Goal: Information Seeking & Learning: Learn about a topic

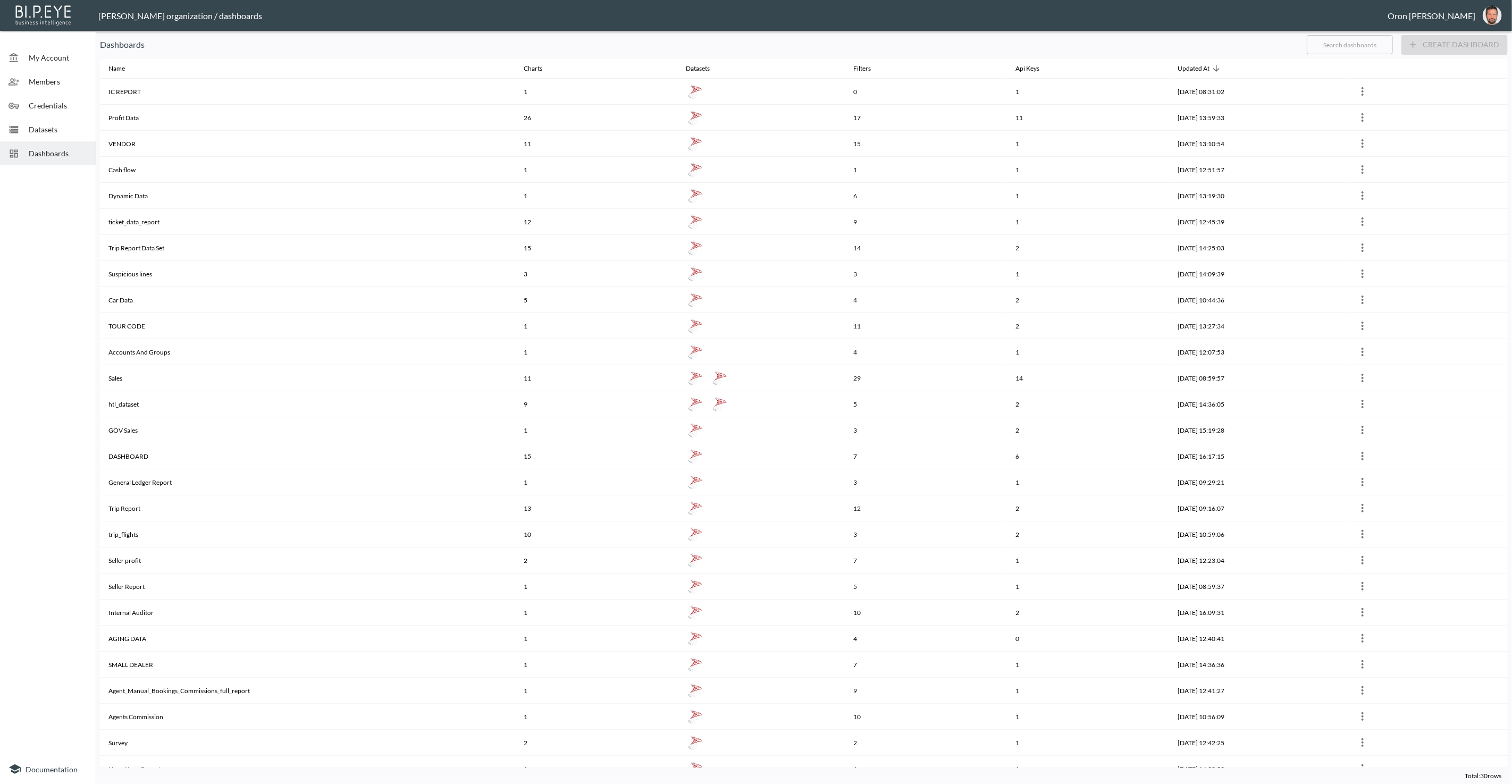
click at [65, 125] on span "Datasets" at bounding box center [58, 129] width 59 height 11
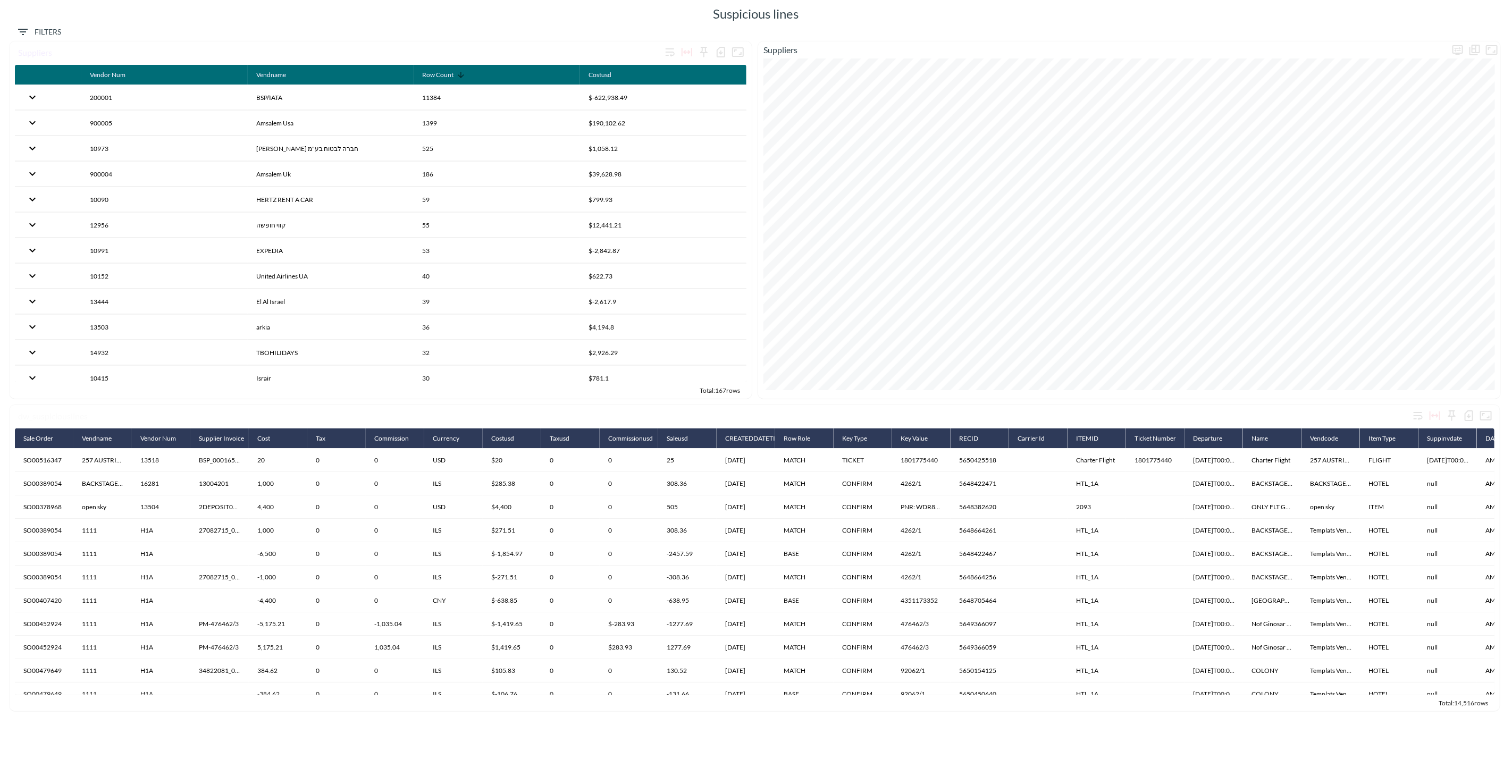
click at [21, 28] on icon "Filters" at bounding box center [23, 32] width 13 height 13
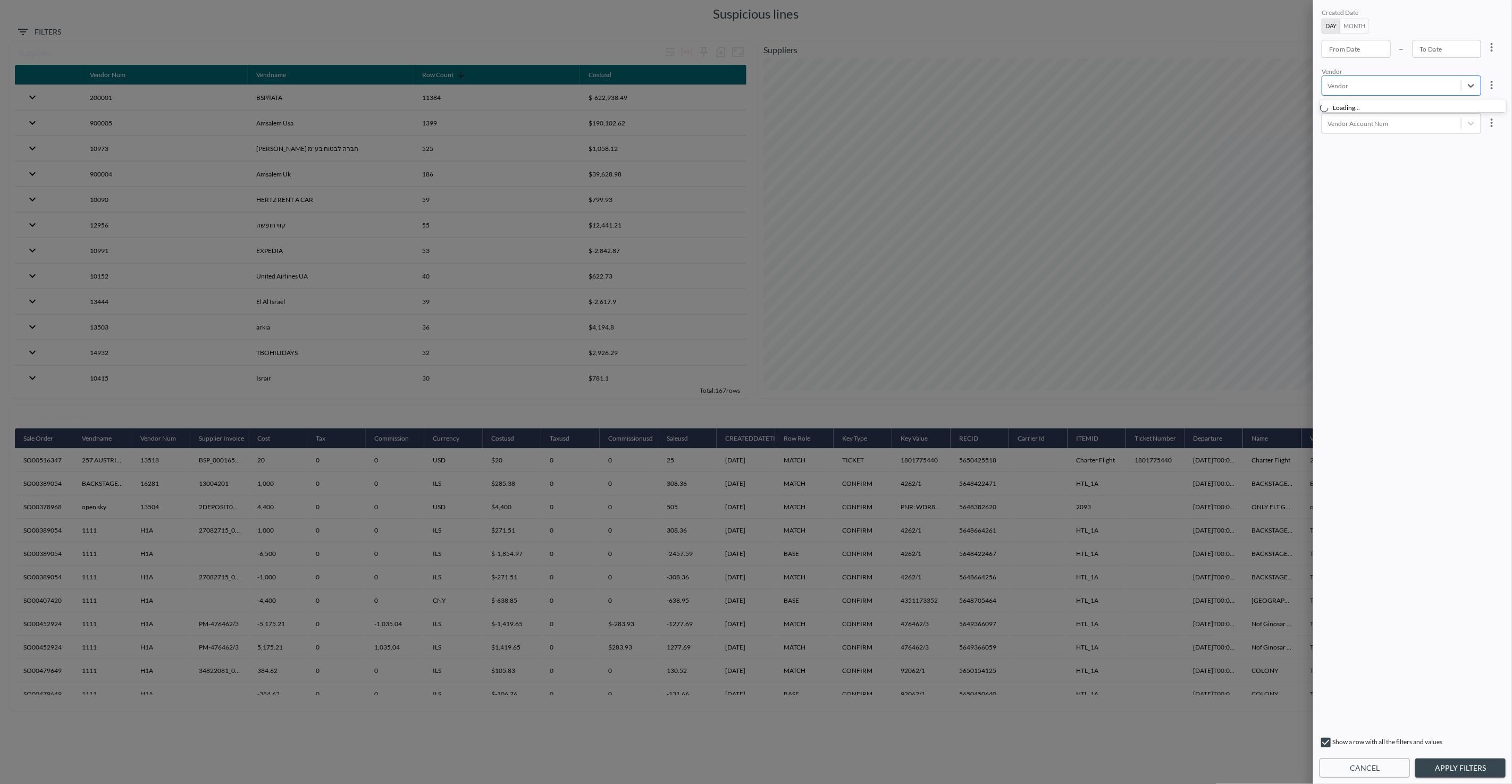
click at [1349, 86] on div at bounding box center [1392, 86] width 128 height 10
click at [1358, 147] on div "open sky" at bounding box center [1359, 151] width 38 height 18
drag, startPoint x: 1486, startPoint y: 766, endPoint x: 1474, endPoint y: 748, distance: 21.6
click at [1486, 765] on button "Apply Filters" at bounding box center [1460, 769] width 90 height 20
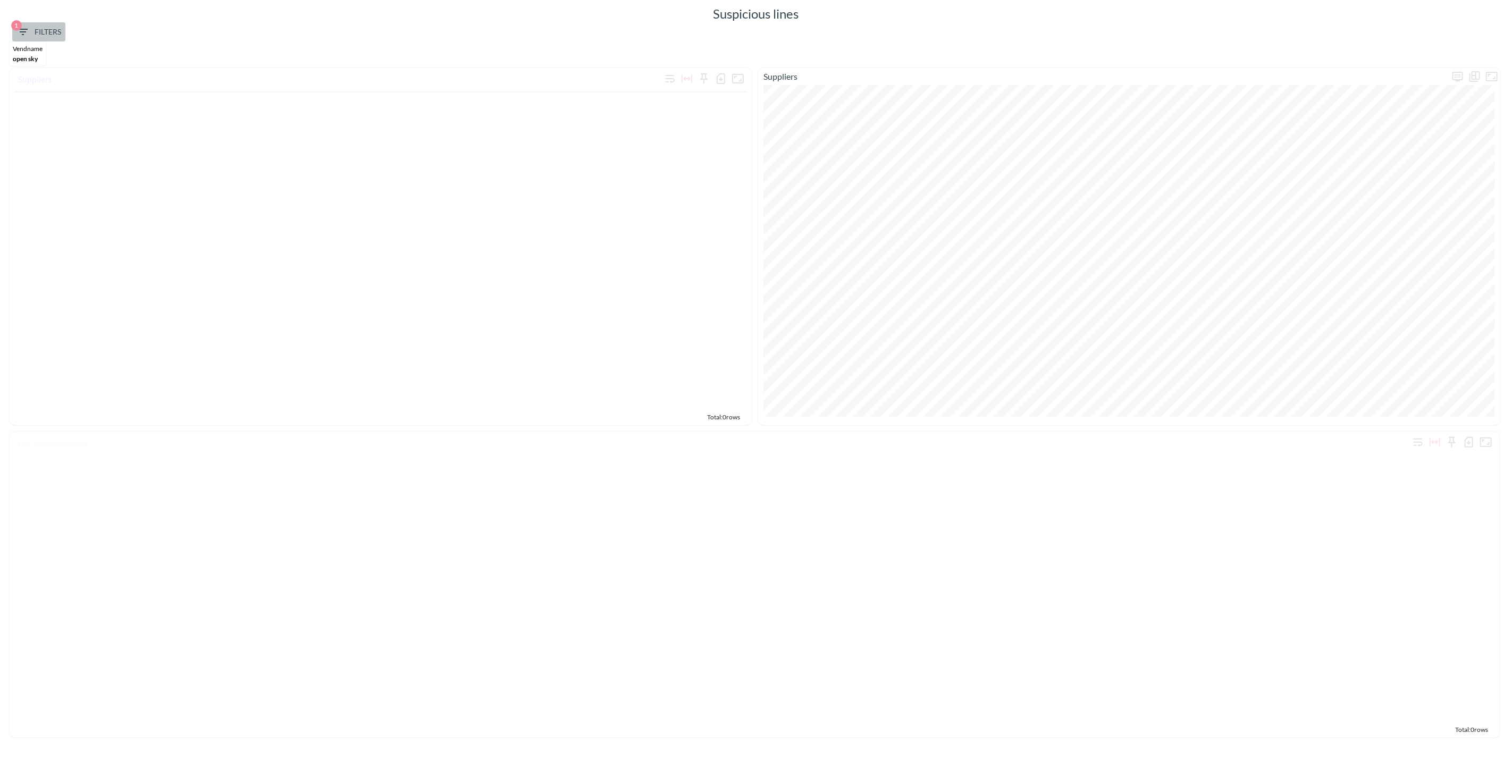
click at [35, 31] on span "1 Filters" at bounding box center [39, 32] width 45 height 13
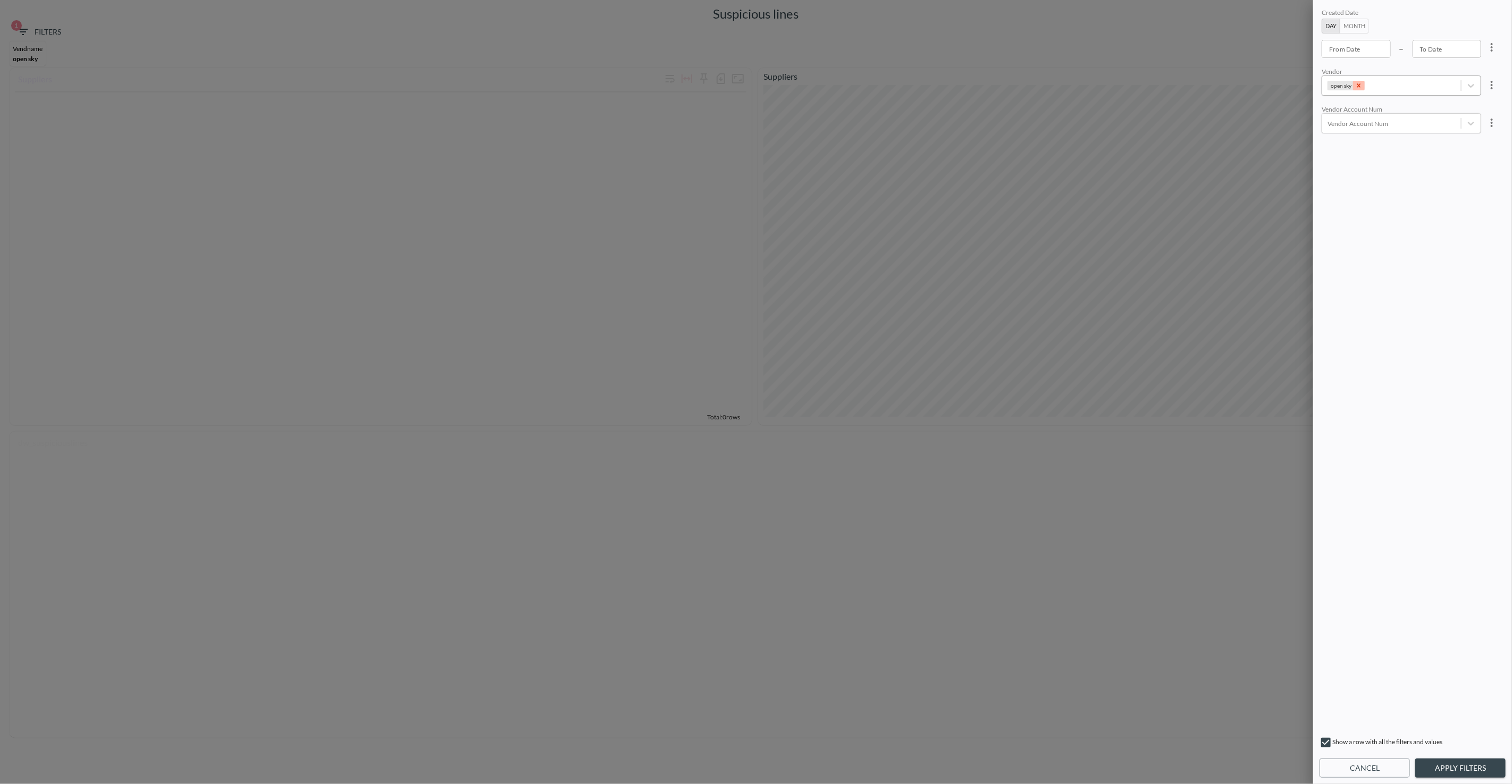
click at [1355, 83] on icon "Remove open sky" at bounding box center [1359, 85] width 8 height 8
click at [1354, 86] on div at bounding box center [1392, 86] width 128 height 10
drag, startPoint x: 1373, startPoint y: 193, endPoint x: 1361, endPoint y: 187, distance: 13.4
click at [1372, 193] on div "AeroHandling AIR CANADA Air Europa AIR FRANCE AIR Sinai AIR SINAI AIRASIA/FLYEA…" at bounding box center [1413, 179] width 186 height 160
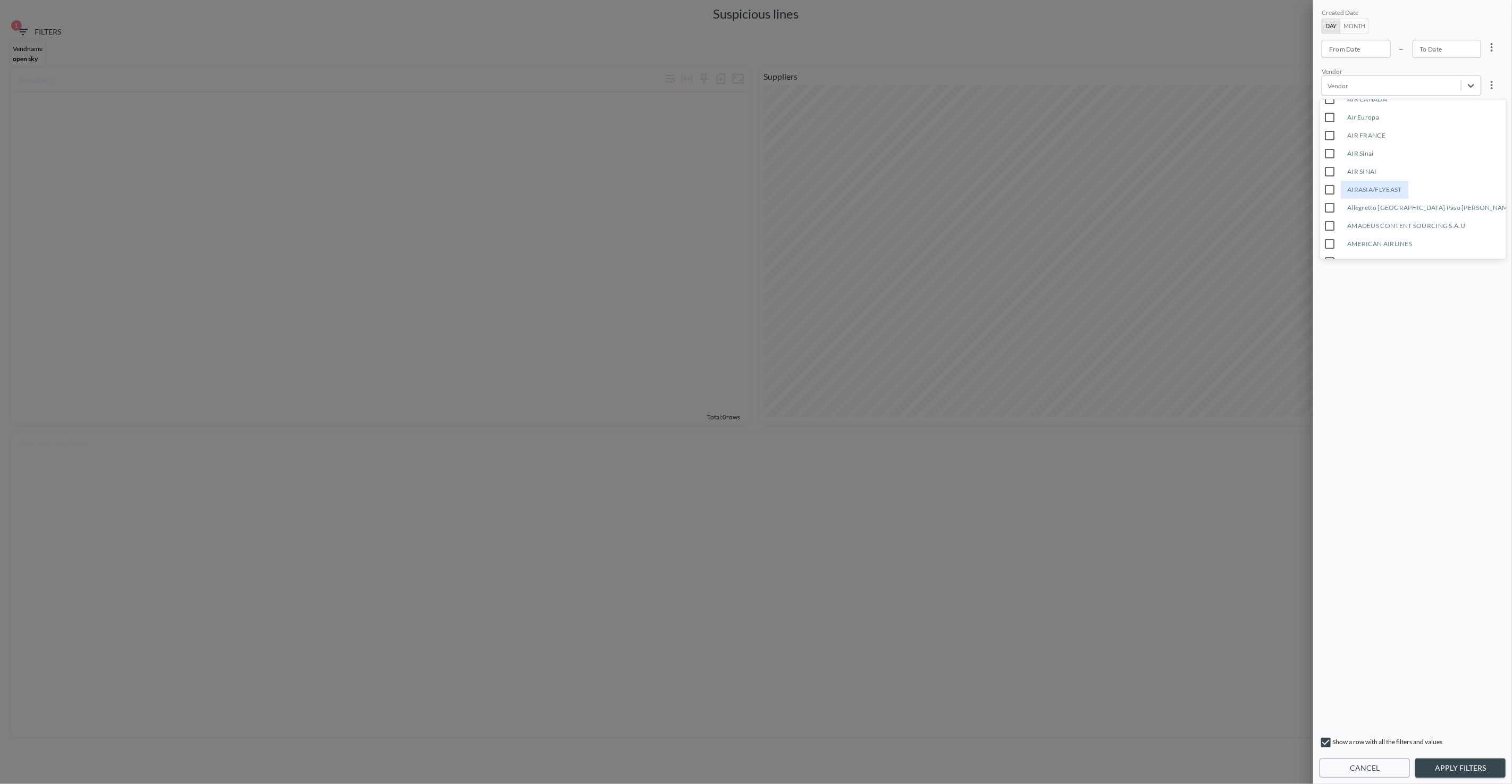
click at [1351, 190] on div "AIRASIA/FLYEAST" at bounding box center [1374, 190] width 68 height 18
click at [1464, 776] on button "Apply Filters" at bounding box center [1460, 769] width 90 height 20
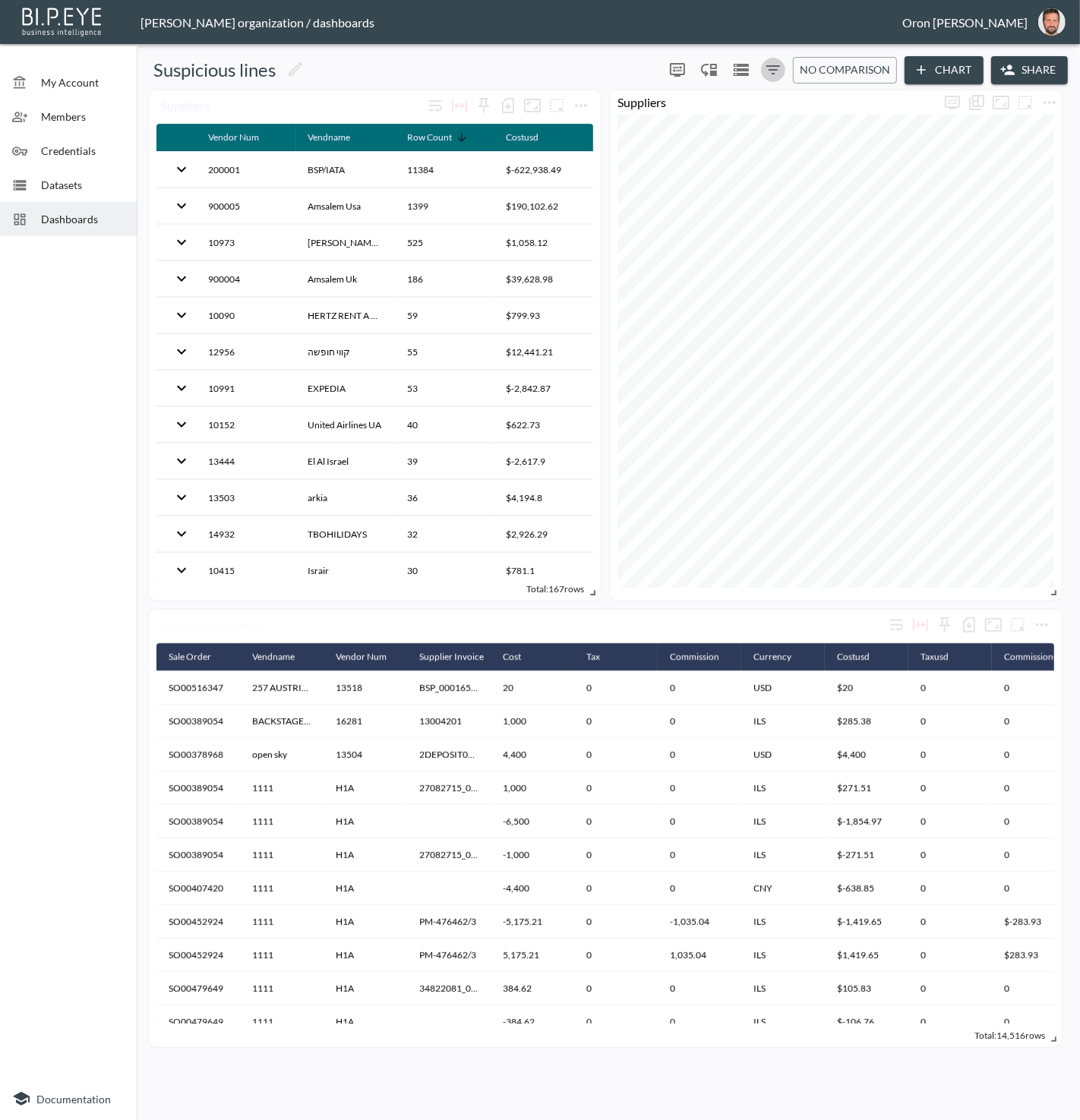
click at [778, 60] on button "0" at bounding box center [773, 70] width 24 height 24
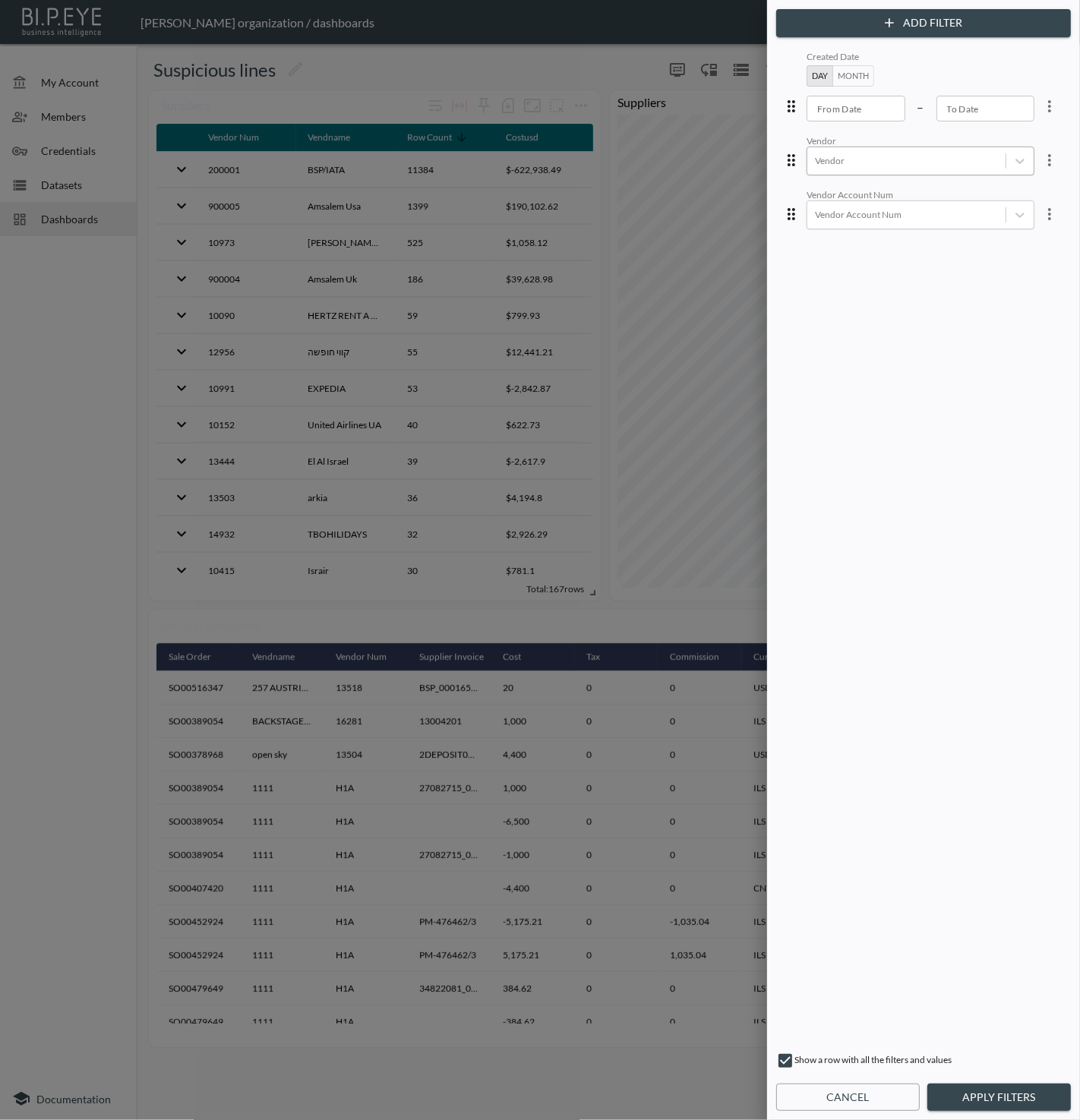
click at [951, 153] on div at bounding box center [906, 160] width 183 height 14
click at [873, 254] on div "open sky" at bounding box center [855, 254] width 55 height 26
drag, startPoint x: 1020, startPoint y: 1094, endPoint x: 1019, endPoint y: 1071, distance: 23.0
click at [1020, 1092] on button "Apply Filters" at bounding box center [999, 1098] width 143 height 29
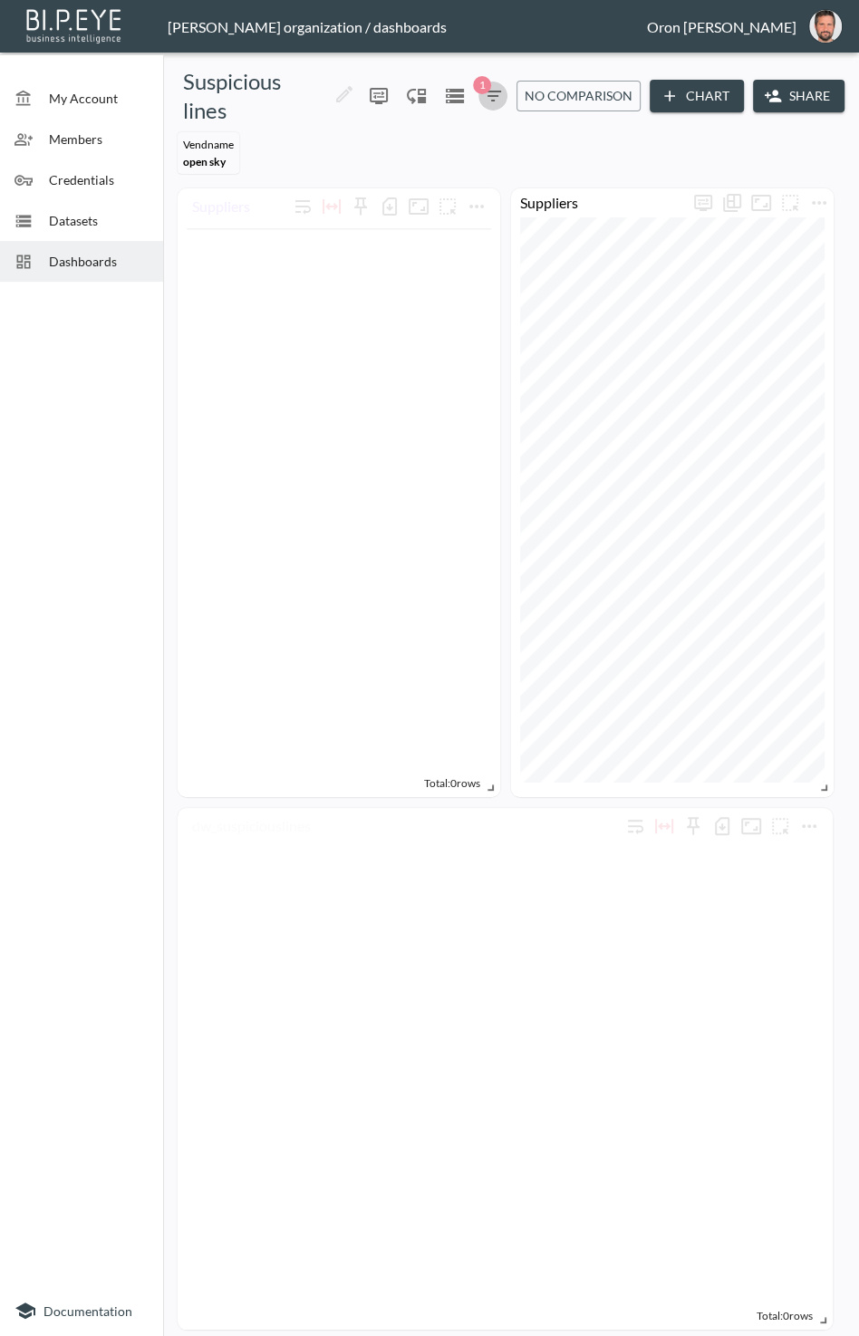
click at [489, 99] on icon "button" at bounding box center [493, 96] width 22 height 22
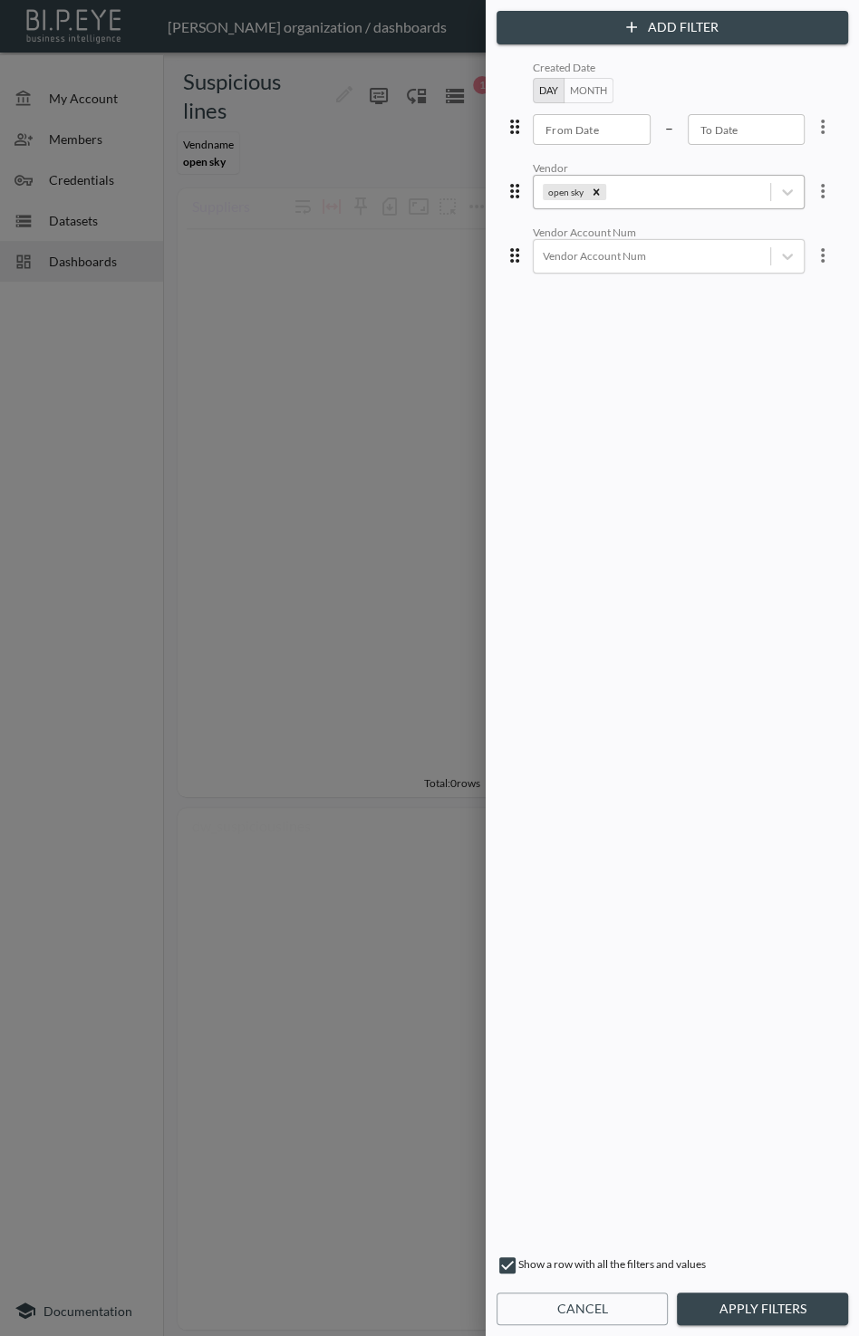
drag, startPoint x: 588, startPoint y: 188, endPoint x: 630, endPoint y: 197, distance: 42.6
click at [593, 189] on icon "Remove open sky" at bounding box center [596, 191] width 6 height 6
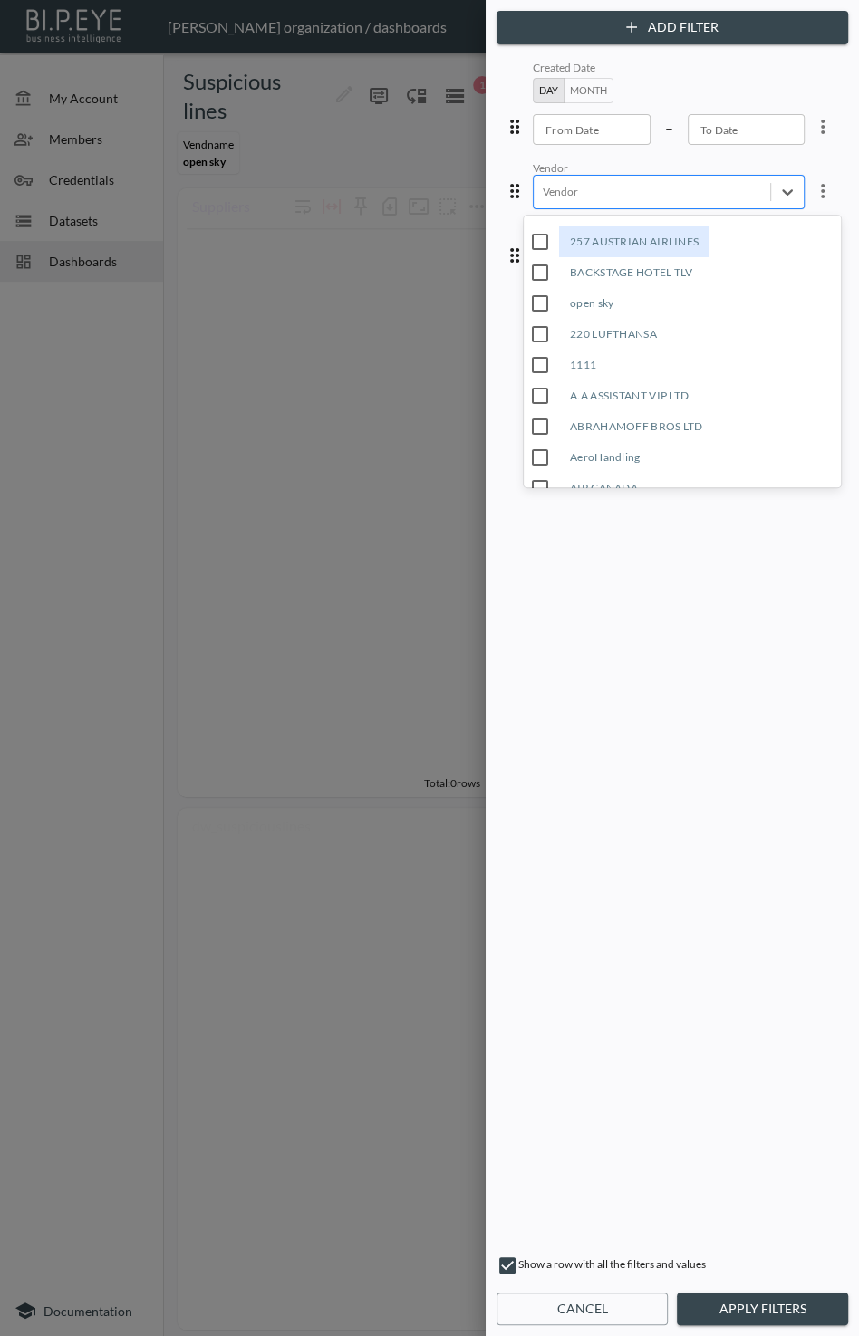
click at [632, 198] on div at bounding box center [652, 191] width 218 height 17
drag, startPoint x: 616, startPoint y: 316, endPoint x: 676, endPoint y: 500, distance: 193.3
click at [614, 327] on div "220 LUFTHANSA" at bounding box center [613, 334] width 109 height 31
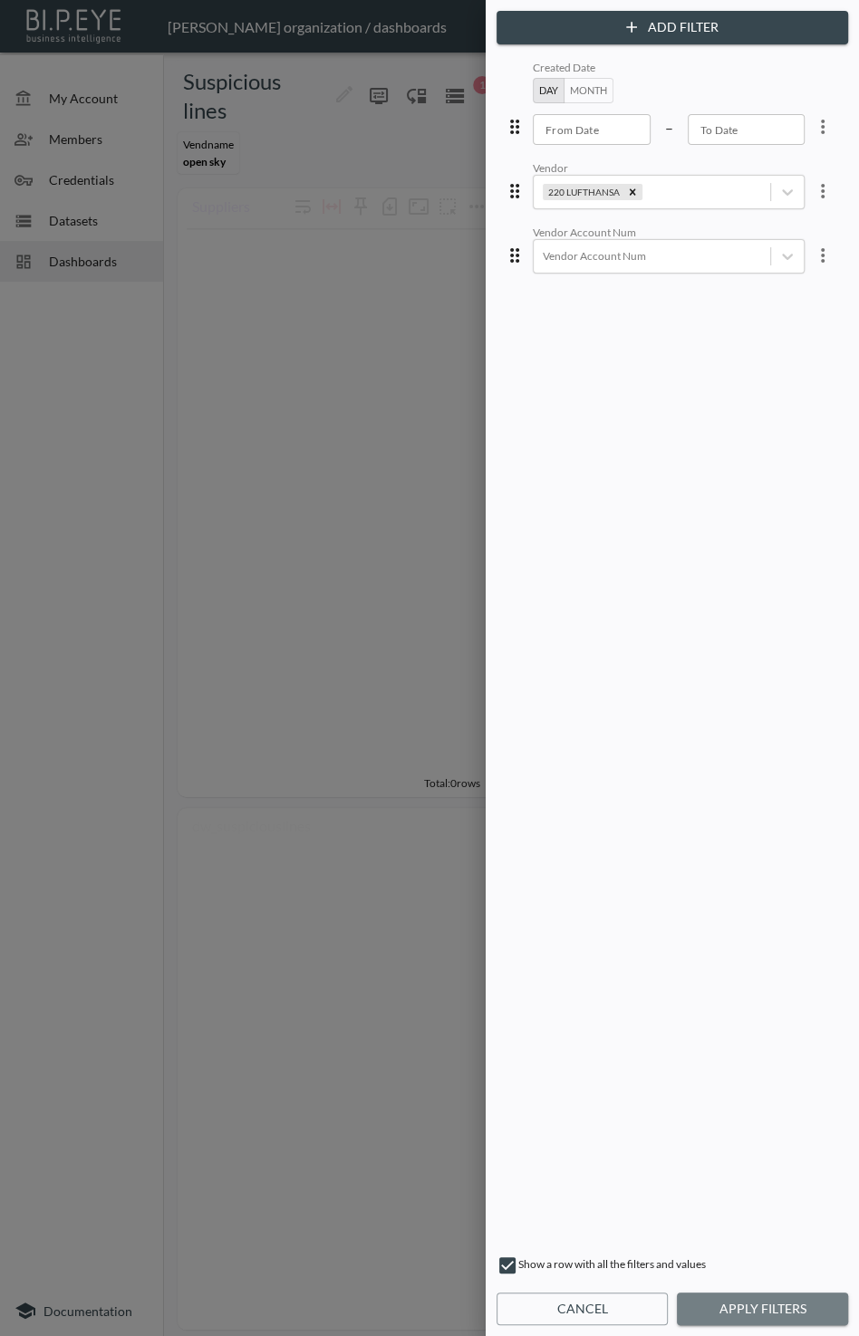
drag, startPoint x: 777, startPoint y: 1302, endPoint x: 767, endPoint y: 1059, distance: 243.9
click at [776, 1302] on button "Apply Filters" at bounding box center [762, 1310] width 171 height 34
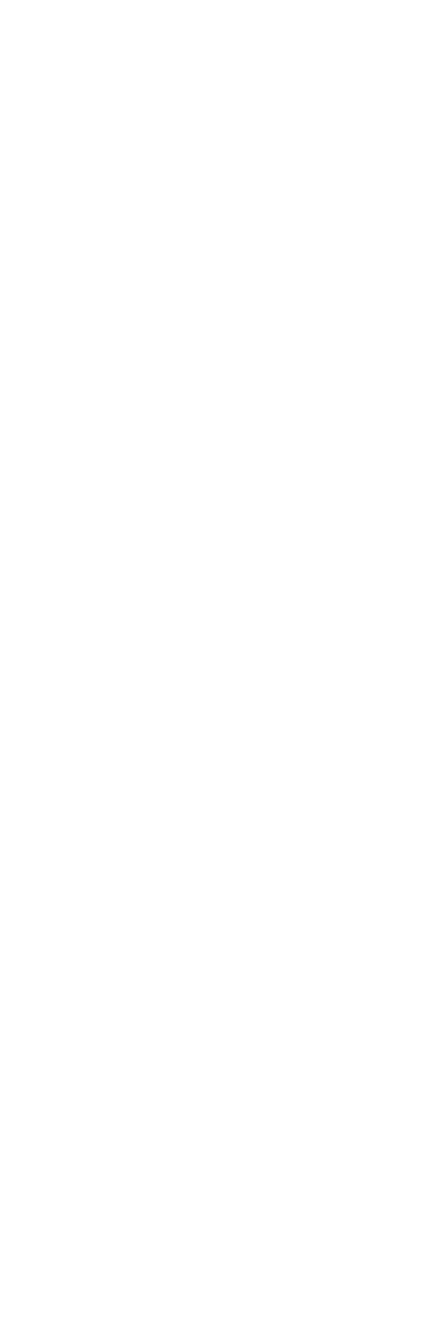
click at [280, 202] on div at bounding box center [220, 668] width 440 height 1336
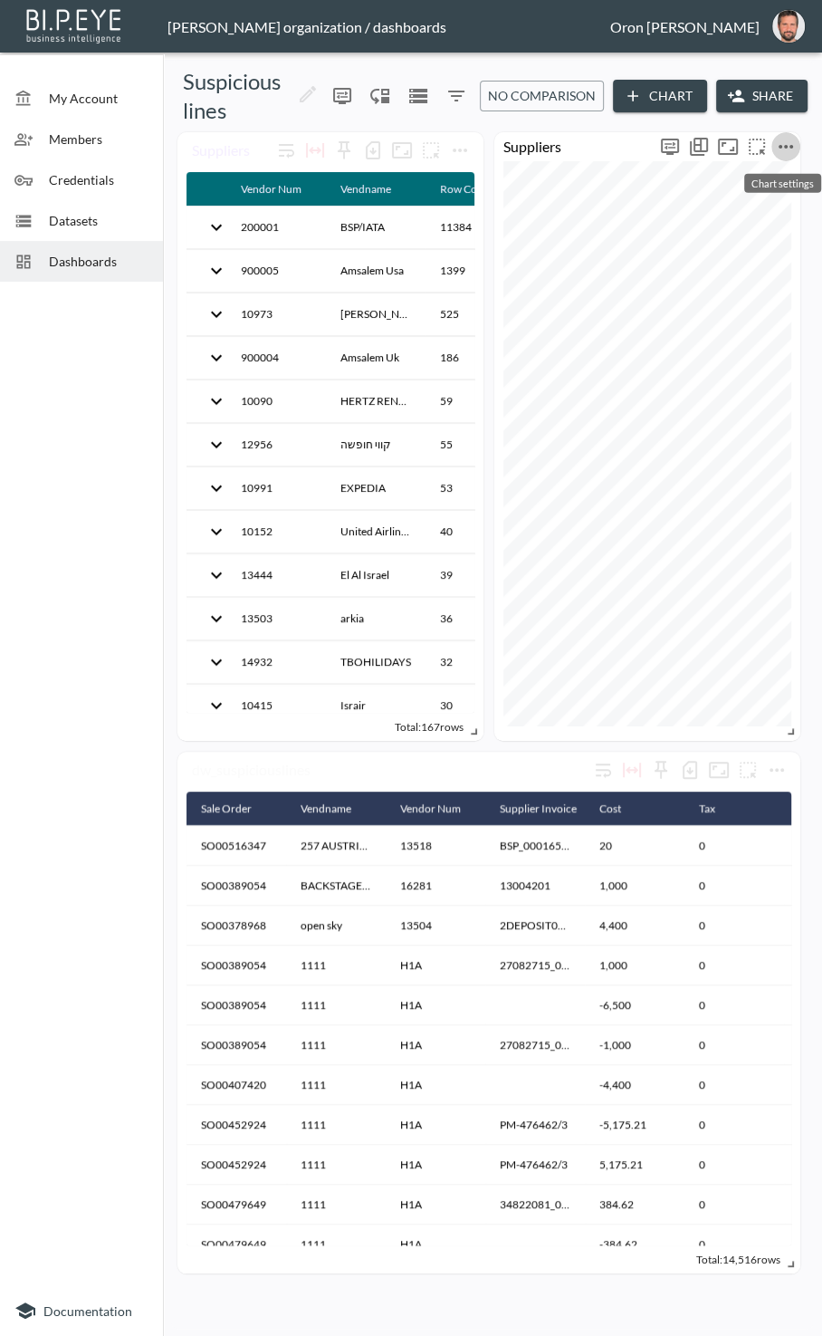
click at [439, 148] on icon "more" at bounding box center [786, 147] width 22 height 22
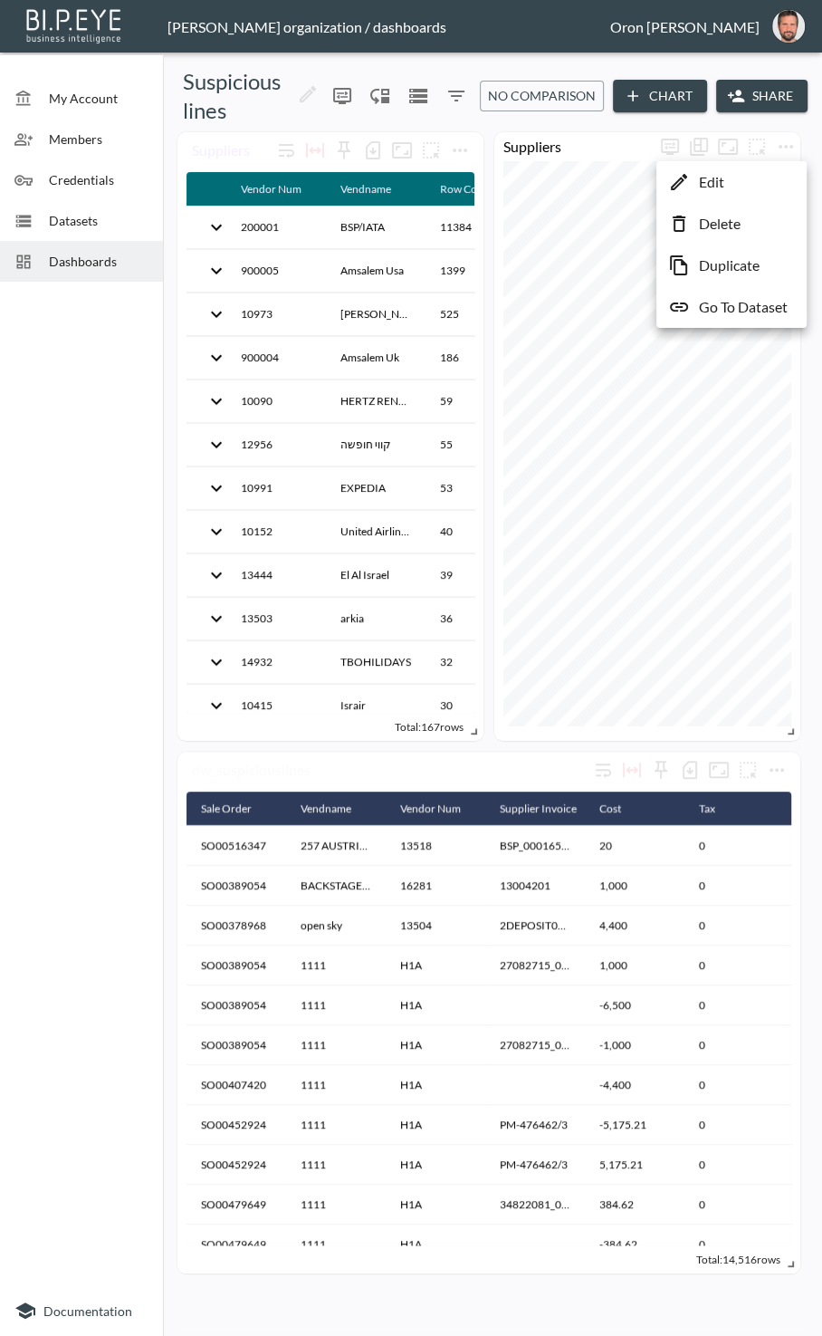
click at [439, 178] on li "Edit" at bounding box center [731, 182] width 141 height 33
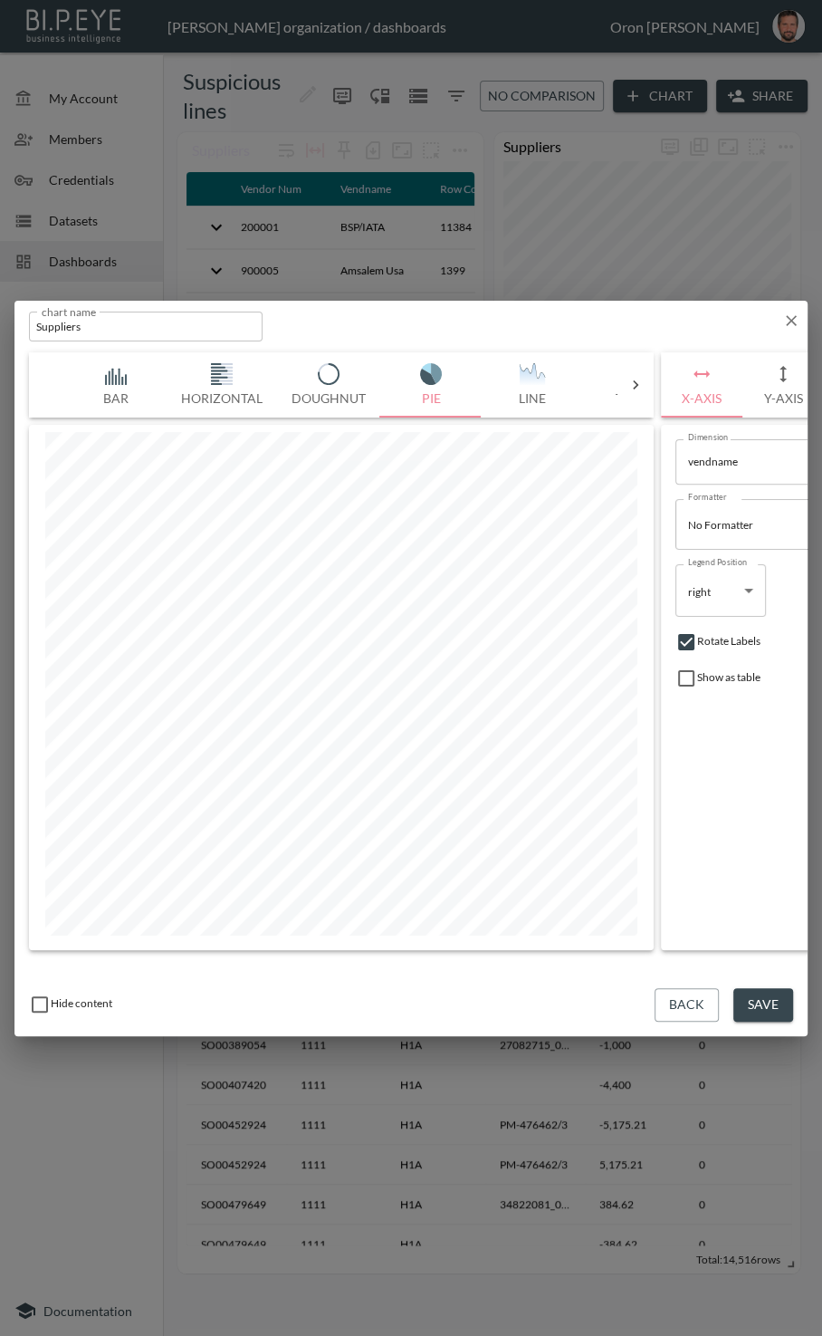
scroll to position [0, 293]
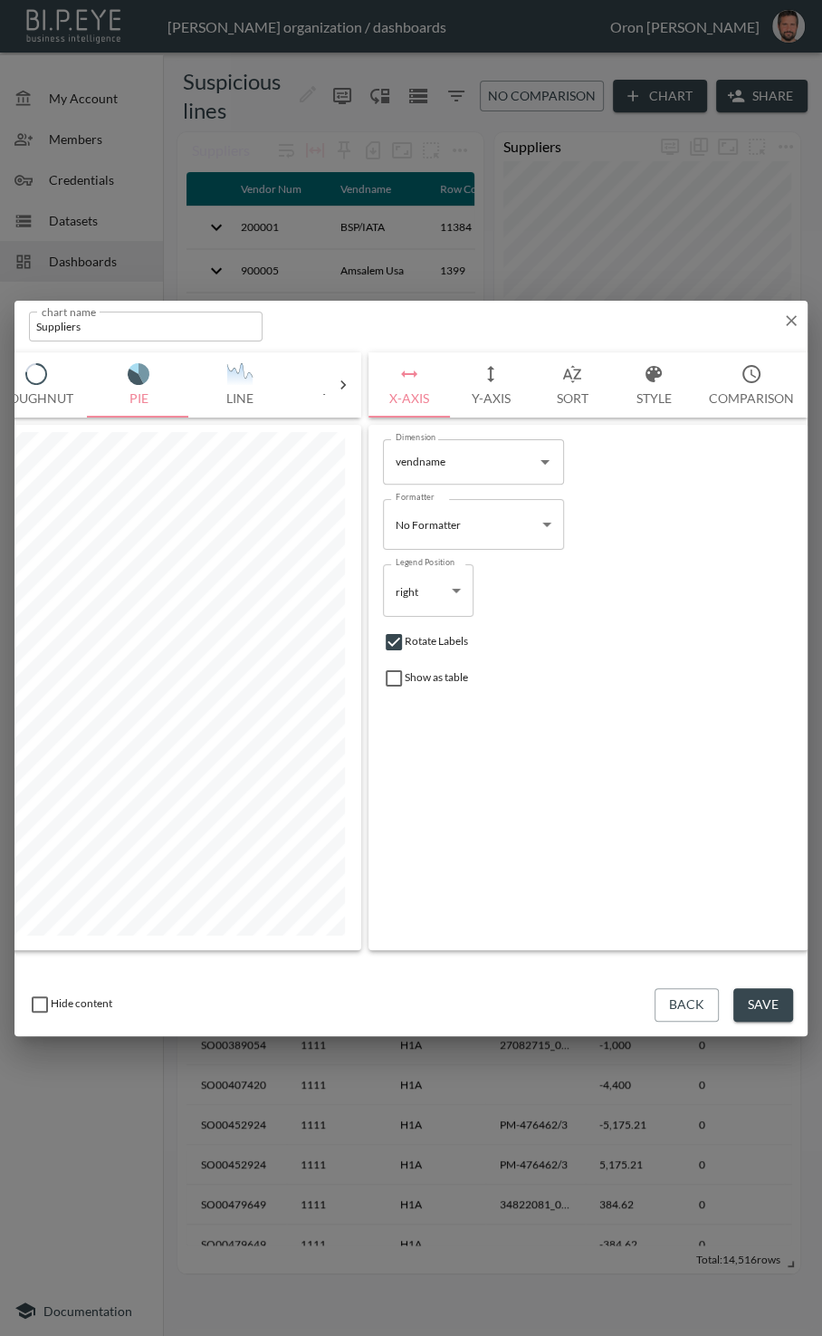
click at [439, 392] on button "Style" at bounding box center [654, 384] width 82 height 65
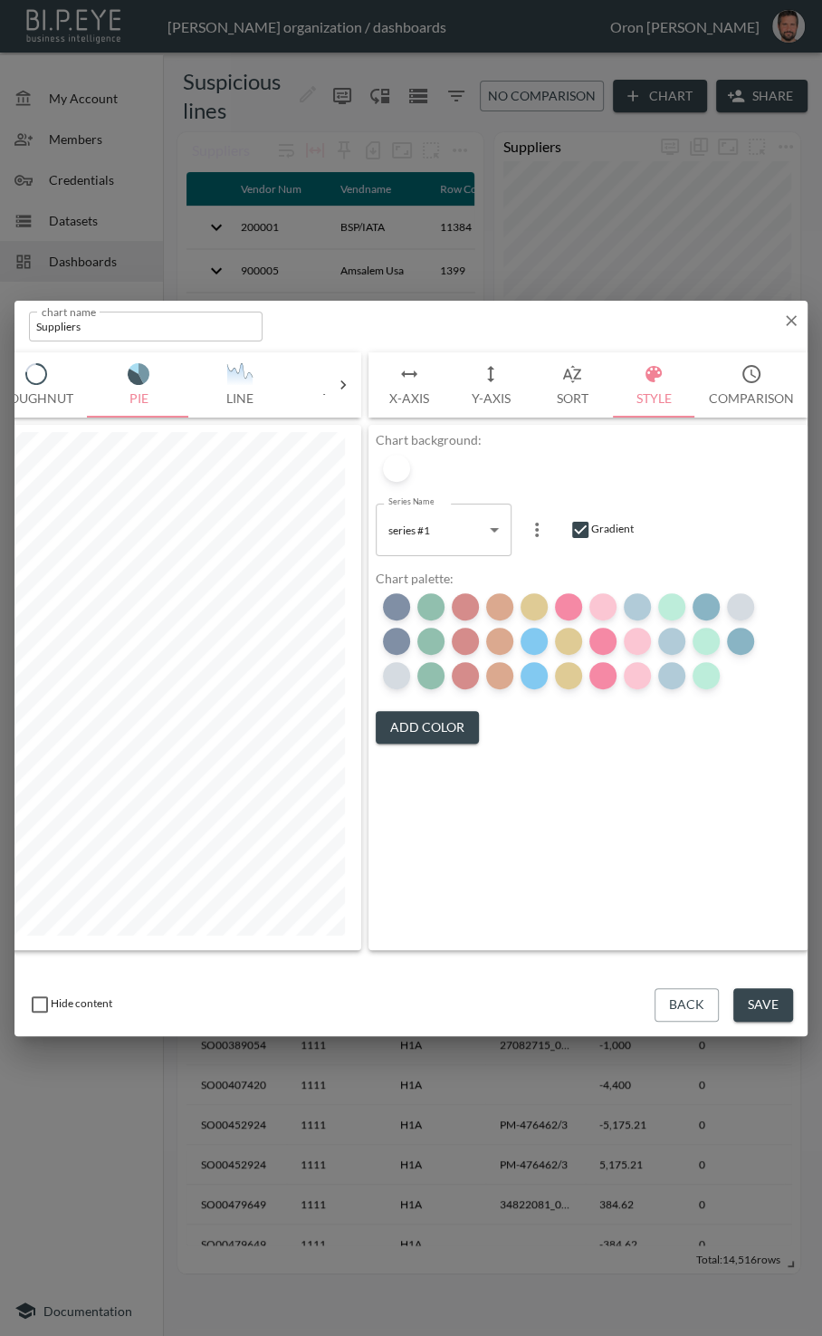
click at [439, 524] on input "checkbox" at bounding box center [581, 530] width 22 height 22
click at [439, 526] on input "checkbox" at bounding box center [581, 530] width 22 height 22
drag, startPoint x: 583, startPoint y: 527, endPoint x: 591, endPoint y: 519, distance: 10.9
click at [439, 526] on input "checkbox" at bounding box center [581, 530] width 22 height 22
checkbox input "false"
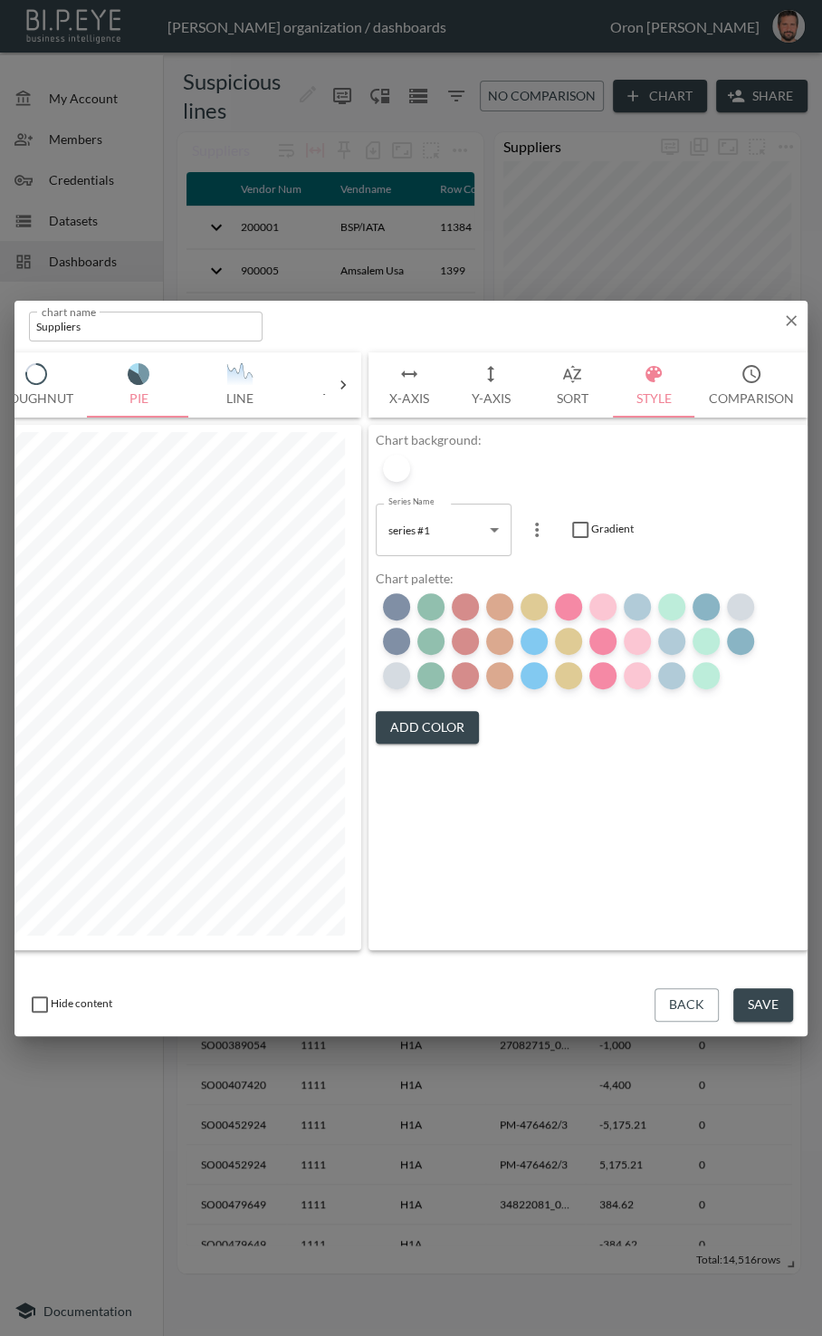
scroll to position [0, 0]
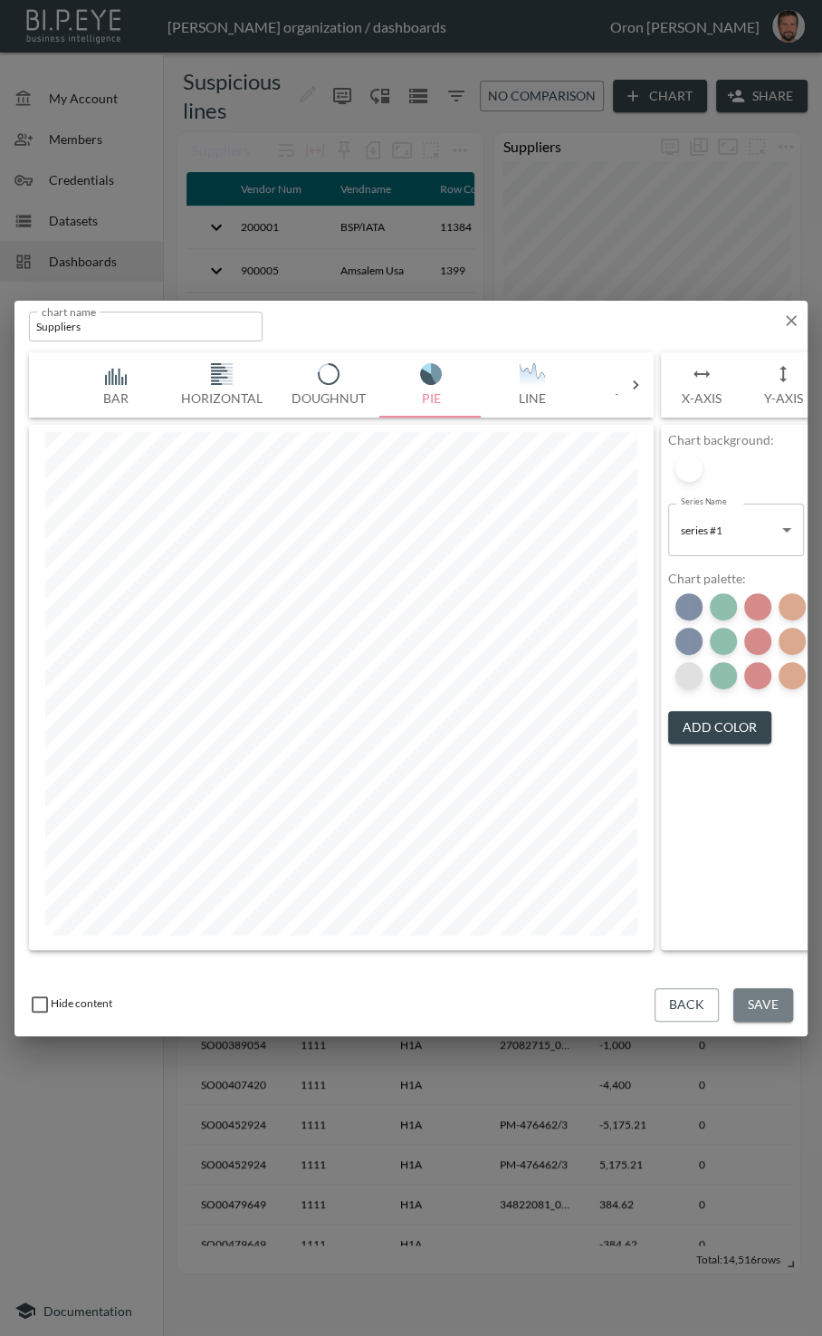
drag, startPoint x: 766, startPoint y: 999, endPoint x: 700, endPoint y: 679, distance: 326.5
click at [439, 995] on button "Save" at bounding box center [764, 1005] width 60 height 34
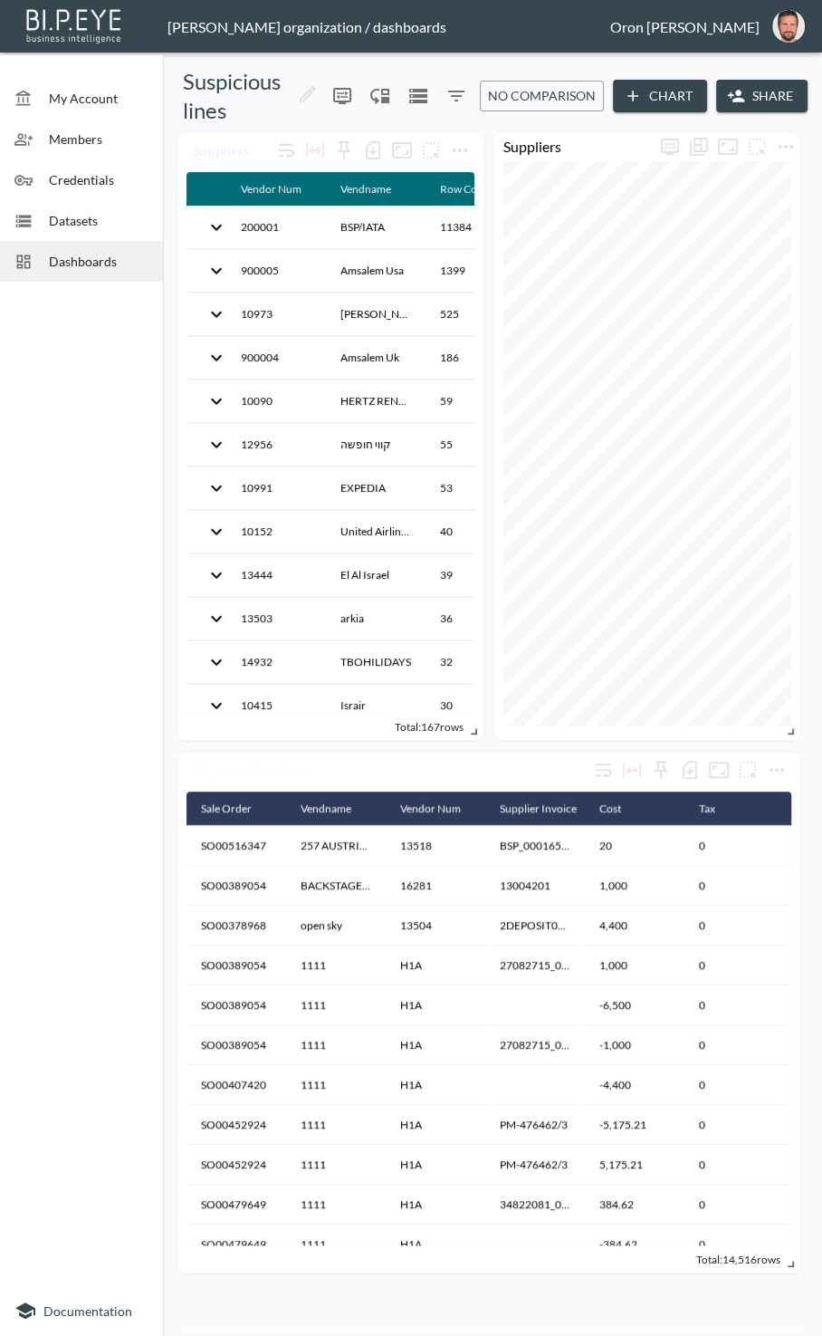
click at [439, 91] on icon "Filters" at bounding box center [456, 96] width 16 height 11
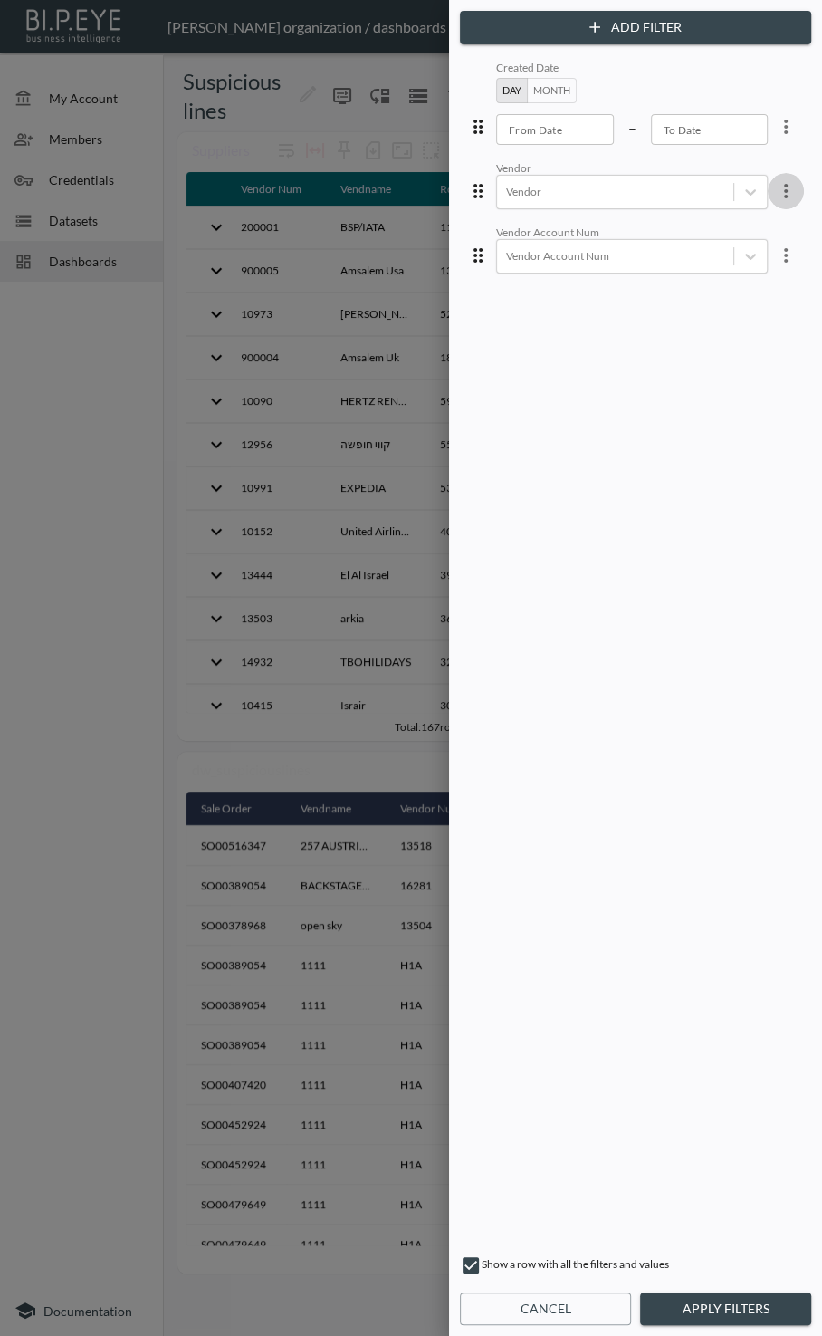
click at [439, 193] on icon "more" at bounding box center [786, 191] width 22 height 22
click at [439, 218] on li "Edit" at bounding box center [720, 232] width 163 height 33
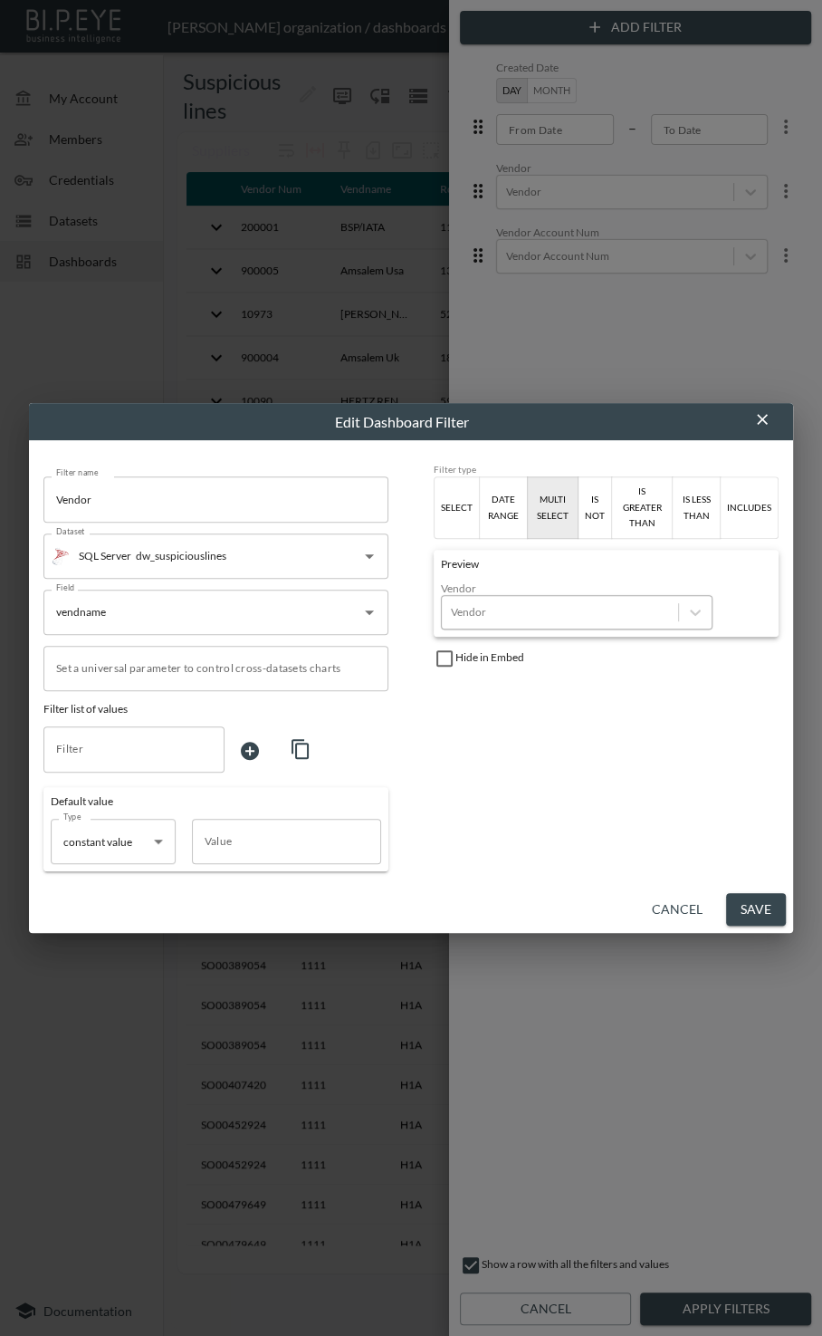
click at [439, 603] on div at bounding box center [560, 611] width 218 height 17
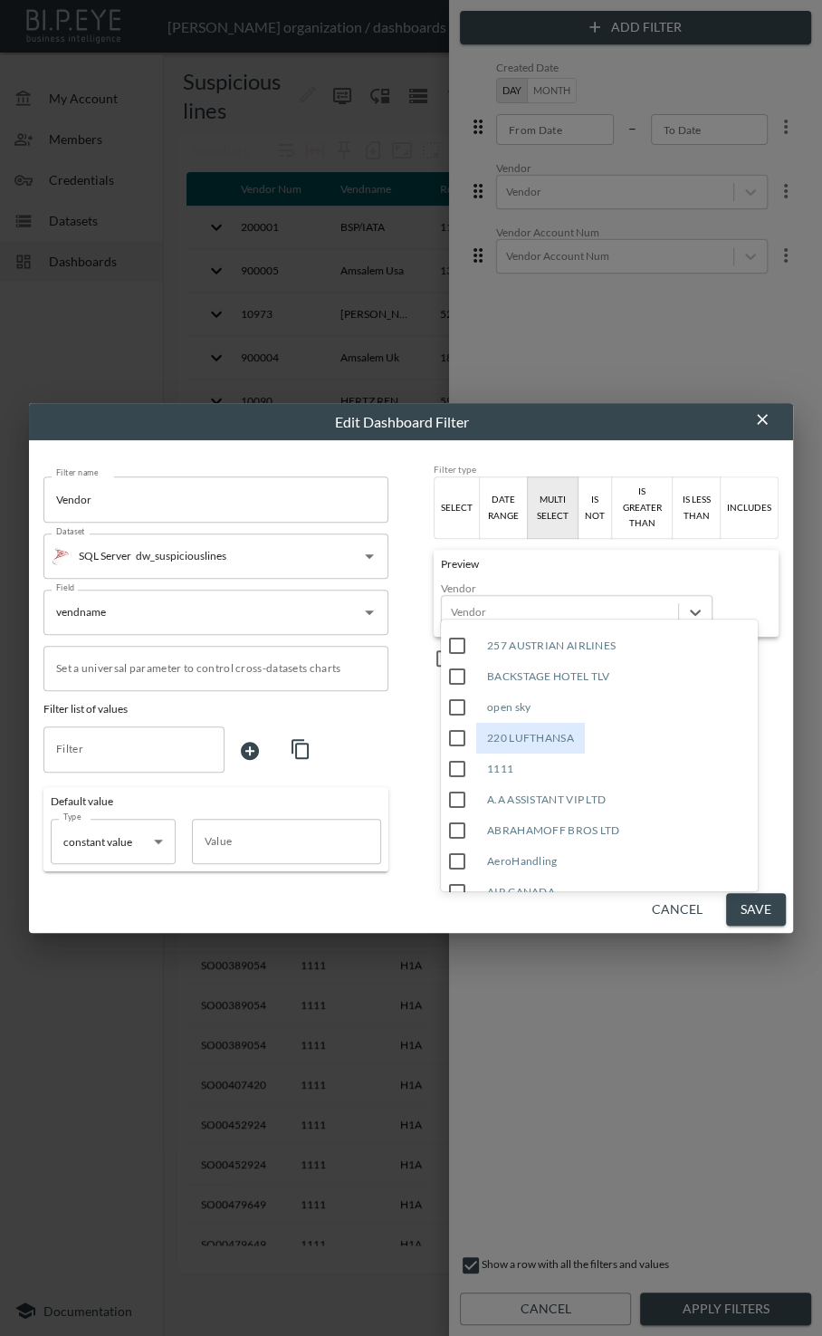
click at [439, 678] on div "Filter type Select date range multi select is not is greater than is less than …" at bounding box center [606, 668] width 345 height 408
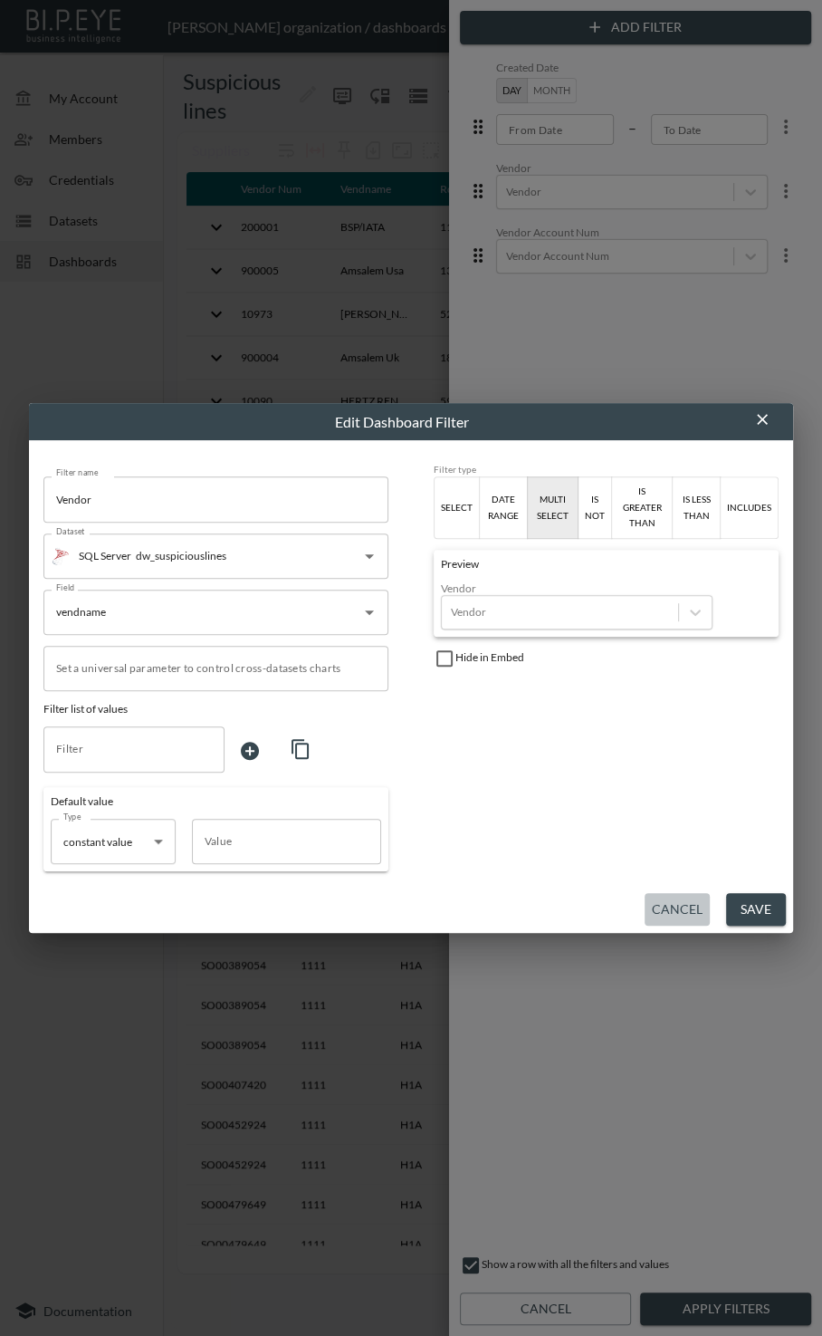
click at [439, 910] on button "Cancel" at bounding box center [677, 910] width 65 height 34
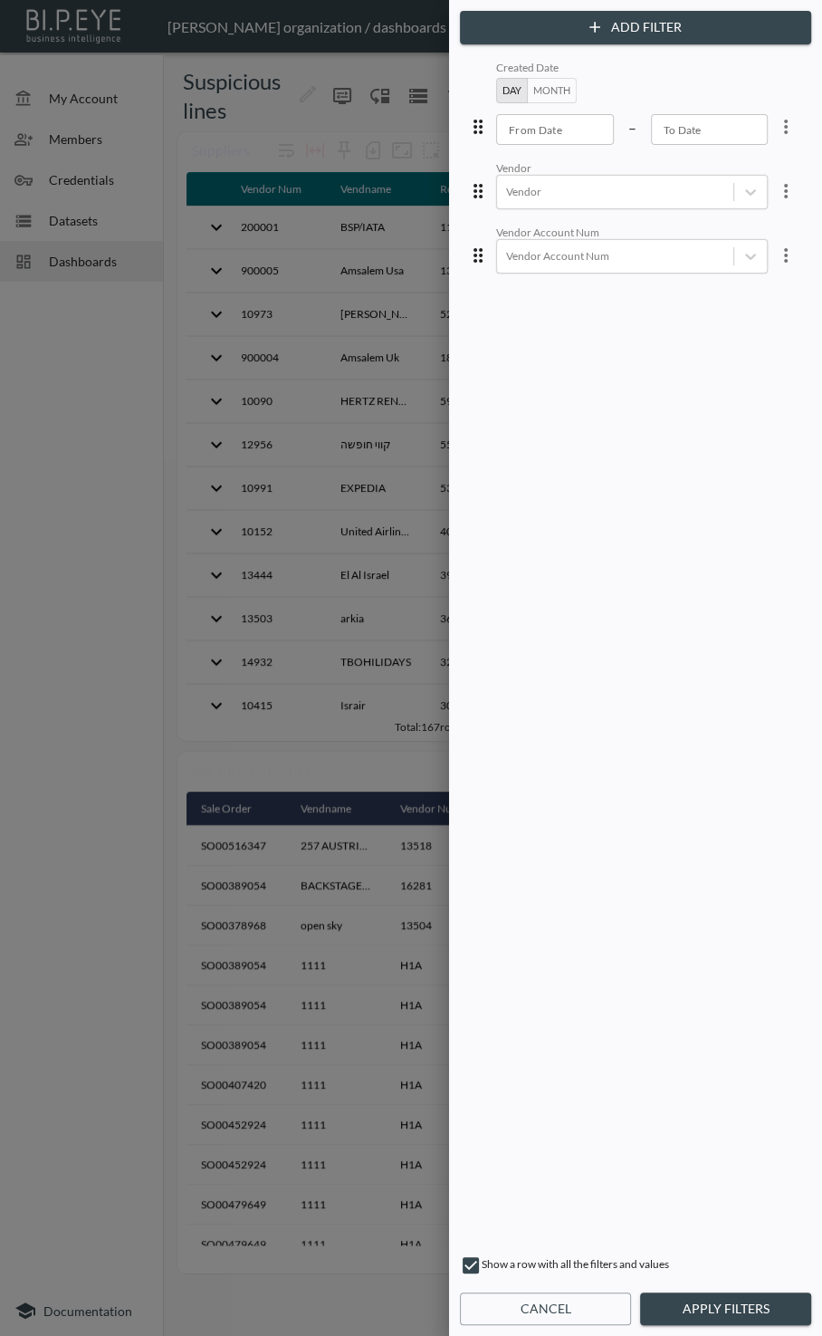
click at [439, 1304] on button "Cancel" at bounding box center [545, 1310] width 171 height 34
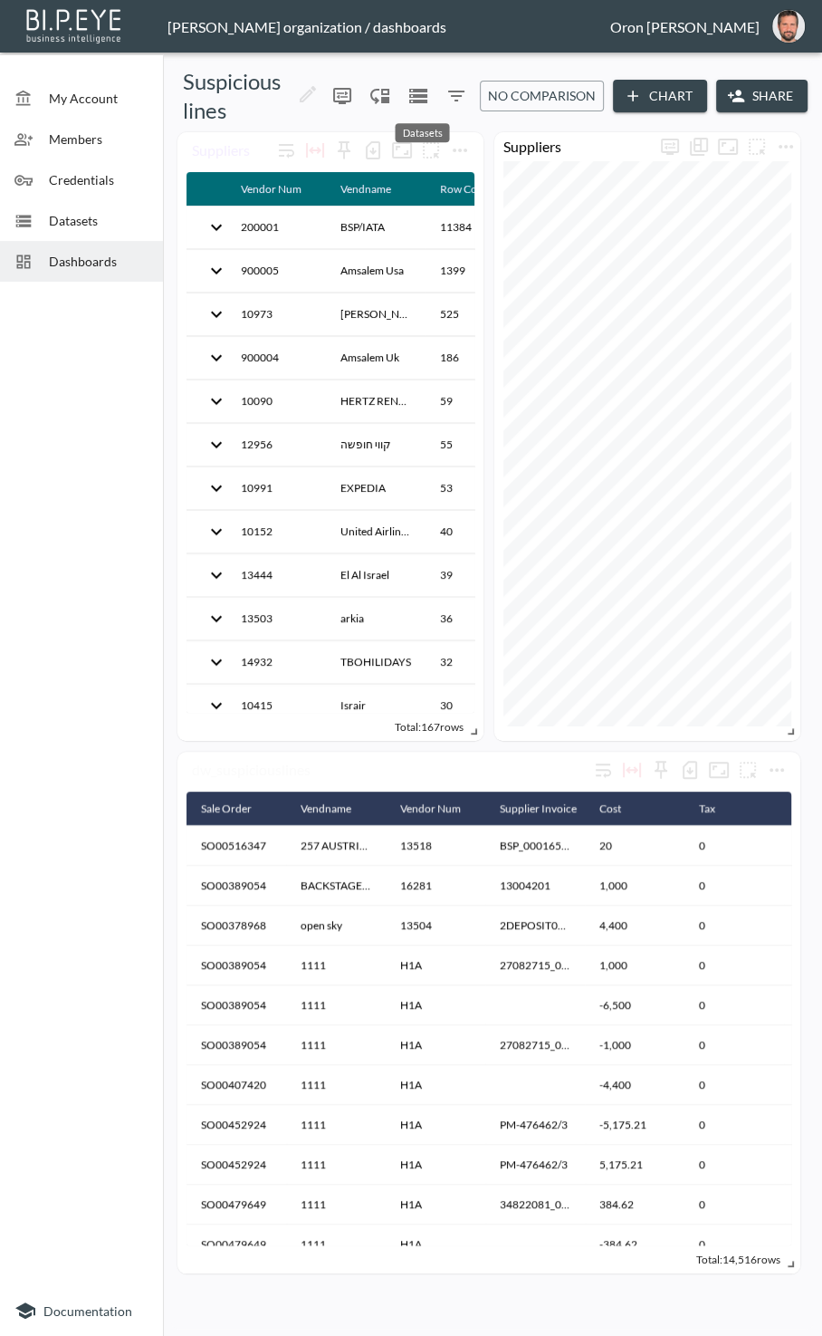
click at [429, 92] on icon "Datasets" at bounding box center [419, 96] width 22 height 22
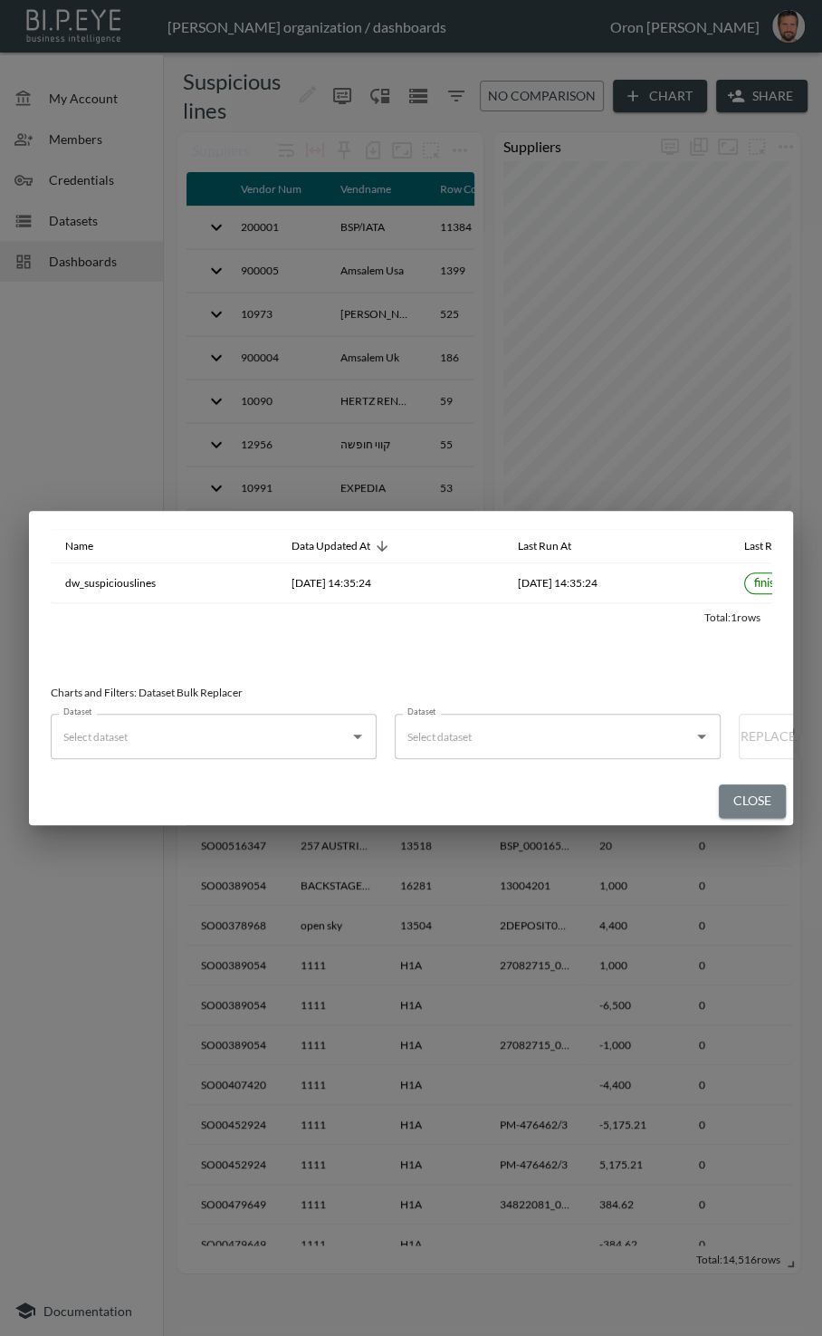
click at [439, 798] on button "Close" at bounding box center [752, 801] width 67 height 34
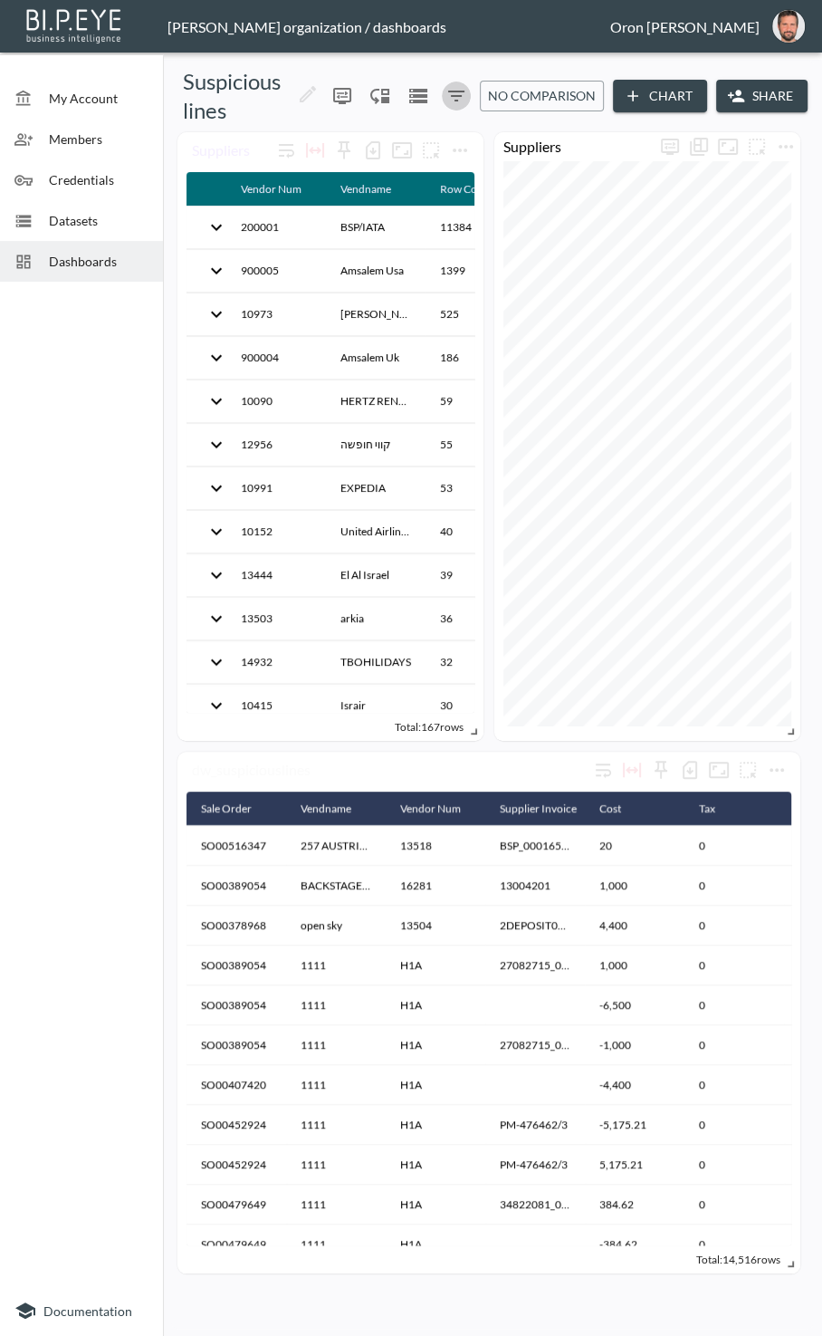
click at [439, 93] on icon "Filters" at bounding box center [457, 96] width 22 height 22
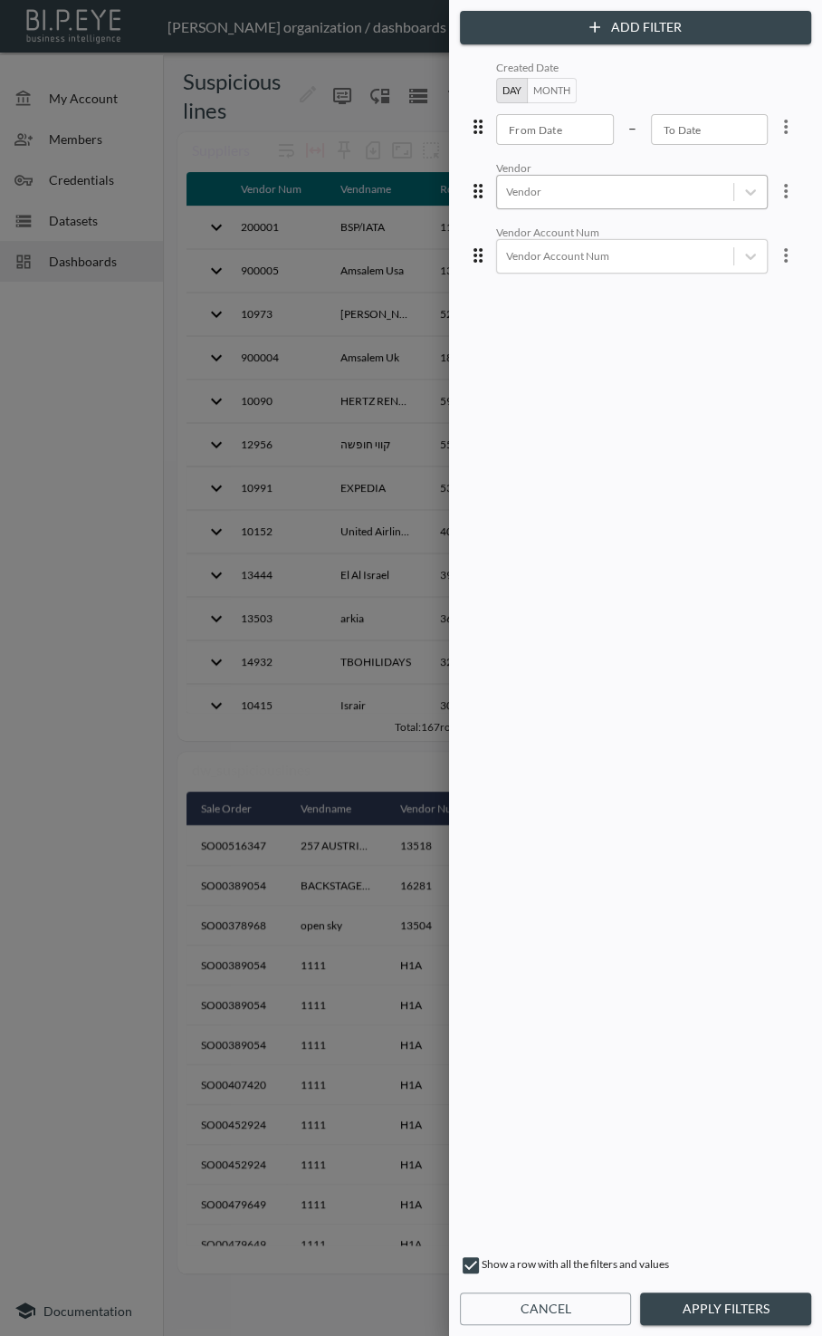
drag, startPoint x: 581, startPoint y: 190, endPoint x: 580, endPoint y: 181, distance: 9.1
click at [439, 190] on div at bounding box center [615, 191] width 218 height 17
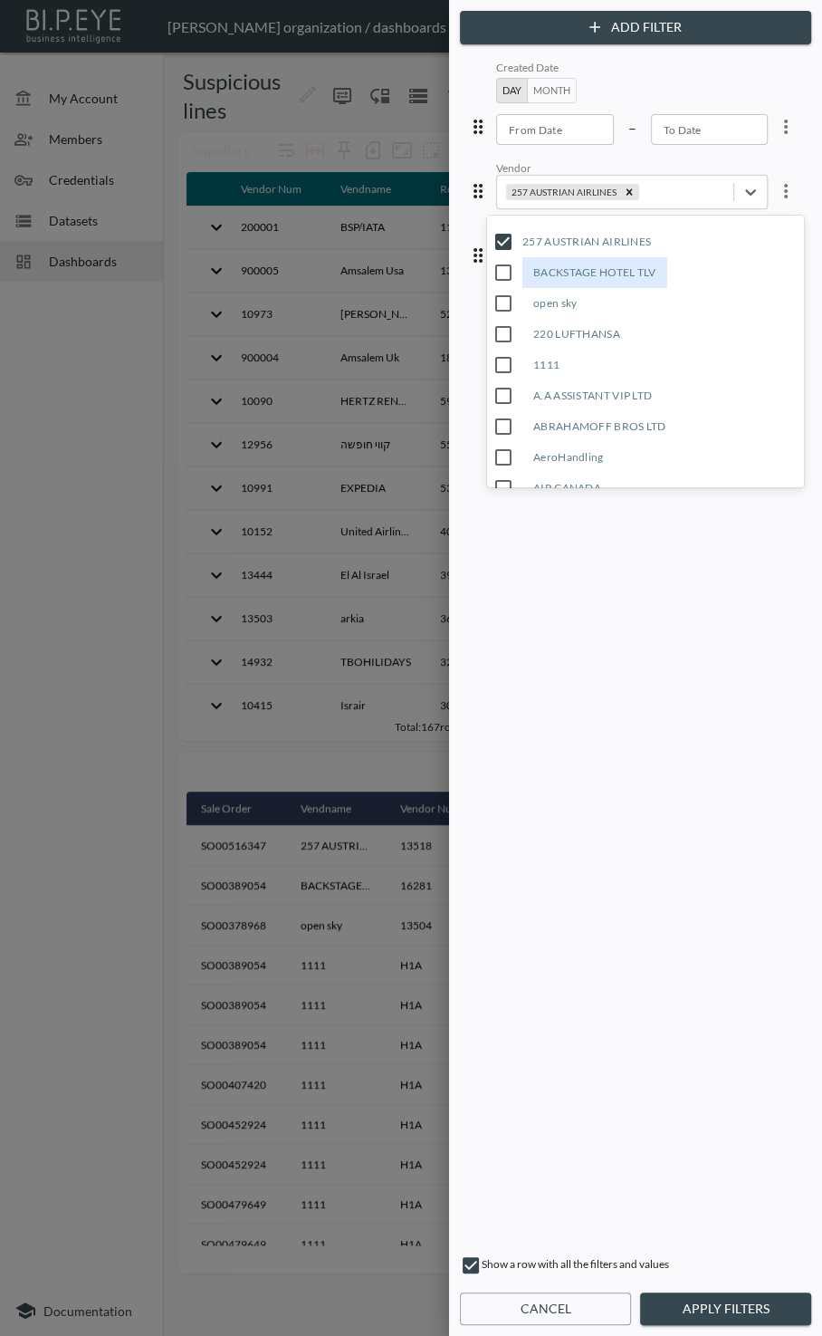
click at [439, 1308] on button "Apply Filters" at bounding box center [725, 1310] width 171 height 34
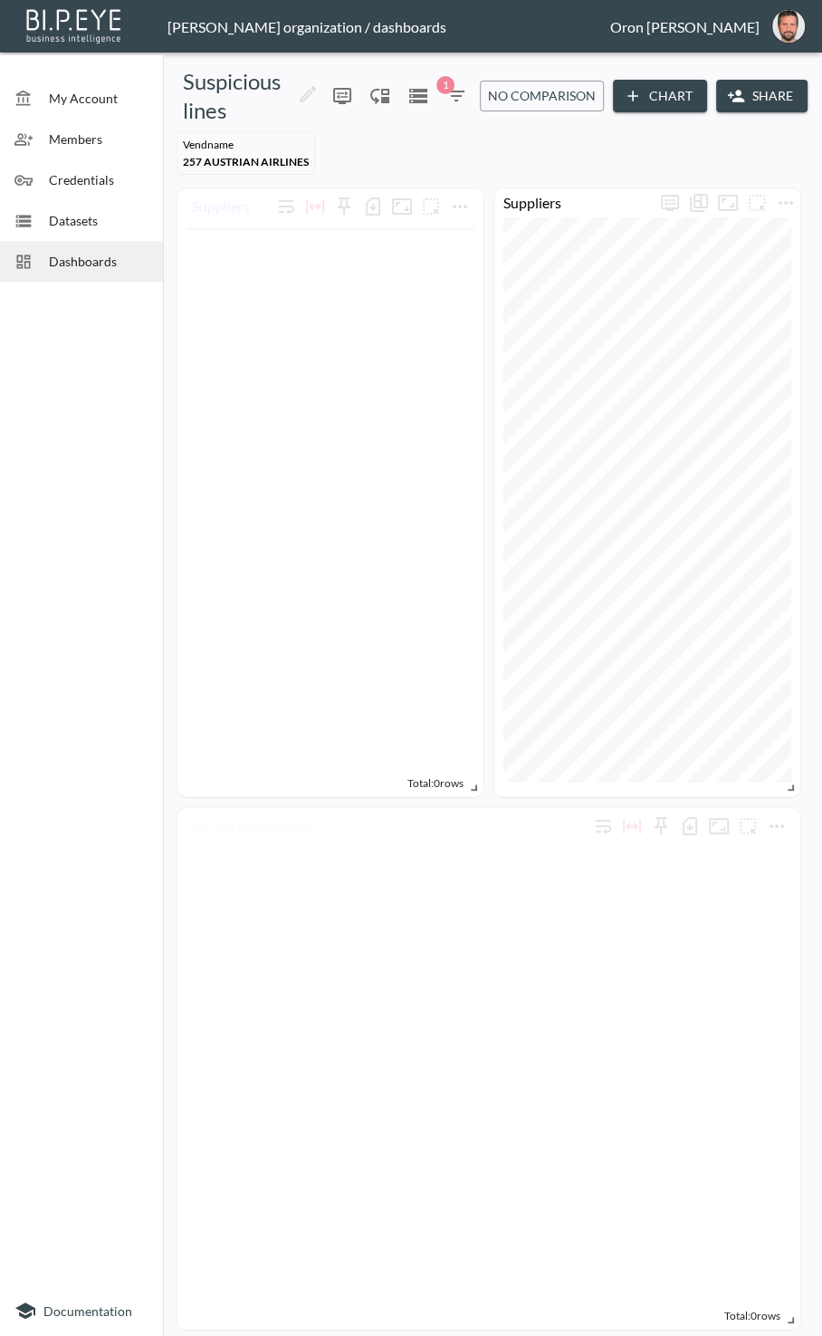
click at [439, 91] on icon "button" at bounding box center [456, 96] width 16 height 11
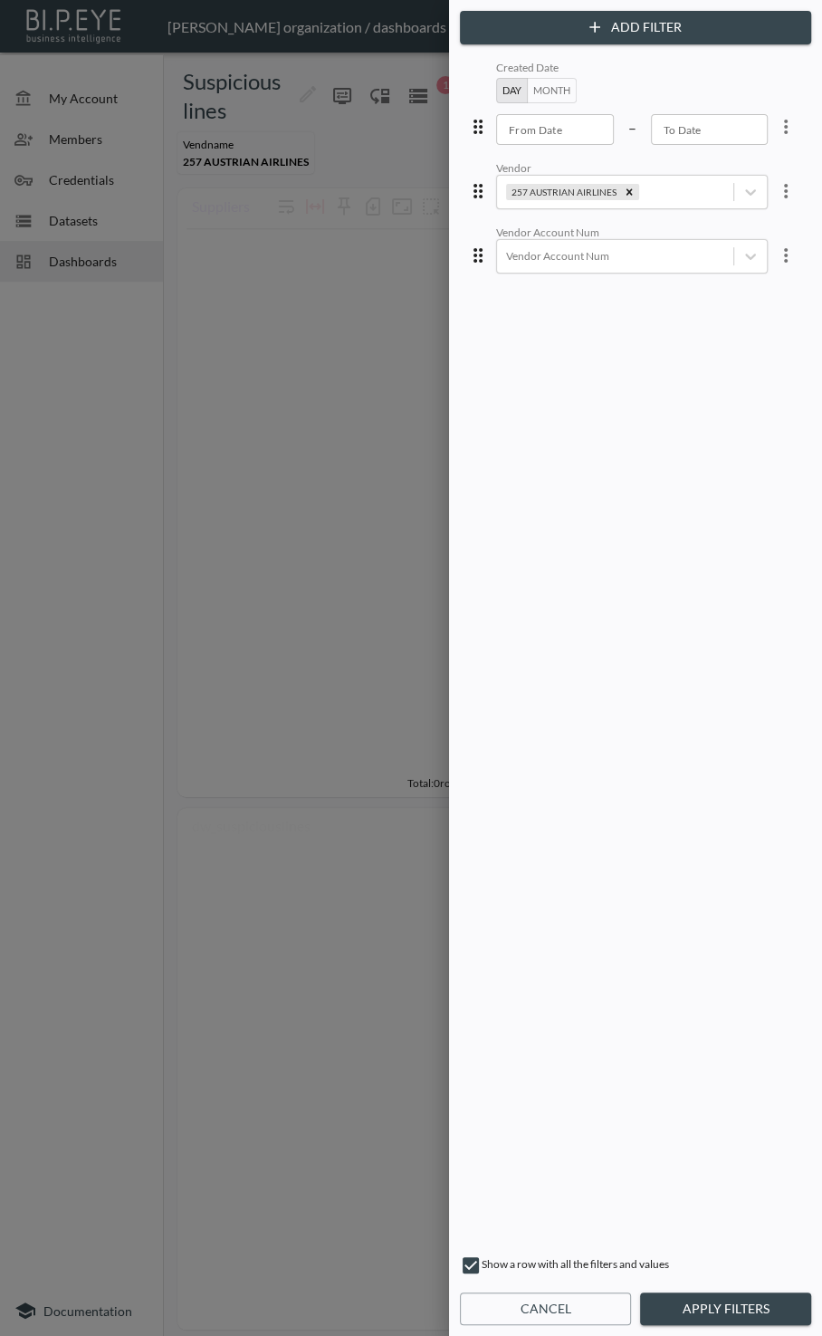
click at [439, 196] on icon "more" at bounding box center [786, 191] width 22 height 22
click at [439, 223] on li "Edit" at bounding box center [720, 232] width 163 height 33
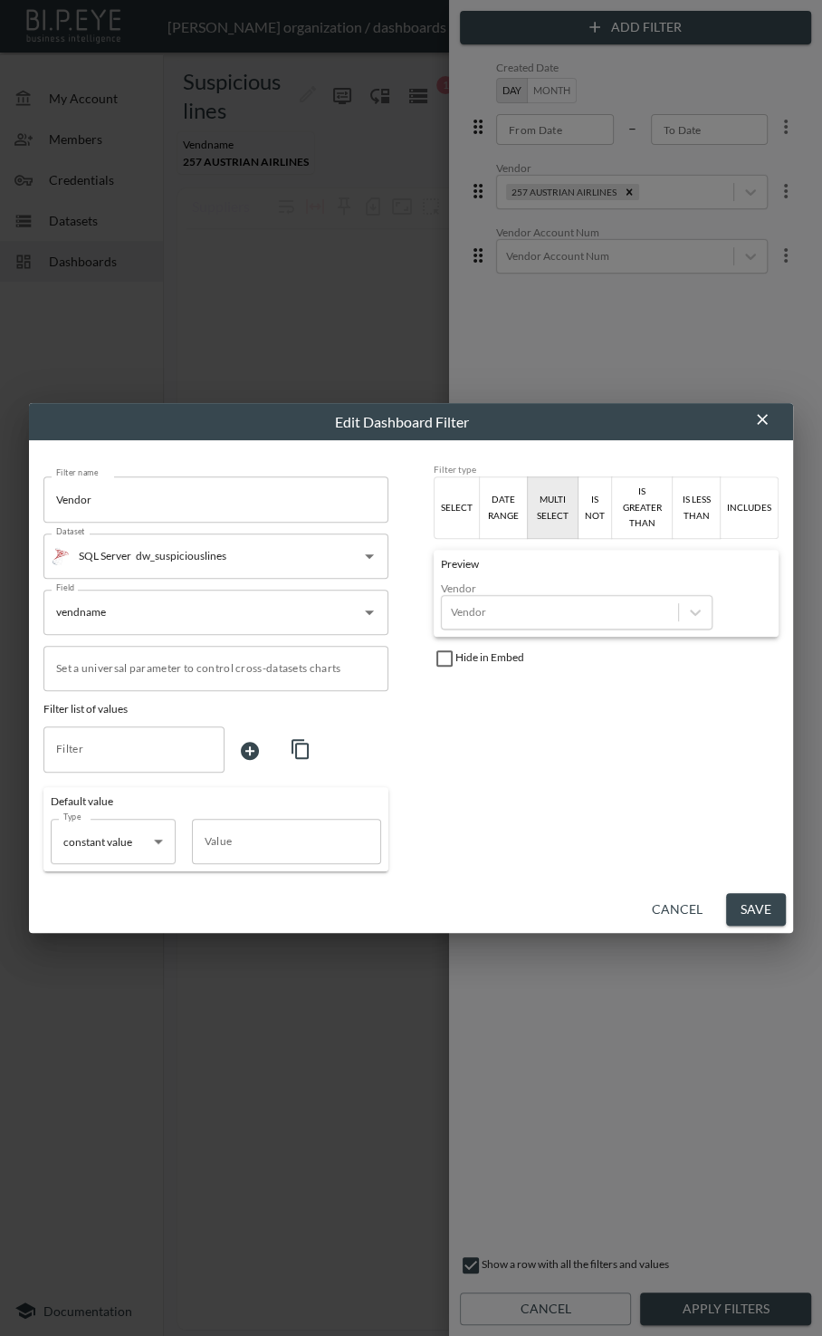
click at [439, 908] on button "Save" at bounding box center [756, 910] width 60 height 34
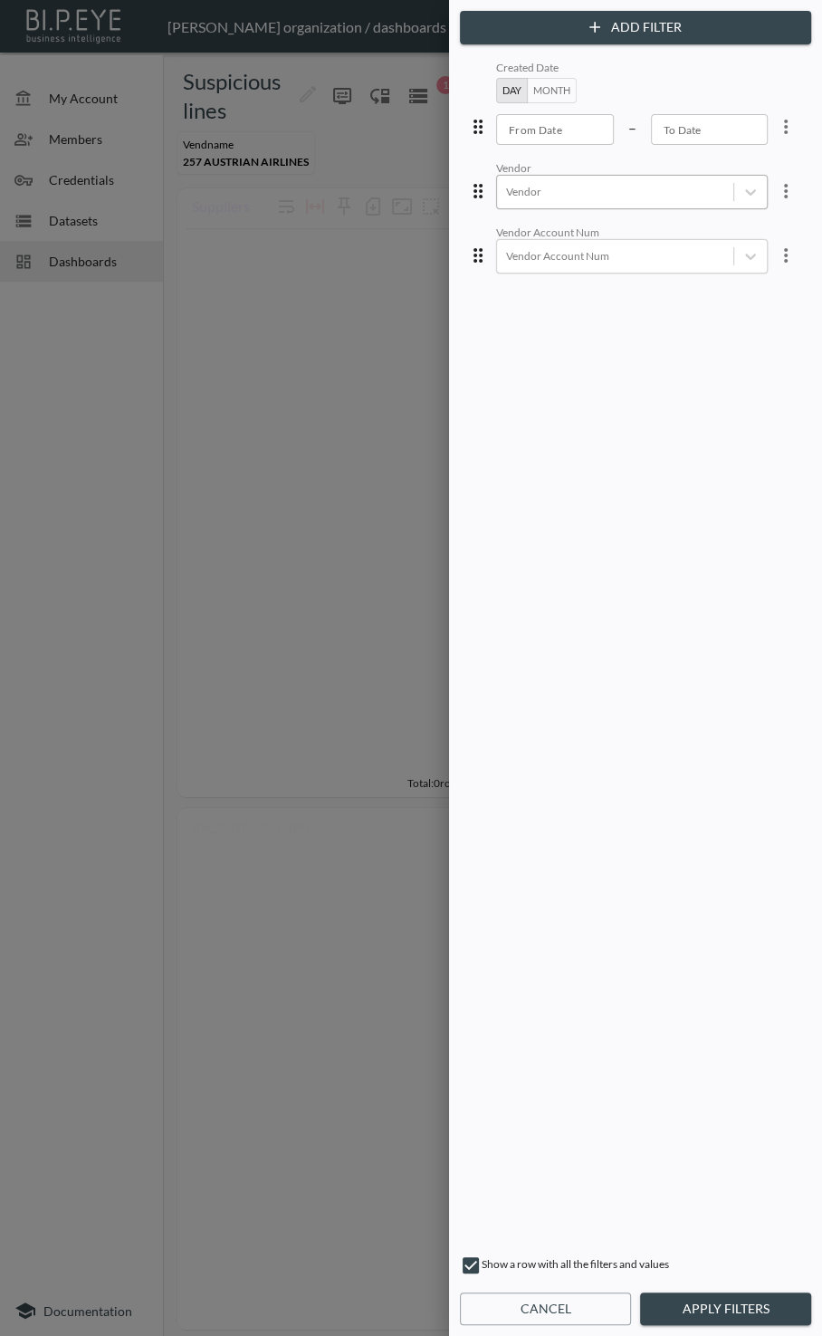
click at [439, 201] on div "Vendor" at bounding box center [615, 191] width 236 height 24
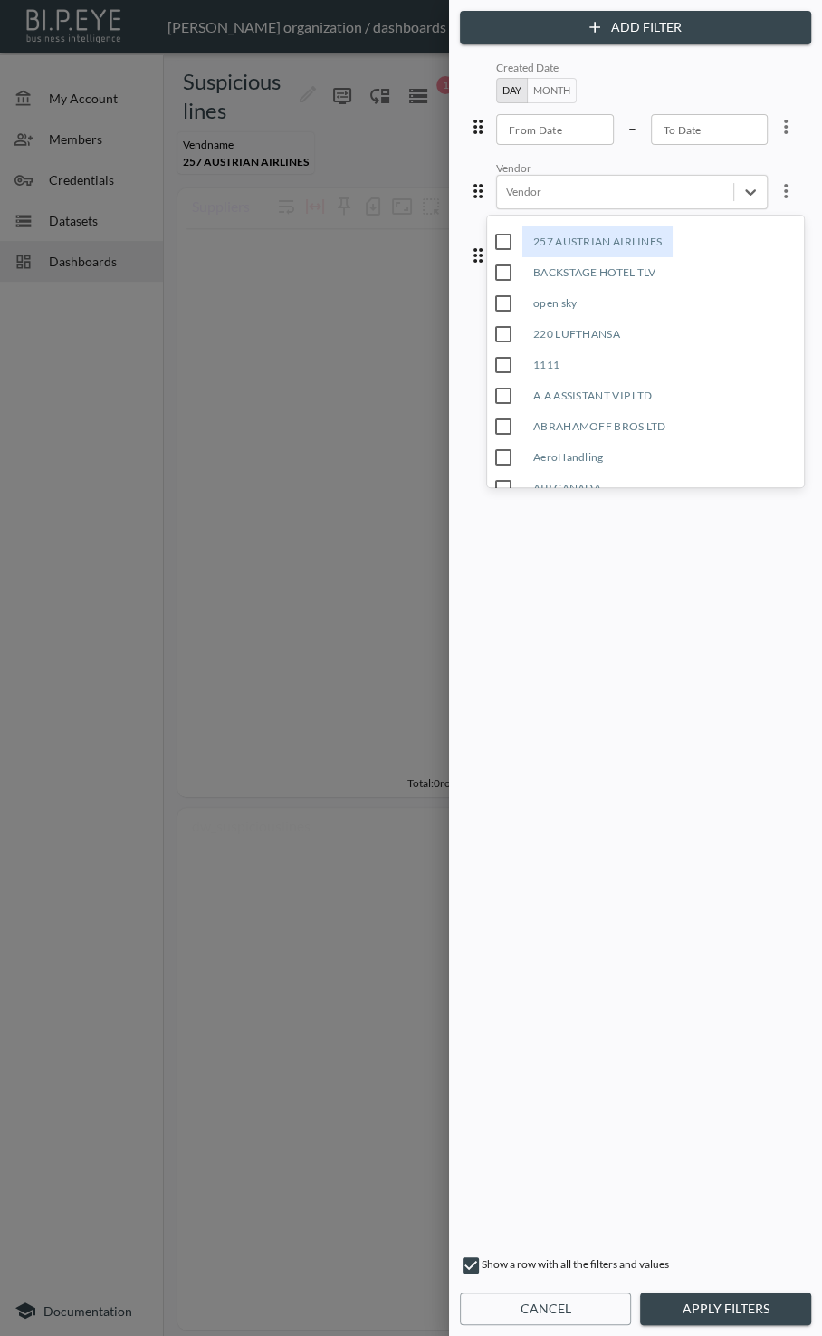
click at [439, 236] on div "257 AUSTRIAN AIRLINES" at bounding box center [598, 241] width 150 height 31
click at [439, 1302] on button "Apply Filters" at bounding box center [725, 1310] width 171 height 34
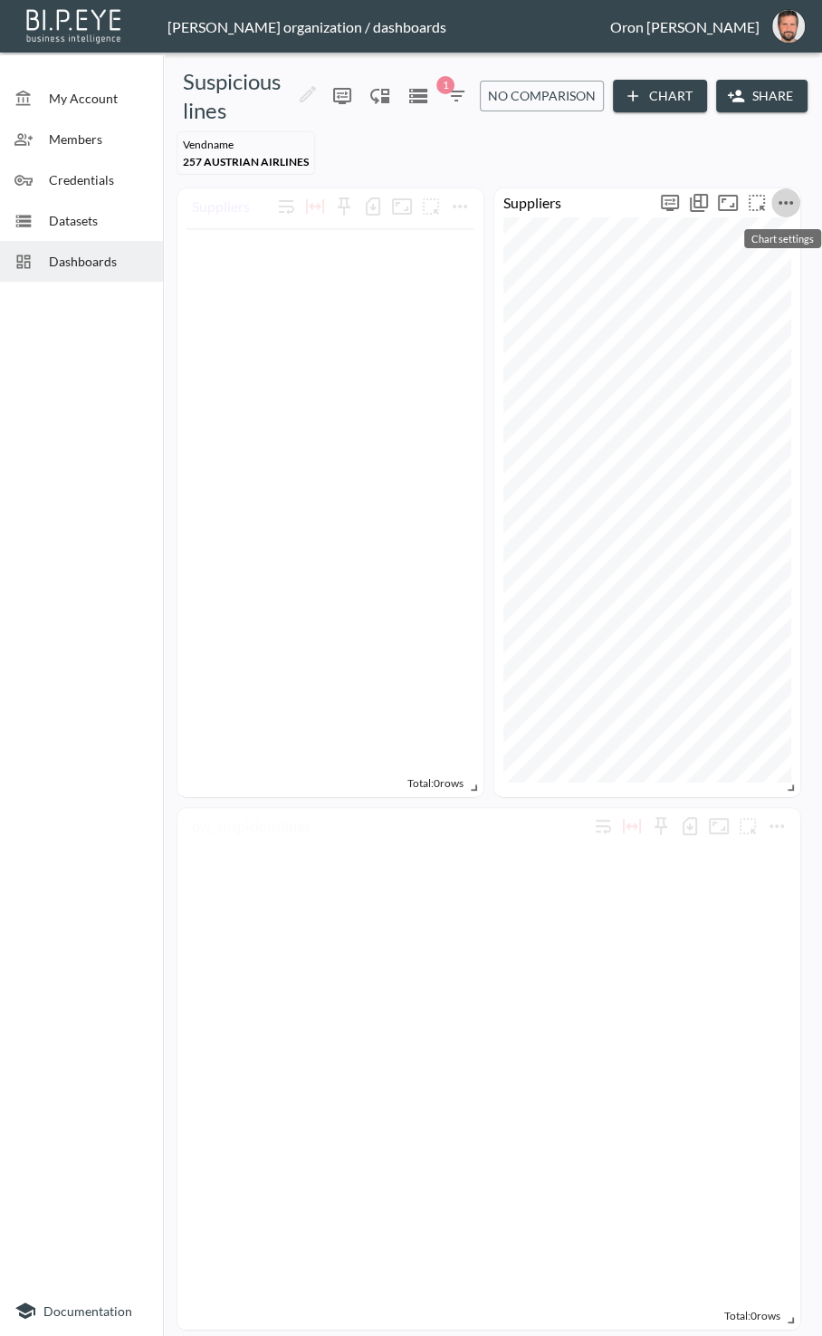
click at [439, 195] on icon "more" at bounding box center [786, 203] width 22 height 22
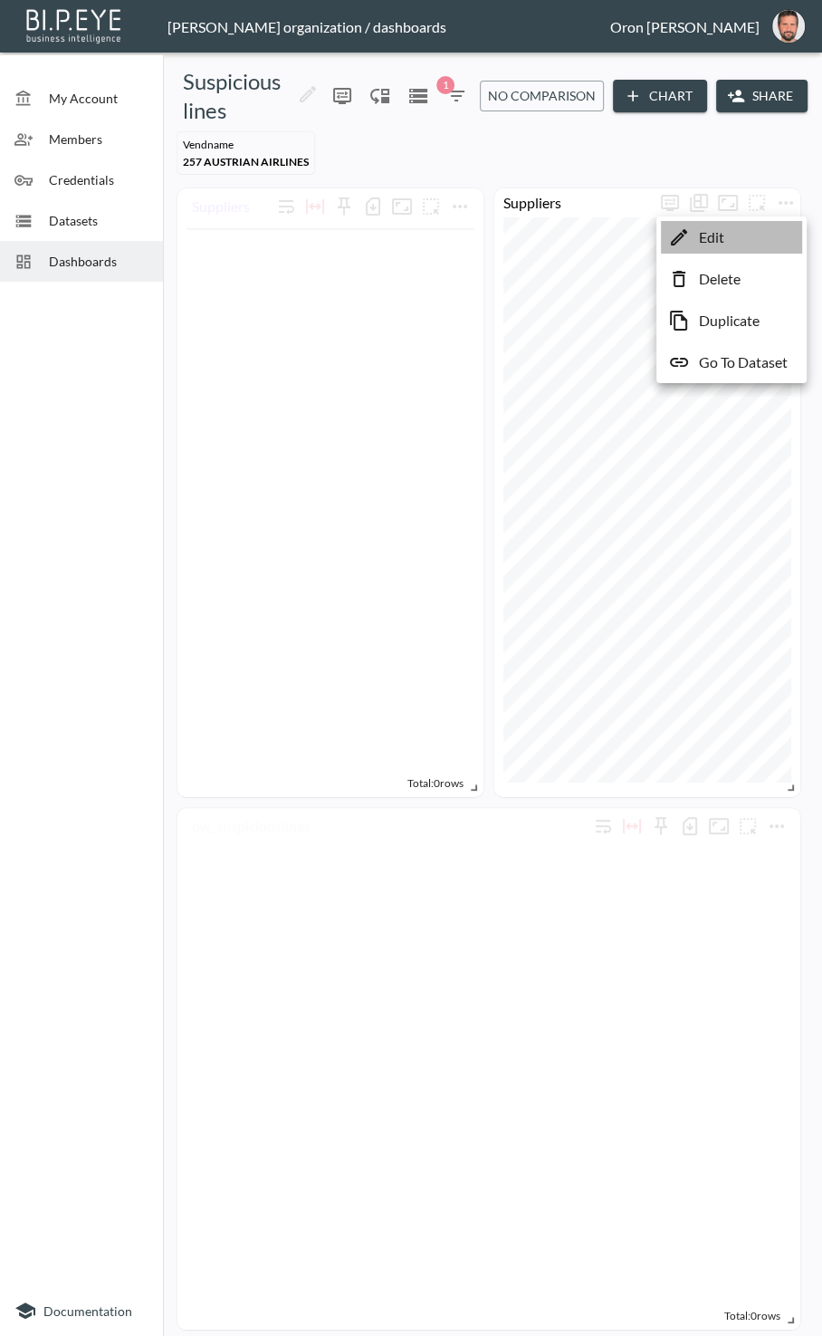
click at [439, 232] on li "Edit" at bounding box center [731, 237] width 141 height 33
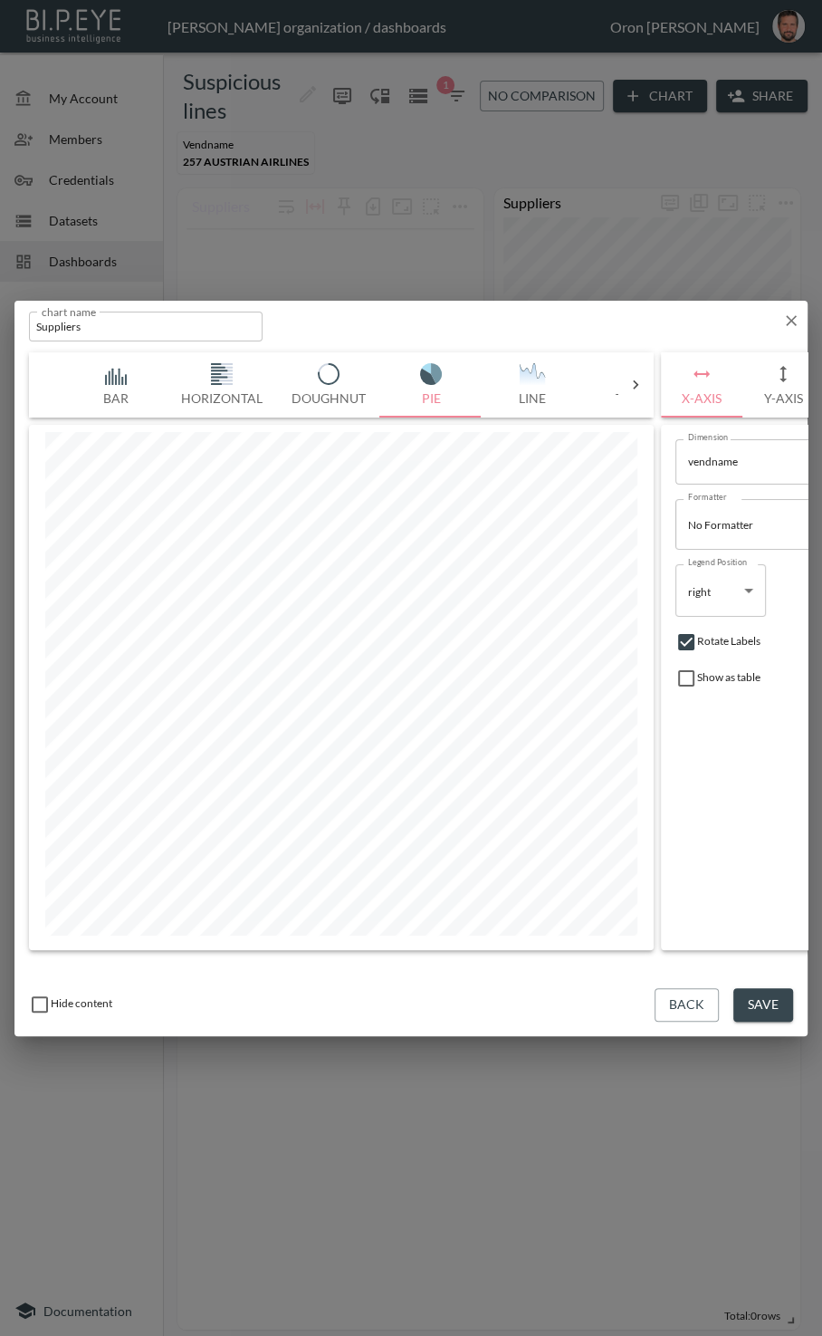
click at [439, 1005] on button "Save" at bounding box center [764, 1005] width 60 height 34
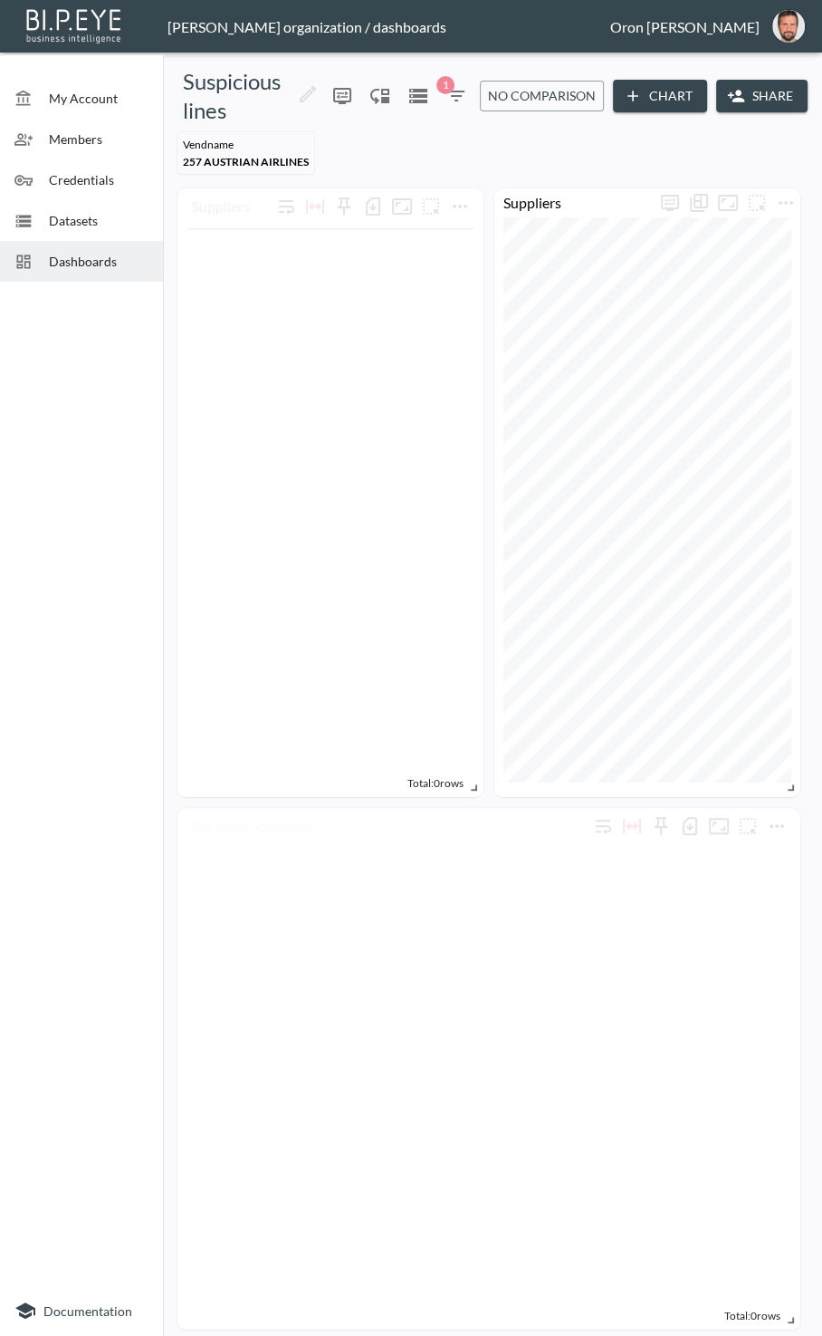
click at [439, 111] on div "Suspicious lines 0 1 No comparison Chart Share" at bounding box center [492, 96] width 645 height 58
click at [439, 102] on icon "button" at bounding box center [457, 96] width 22 height 22
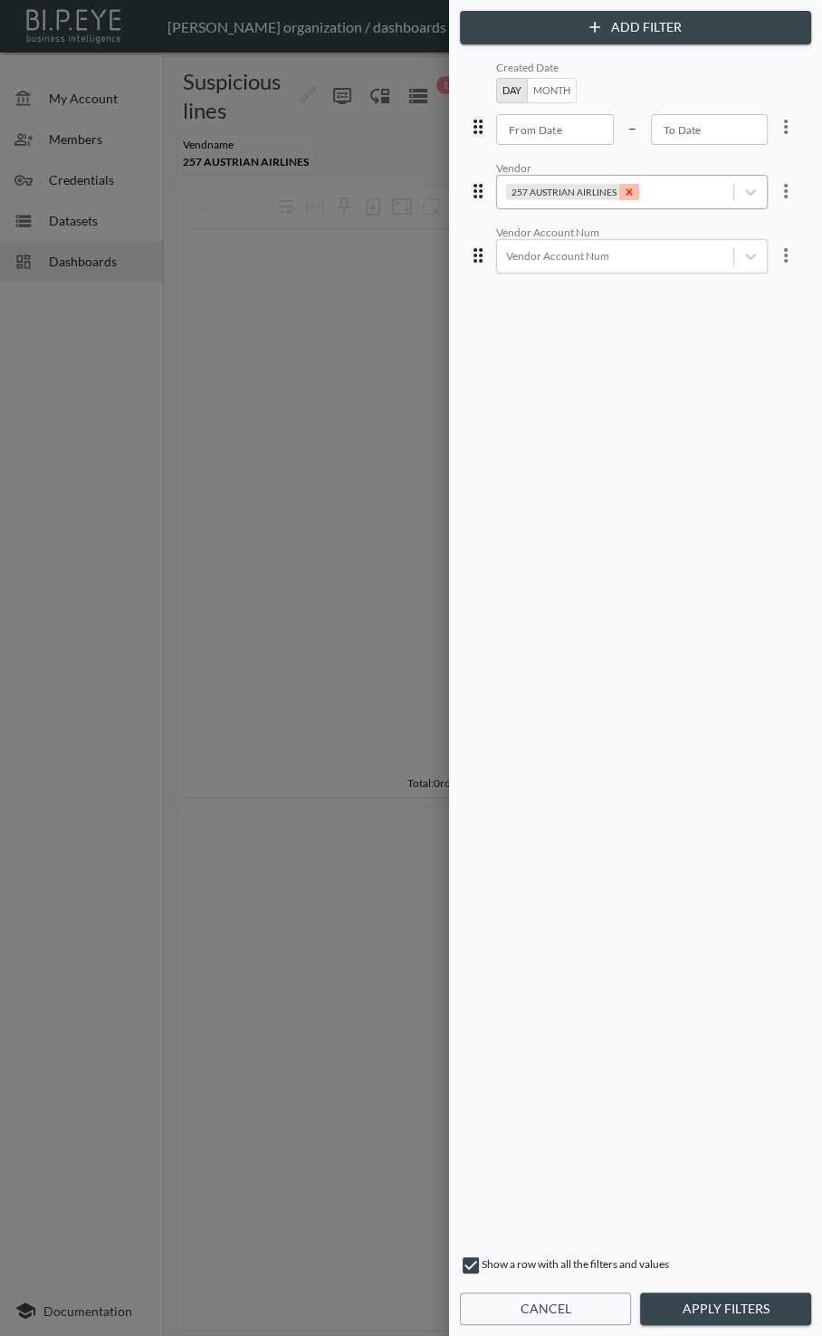
click at [439, 187] on icon "Remove 257 AUSTRIAN AIRLINES" at bounding box center [629, 192] width 13 height 13
click at [439, 1316] on button "Apply Filters" at bounding box center [725, 1310] width 171 height 34
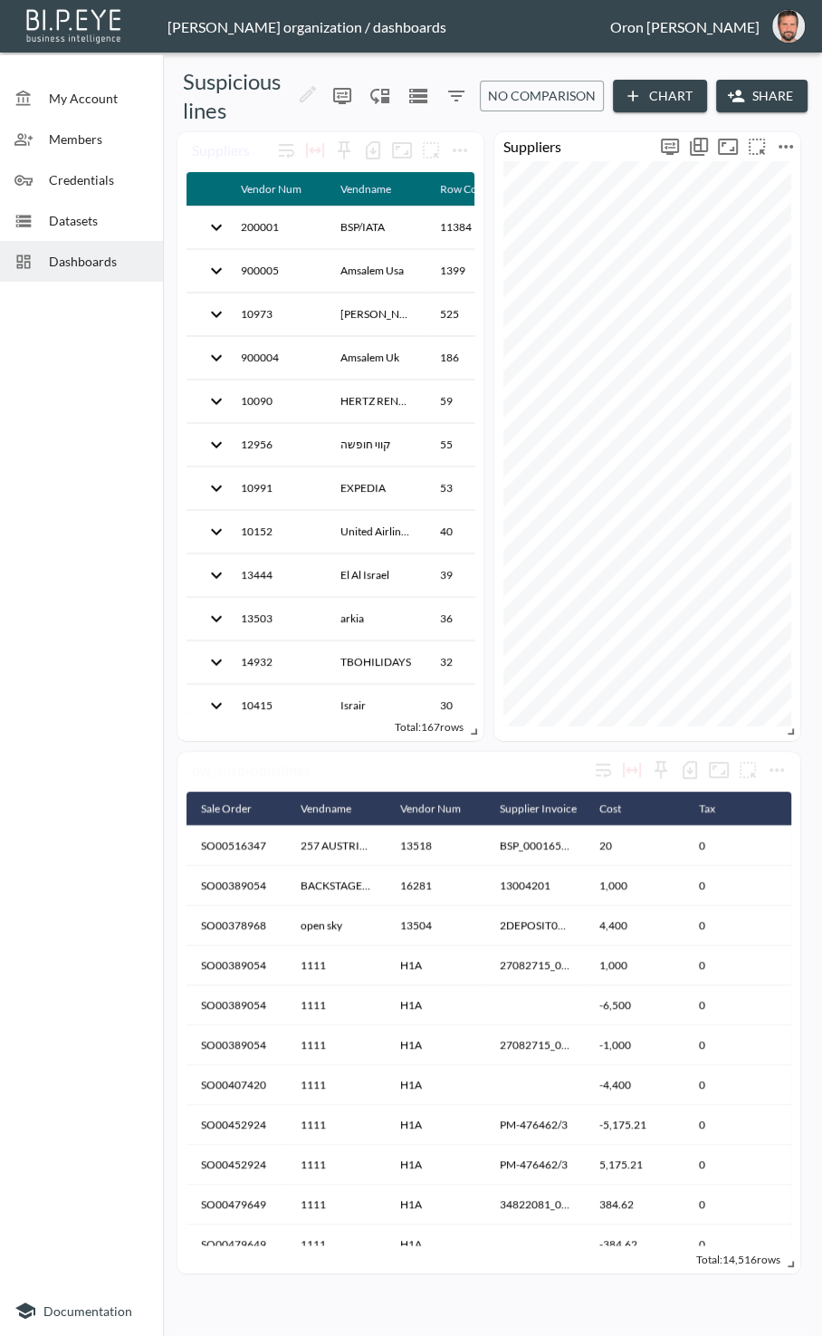
click at [439, 152] on icon "more" at bounding box center [786, 147] width 22 height 22
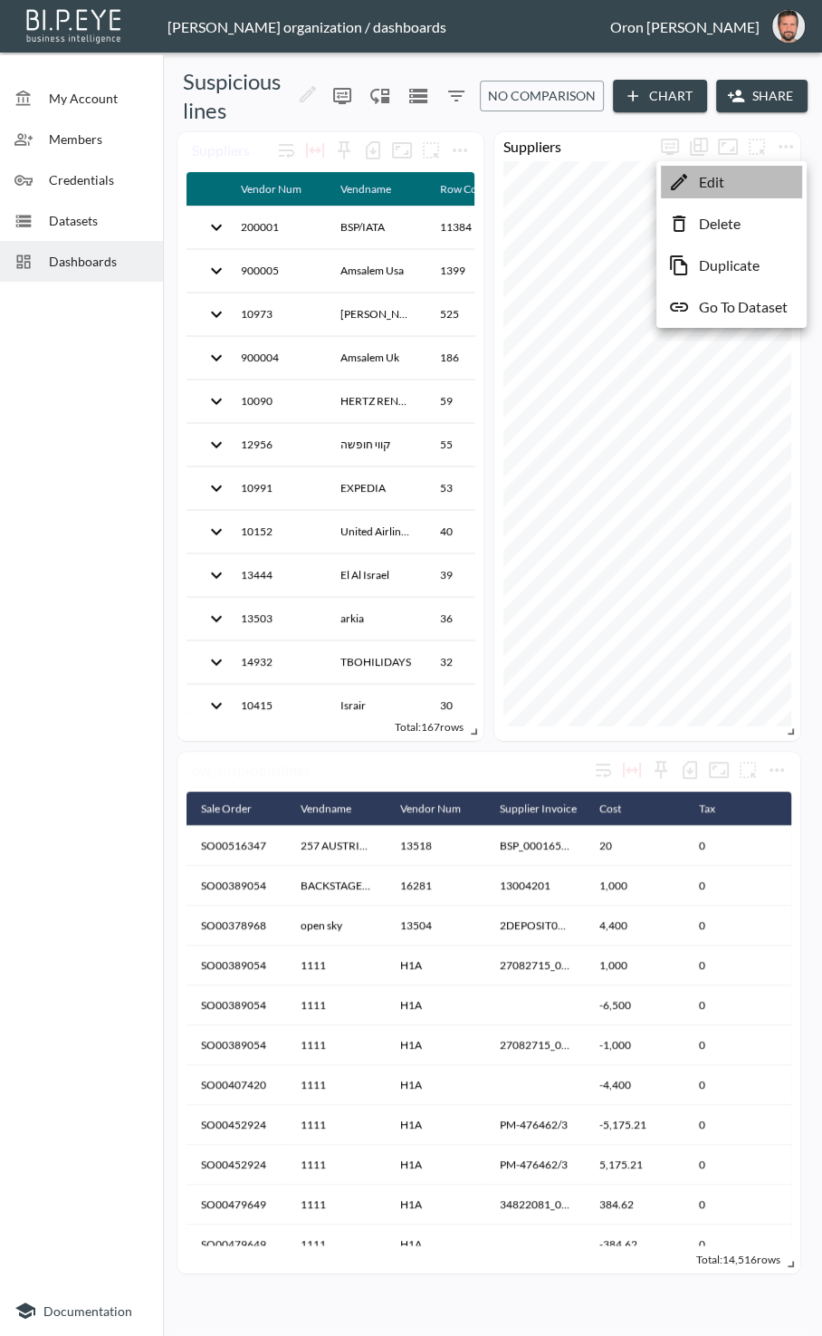
click at [439, 176] on li "Edit" at bounding box center [731, 182] width 141 height 33
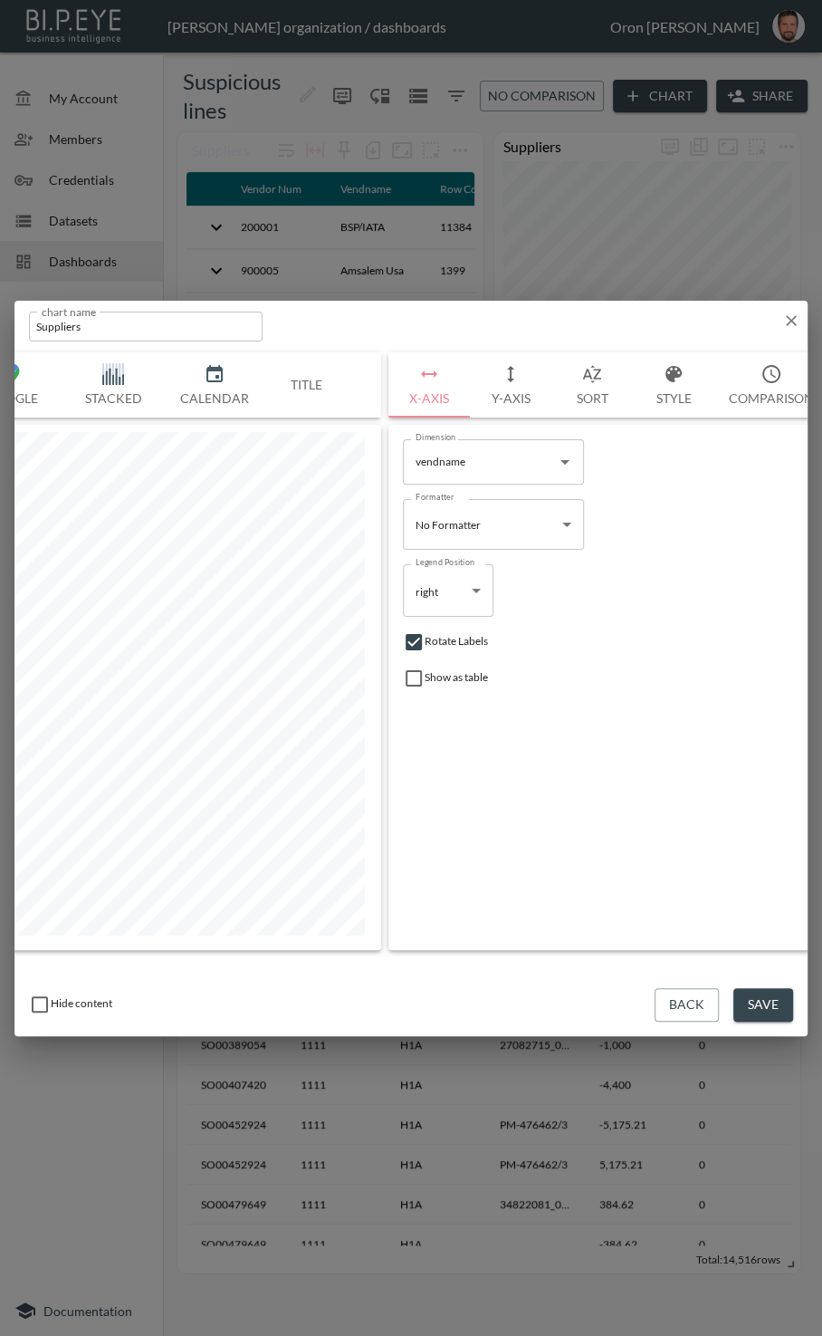
scroll to position [0, 293]
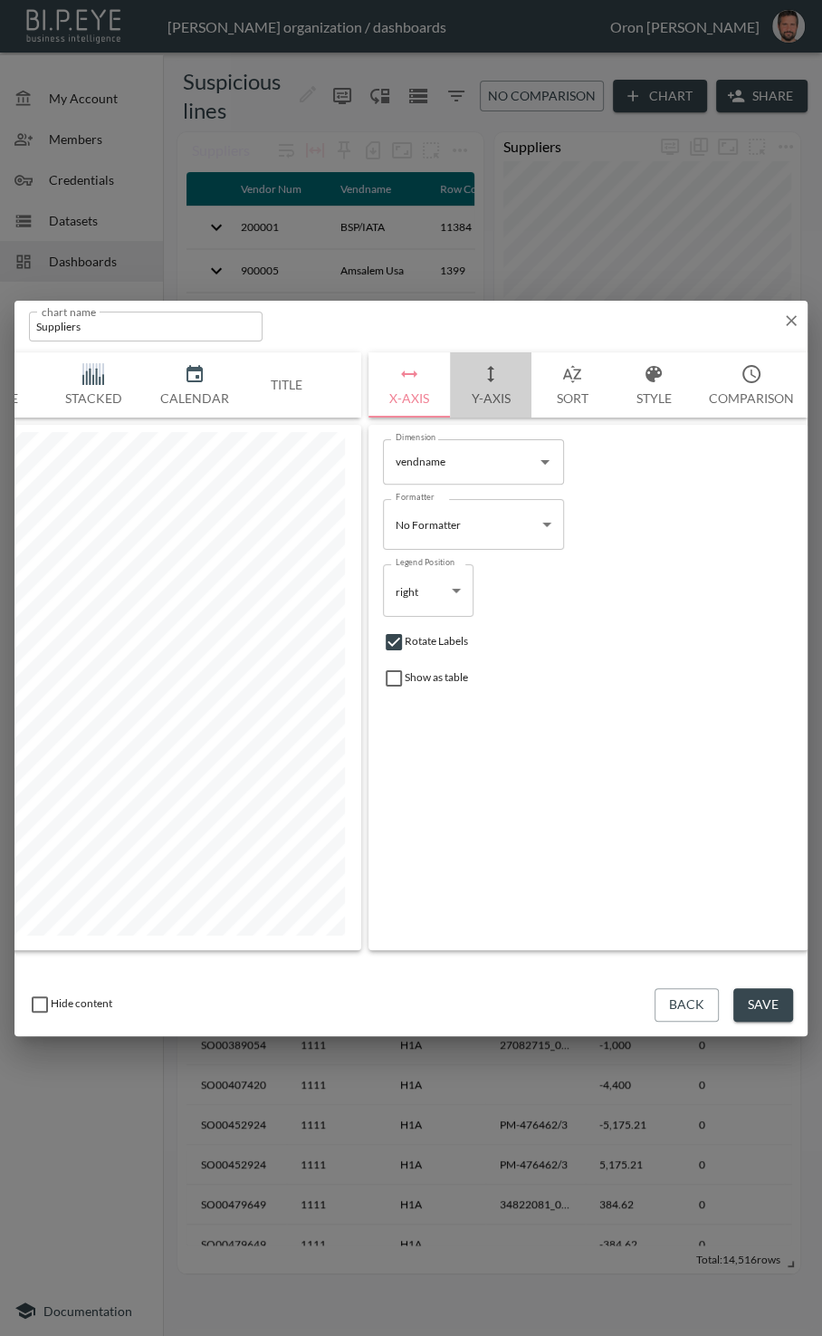
click at [439, 378] on button "Y-Axis" at bounding box center [491, 384] width 82 height 65
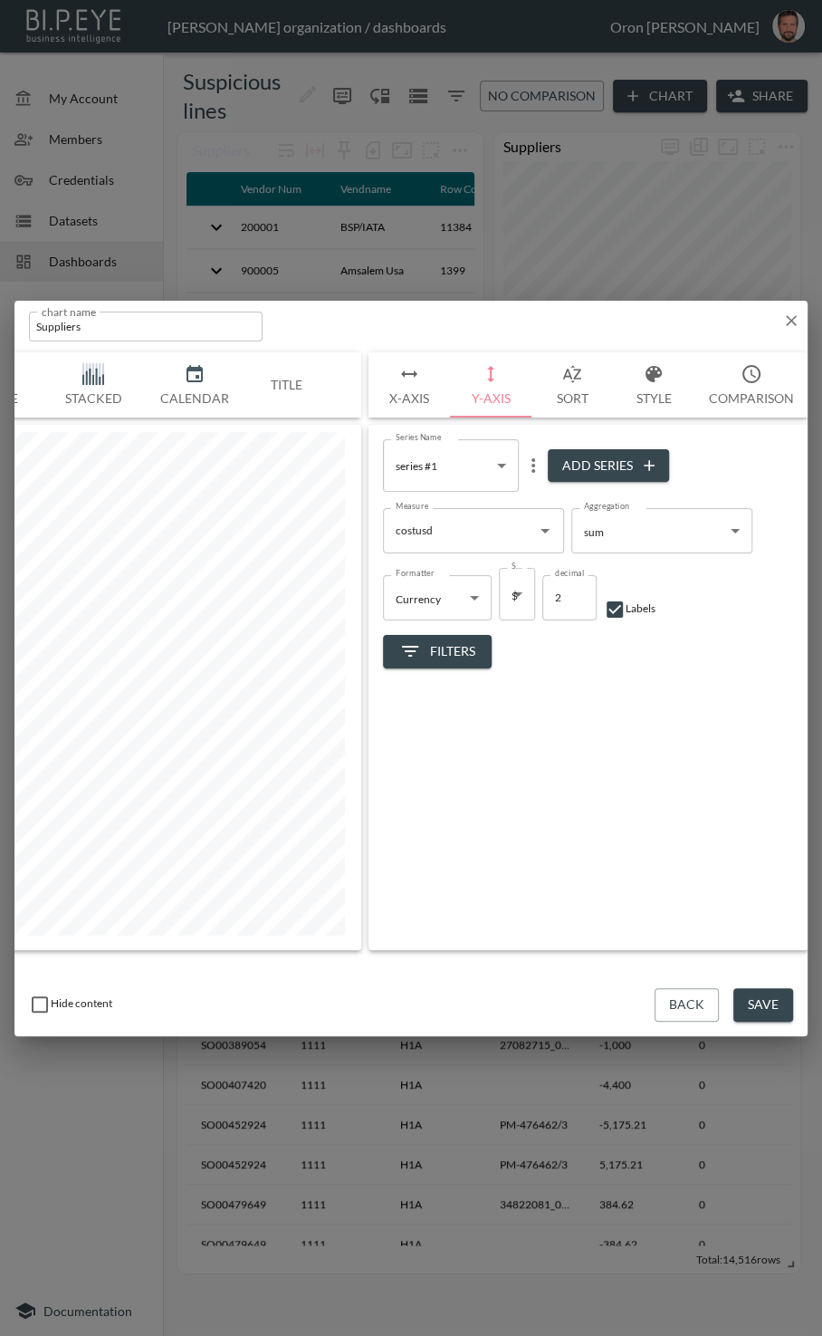
click at [439, 655] on span "Filters" at bounding box center [437, 651] width 76 height 23
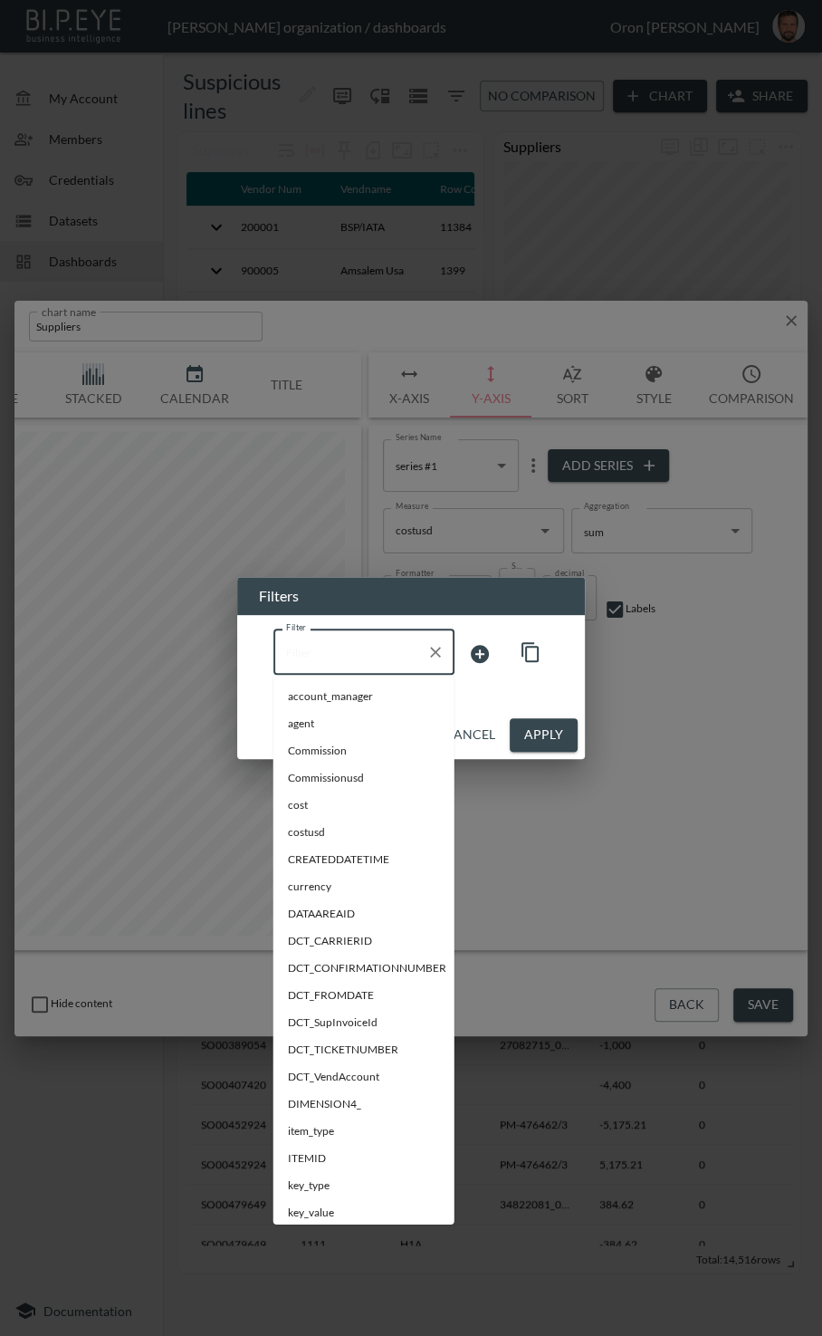
click at [364, 659] on input "Filter" at bounding box center [351, 652] width 138 height 29
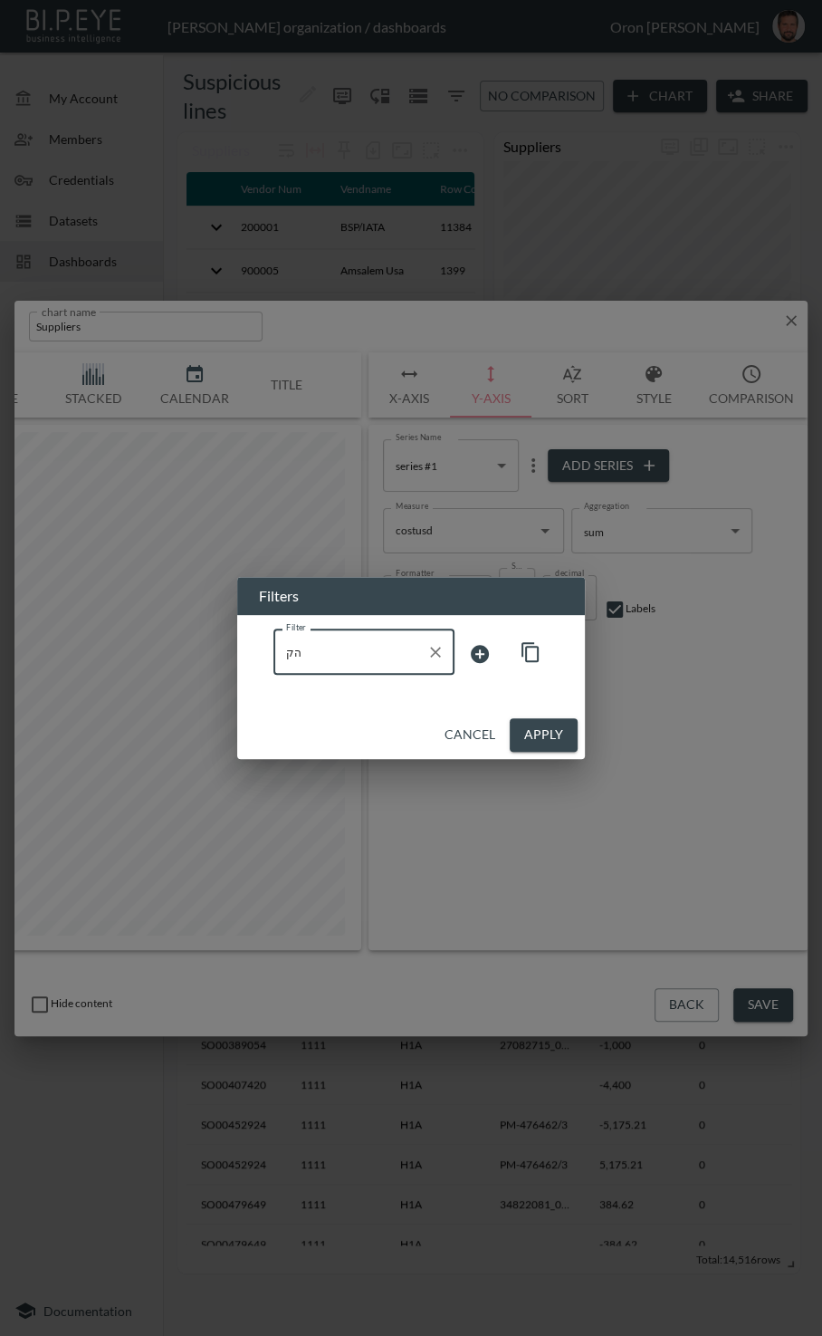
type input "ה"
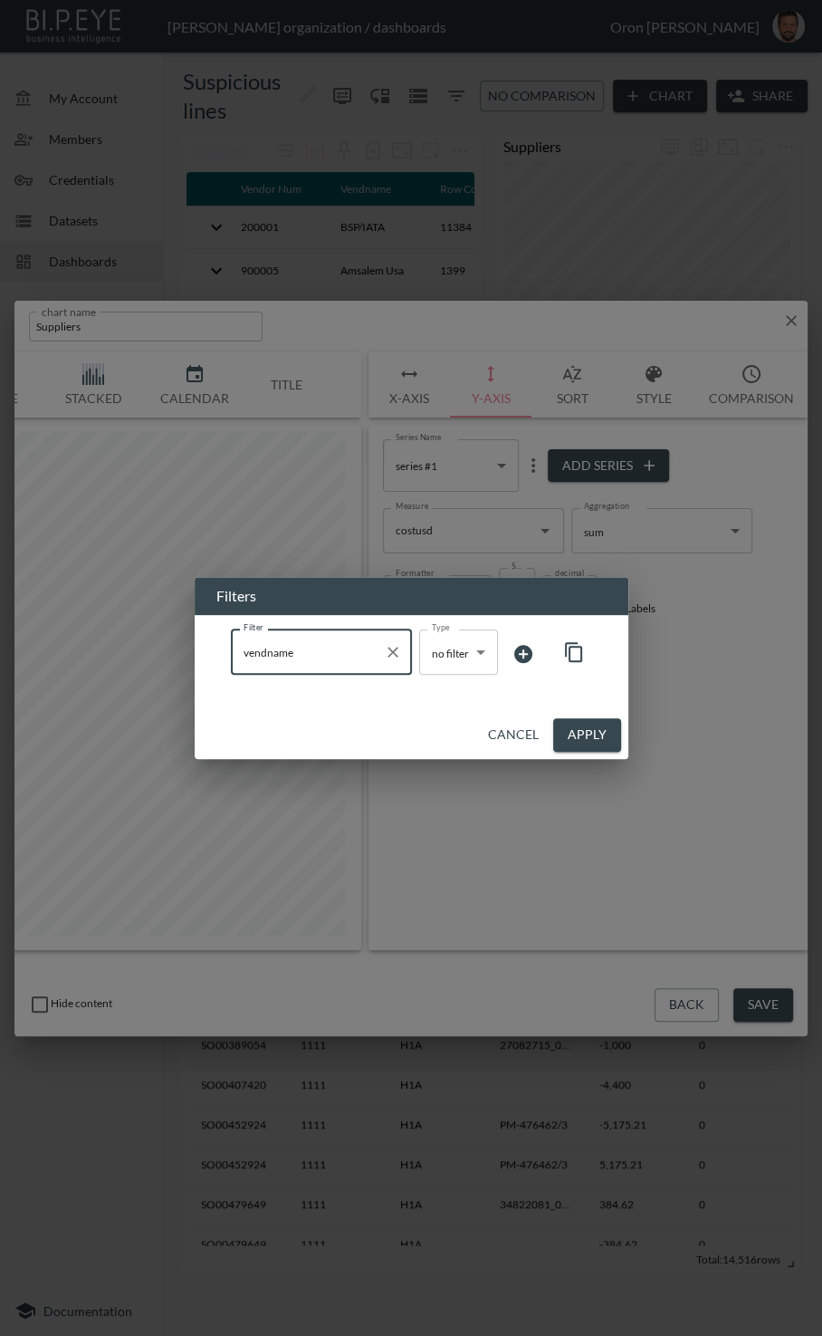
type input "vendname"
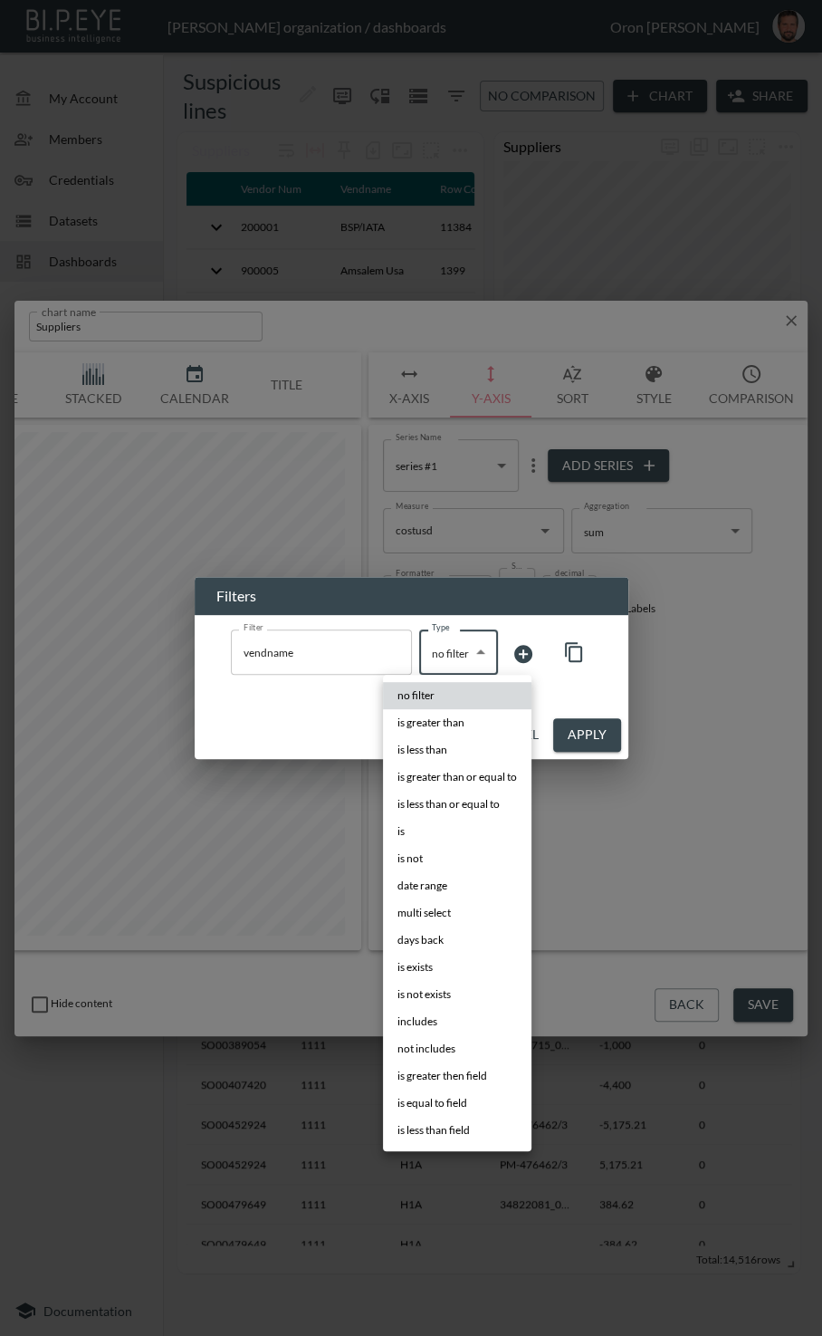
click at [439, 661] on body "BI.P.EYE, Interactive Analytics Dashboards - app Gil Snovsky organization / das…" at bounding box center [411, 668] width 822 height 1336
click at [438, 835] on li "is" at bounding box center [457, 831] width 149 height 27
type input "is"
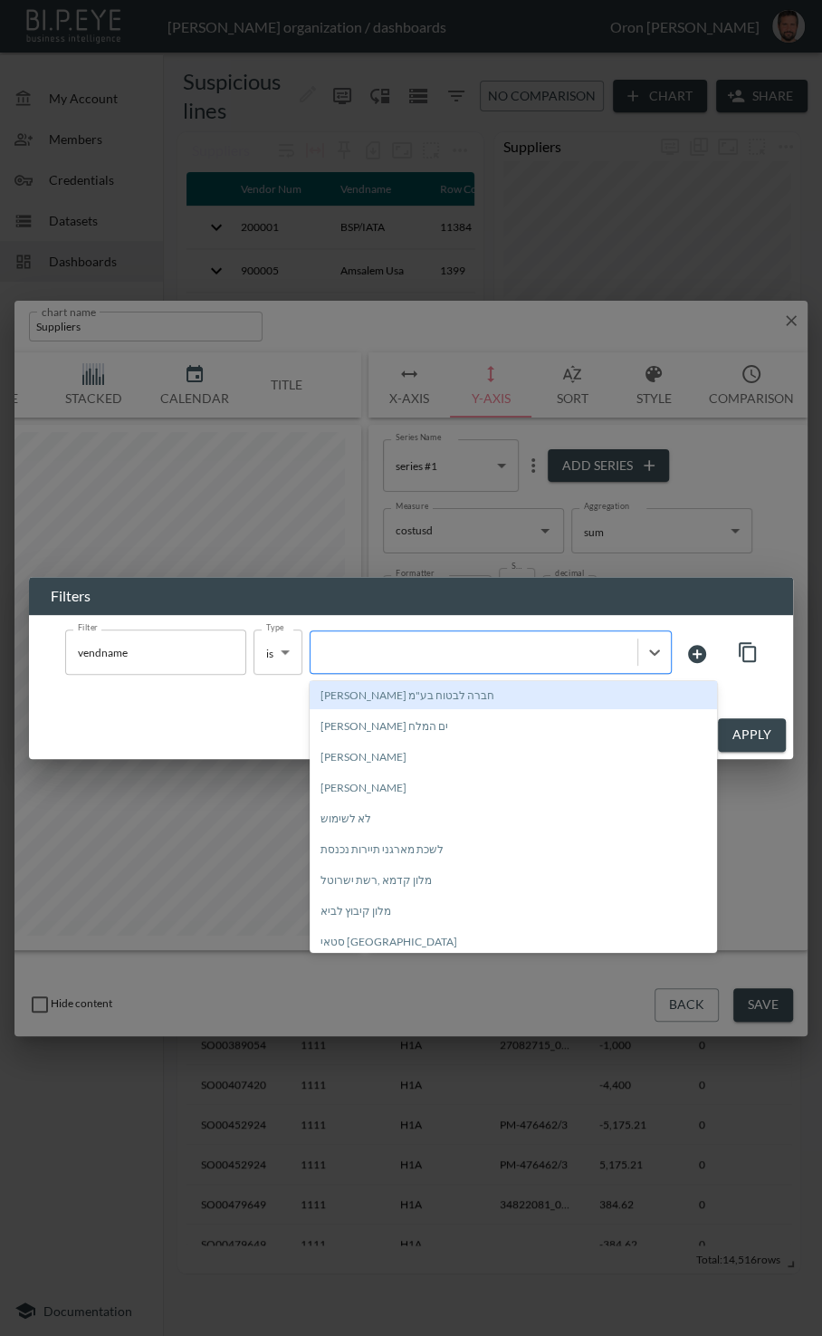
click at [439, 664] on div at bounding box center [491, 651] width 362 height 43
click at [439, 696] on div "[PERSON_NAME] חברה לבטוח בע"מ" at bounding box center [514, 695] width 408 height 28
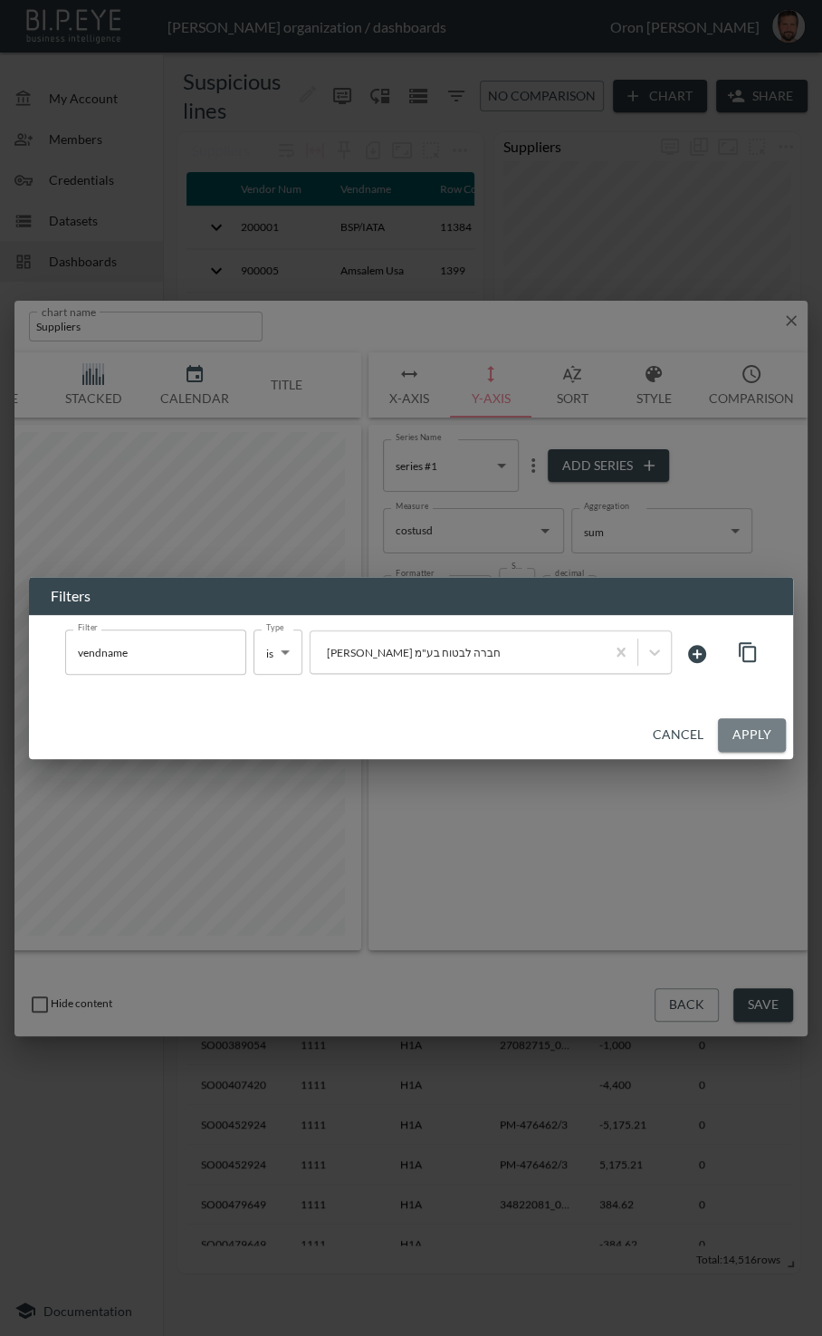
click at [439, 735] on button "Apply" at bounding box center [752, 735] width 68 height 34
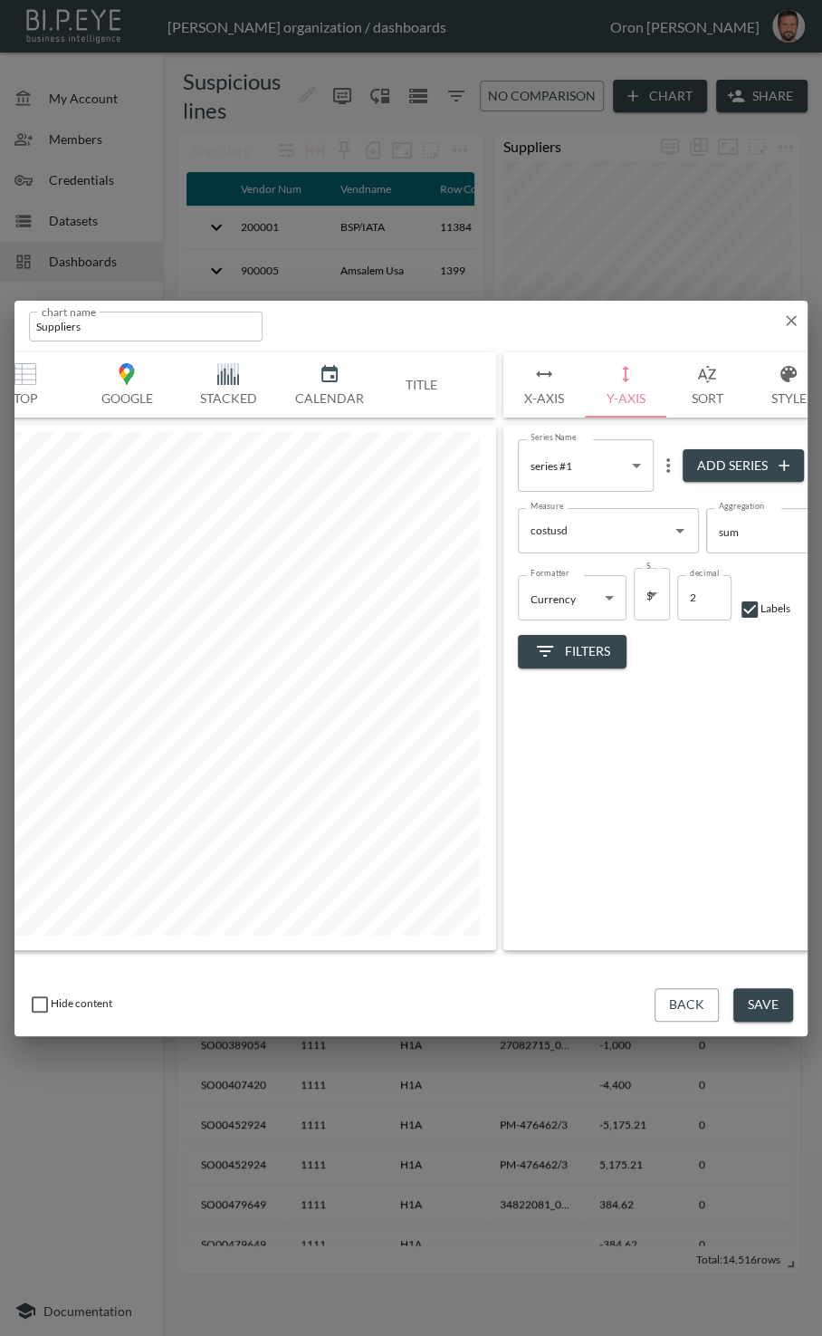
scroll to position [0, 143]
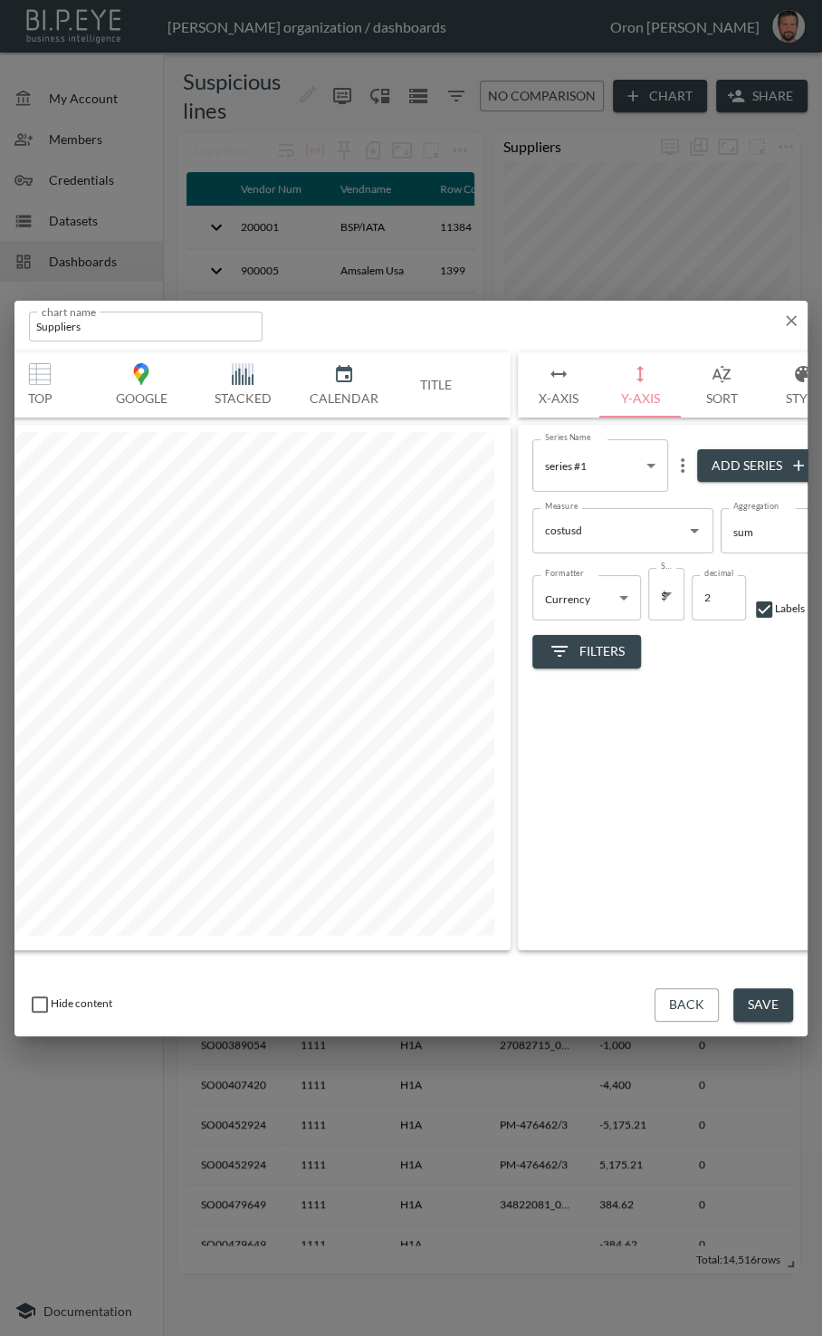
click at [439, 315] on icon "button" at bounding box center [792, 321] width 18 height 18
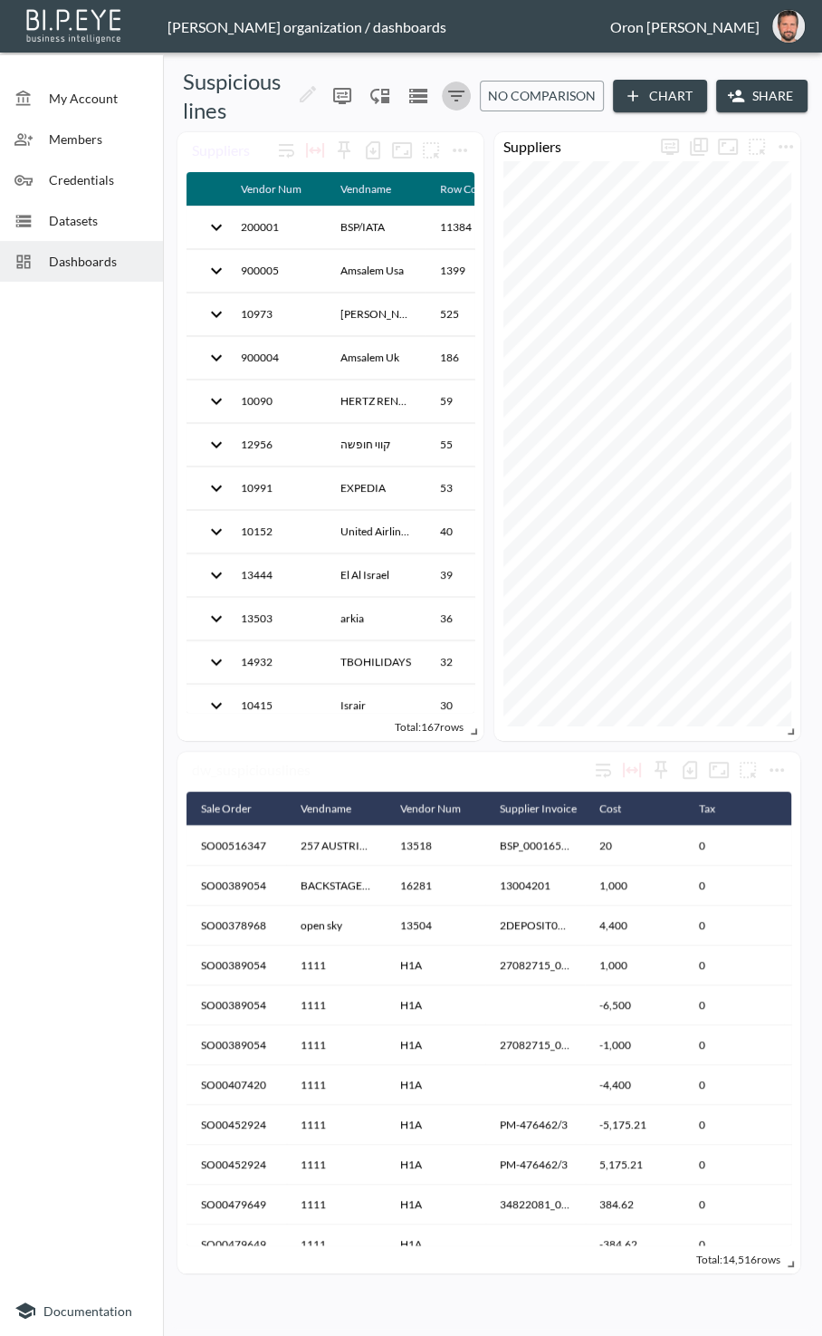
click at [439, 93] on icon "Filters" at bounding box center [457, 96] width 22 height 22
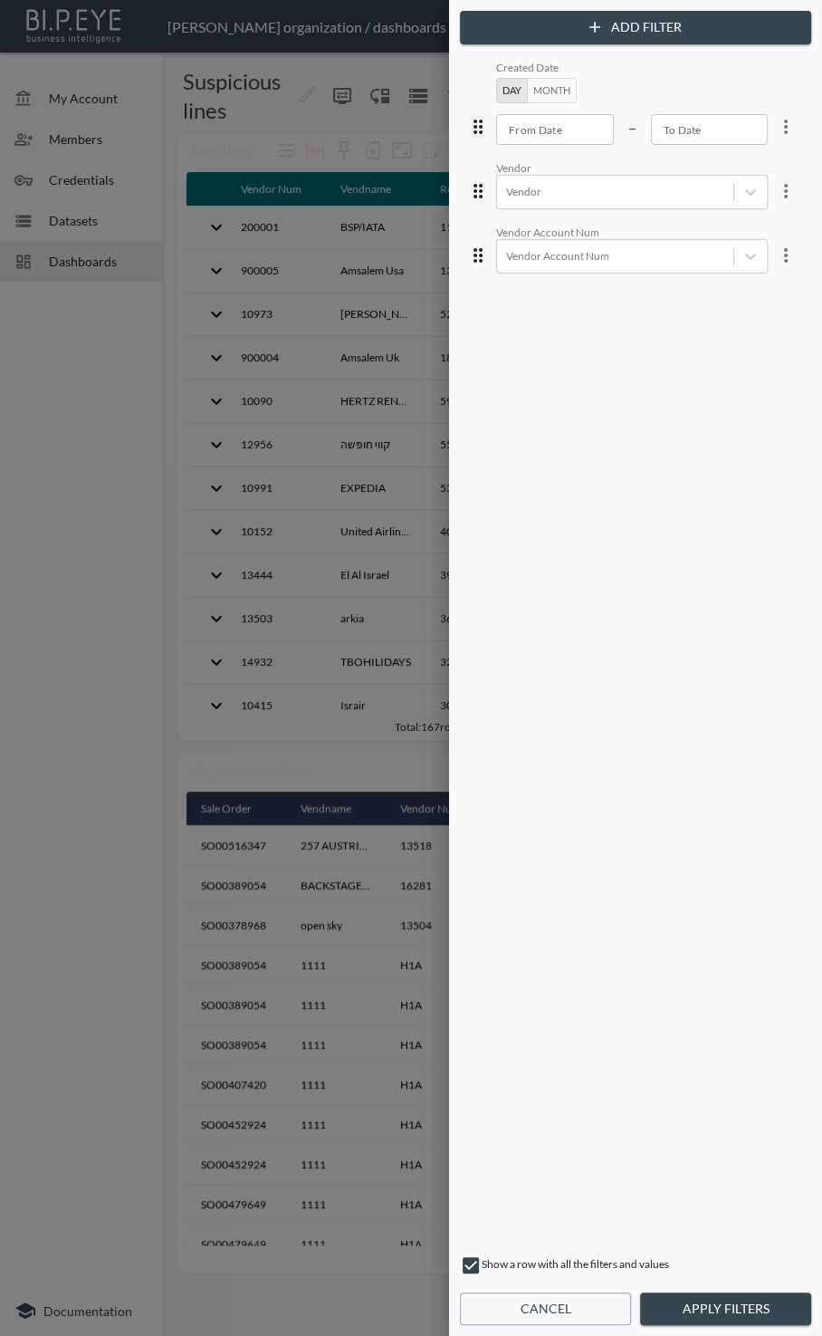
click at [439, 176] on button "more" at bounding box center [786, 191] width 36 height 36
click at [439, 210] on ul "Edit Delete Clear" at bounding box center [720, 264] width 163 height 112
click at [439, 216] on li "Edit" at bounding box center [720, 232] width 163 height 33
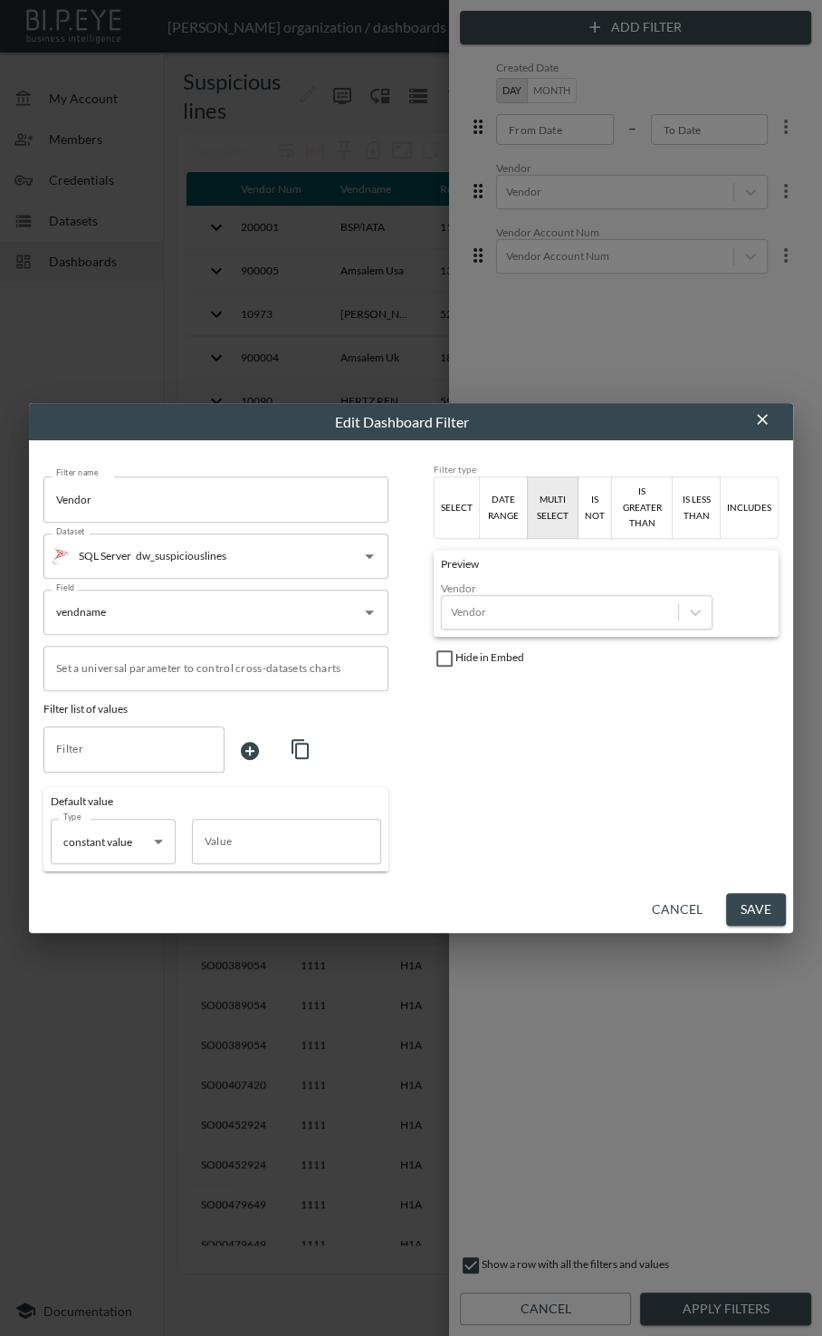
drag, startPoint x: 686, startPoint y: 895, endPoint x: 691, endPoint y: 830, distance: 65.4
click at [439, 895] on button "Cancel" at bounding box center [677, 910] width 65 height 34
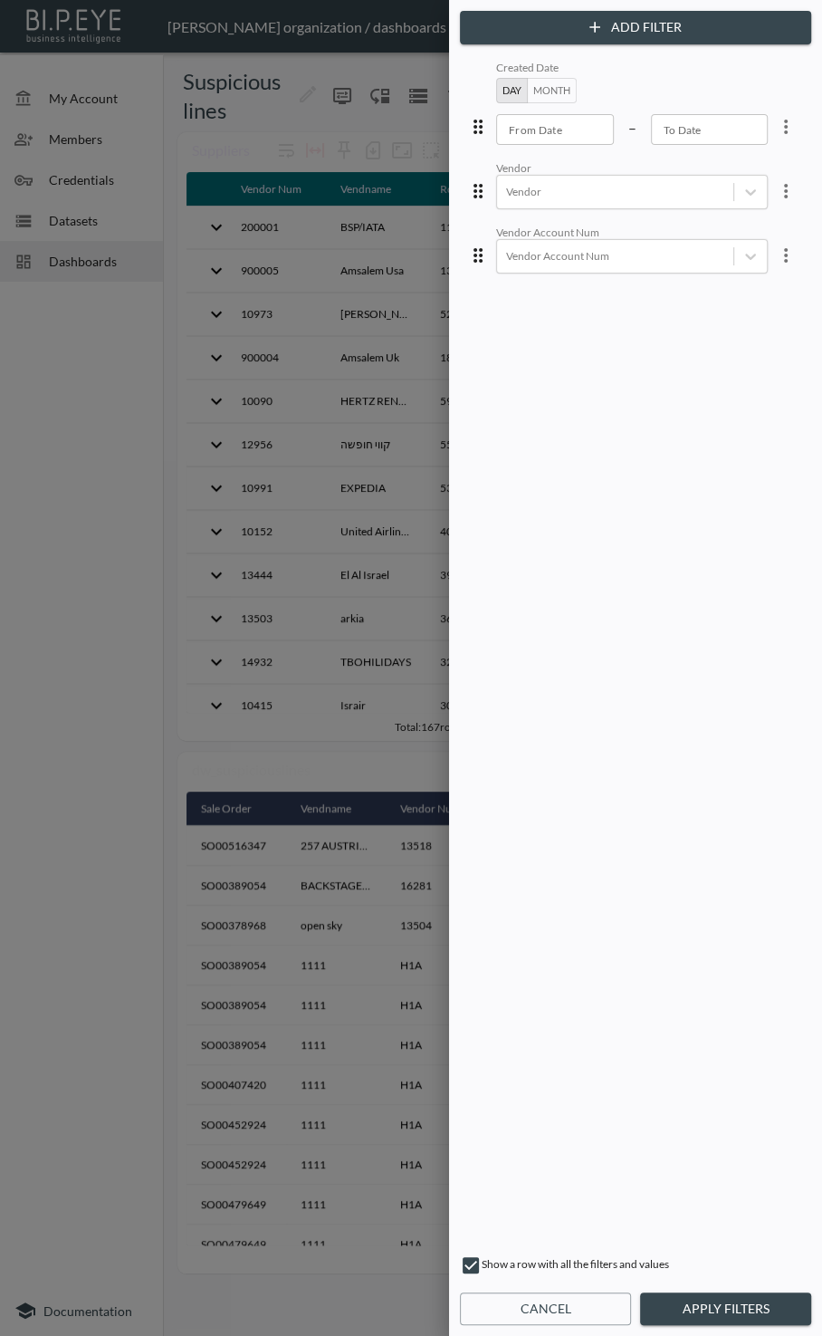
click at [439, 1291] on div "Add Filter Created Date Day Month From Date From Date – To Date To Date Vendor …" at bounding box center [635, 668] width 373 height 1336
click at [439, 1313] on button "Cancel" at bounding box center [545, 1310] width 171 height 34
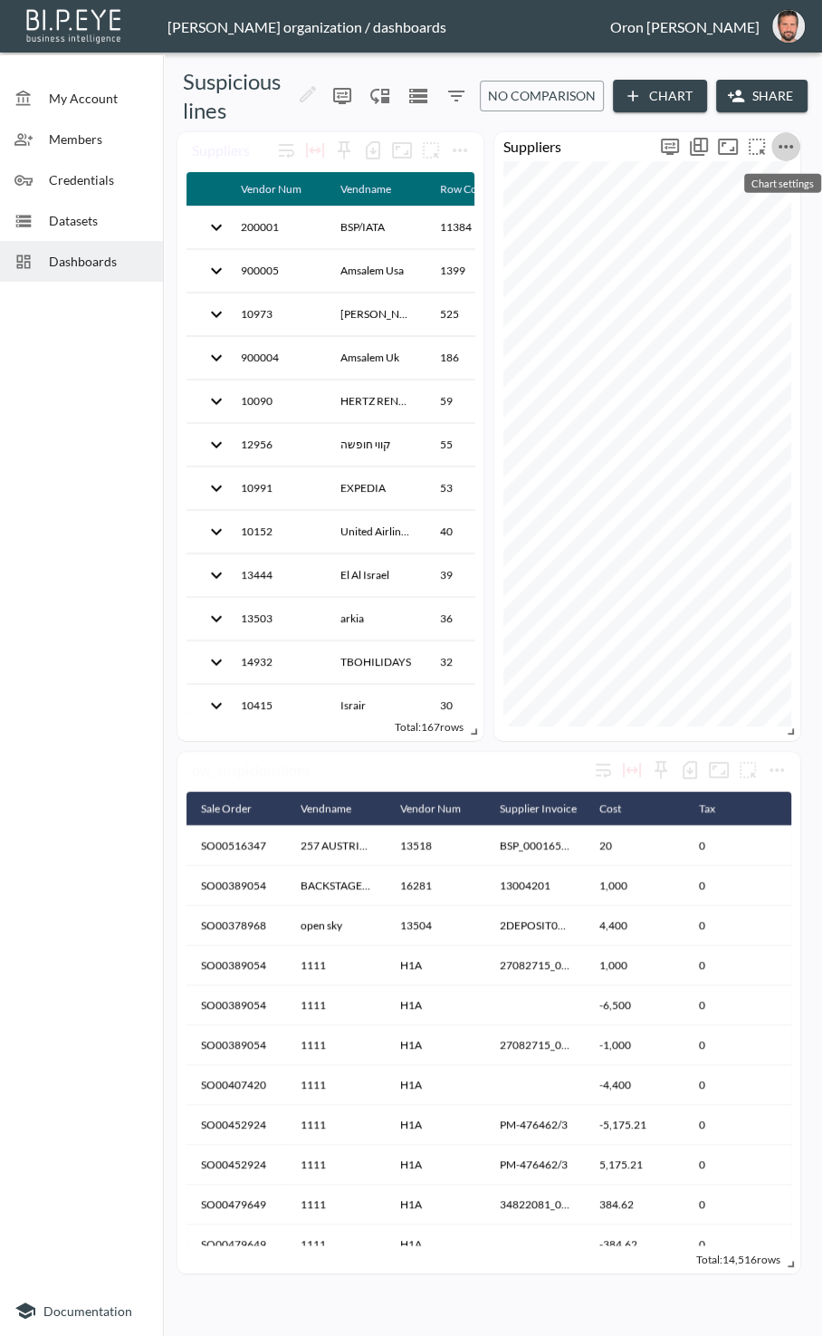
click at [439, 149] on icon "more" at bounding box center [786, 147] width 22 height 22
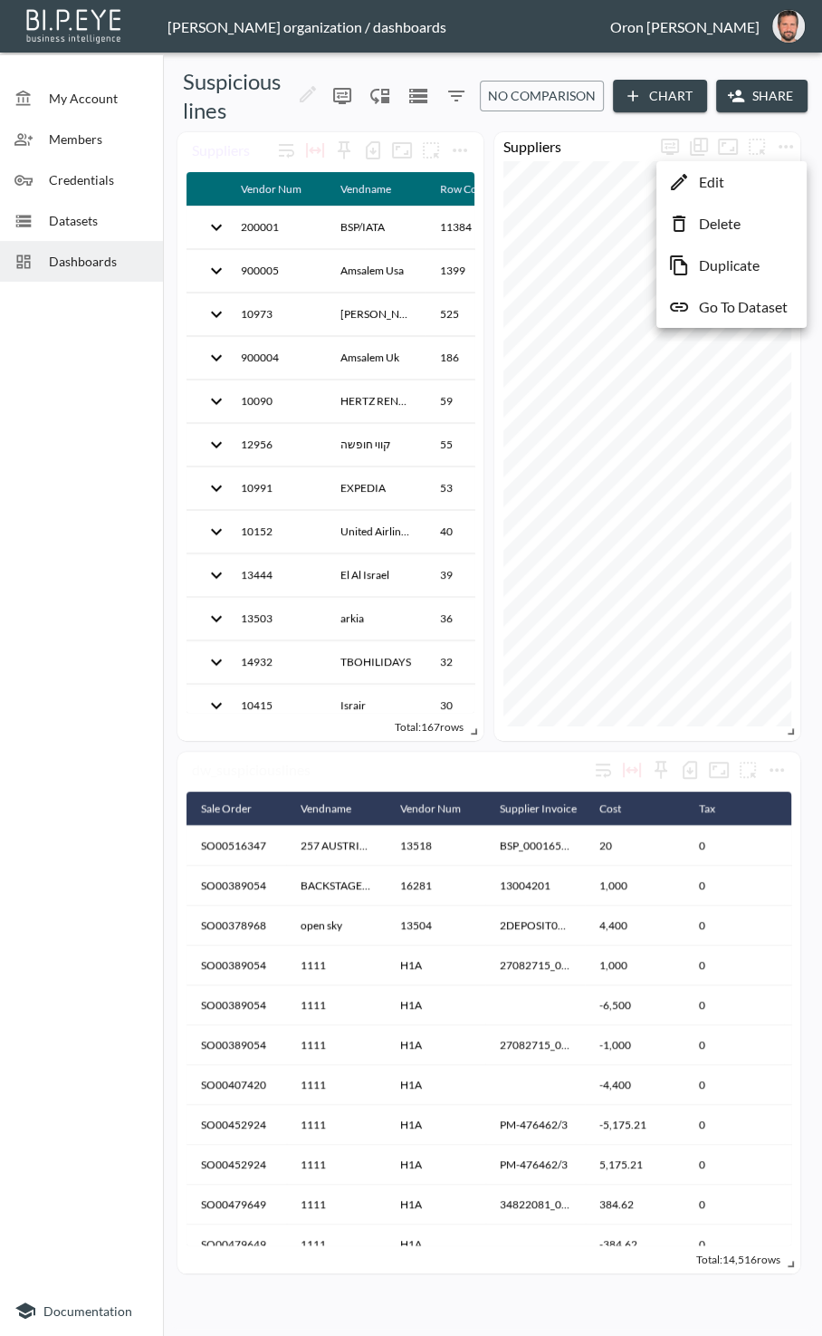
click at [439, 174] on li "Edit" at bounding box center [731, 182] width 141 height 33
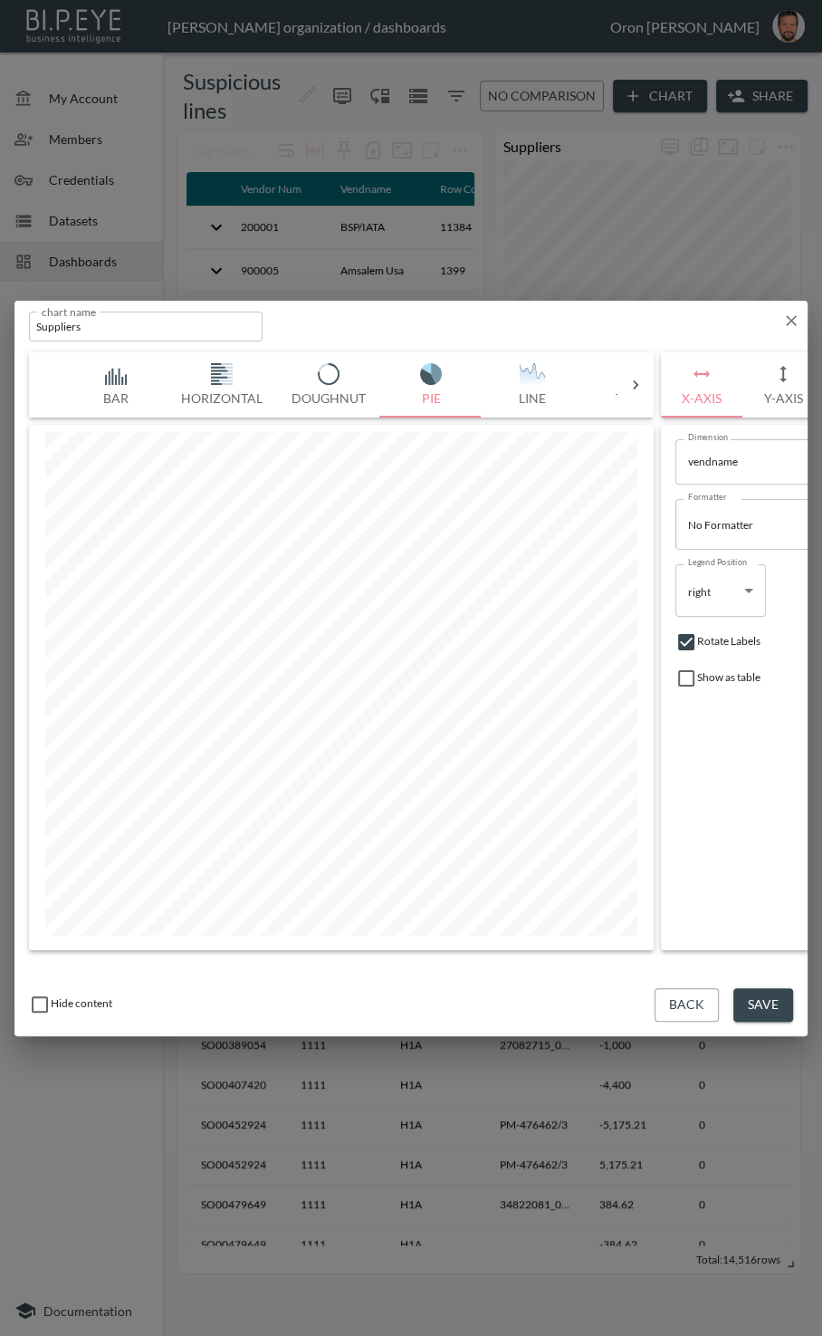
scroll to position [0, 293]
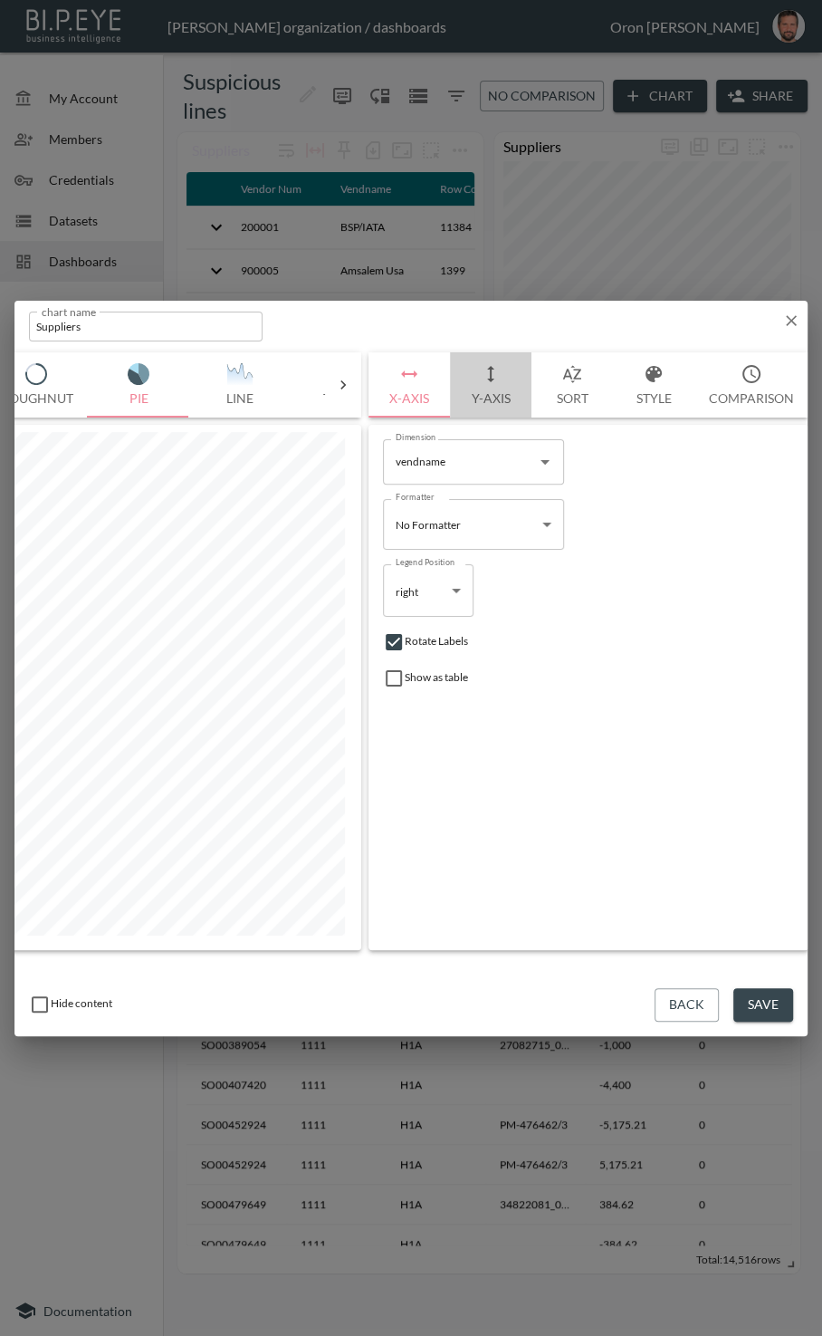
click at [439, 365] on button "Y-Axis" at bounding box center [491, 384] width 82 height 65
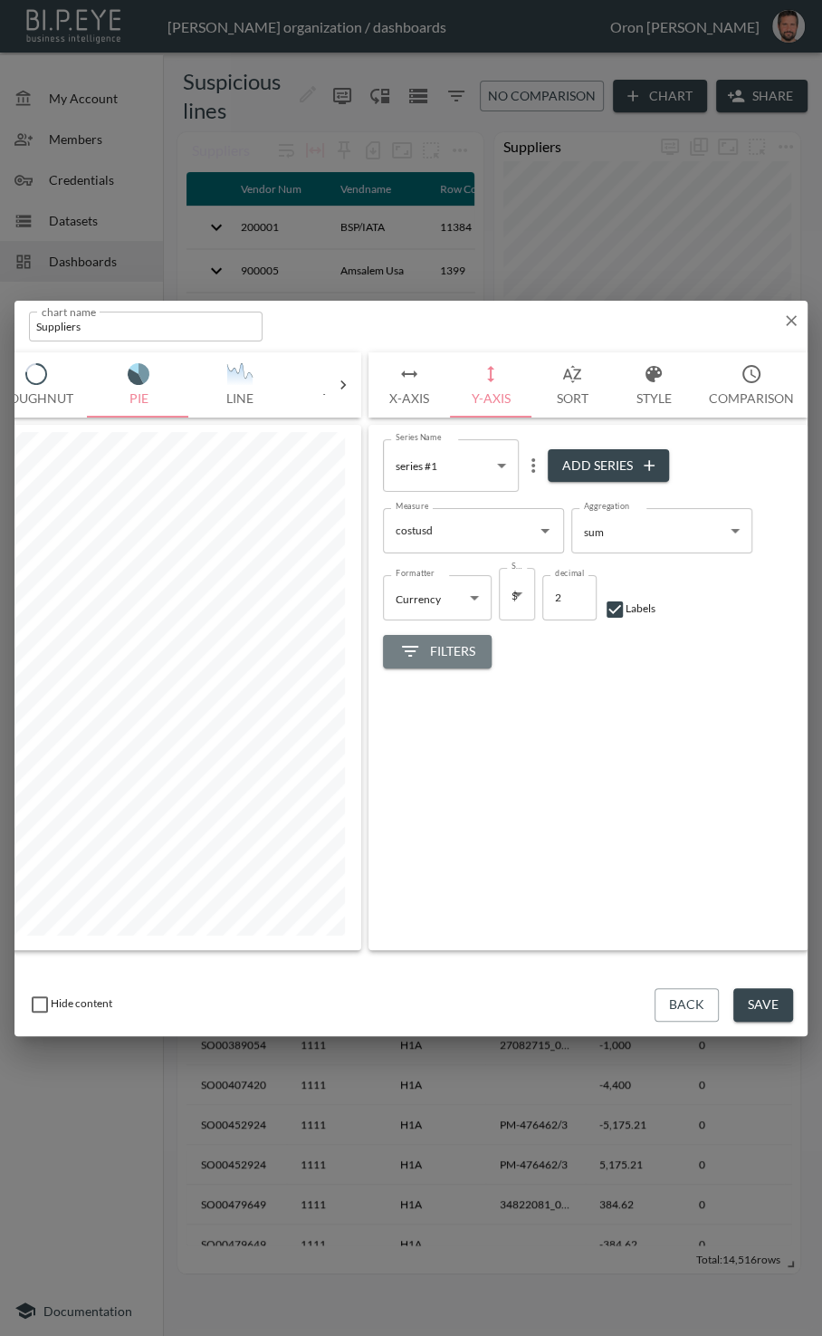
click at [439, 650] on span "Filters" at bounding box center [437, 651] width 76 height 23
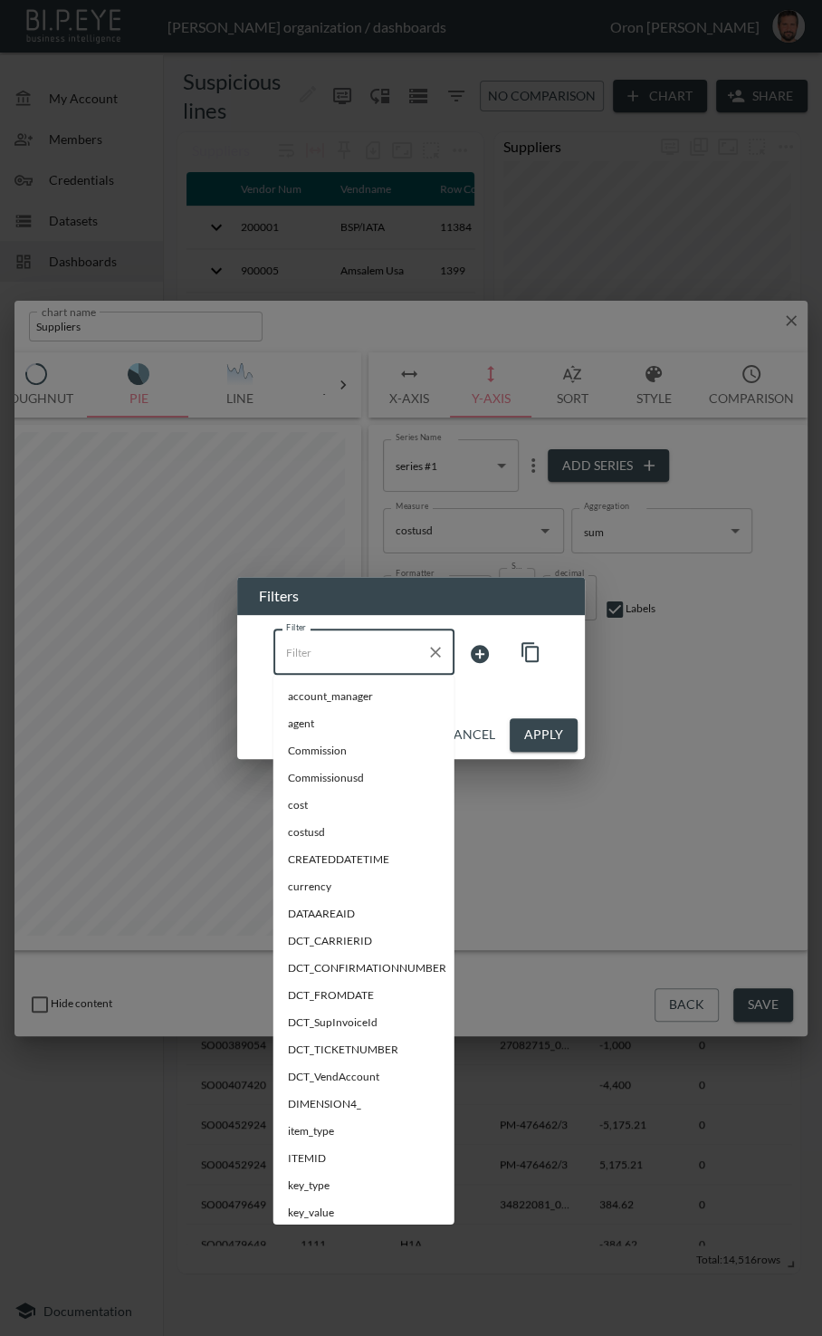
click at [361, 657] on input "Filter" at bounding box center [351, 652] width 138 height 29
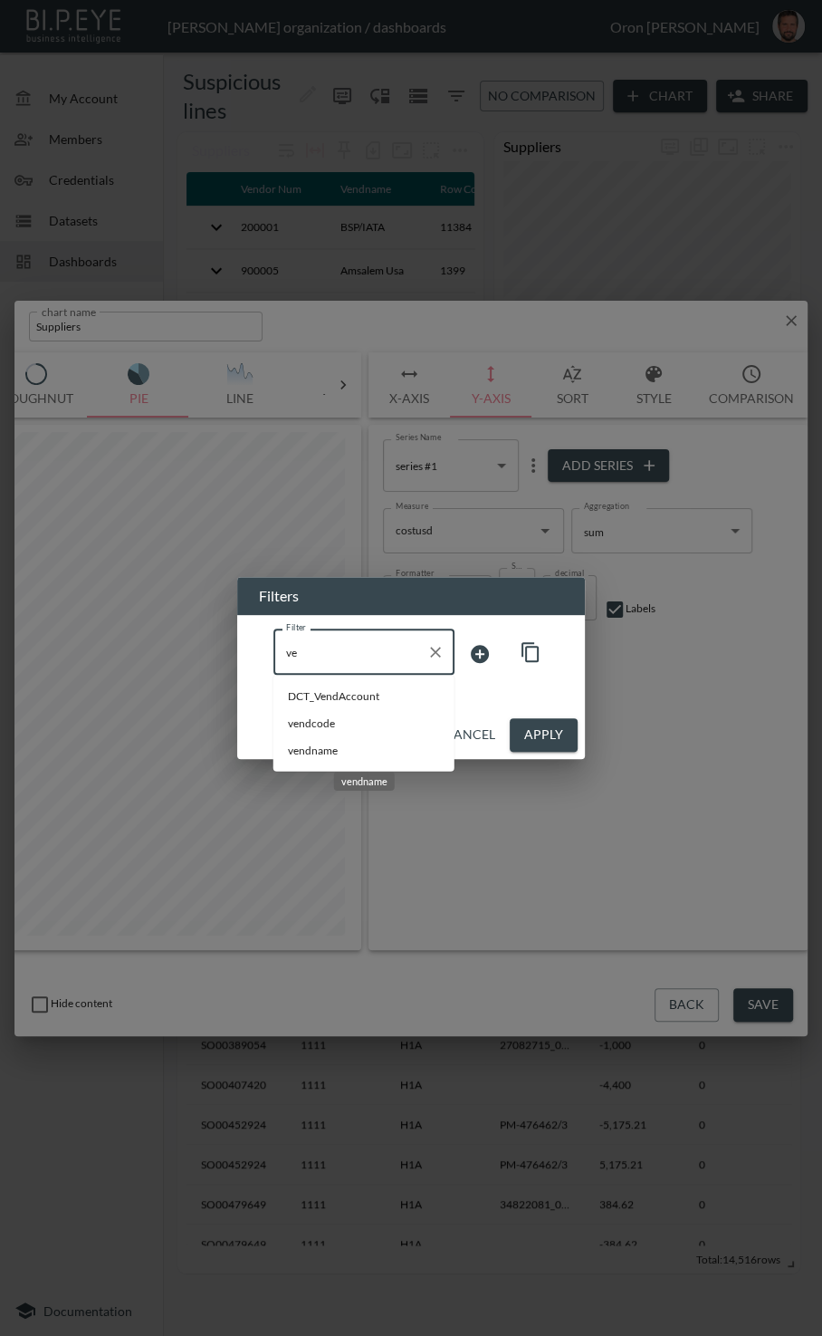
click at [330, 755] on span "vendname" at bounding box center [364, 751] width 152 height 16
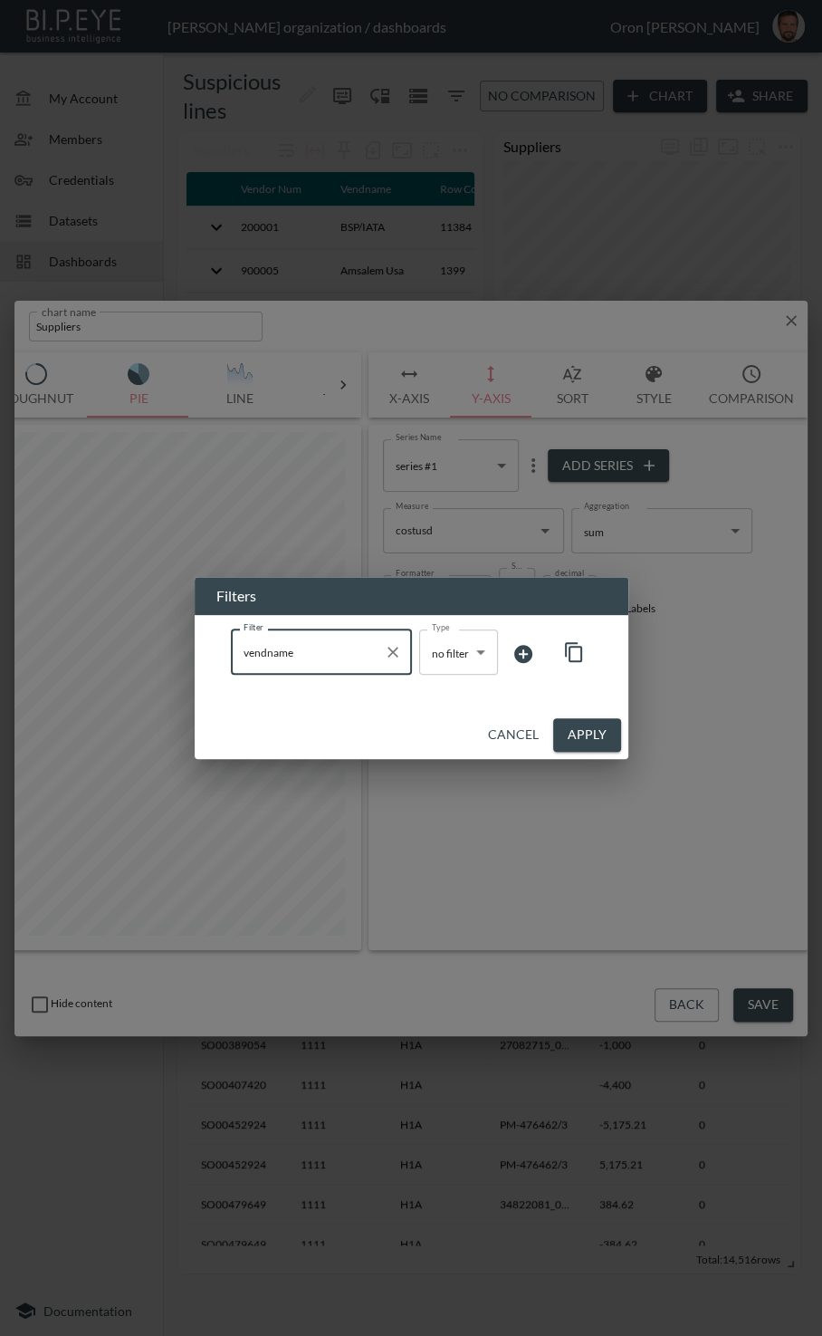
type input "vendname"
click at [439, 647] on body "BI.P.EYE, Interactive Analytics Dashboards - app Gil Snovsky organization / das…" at bounding box center [411, 668] width 822 height 1336
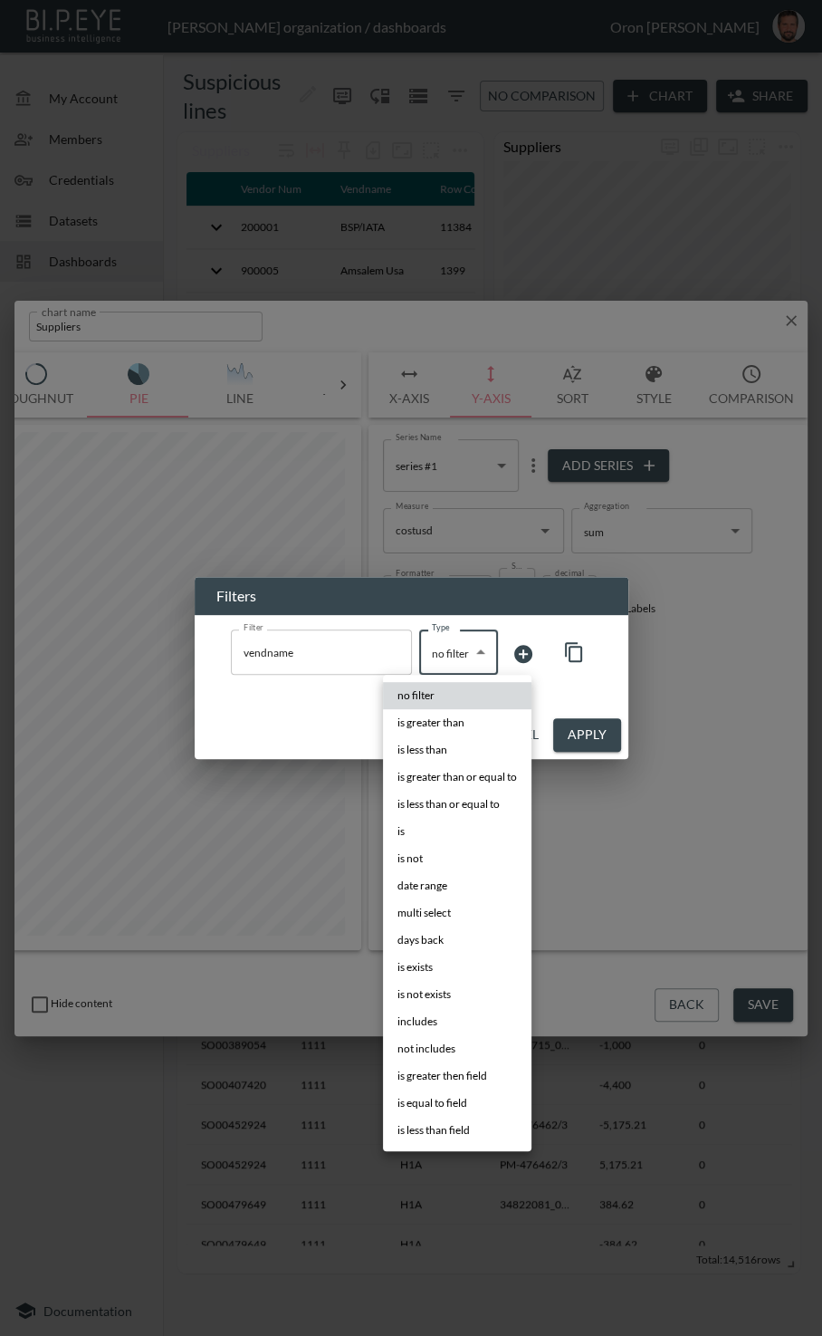
drag, startPoint x: 444, startPoint y: 822, endPoint x: 447, endPoint y: 813, distance: 9.8
click at [439, 822] on li "is" at bounding box center [457, 831] width 149 height 27
type input "is"
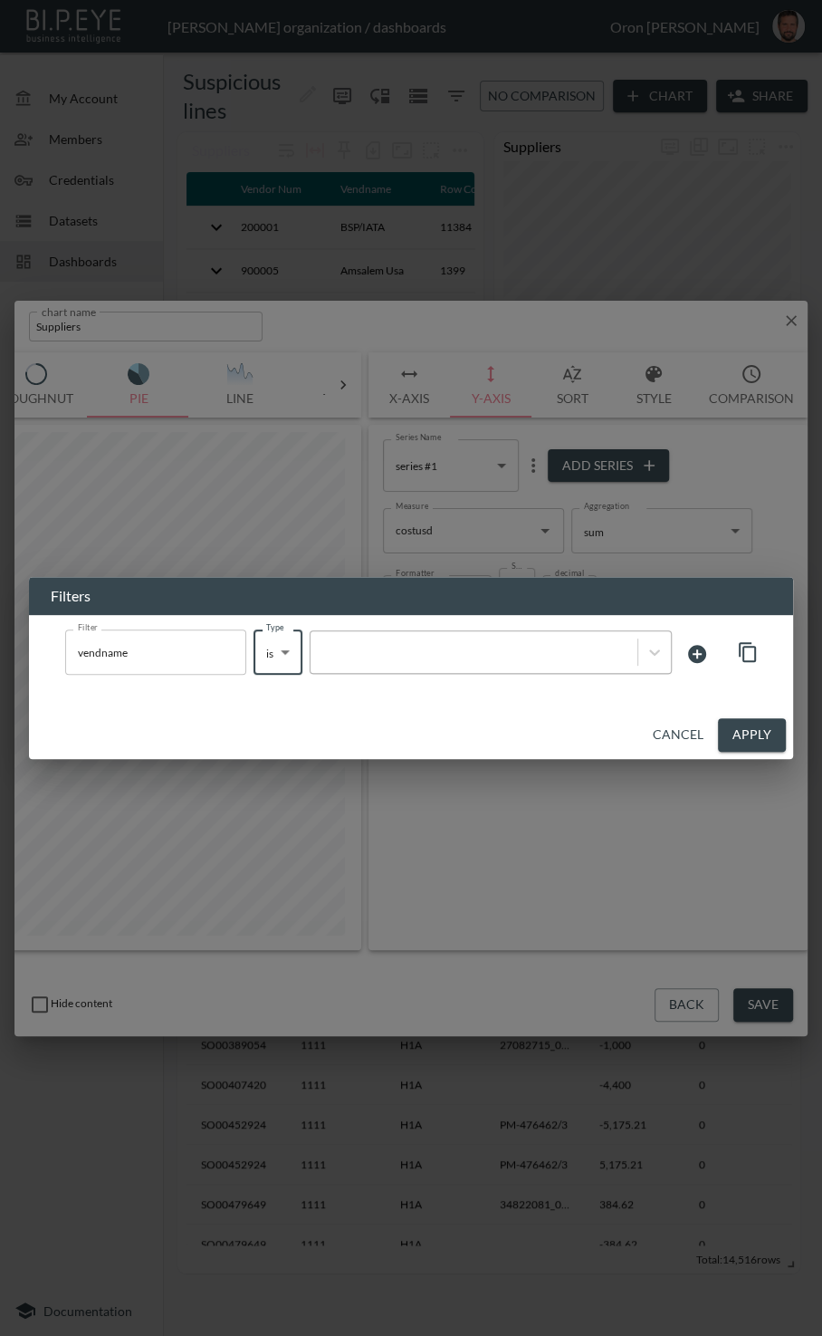
click at [439, 667] on div at bounding box center [491, 651] width 362 height 43
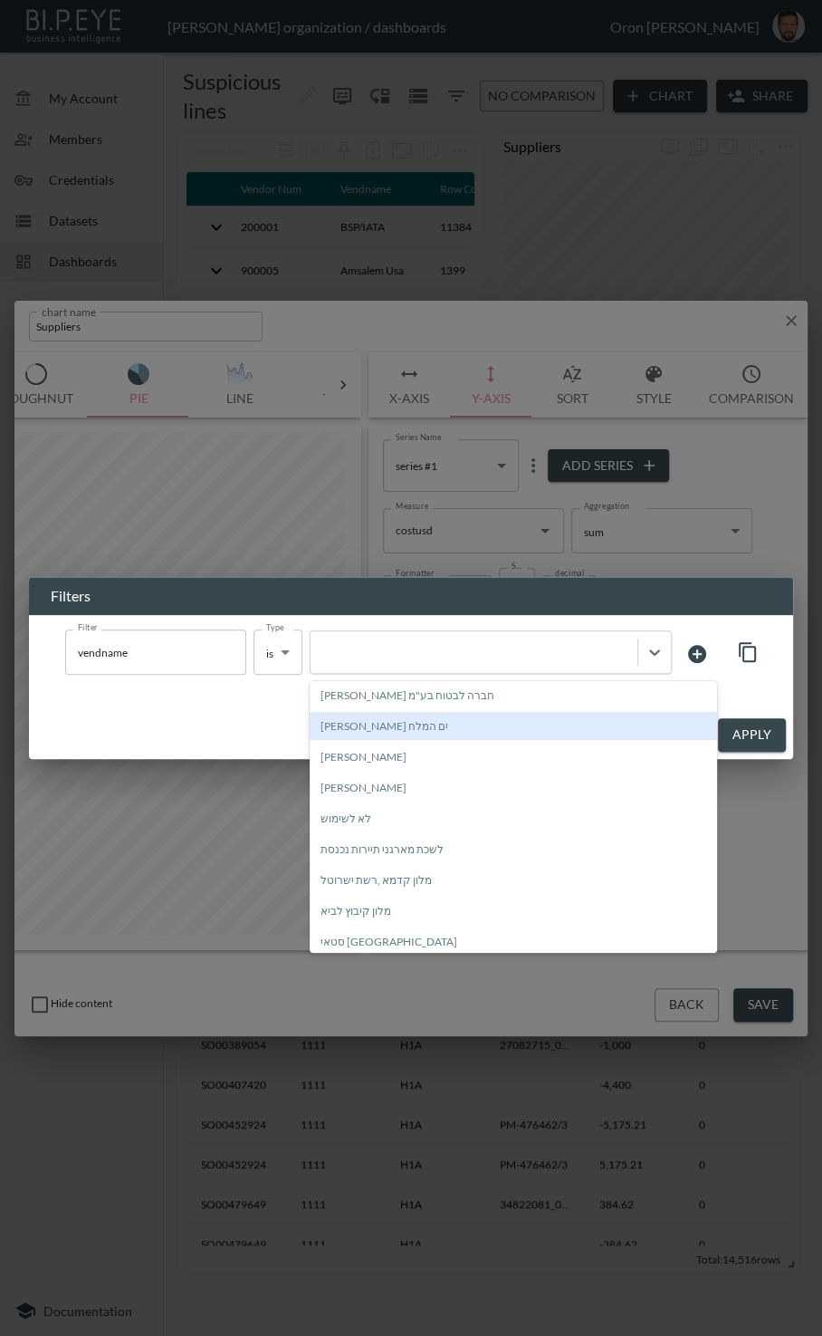
drag, startPoint x: 485, startPoint y: 718, endPoint x: 543, endPoint y: 719, distance: 58.0
click at [439, 718] on div "הרברט סמואל ים המלח" at bounding box center [514, 726] width 408 height 28
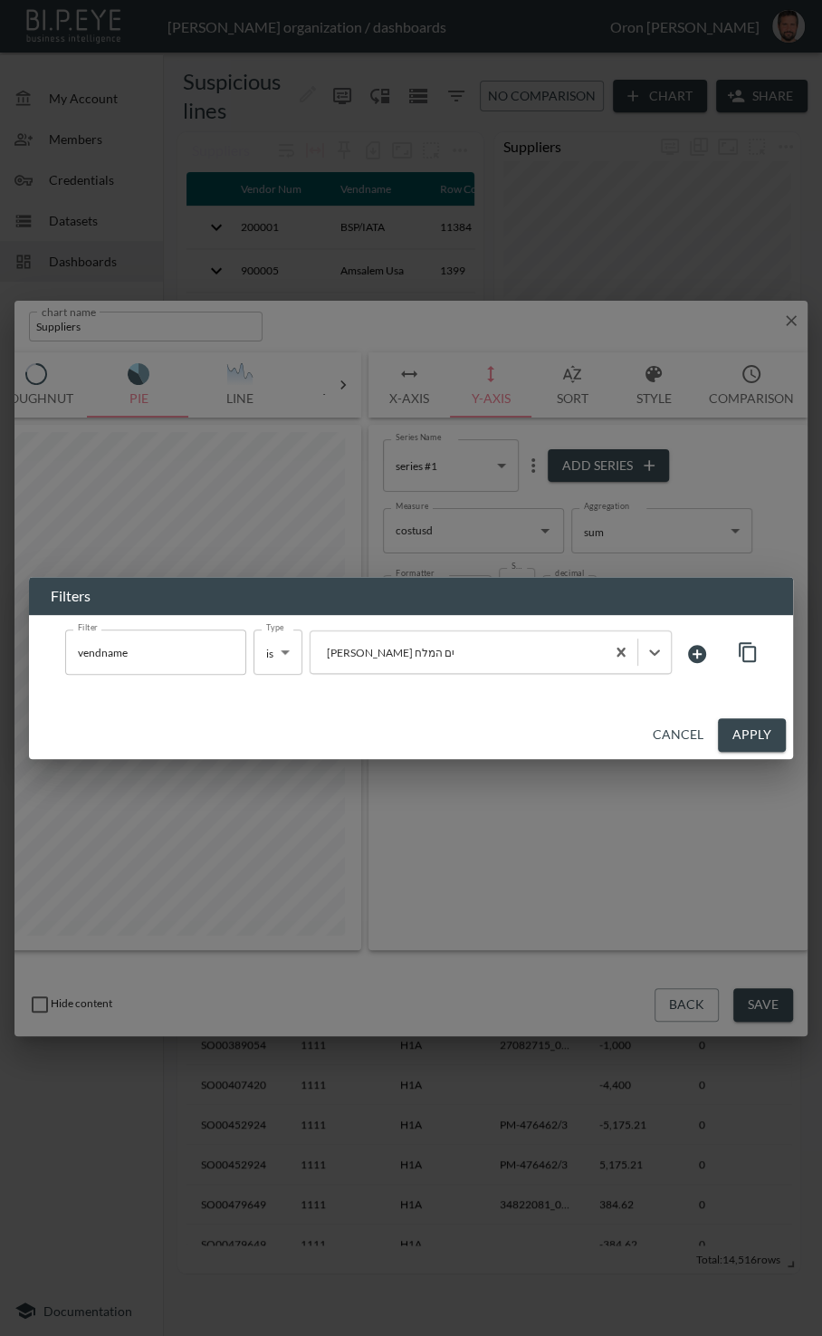
click at [439, 735] on button "Apply" at bounding box center [752, 735] width 68 height 34
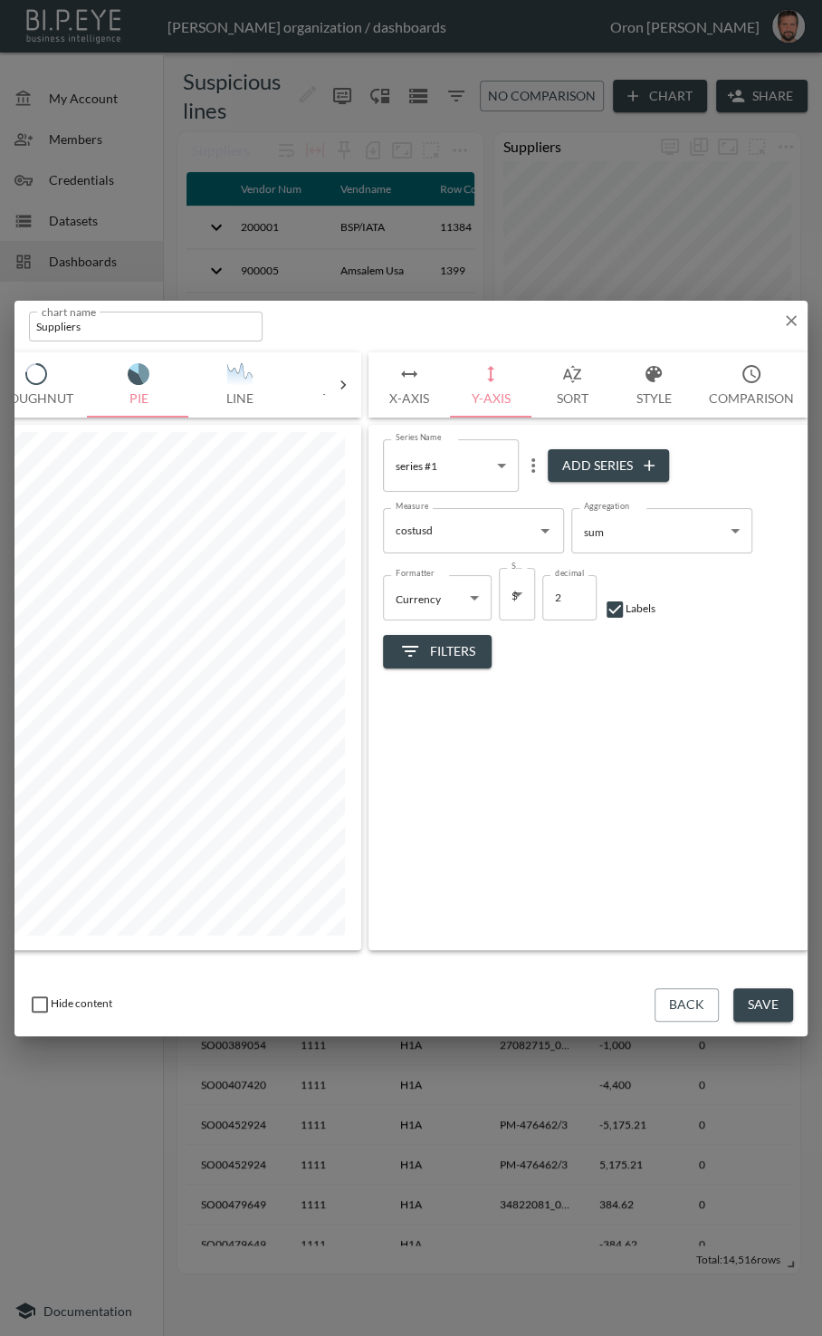
click at [439, 652] on span "Filters" at bounding box center [437, 651] width 76 height 23
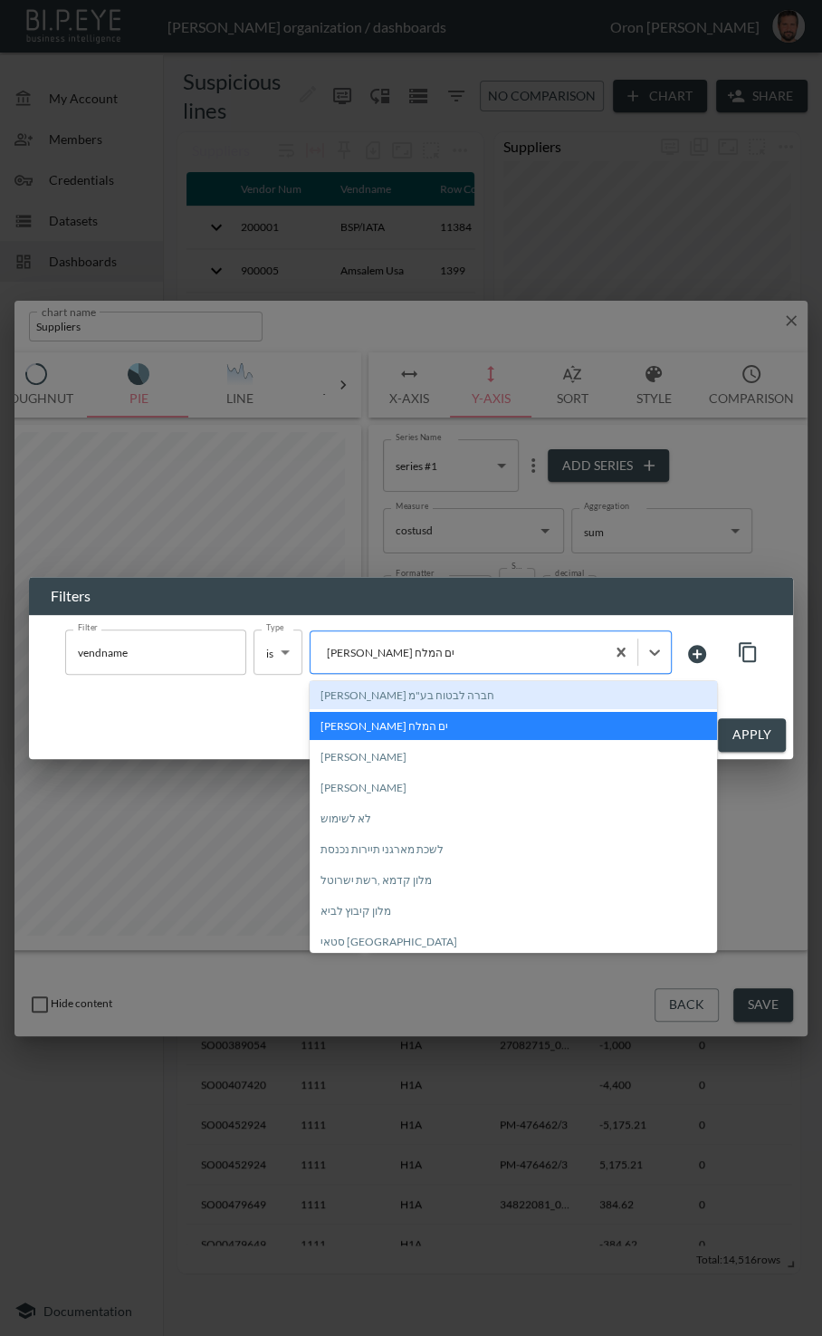
click at [439, 657] on div at bounding box center [458, 652] width 276 height 17
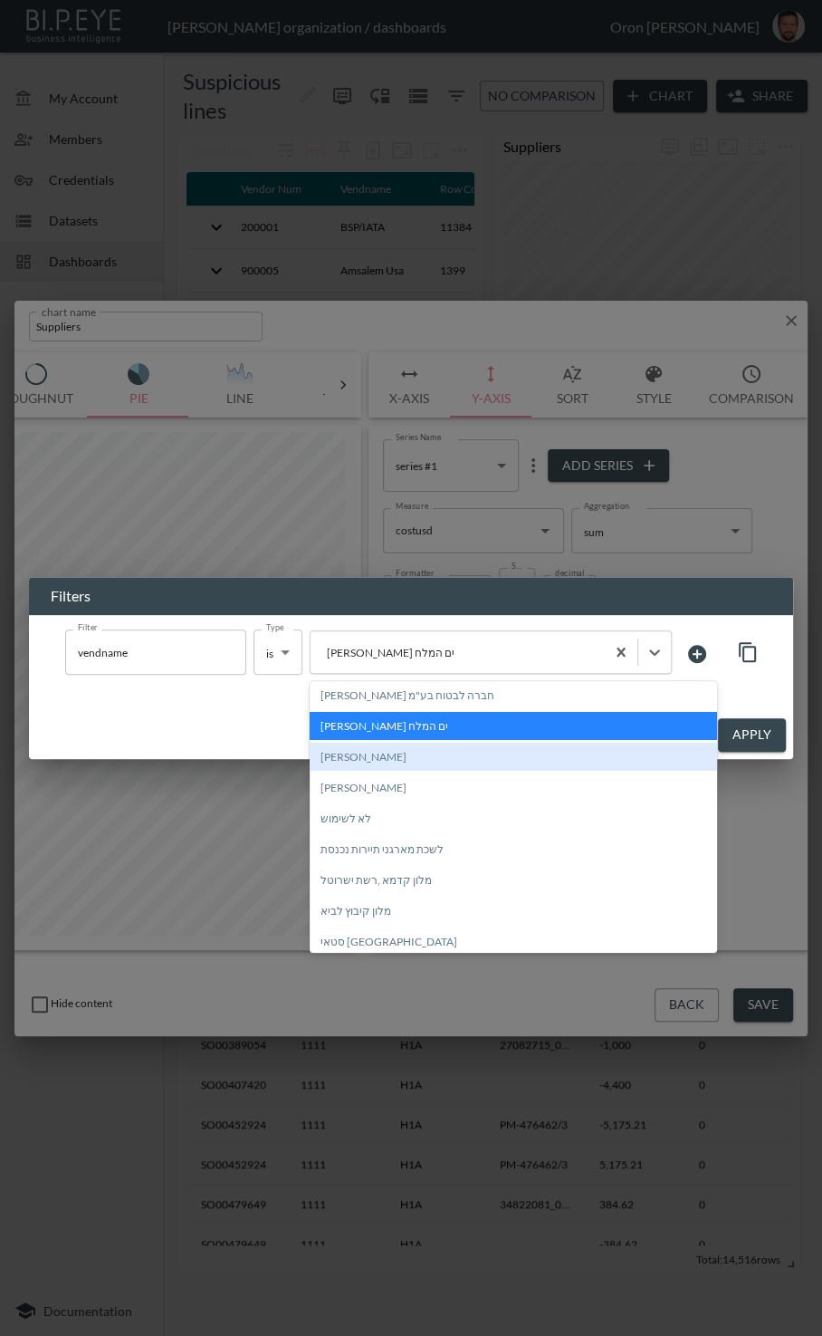
click at [439, 757] on div "יהודה דגן" at bounding box center [514, 757] width 408 height 28
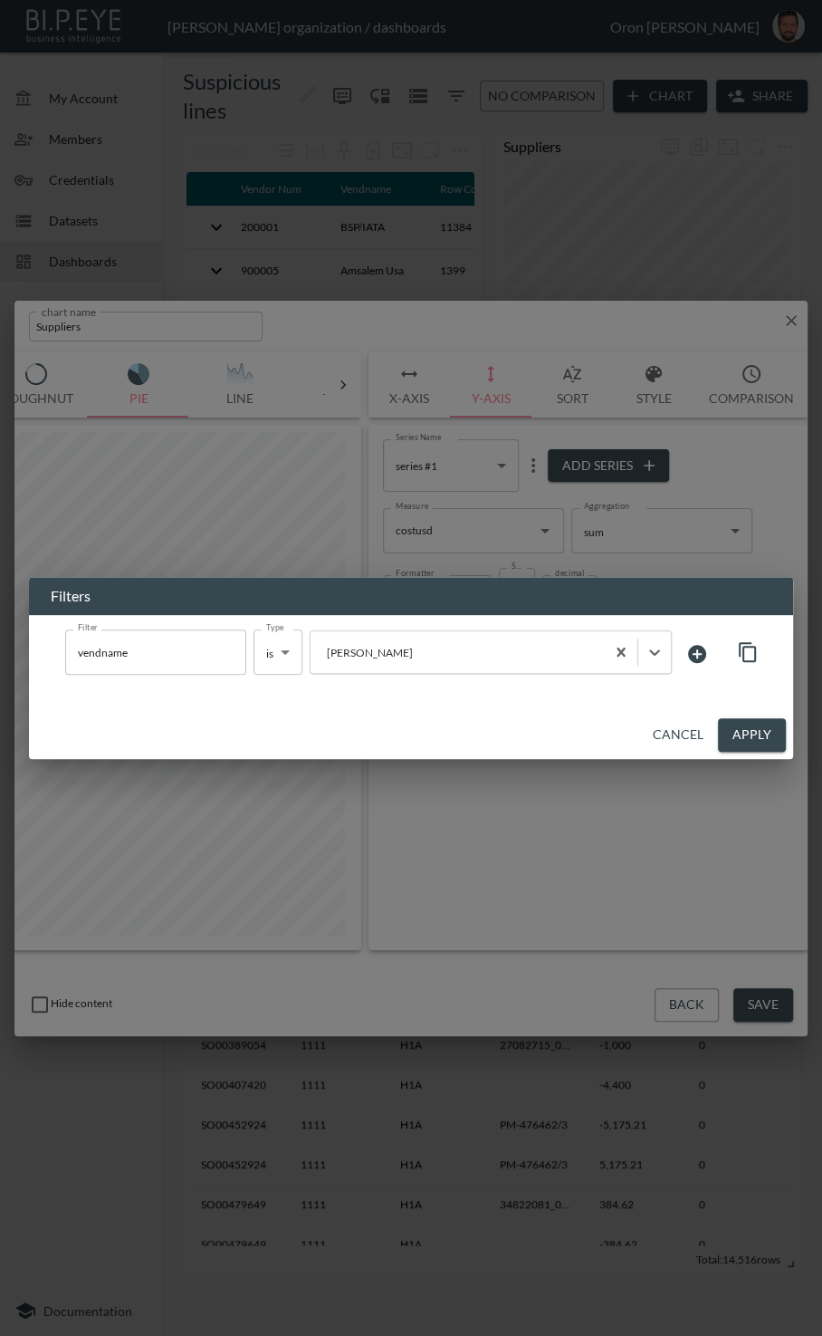
click at [439, 727] on button "Apply" at bounding box center [752, 735] width 68 height 34
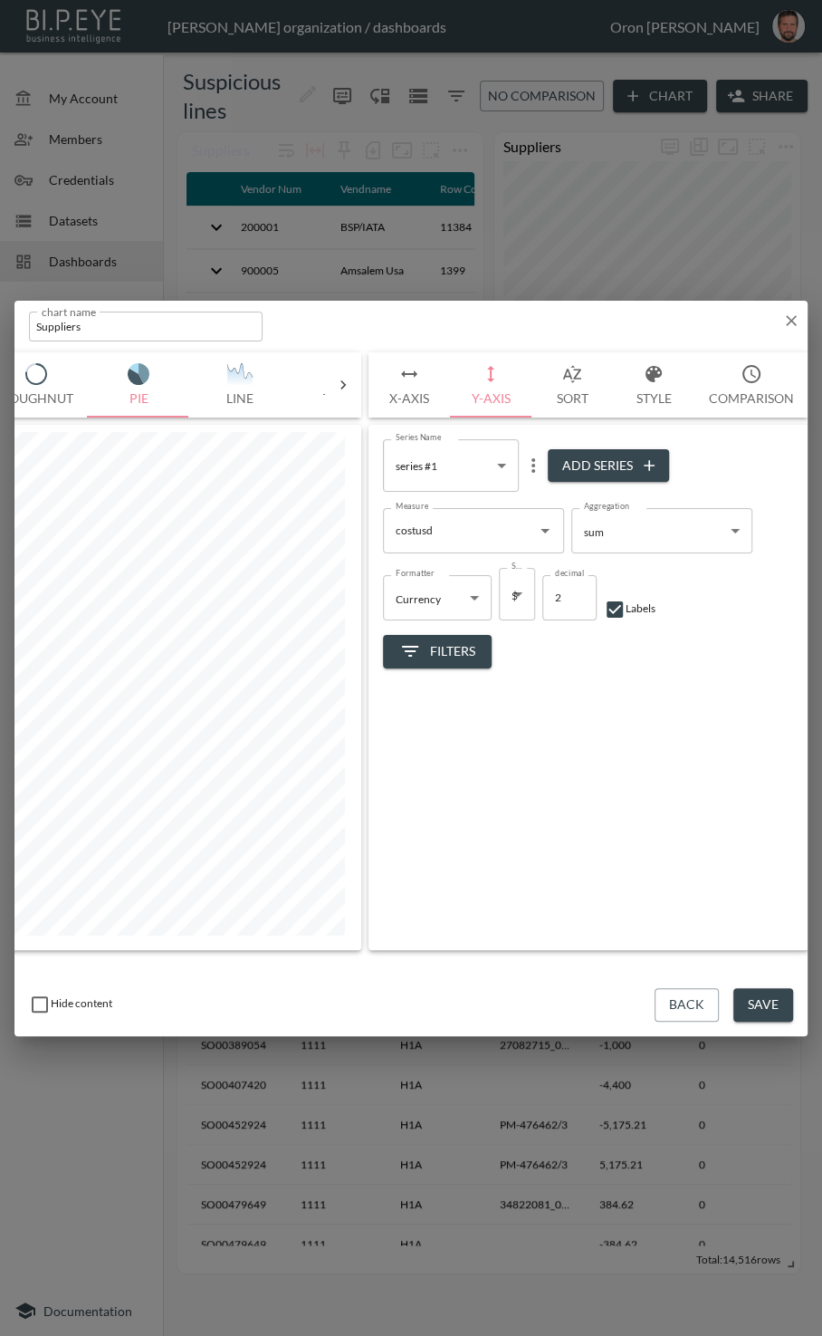
click at [439, 658] on span "Filters" at bounding box center [437, 651] width 76 height 23
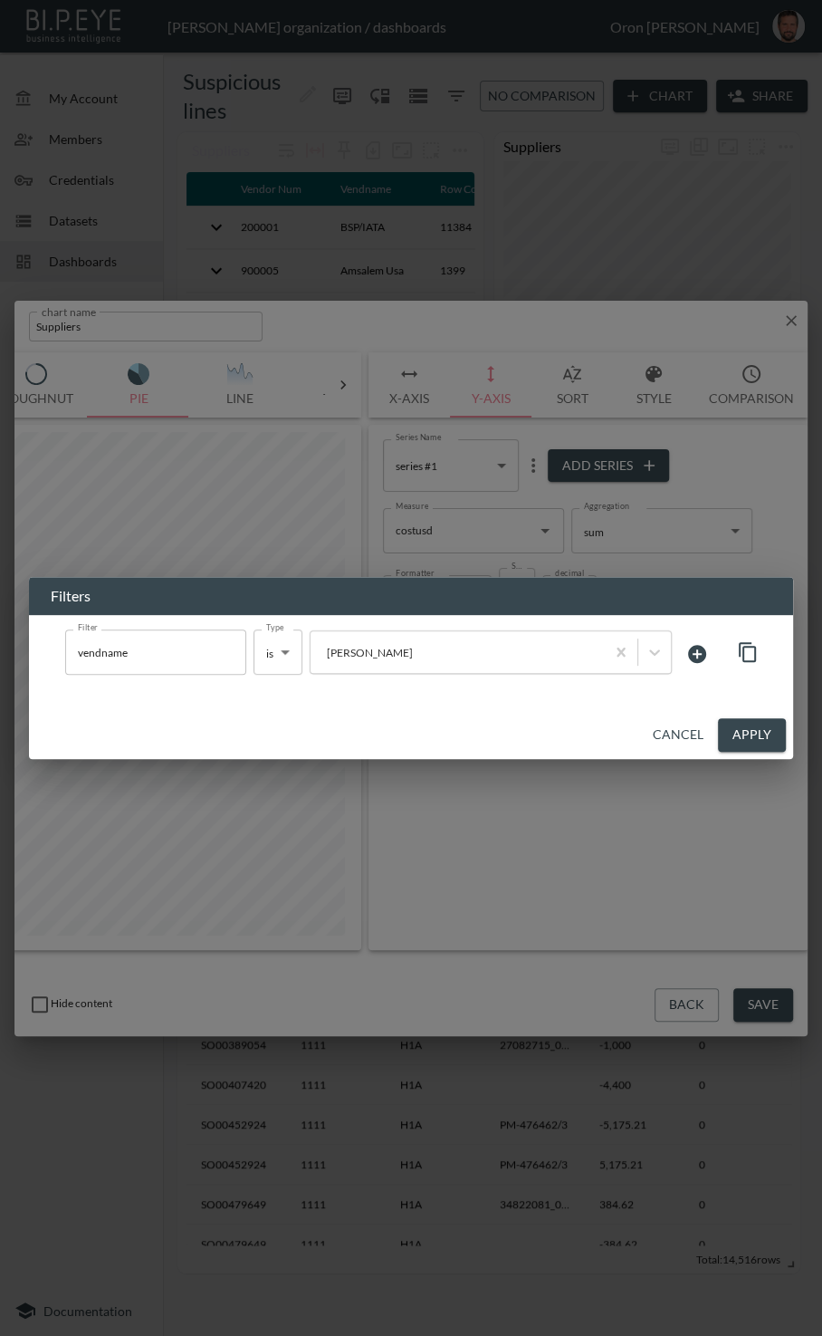
drag, startPoint x: 668, startPoint y: 738, endPoint x: 508, endPoint y: 717, distance: 161.7
click at [439, 737] on button "Cancel" at bounding box center [678, 735] width 65 height 34
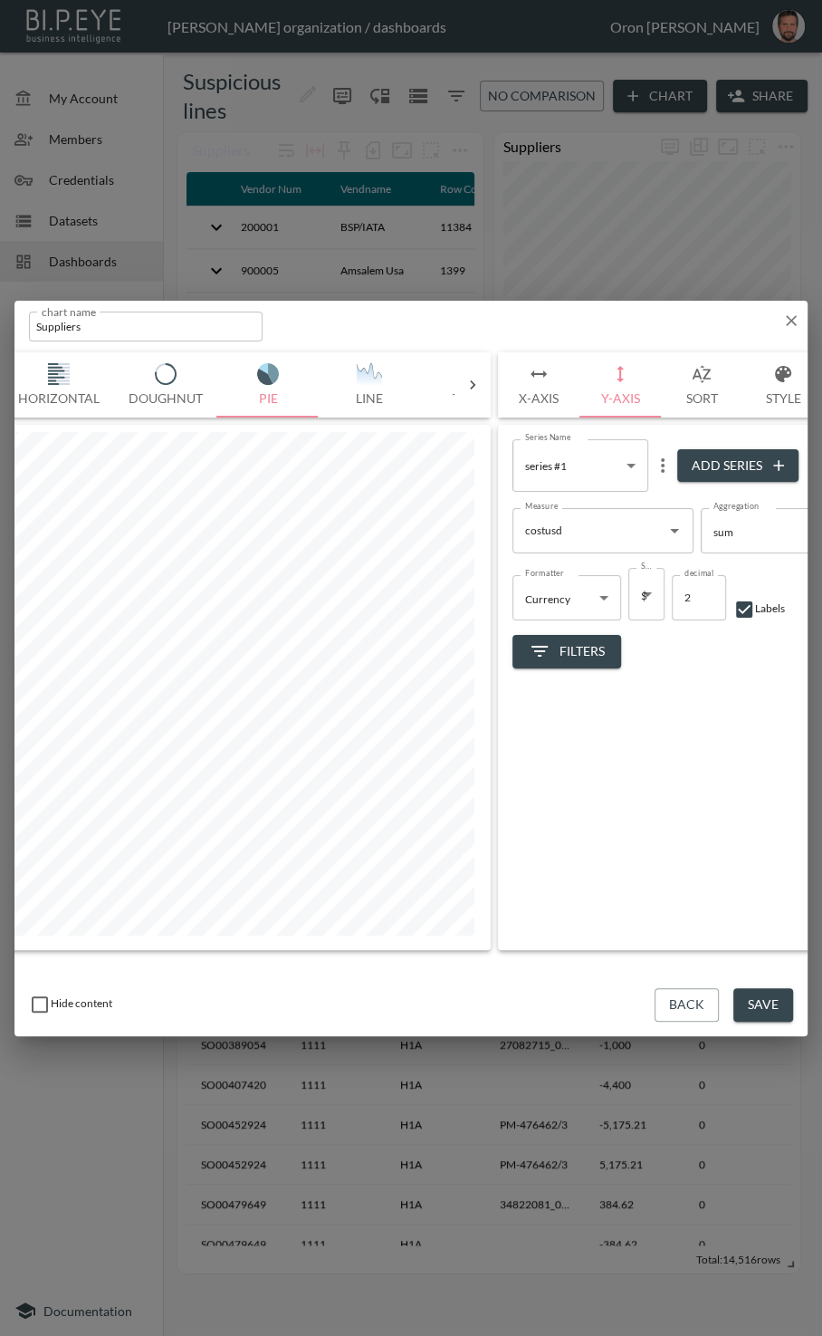
scroll to position [0, 0]
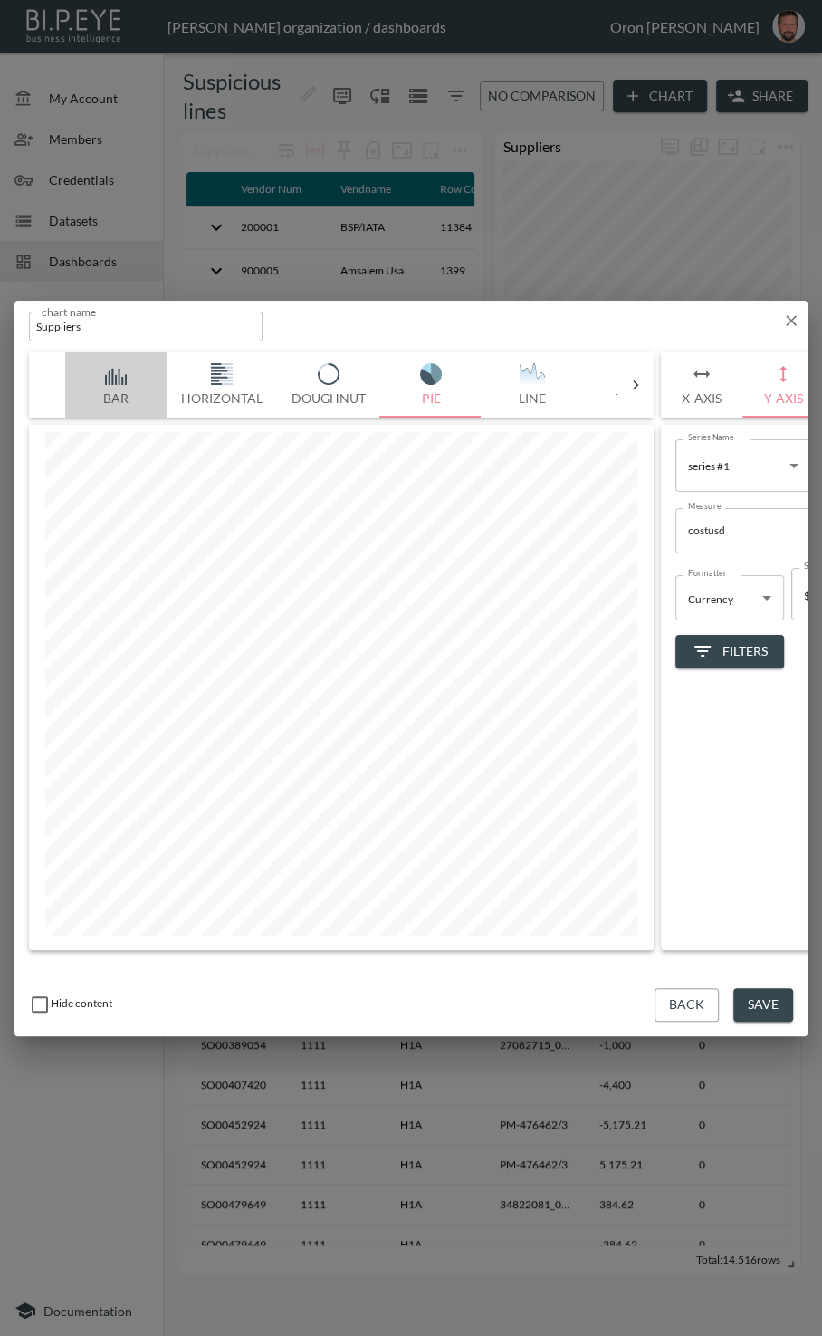
click at [106, 368] on img "button" at bounding box center [116, 374] width 72 height 22
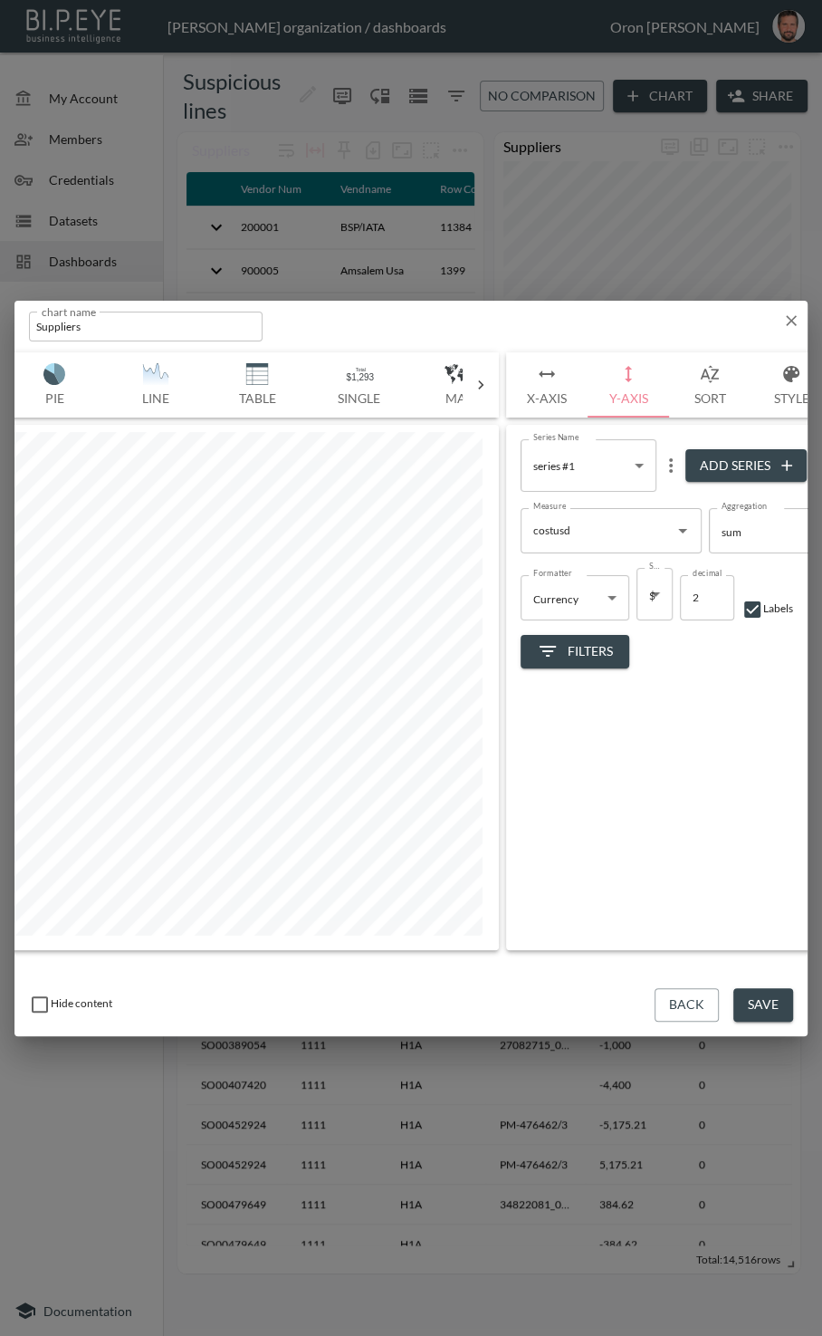
scroll to position [0, 168]
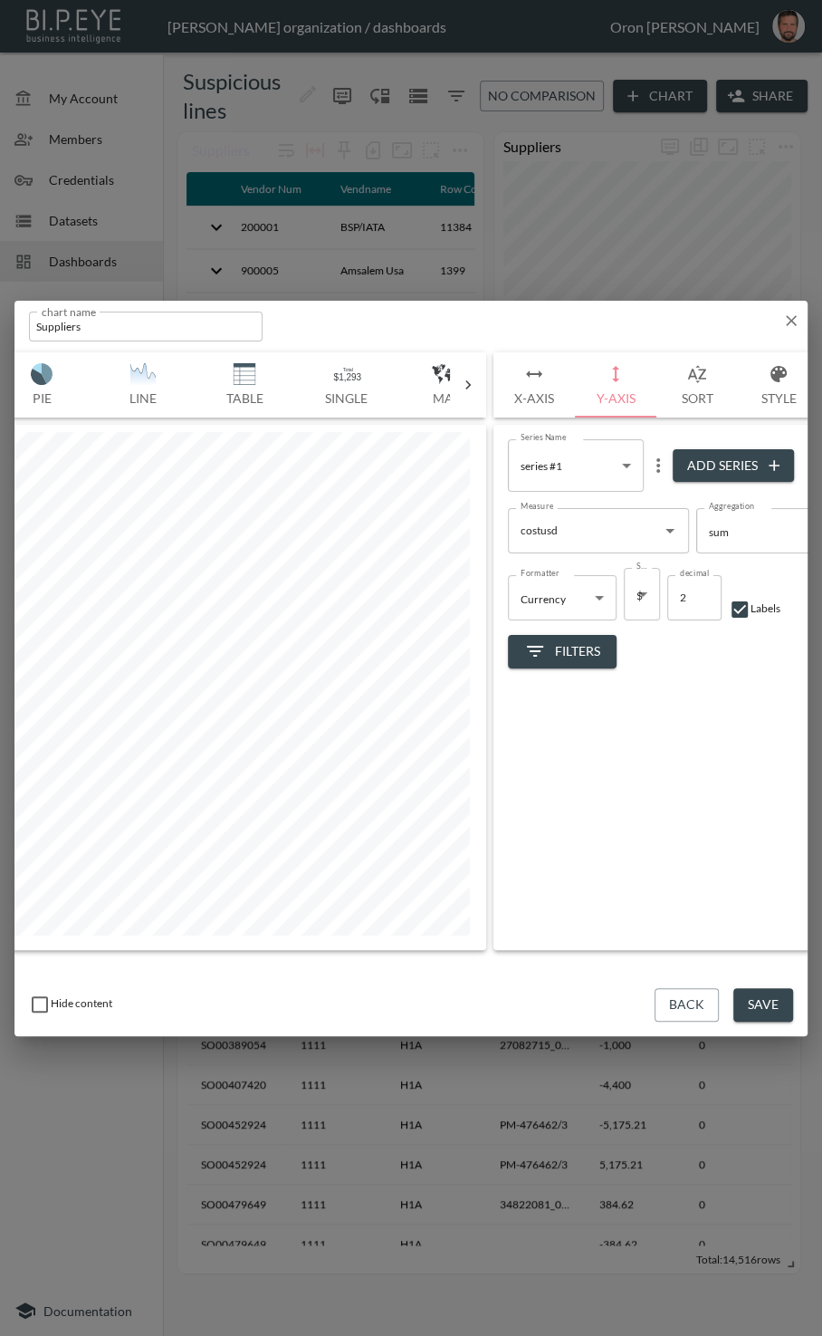
click at [439, 672] on div "Series Name series #1 0c916c4f-0549-4a5f-ab3f-e09198ac1d0e Series Name Add Seri…" at bounding box center [714, 687] width 440 height 525
click at [439, 668] on div "Series Name series #1 0c916c4f-0549-4a5f-ab3f-e09198ac1d0e Series Name Add Seri…" at bounding box center [714, 687] width 440 height 525
click at [439, 655] on span "Filters" at bounding box center [562, 651] width 76 height 23
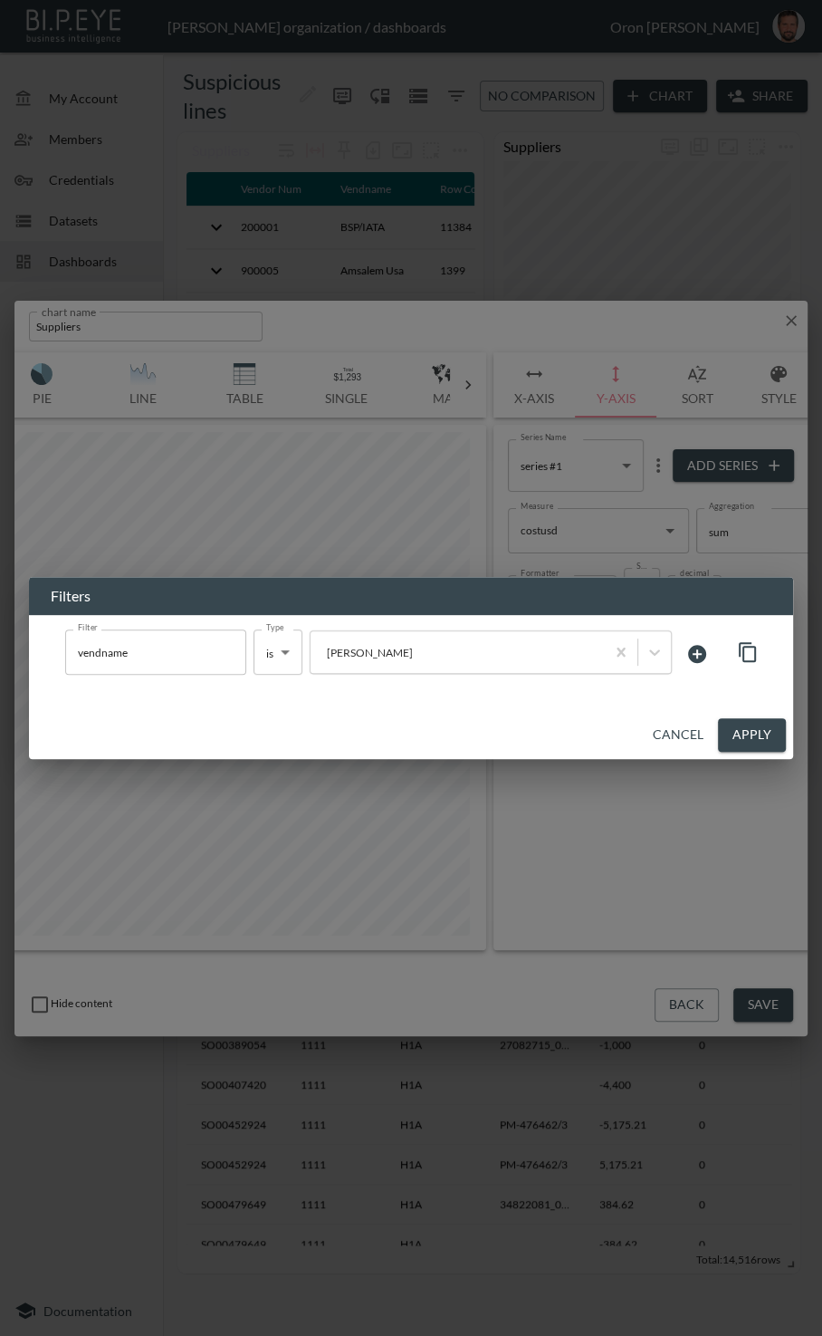
click at [288, 659] on body "BI.P.EYE, Interactive Analytics Dashboards - app Gil Snovsky organization / das…" at bounding box center [411, 668] width 822 height 1336
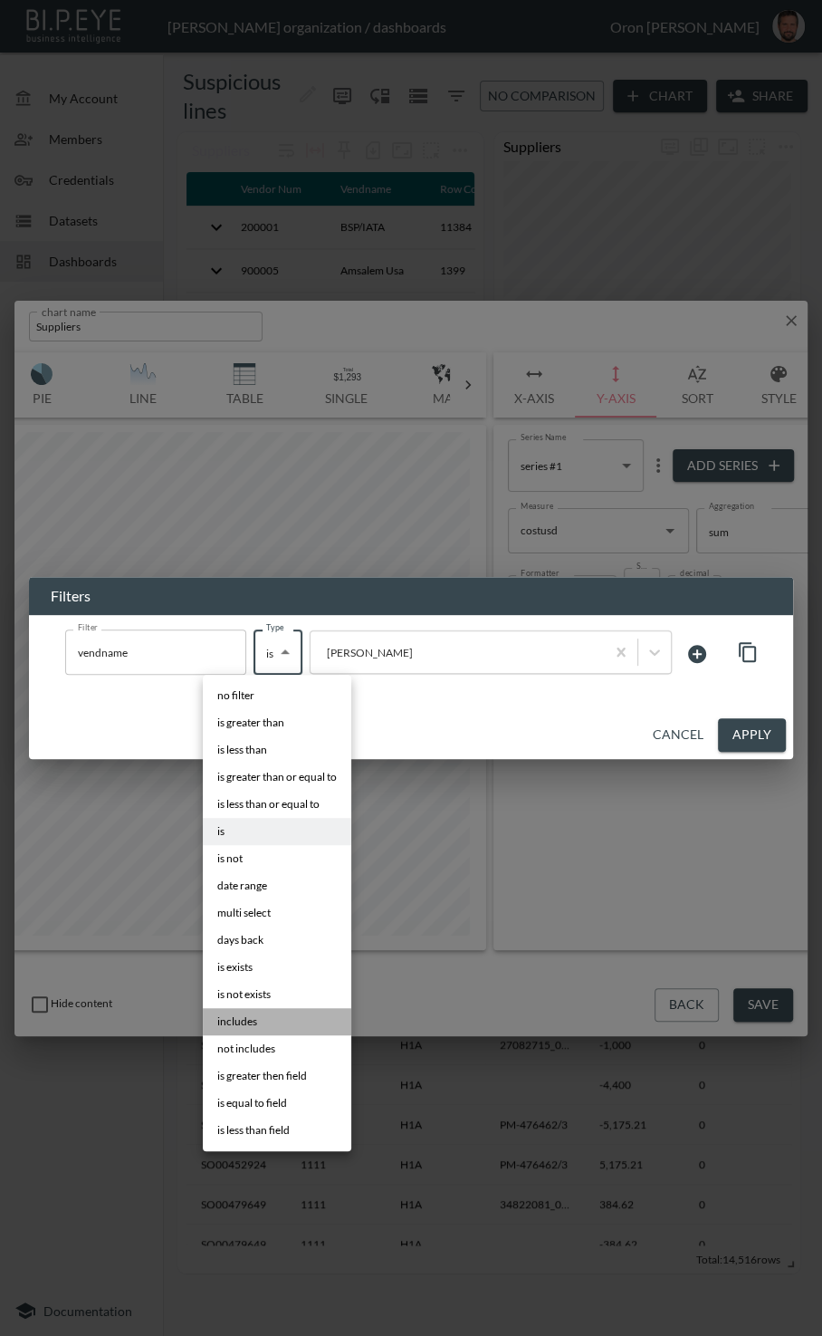
click at [269, 1014] on li "includes" at bounding box center [277, 1021] width 149 height 27
type input "includes"
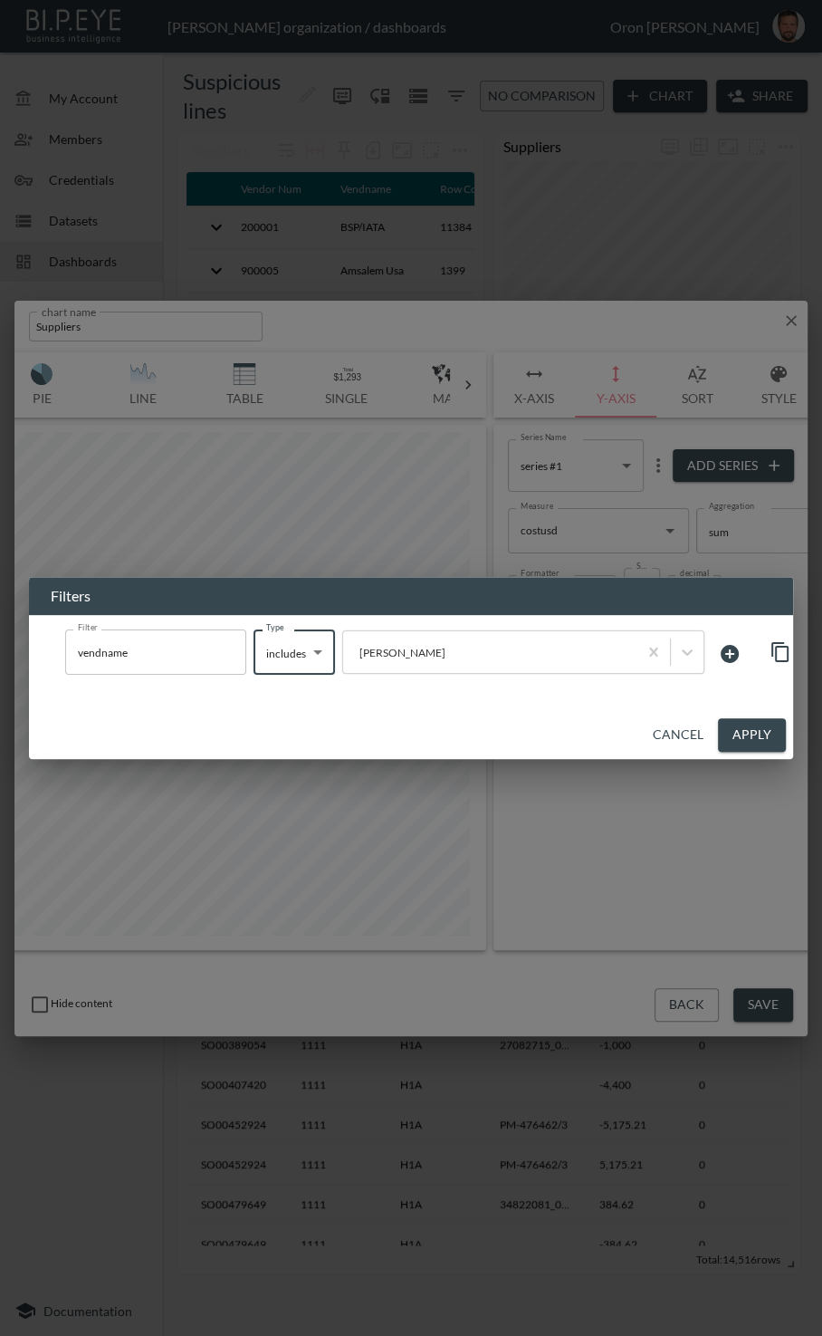
click at [439, 733] on button "Apply" at bounding box center [752, 735] width 68 height 34
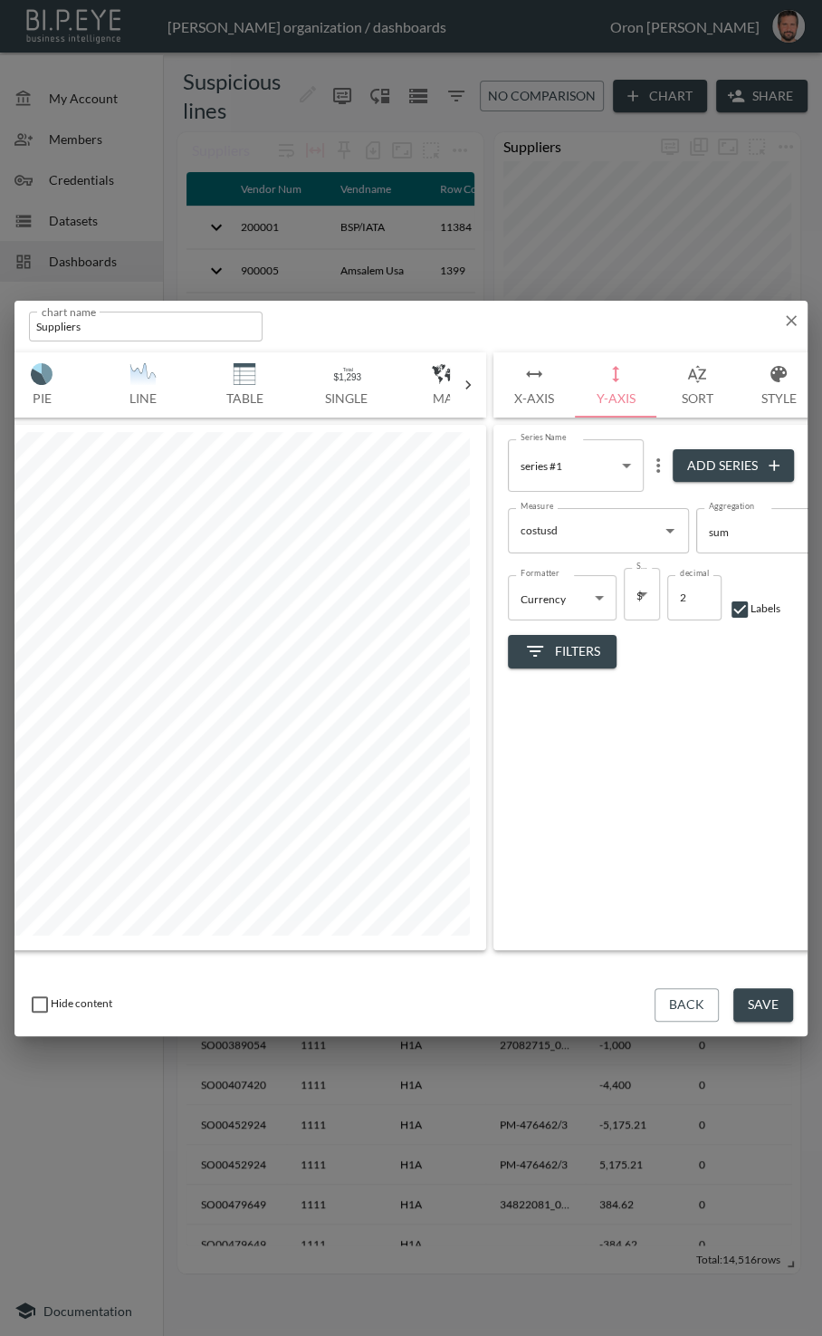
scroll to position [0, 0]
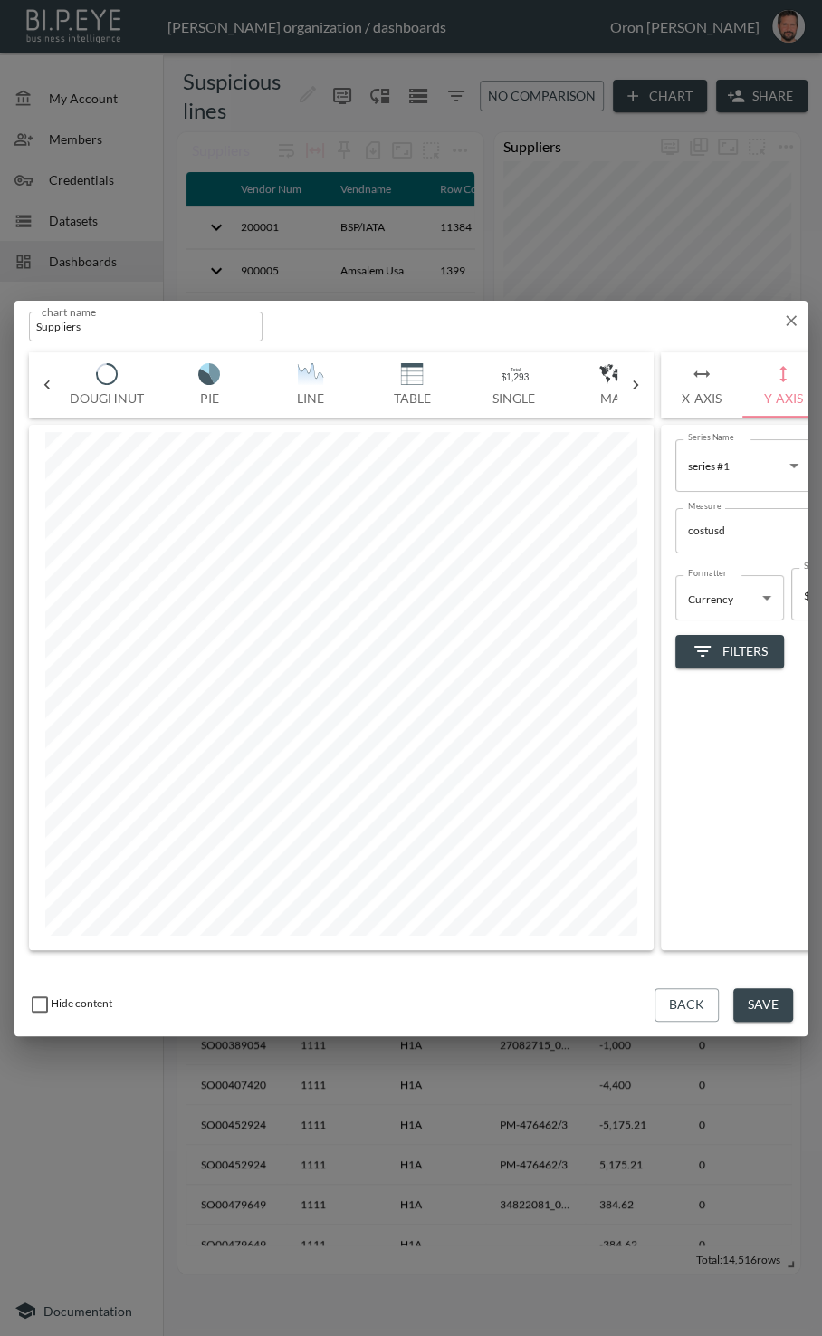
click at [229, 383] on img "button" at bounding box center [209, 374] width 72 height 22
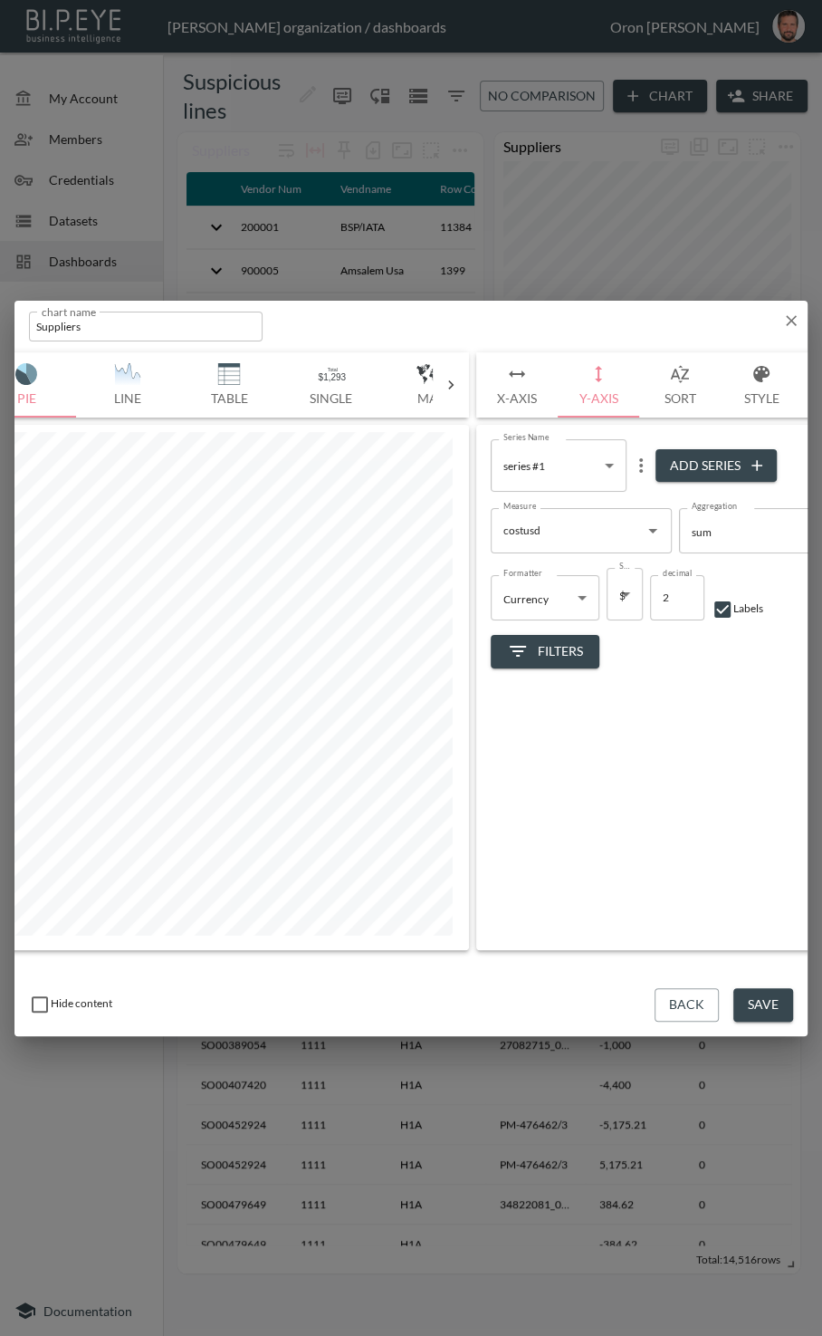
scroll to position [0, 293]
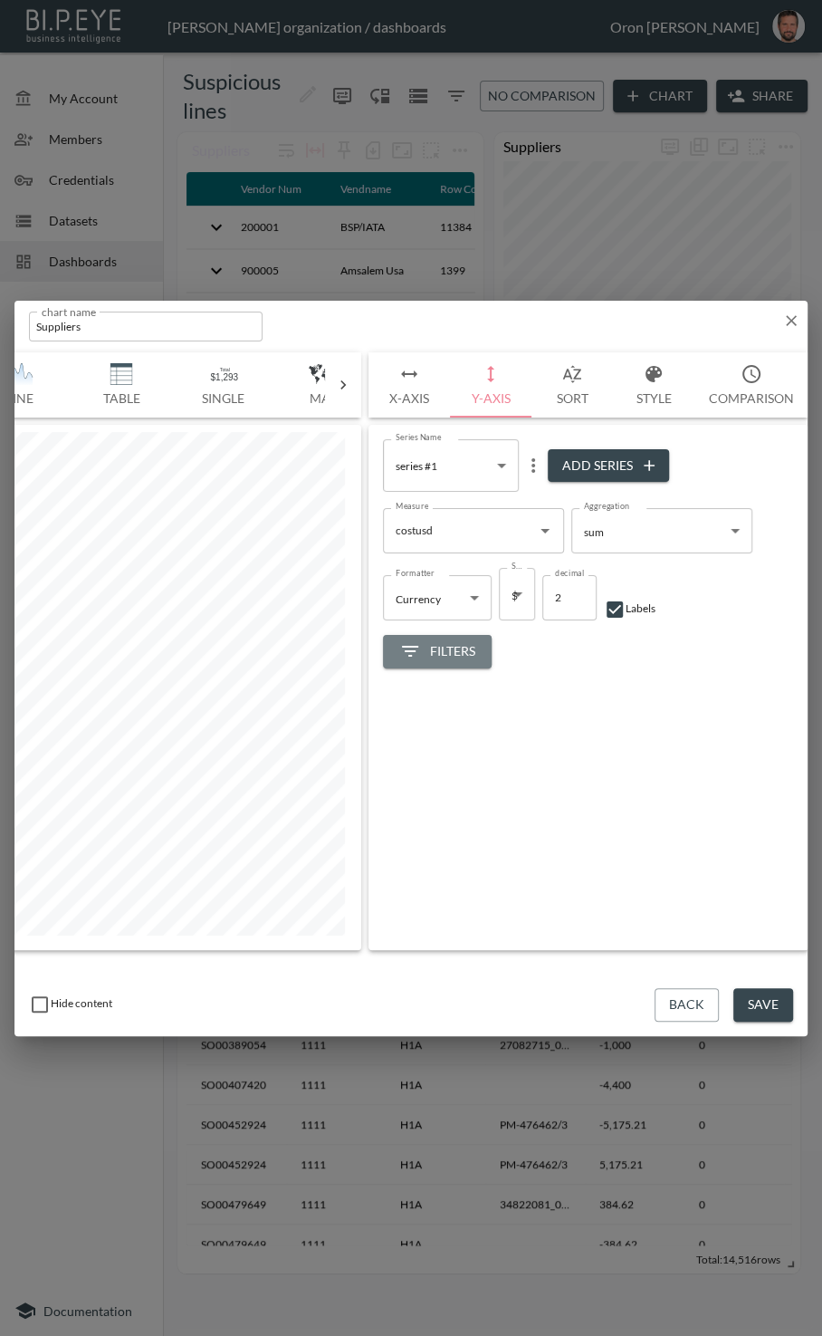
click at [439, 647] on span "Filters" at bounding box center [437, 651] width 76 height 23
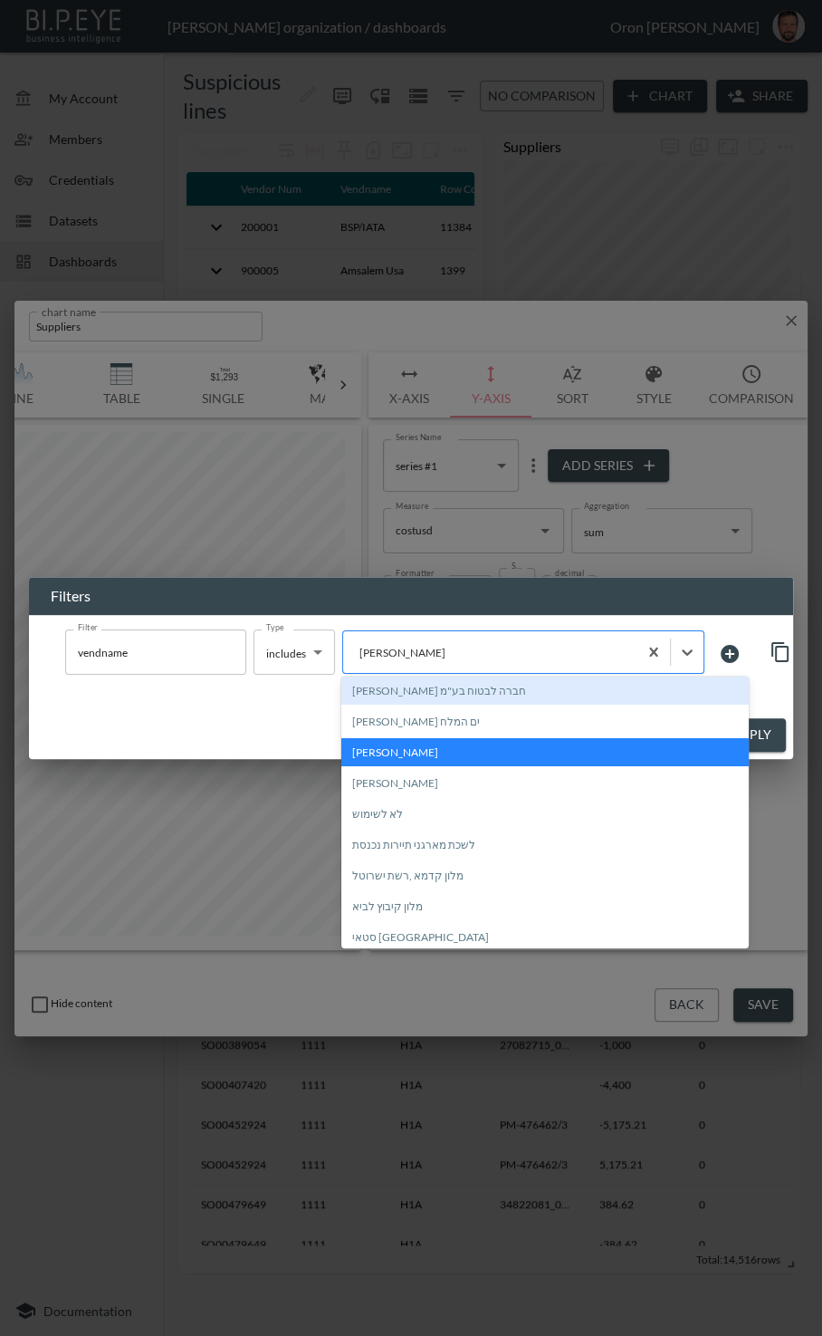
click at [439, 653] on div at bounding box center [490, 652] width 276 height 17
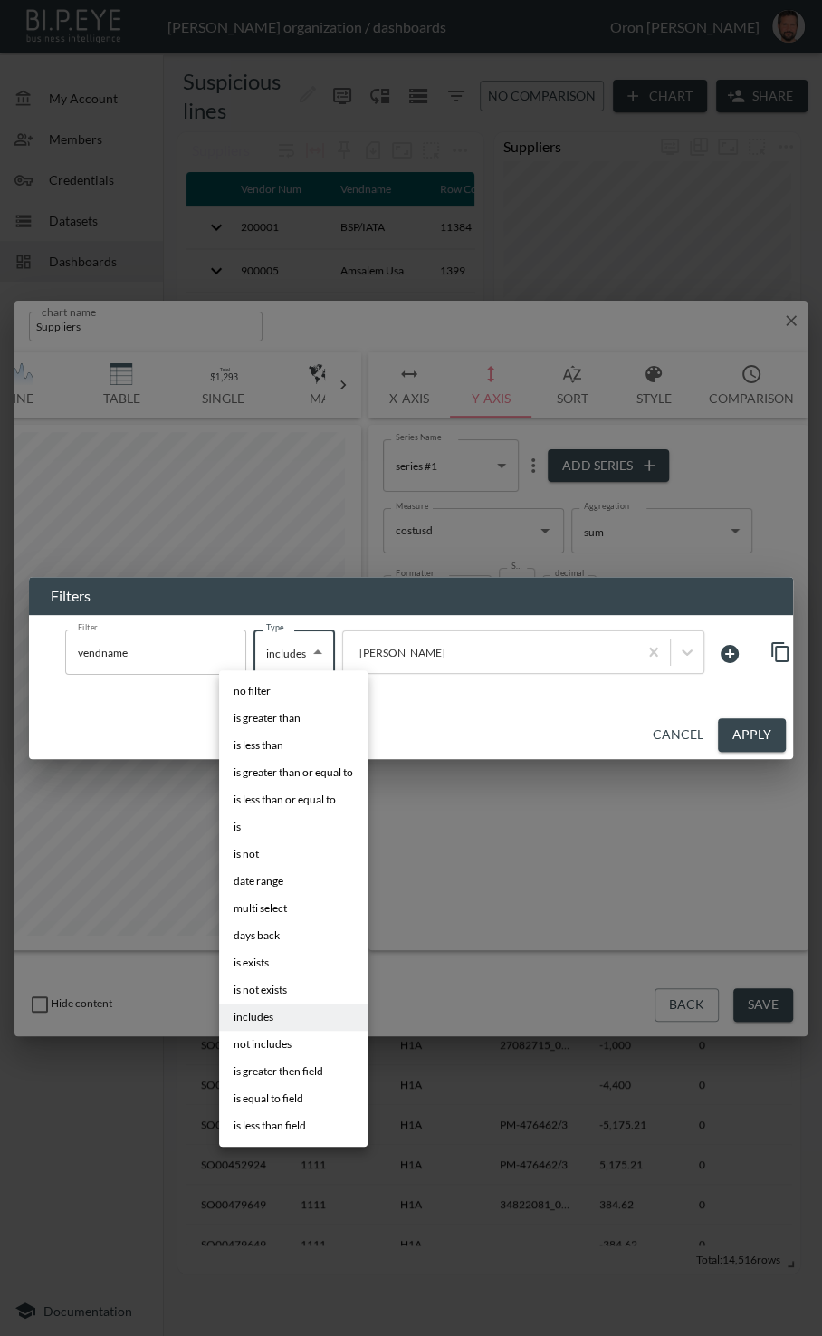
click at [285, 642] on body "BI.P.EYE, Interactive Analytics Dashboards - app Gil Snovsky organization / das…" at bounding box center [411, 668] width 822 height 1336
click at [284, 908] on span "multi select" at bounding box center [260, 908] width 53 height 16
type input "multi select"
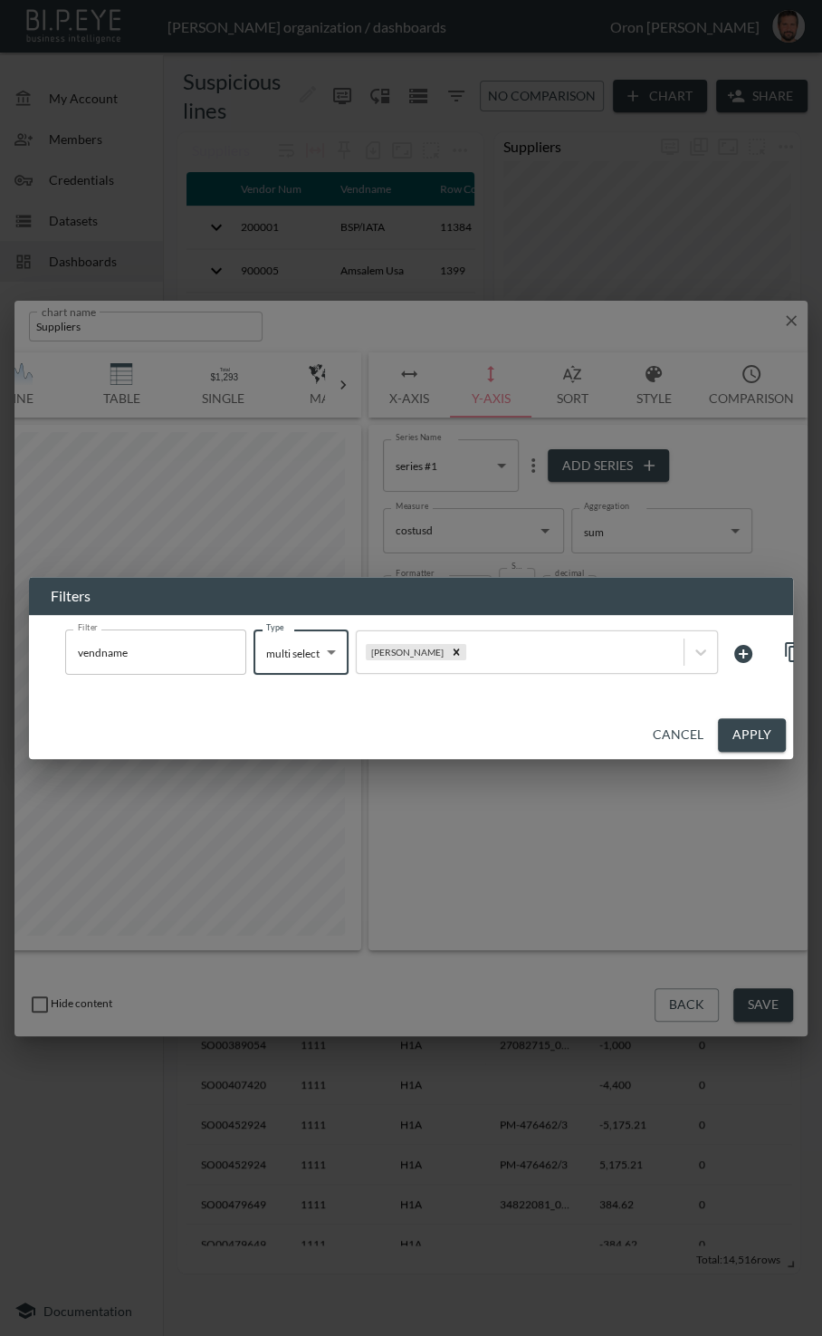
click at [439, 740] on button "Apply" at bounding box center [752, 735] width 68 height 34
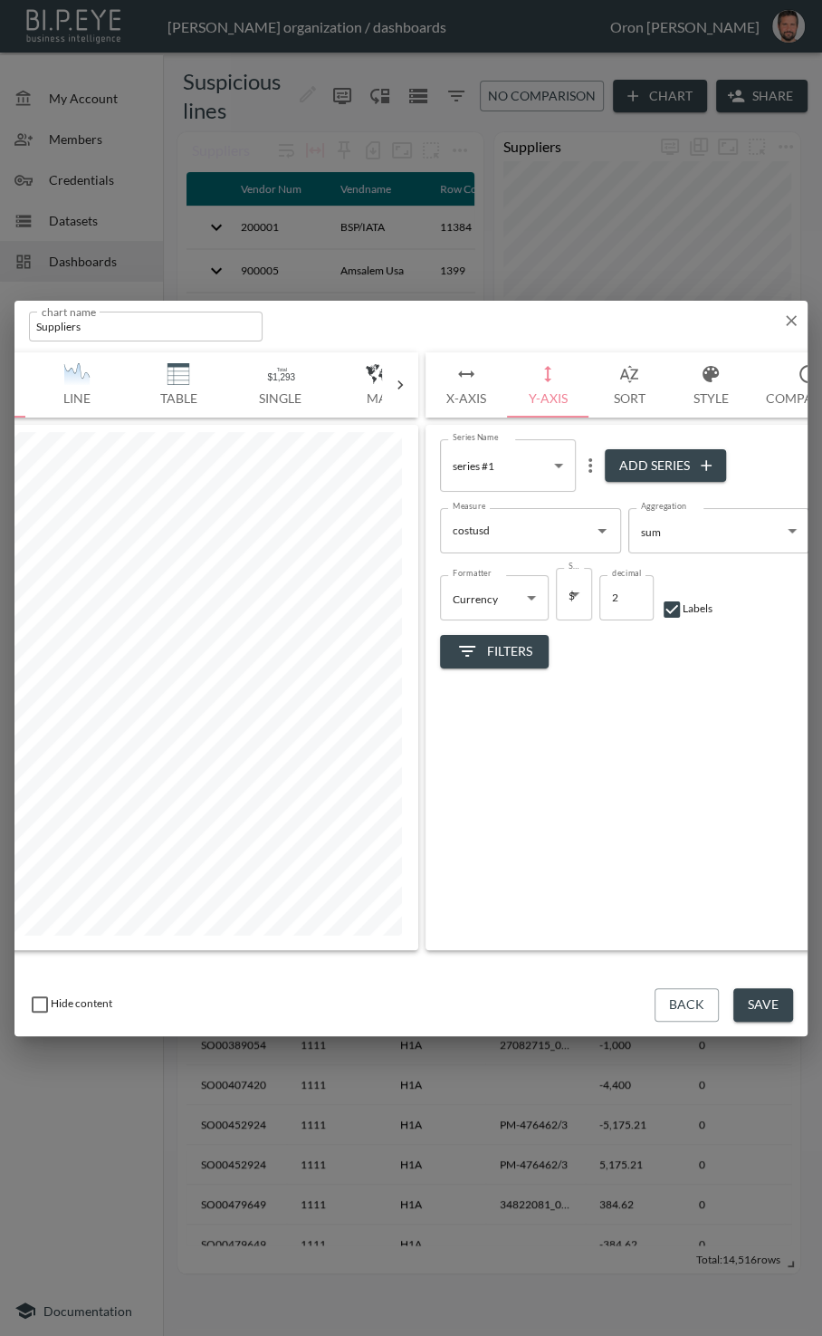
scroll to position [0, 239]
click at [439, 376] on icon "button" at bounding box center [463, 374] width 22 height 22
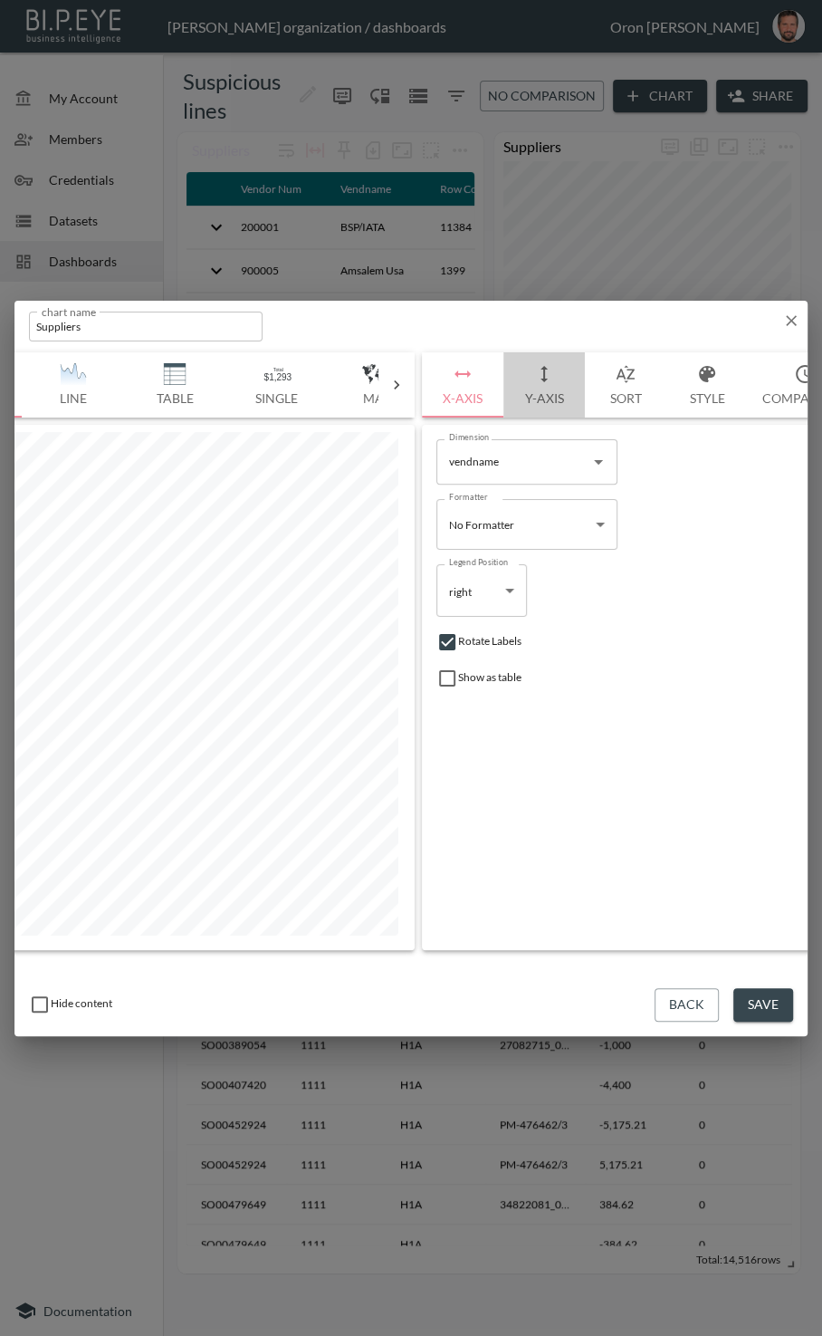
click at [439, 376] on button "Y-Axis" at bounding box center [545, 384] width 82 height 65
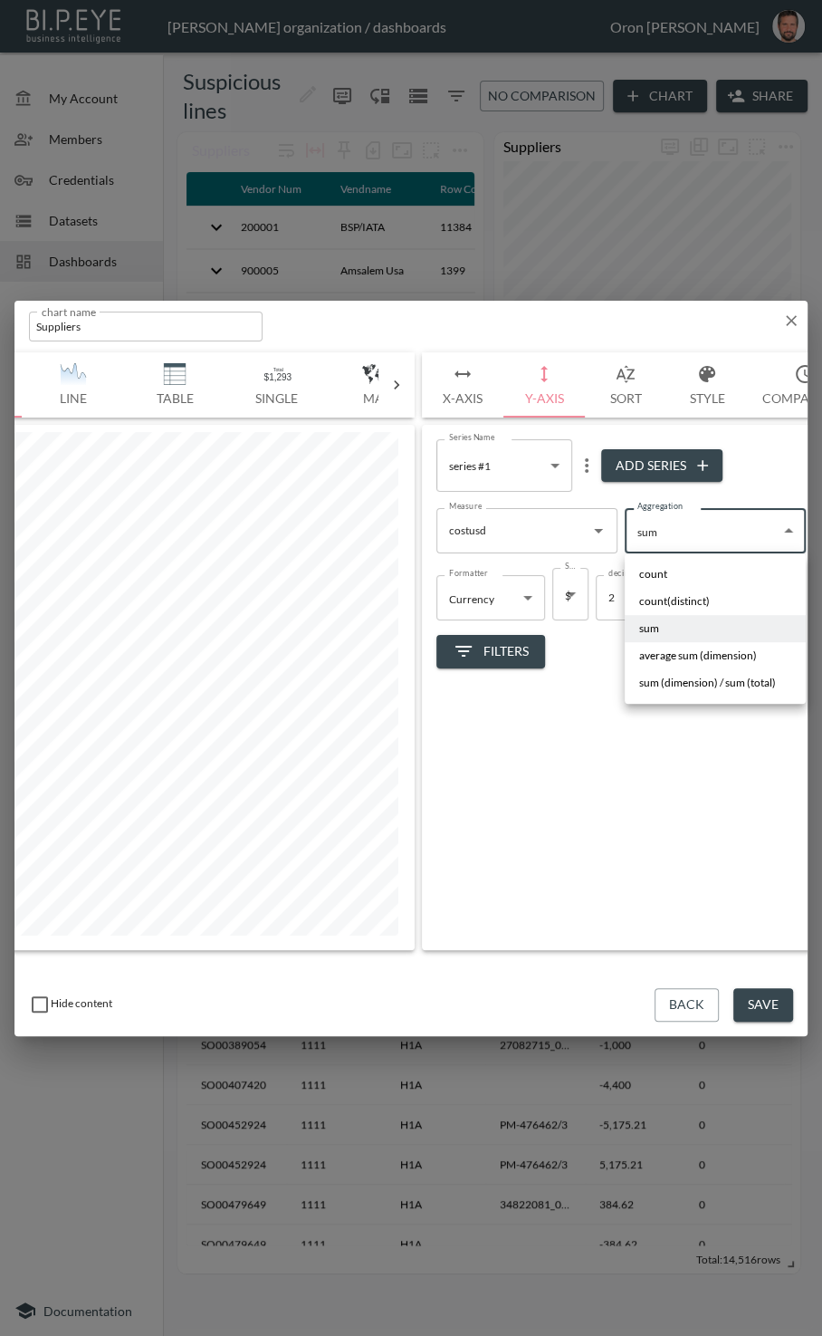
click at [439, 537] on body "BI.P.EYE, Interactive Analytics Dashboards - app Gil Snovsky organization / das…" at bounding box center [411, 668] width 822 height 1336
click at [439, 574] on span "count" at bounding box center [653, 574] width 28 height 16
type input "count"
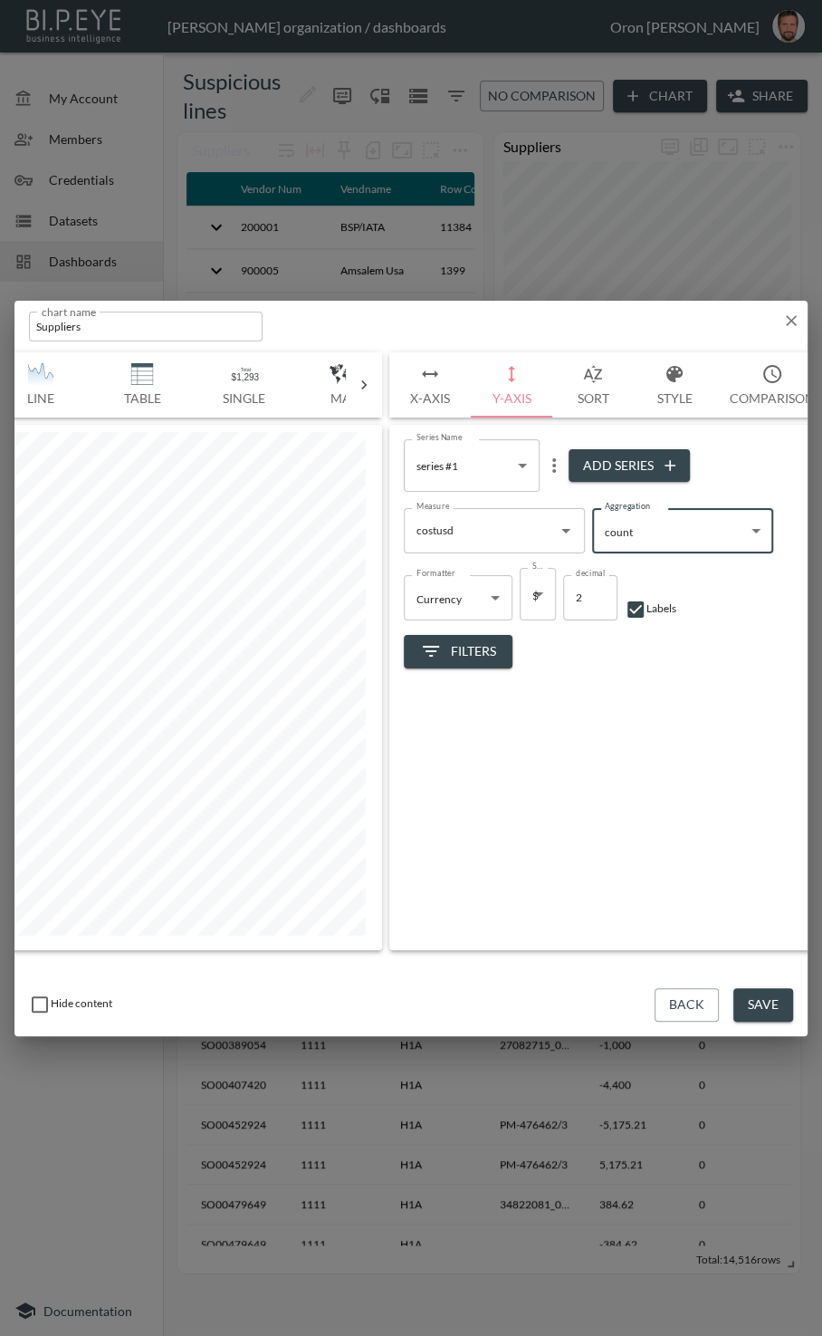
scroll to position [0, 273]
click at [439, 314] on icon "button" at bounding box center [792, 321] width 18 height 18
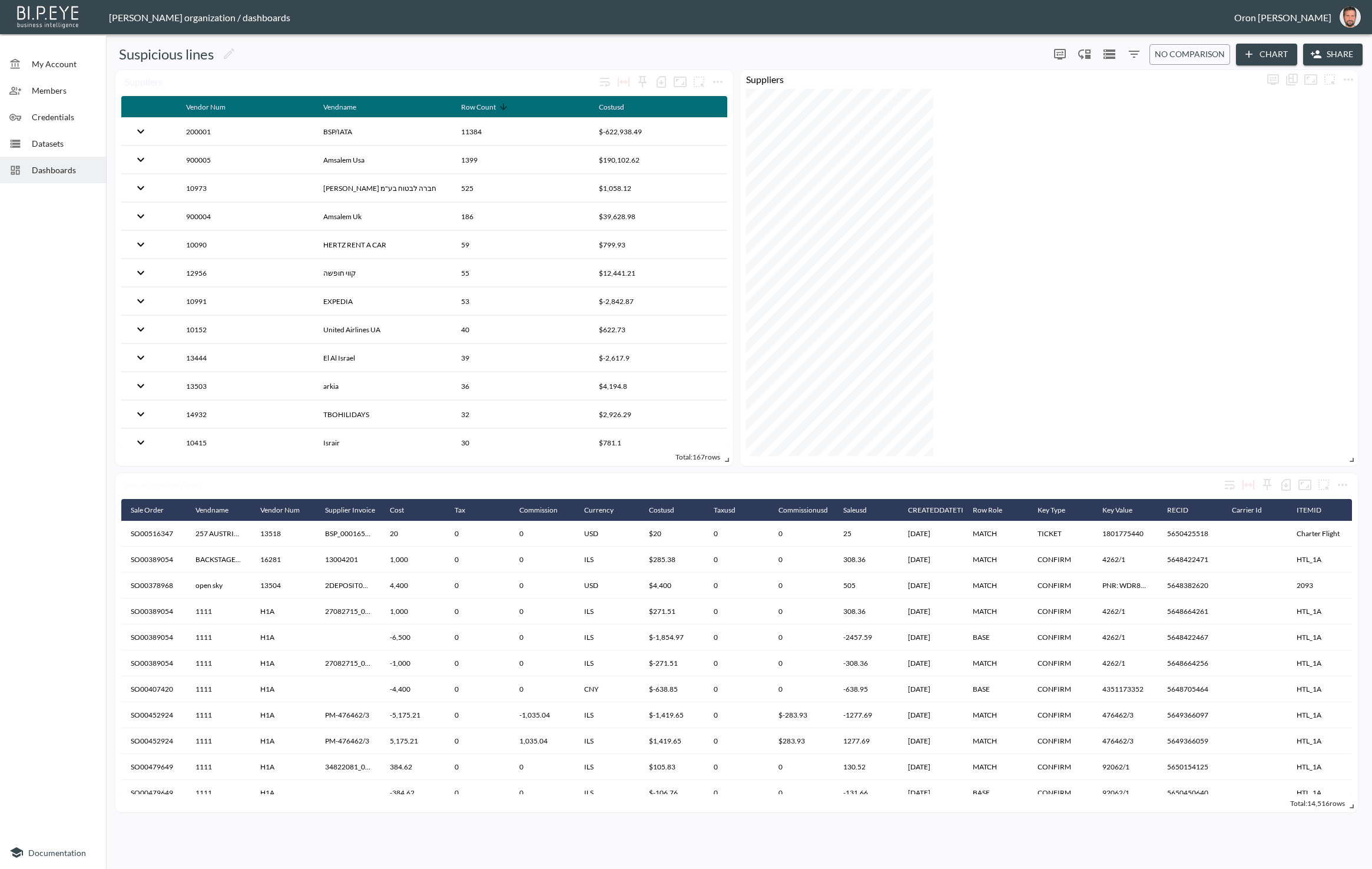
scroll to position [0, 0]
click at [285, 82] on icon "more" at bounding box center [718, 82] width 9 height 3
click at [285, 107] on p "Edit" at bounding box center [704, 104] width 16 height 14
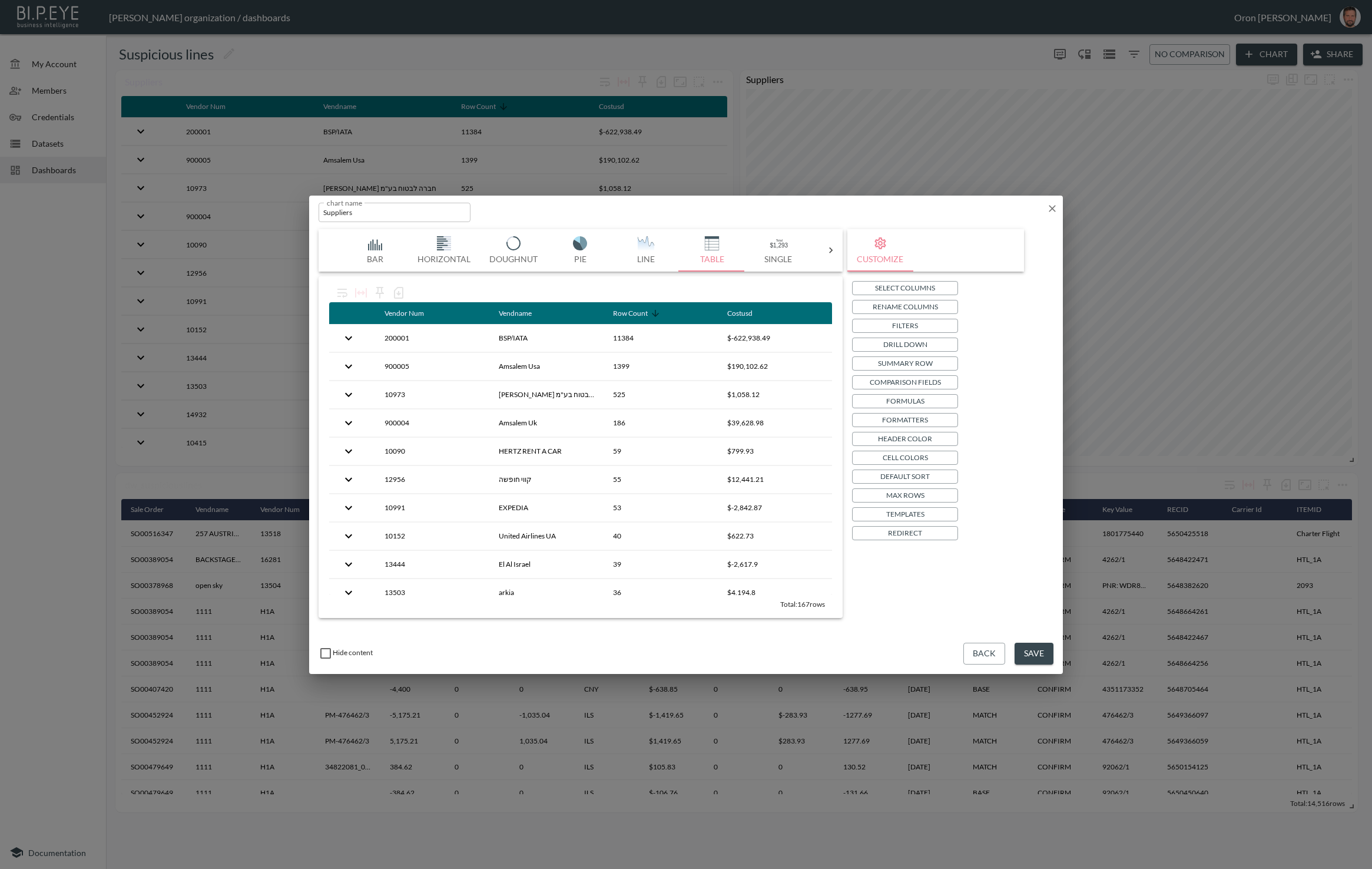
click at [285, 328] on button "Filters" at bounding box center [905, 326] width 106 height 14
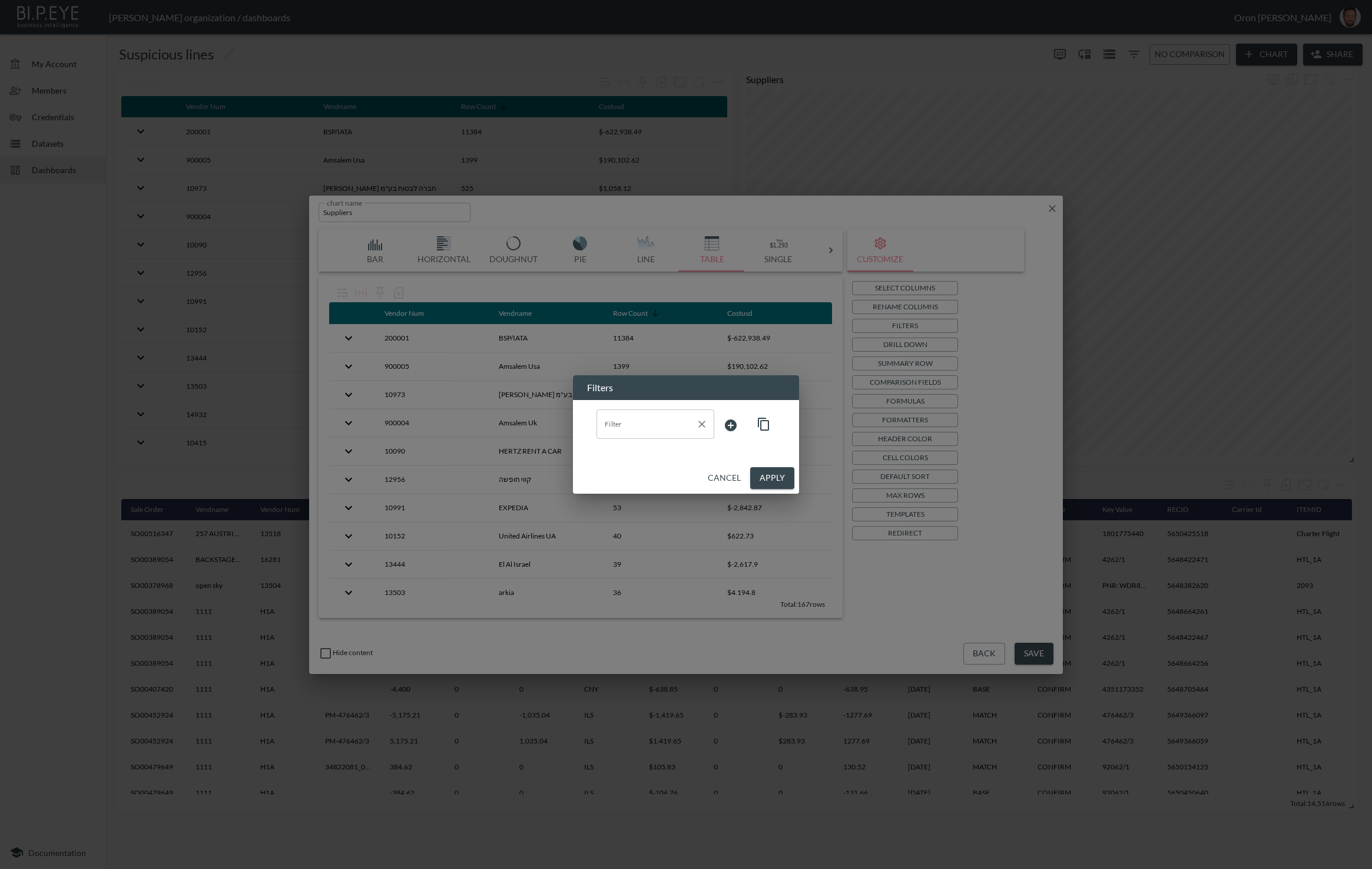
click at [285, 422] on input "Filter" at bounding box center [647, 424] width 90 height 19
click at [285, 486] on span "vendname" at bounding box center [655, 488] width 99 height 10
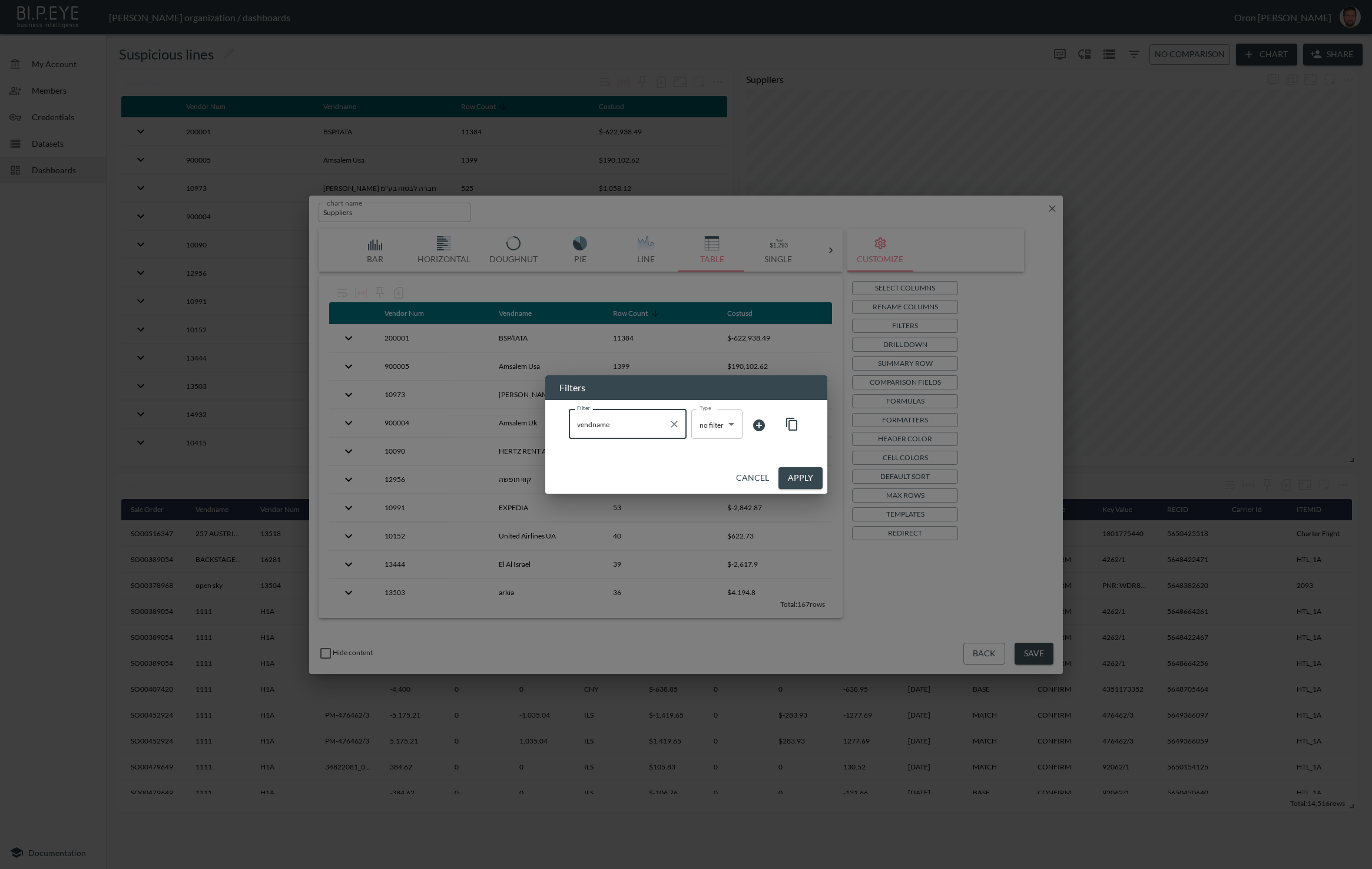
type input "vendname"
click at [285, 417] on body "BI.P.EYE, Interactive Analytics Dashboards - app Gil Snovsky organization / das…" at bounding box center [686, 434] width 1372 height 869
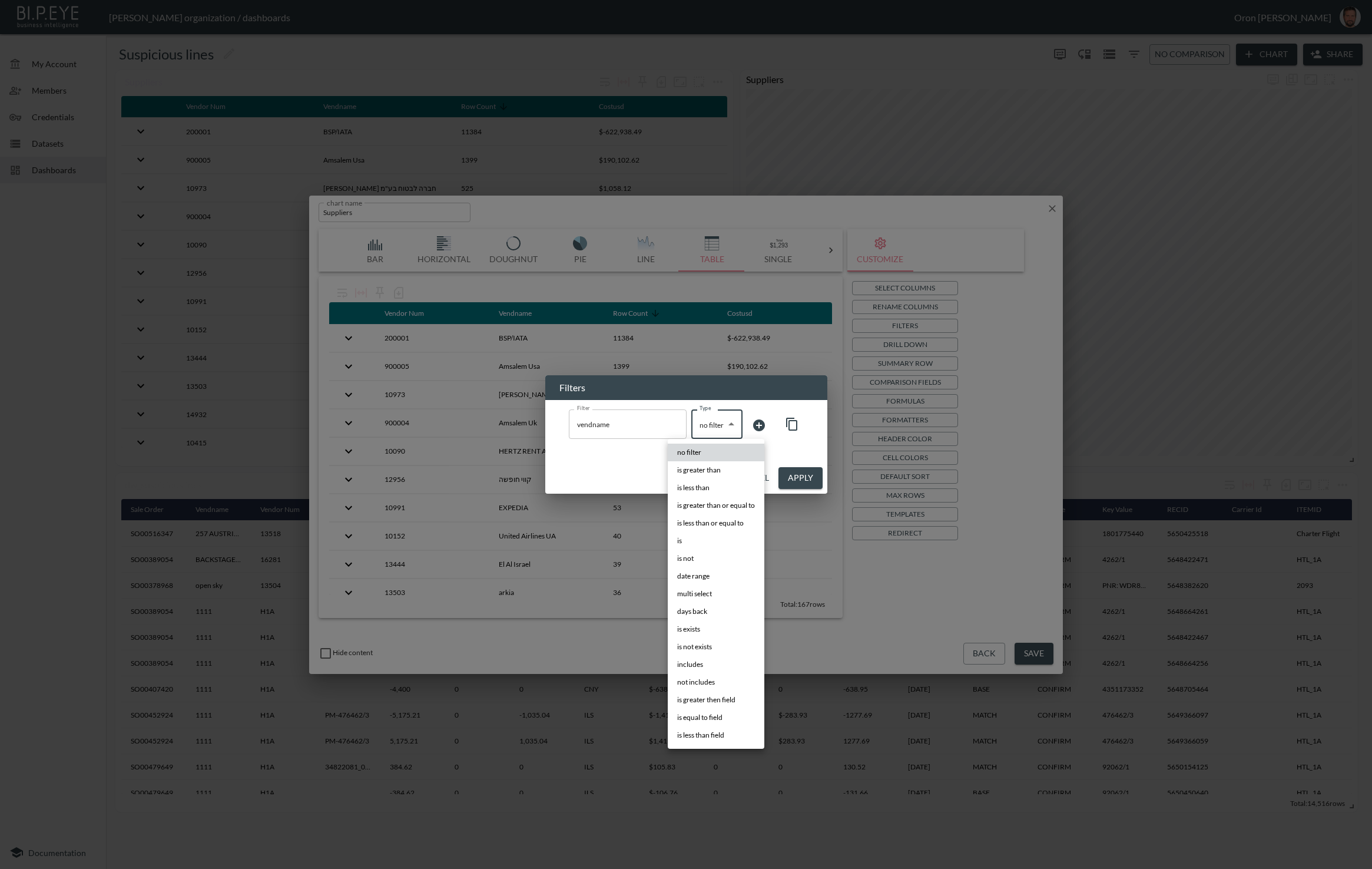
drag, startPoint x: 713, startPoint y: 535, endPoint x: 748, endPoint y: 462, distance: 81.0
click at [285, 528] on ul "no filter is greater than is less than is greater than or equal to is less than…" at bounding box center [716, 594] width 97 height 310
drag, startPoint x: 709, startPoint y: 542, endPoint x: 720, endPoint y: 524, distance: 21.1
click at [285, 542] on li "is" at bounding box center [716, 541] width 97 height 18
type input "is"
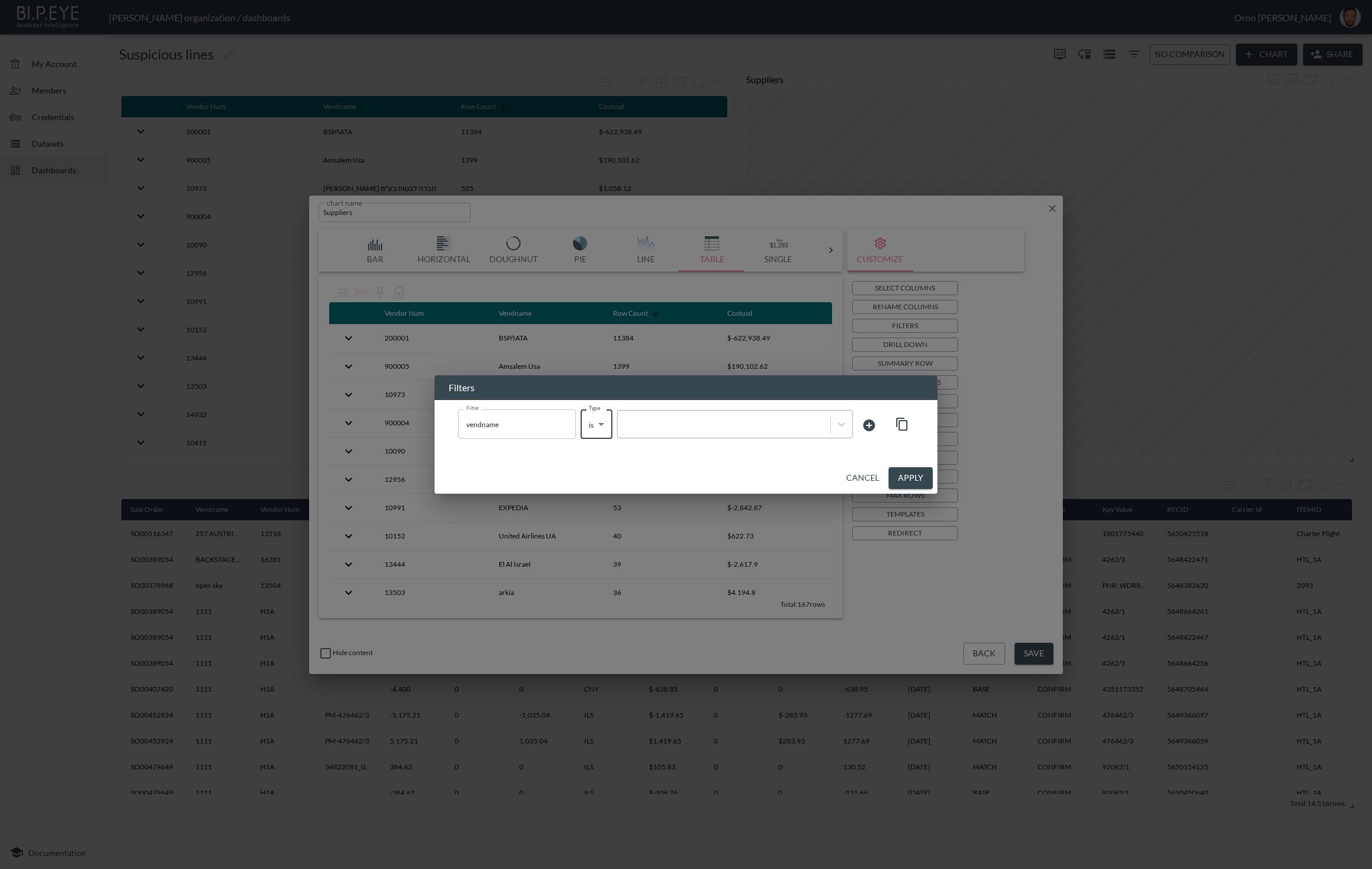
click at [285, 433] on div at bounding box center [735, 423] width 235 height 28
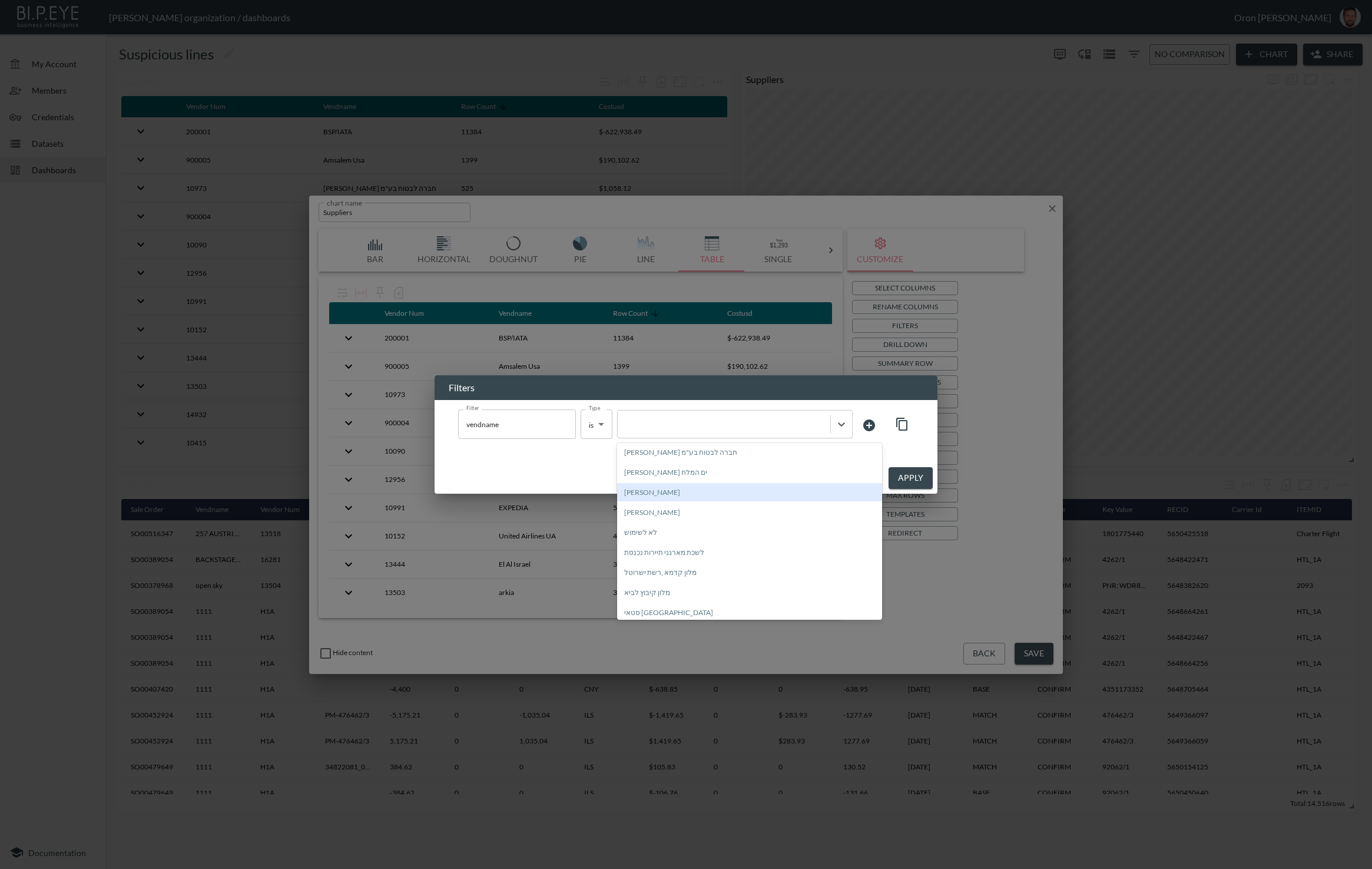
click at [285, 493] on div "יהודה דגן" at bounding box center [750, 492] width 265 height 18
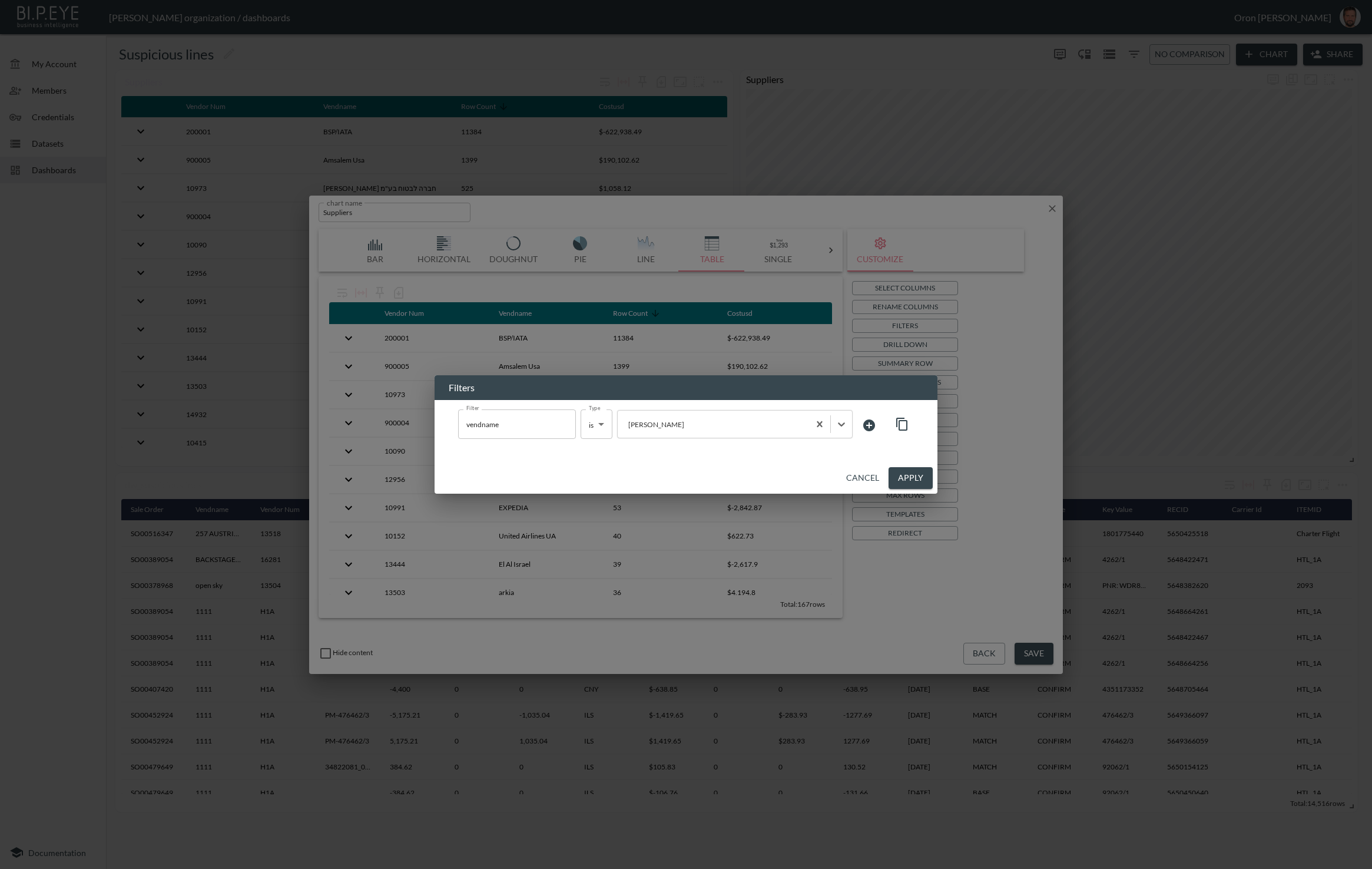
click at [285, 478] on button "Apply" at bounding box center [911, 478] width 44 height 22
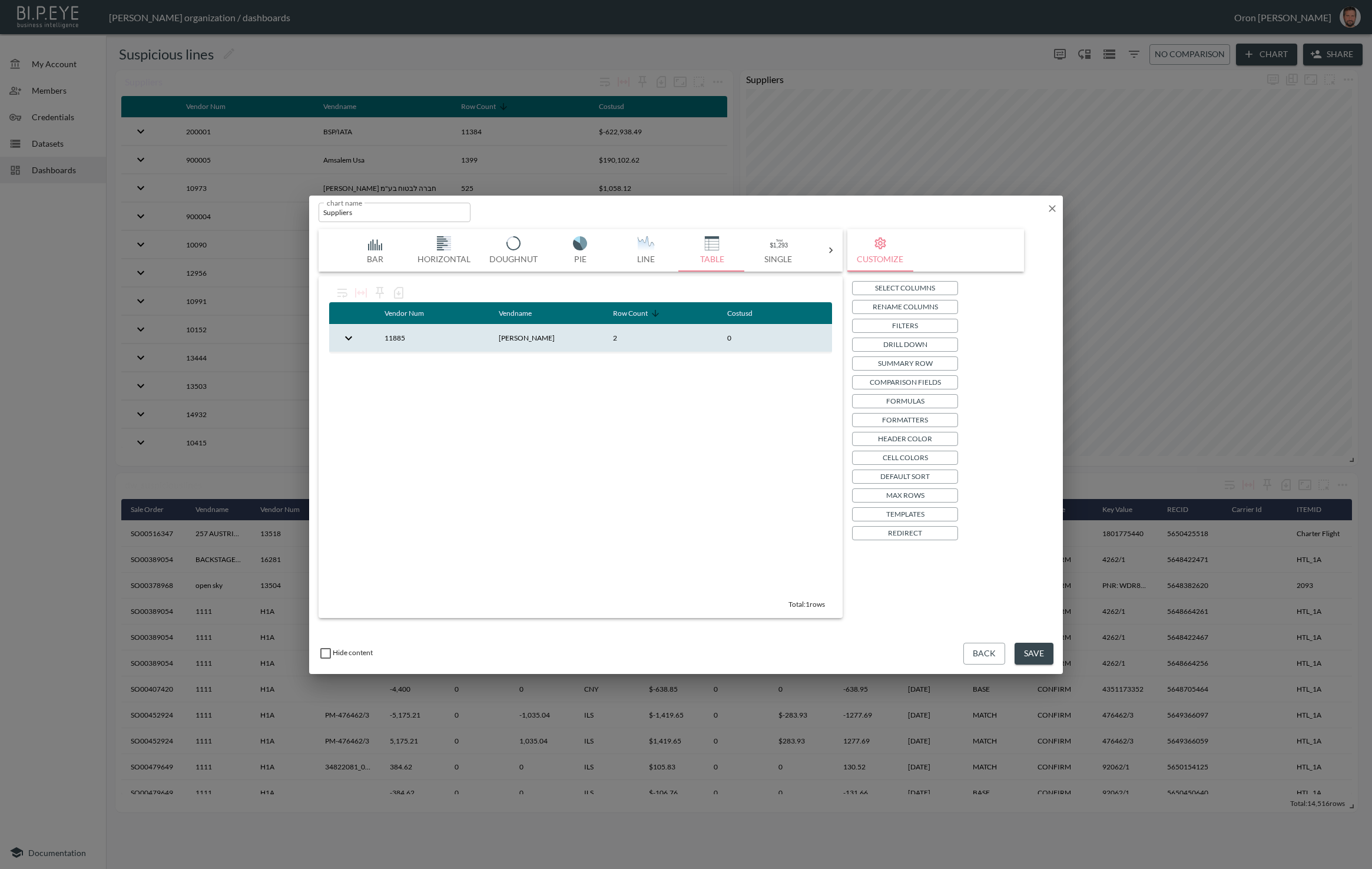
click at [285, 334] on th "0" at bounding box center [775, 338] width 114 height 28
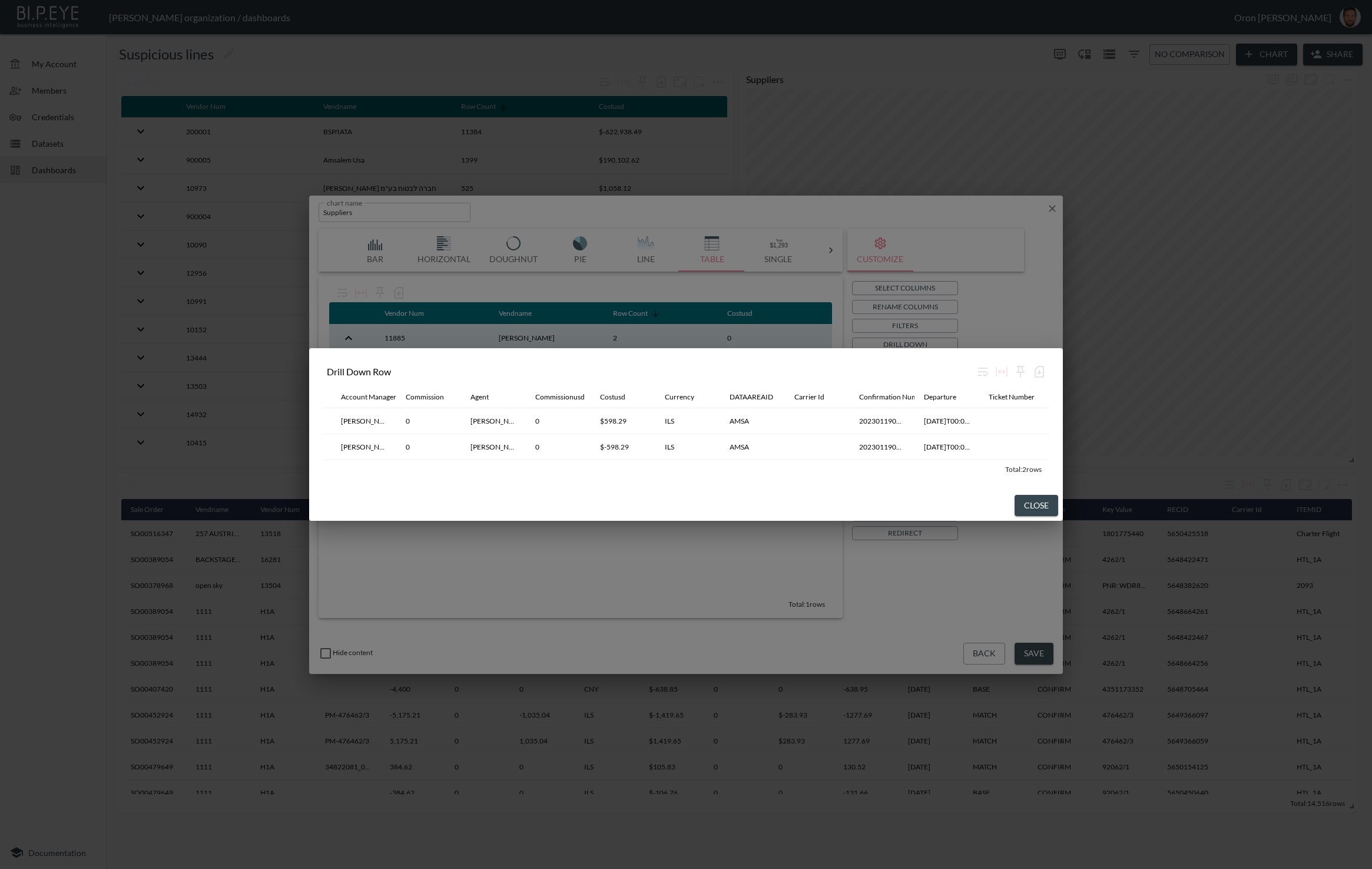
scroll to position [0, 360]
click at [285, 507] on button "Close" at bounding box center [1036, 506] width 44 height 22
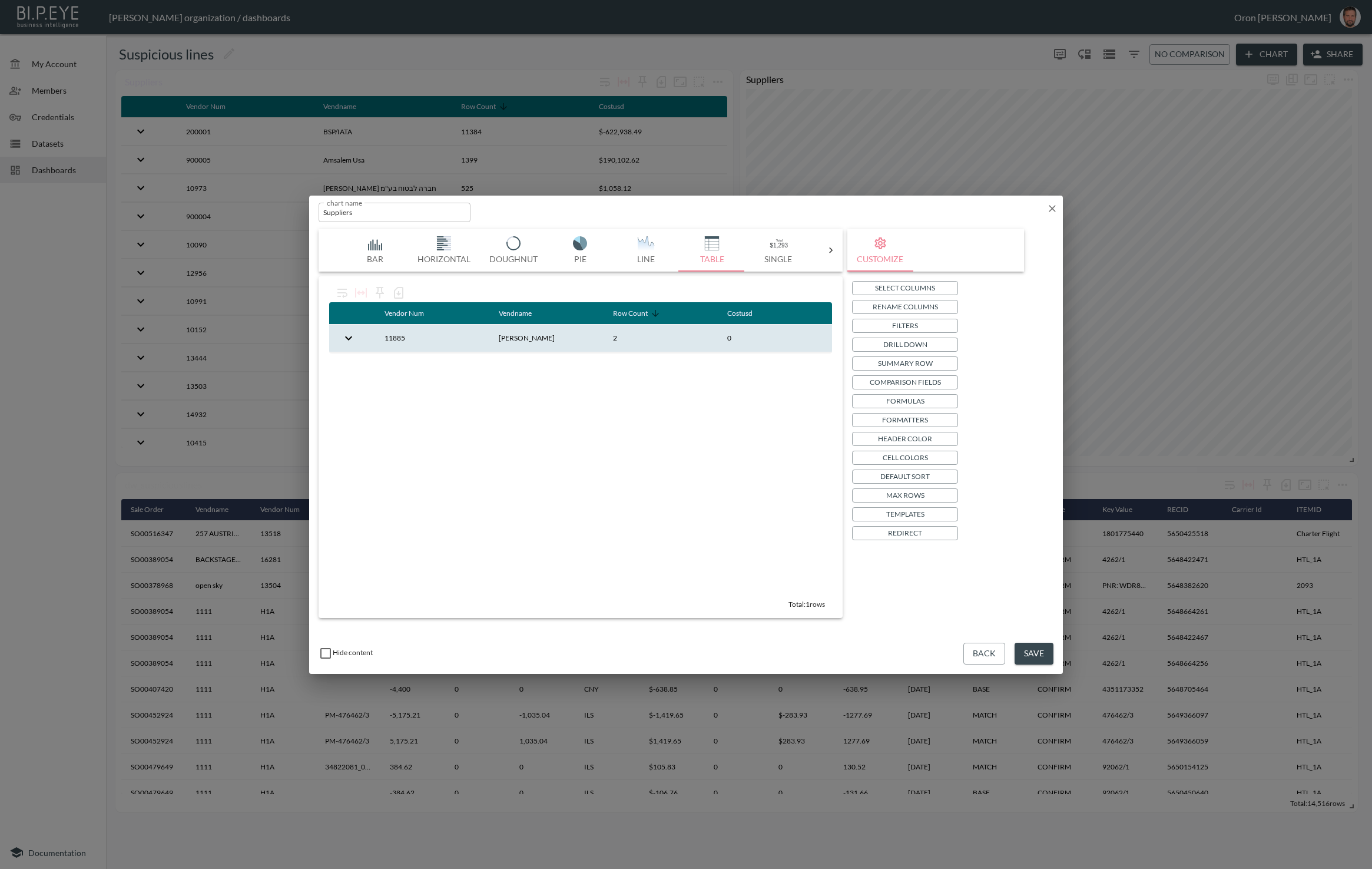
click at [285, 207] on div "chart name Suppliers chart name" at bounding box center [686, 210] width 754 height 29
click at [285, 204] on icon "button" at bounding box center [1053, 209] width 12 height 12
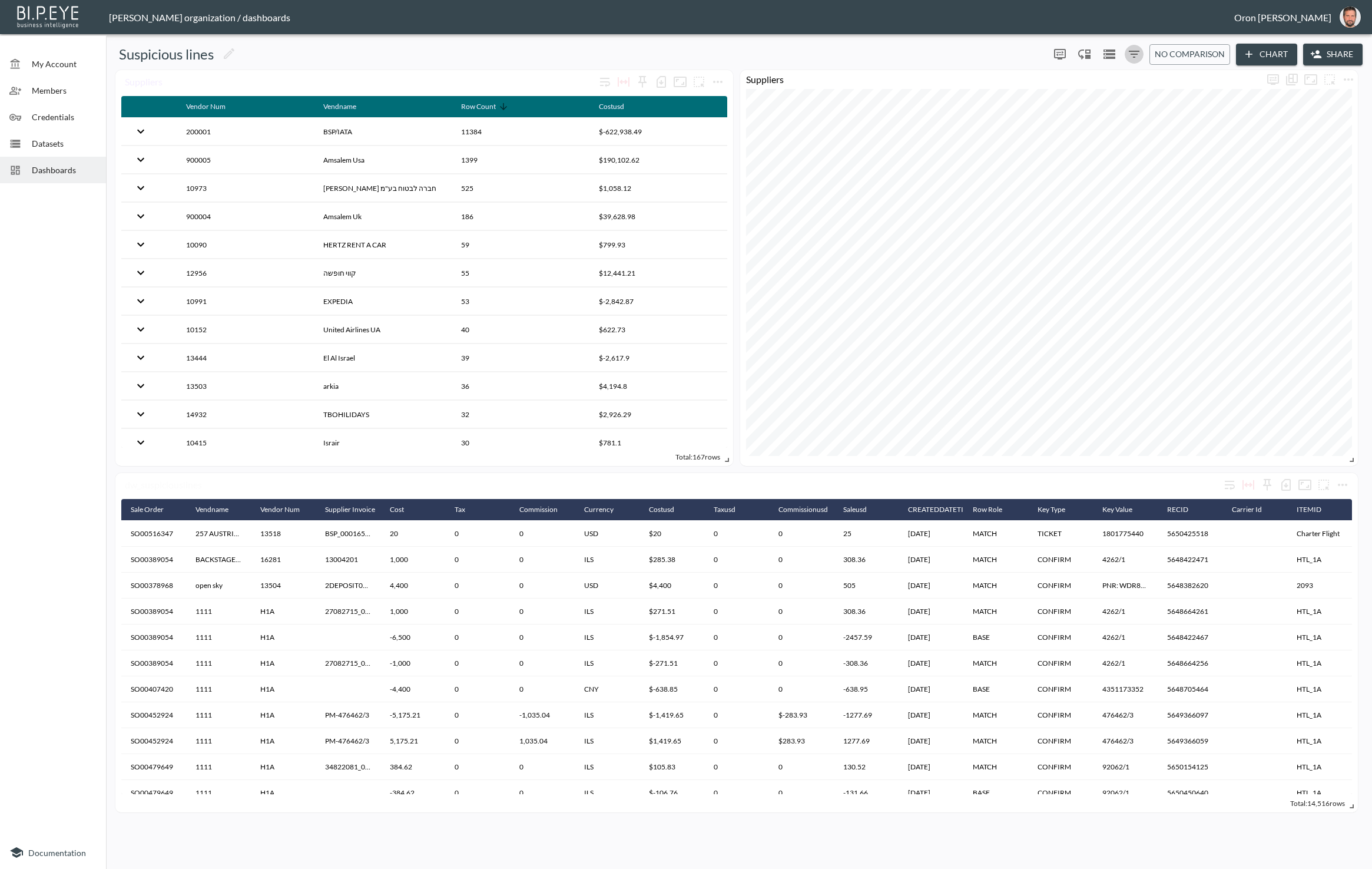
click at [285, 53] on icon "Filters" at bounding box center [1135, 54] width 14 height 14
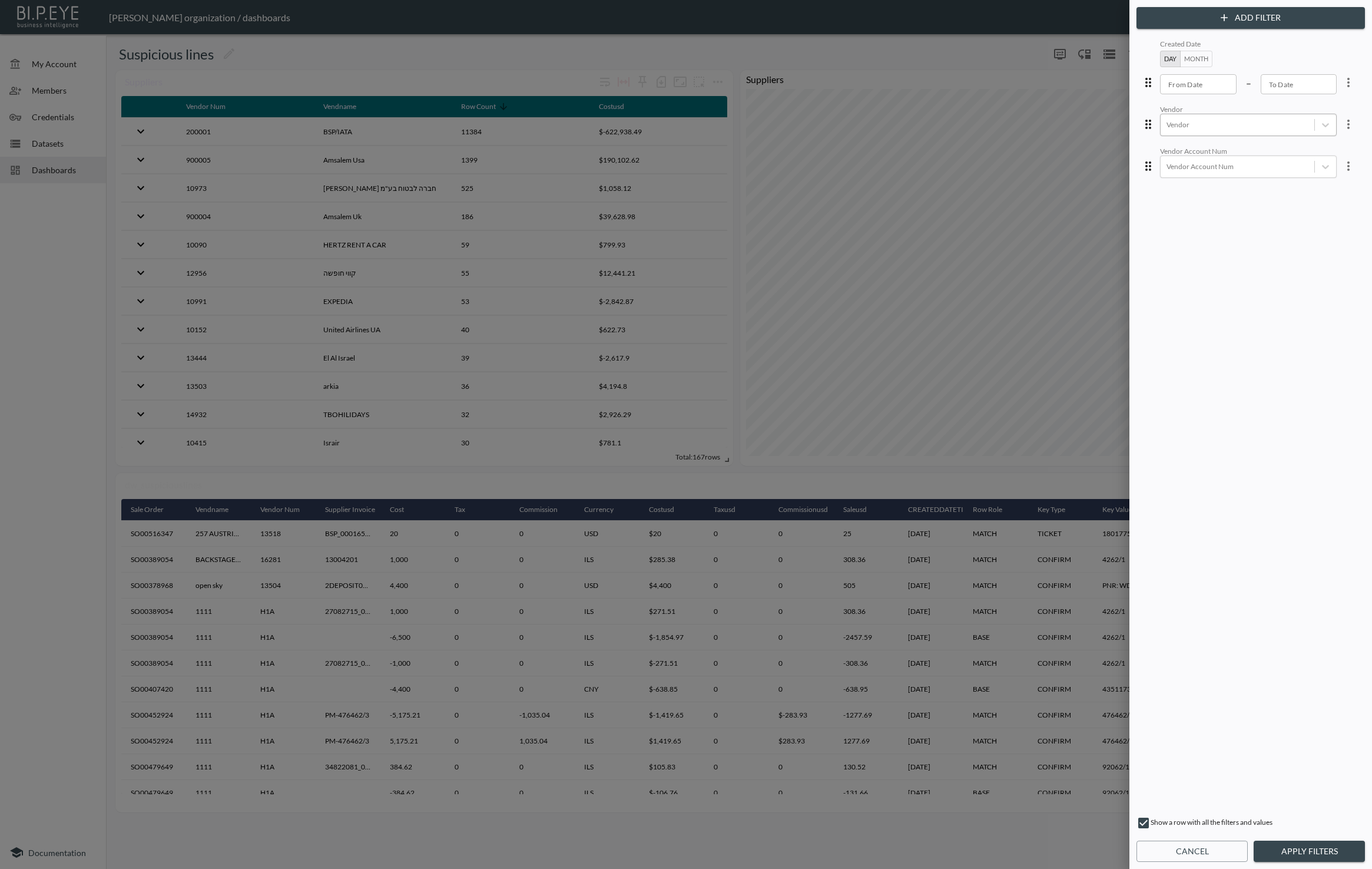
click at [285, 137] on div "Created Date Day Month From Date From Date – To Date To Date Vendor Vendor Vend…" at bounding box center [1251, 422] width 224 height 771
click at [285, 123] on div at bounding box center [1237, 124] width 142 height 11
click at [285, 848] on button "Cancel" at bounding box center [1192, 852] width 111 height 22
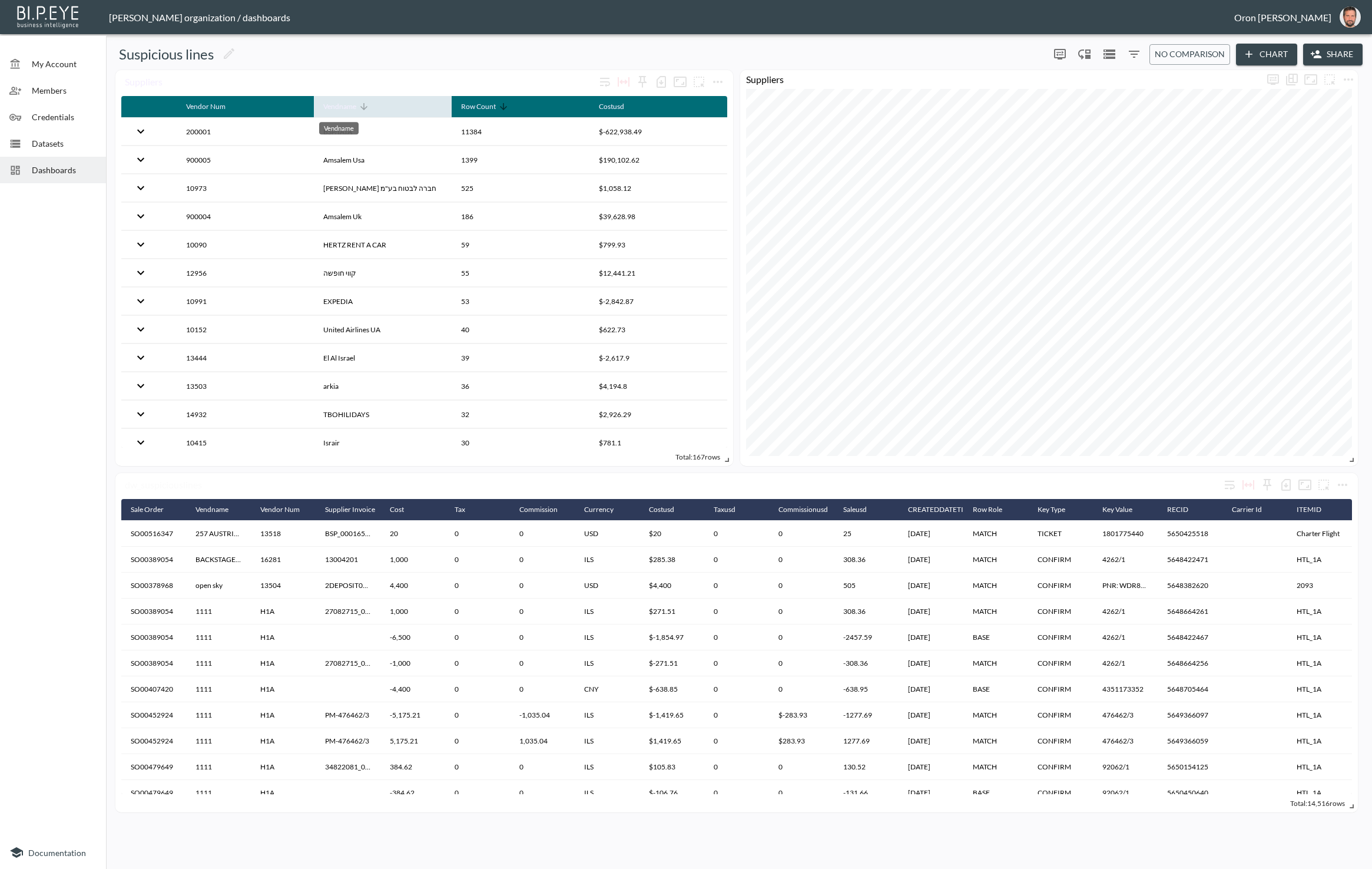
click at [285, 103] on div "Vendname" at bounding box center [339, 107] width 33 height 14
click at [285, 81] on button "more" at bounding box center [718, 81] width 19 height 19
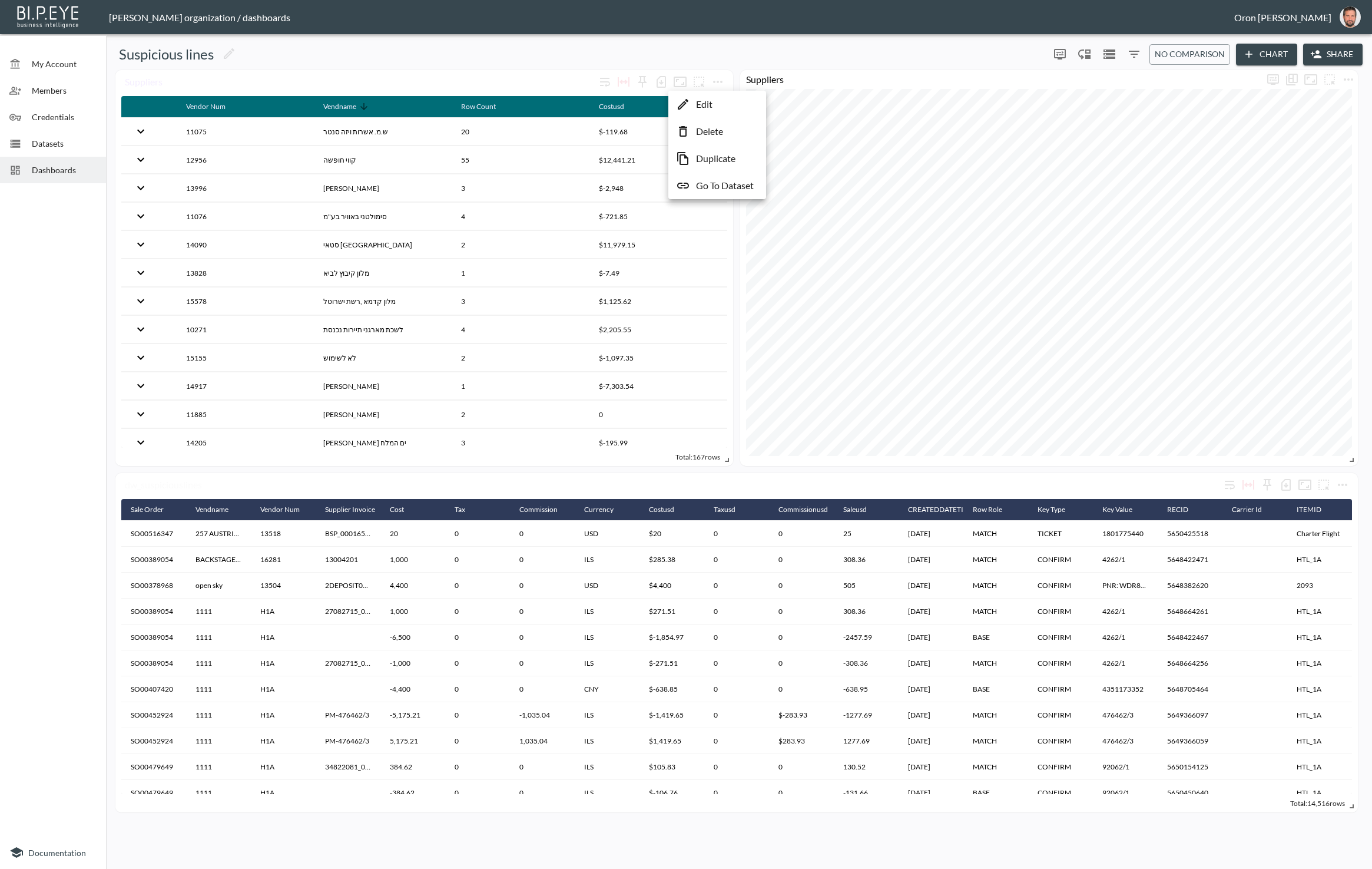
click at [285, 98] on li "Edit" at bounding box center [717, 104] width 92 height 21
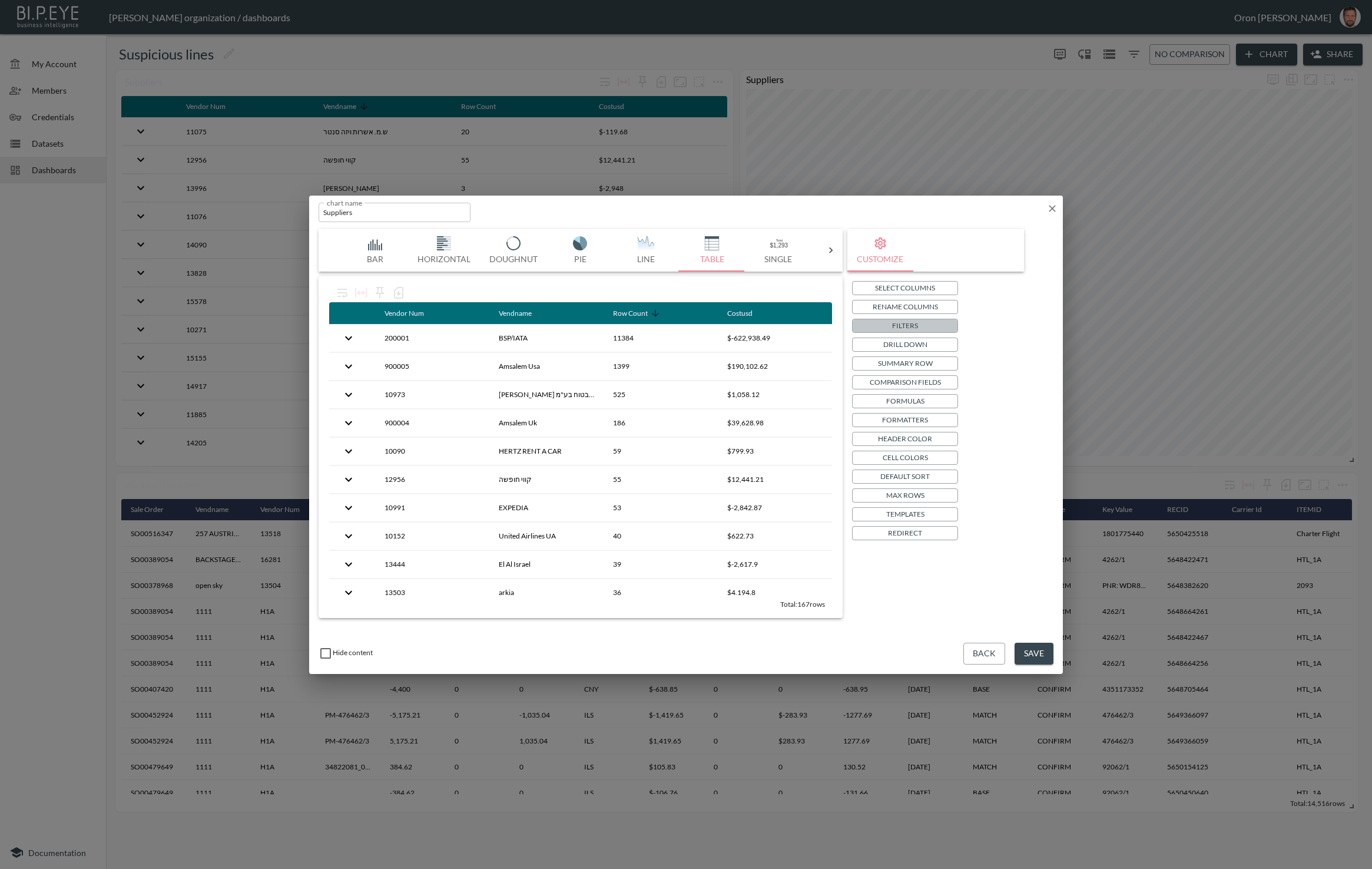
click at [285, 325] on p "Filters" at bounding box center [905, 325] width 26 height 12
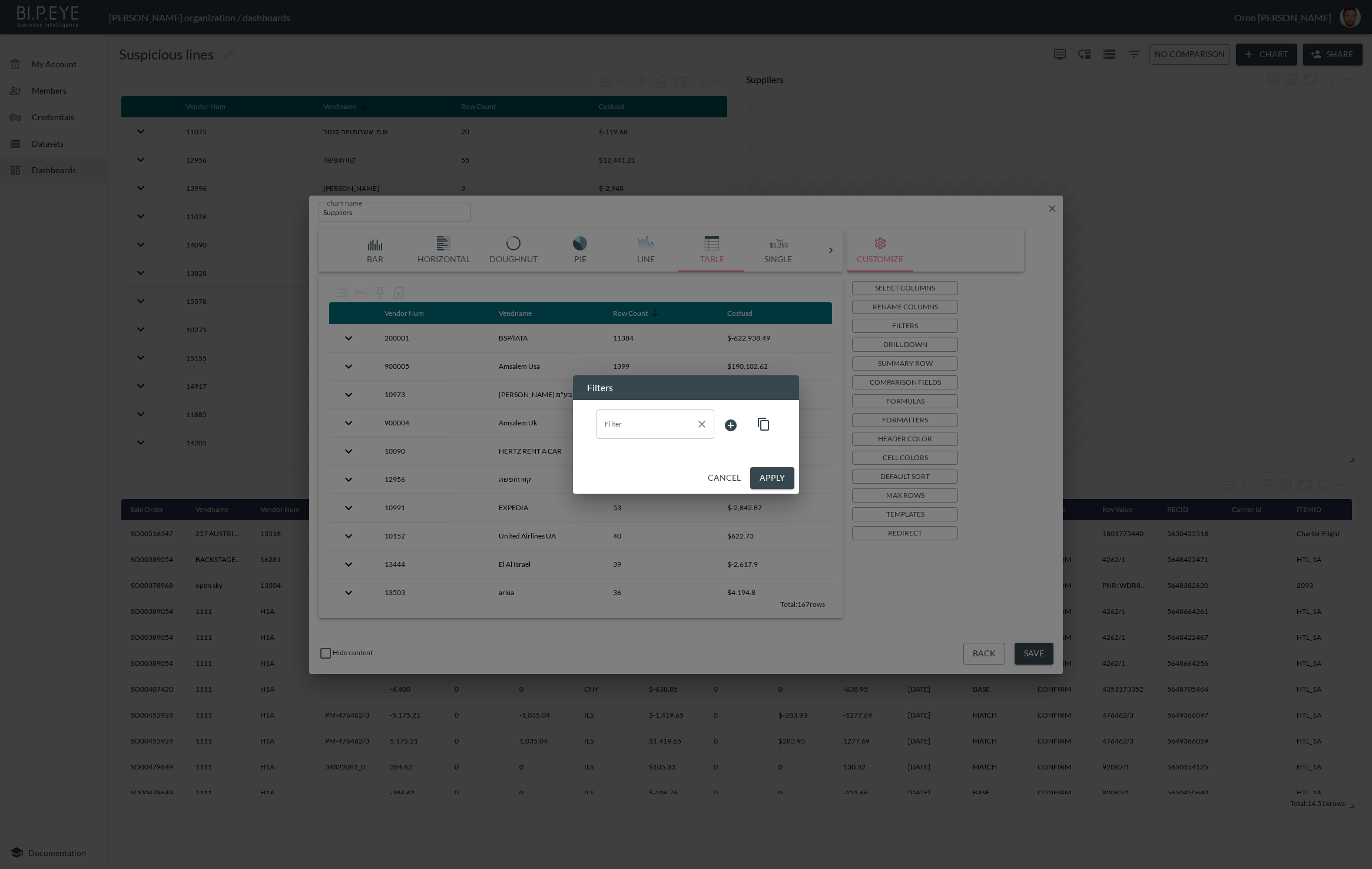
click at [285, 434] on div "Filter" at bounding box center [655, 424] width 118 height 29
click at [285, 485] on div "vendcode" at bounding box center [655, 490] width 37 height 12
type input "vendcode"
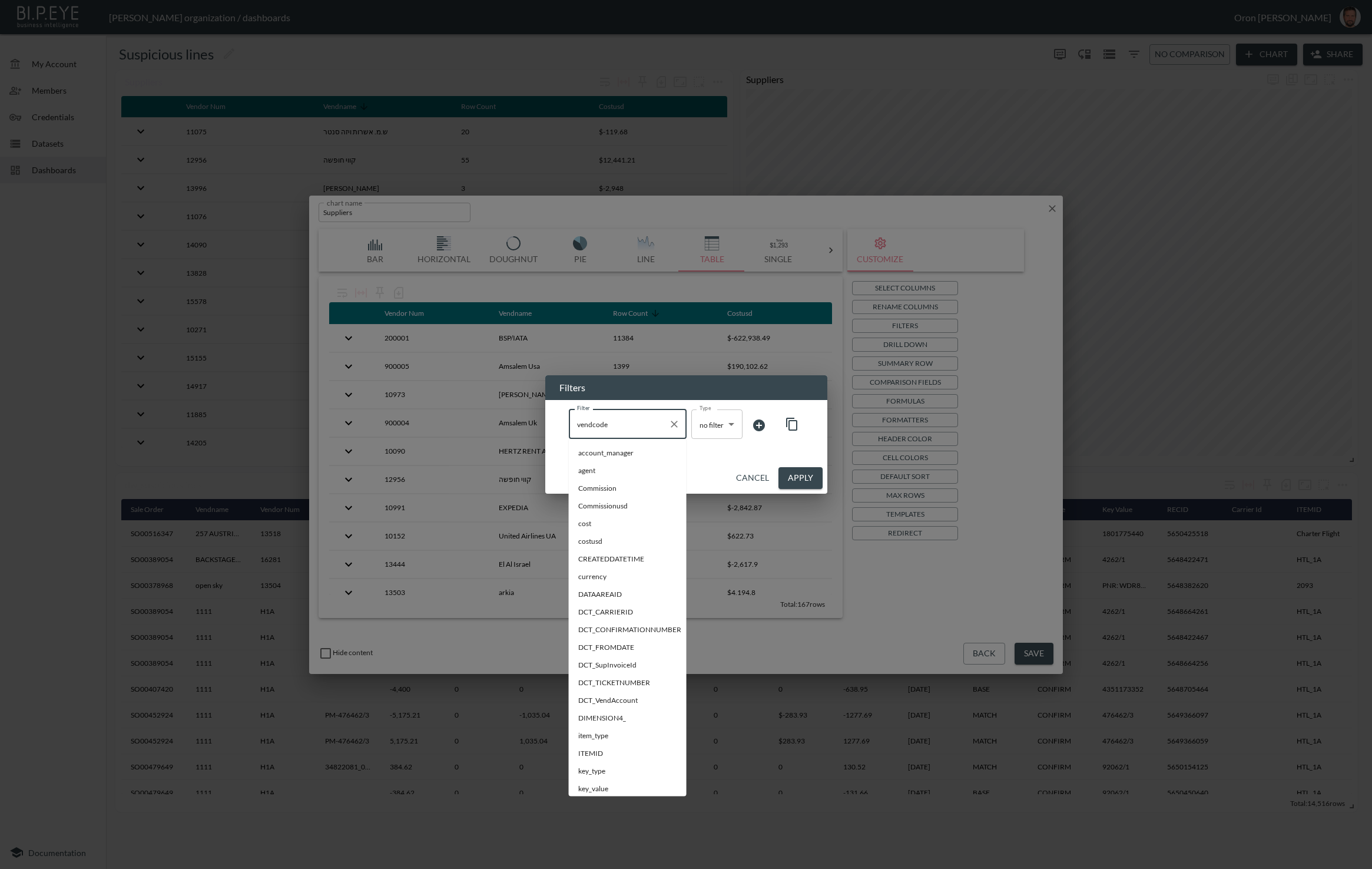
drag, startPoint x: 629, startPoint y: 429, endPoint x: 668, endPoint y: 425, distance: 39.2
click at [285, 429] on input "vendcode" at bounding box center [619, 424] width 90 height 19
click at [285, 425] on icon "Clear" at bounding box center [674, 424] width 12 height 12
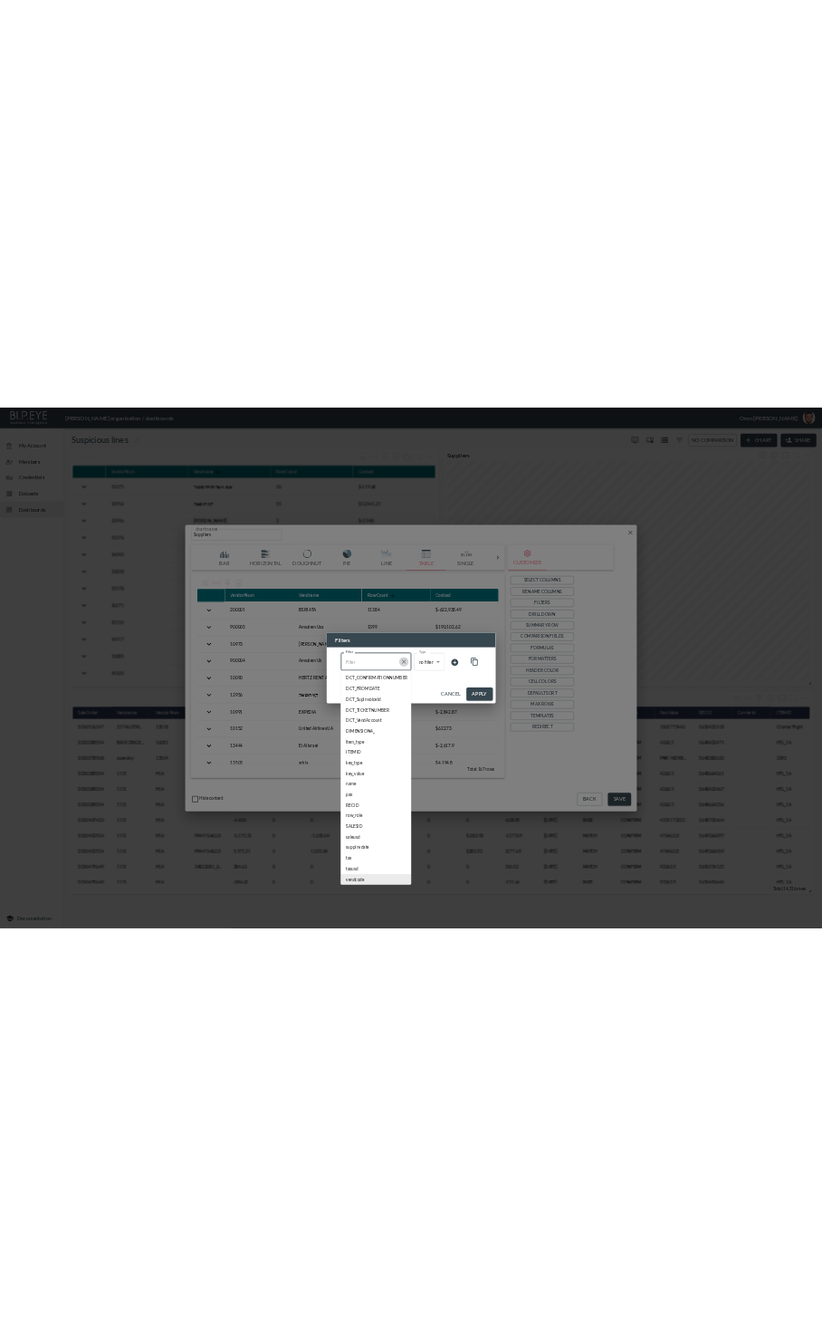
scroll to position [0, 0]
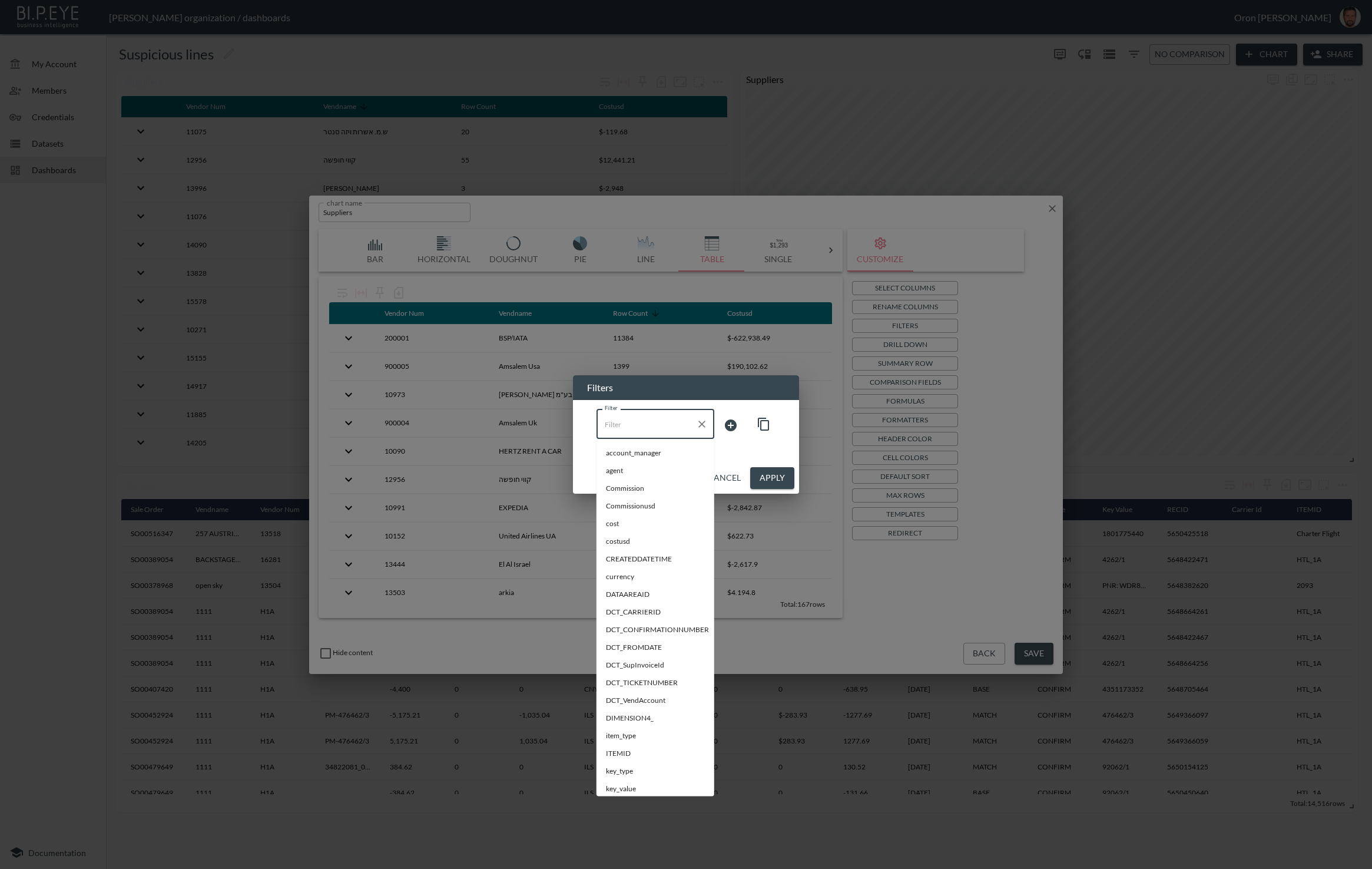
click at [285, 425] on input "Filter" at bounding box center [647, 424] width 90 height 19
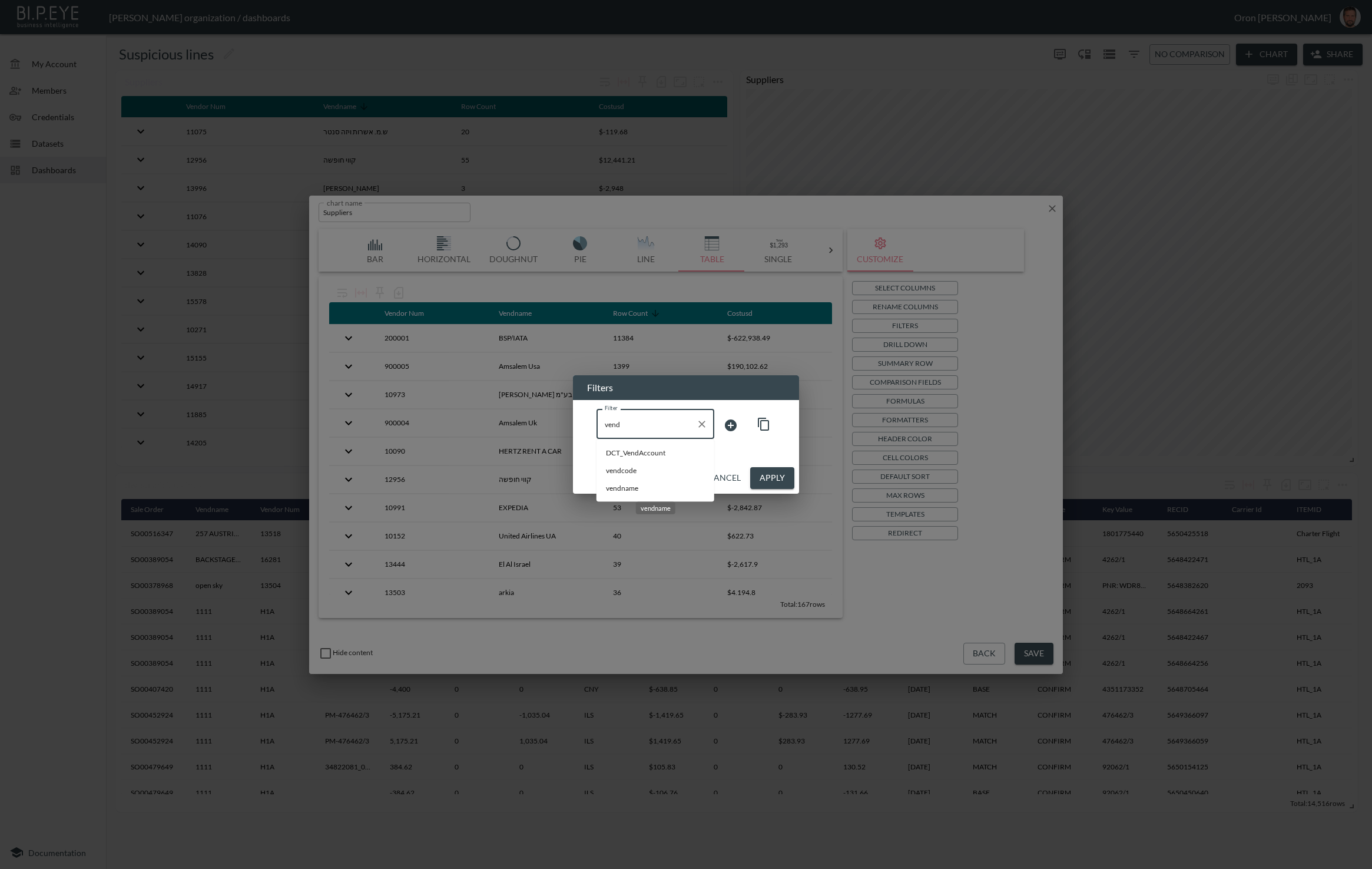
drag, startPoint x: 618, startPoint y: 489, endPoint x: 682, endPoint y: 444, distance: 78.2
click at [285, 488] on span "vendname" at bounding box center [655, 488] width 99 height 10
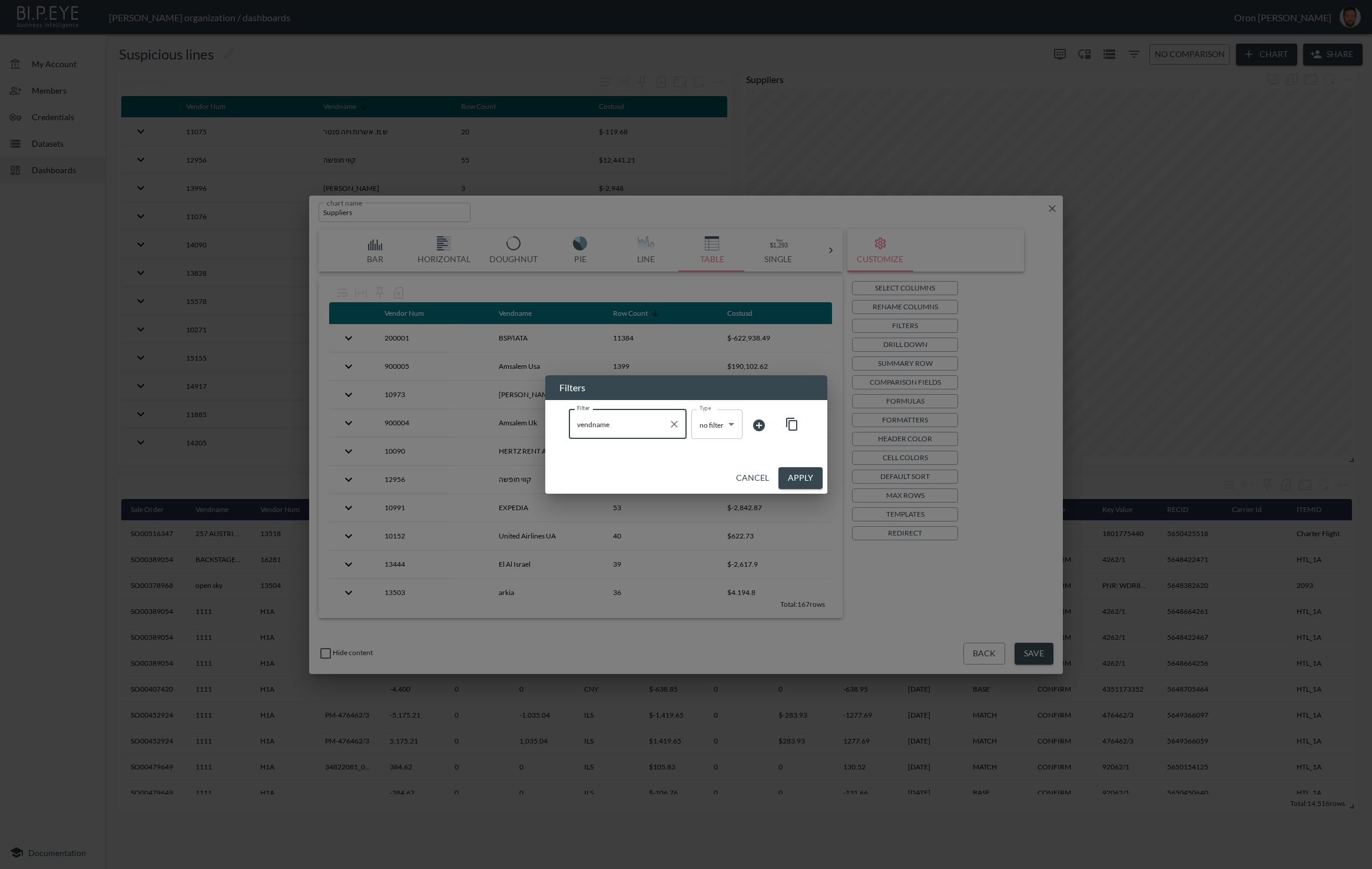
type input "vendname"
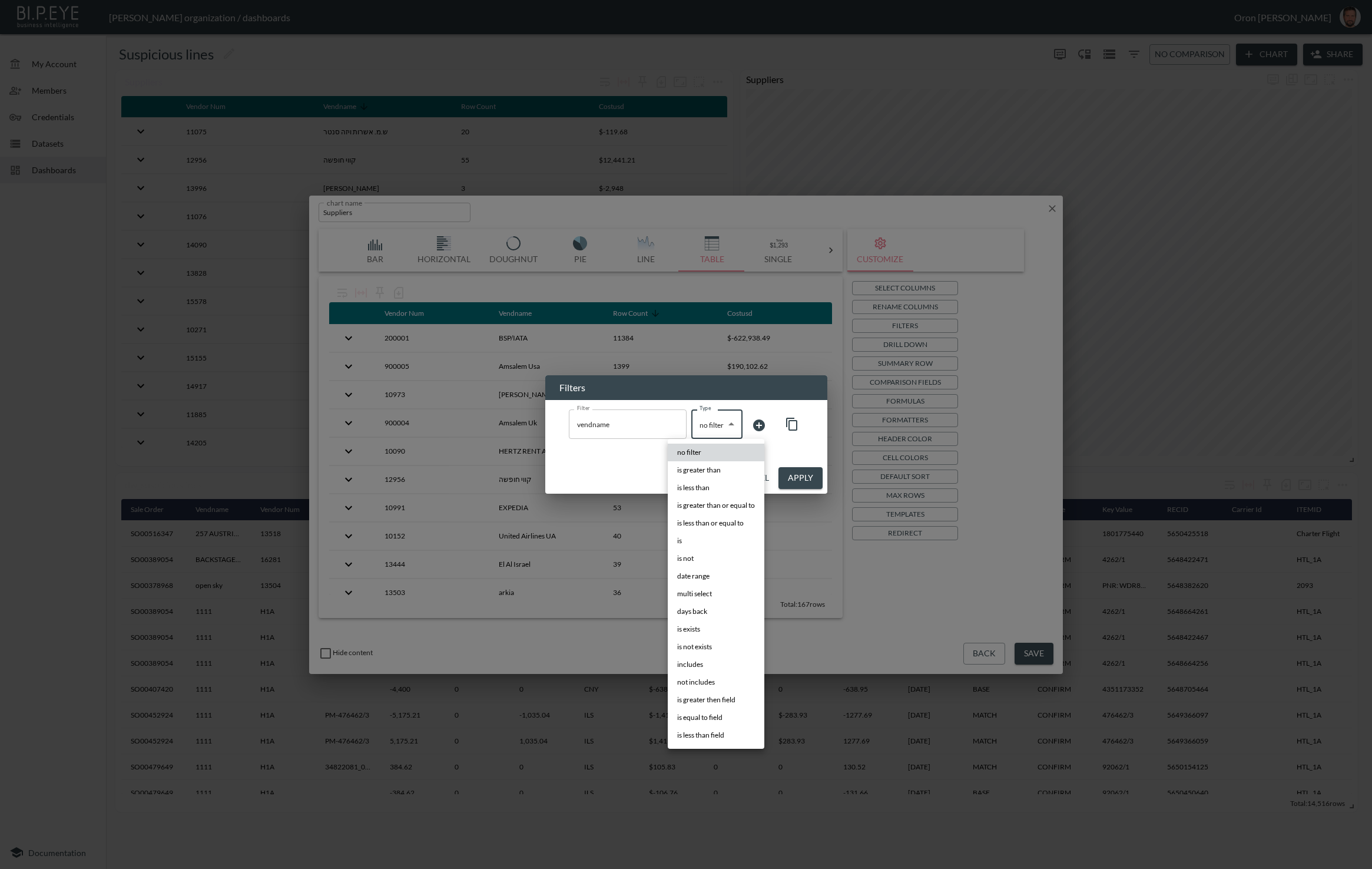
click at [285, 416] on body "BI.P.EYE, Interactive Analytics Dashboards - app Gil Snovsky organization / das…" at bounding box center [686, 434] width 1372 height 869
drag, startPoint x: 696, startPoint y: 541, endPoint x: 740, endPoint y: 485, distance: 71.2
click at [285, 537] on li "is" at bounding box center [716, 541] width 97 height 18
type input "is"
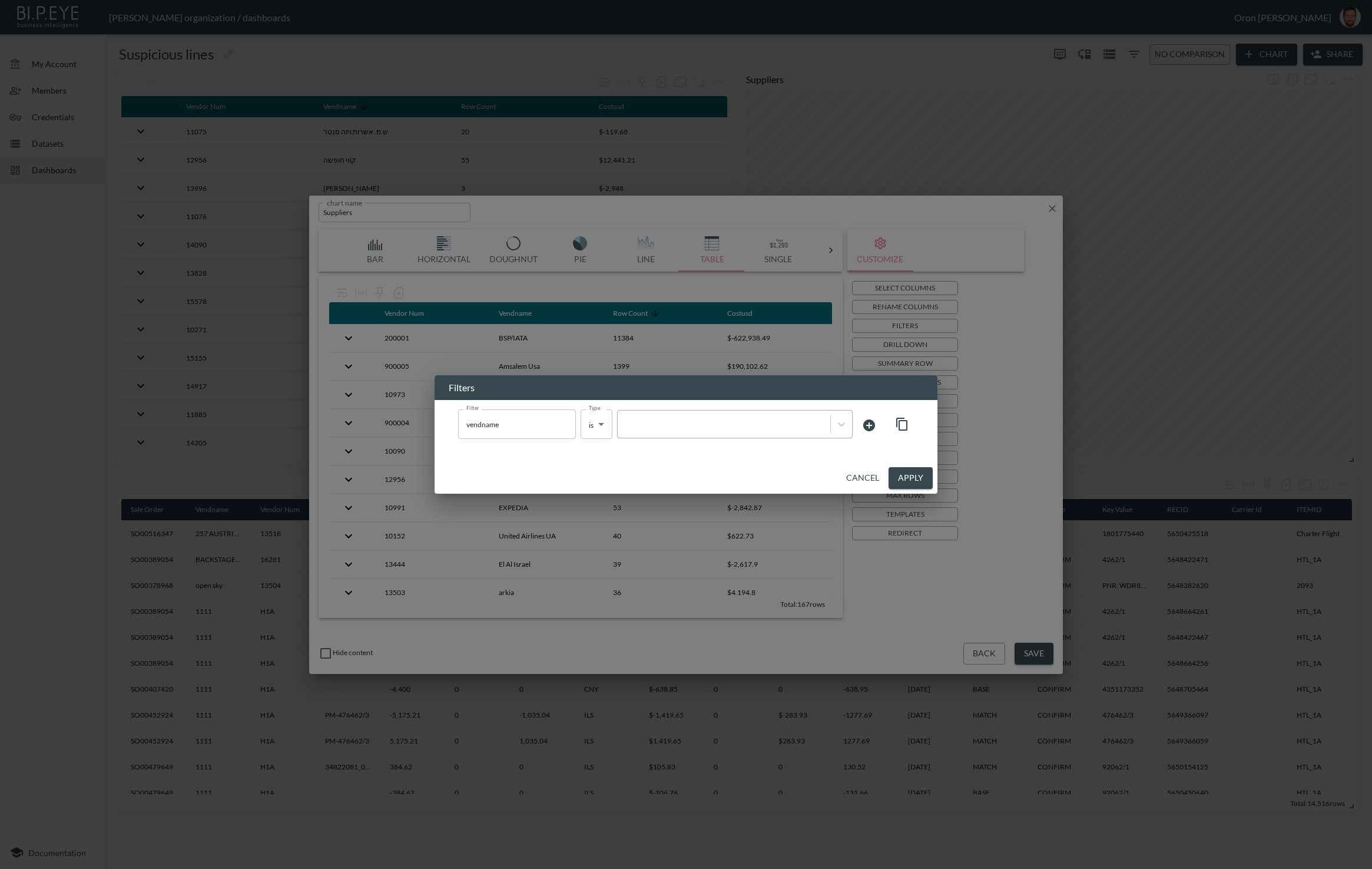
click at [285, 438] on div "Filter vendname Filter Type is is Type" at bounding box center [686, 425] width 456 height 32
click at [285, 431] on div at bounding box center [724, 424] width 213 height 16
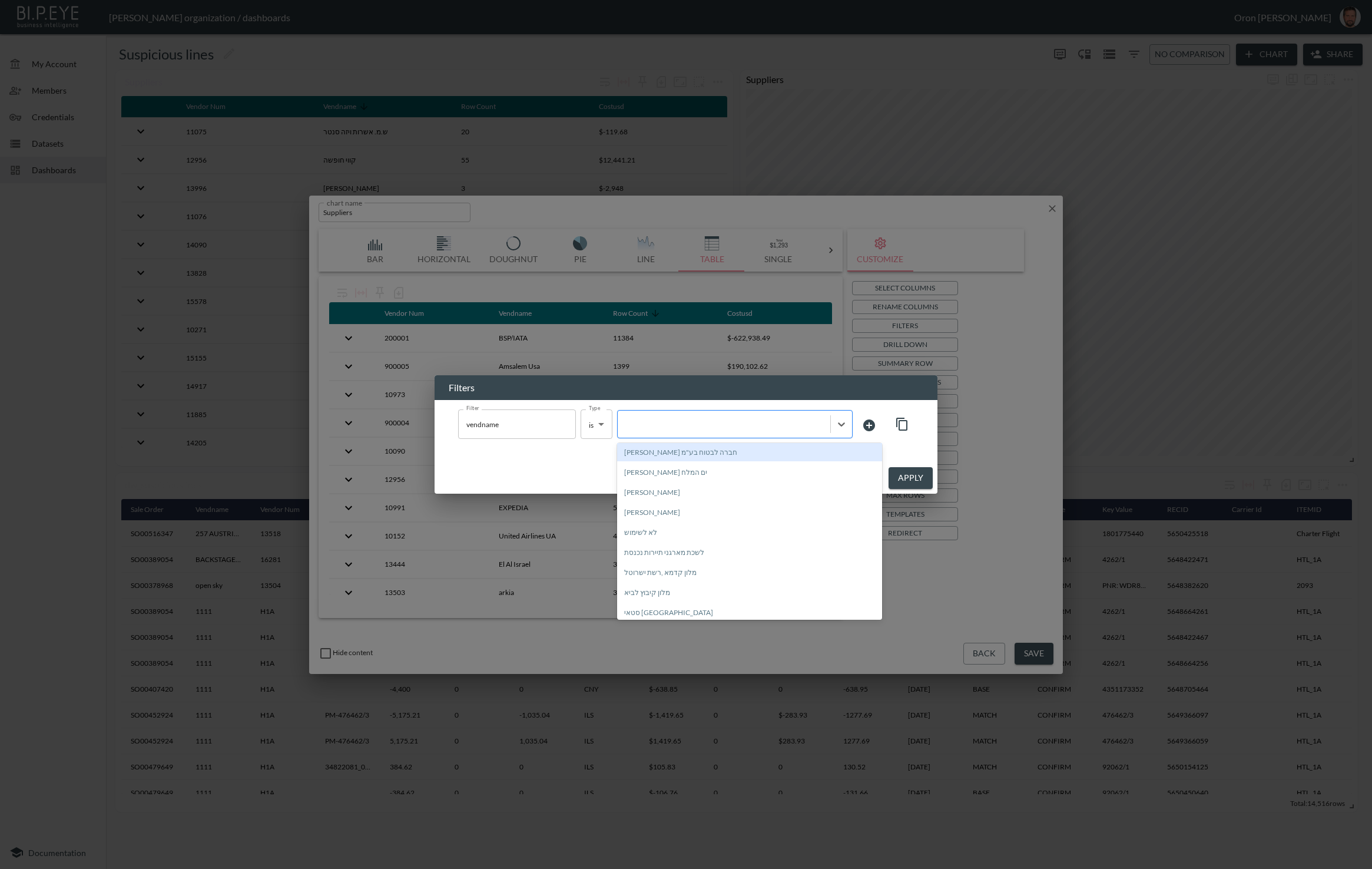
type input "3"
type input "257"
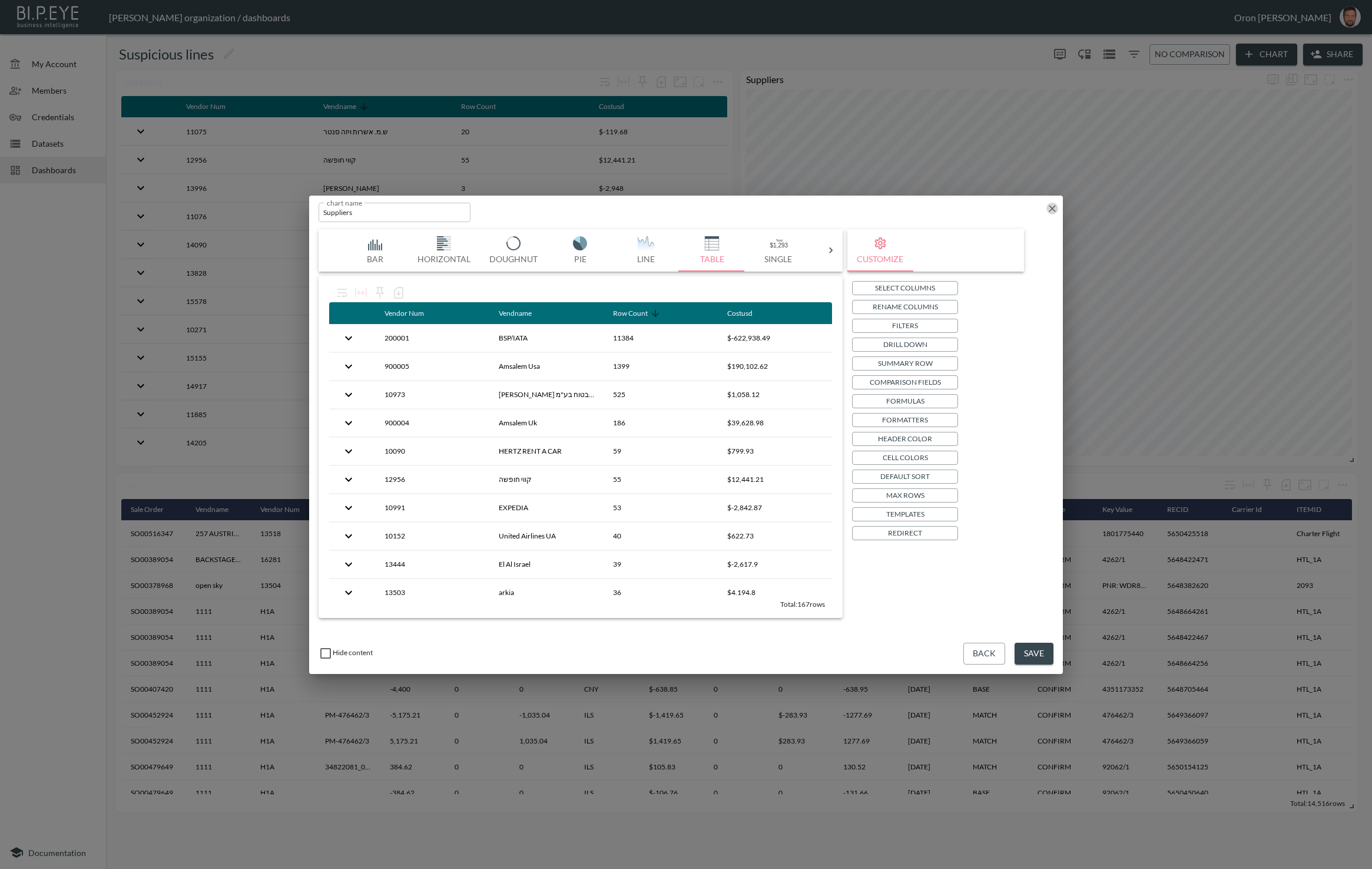
click at [285, 209] on icon "button" at bounding box center [1053, 209] width 12 height 12
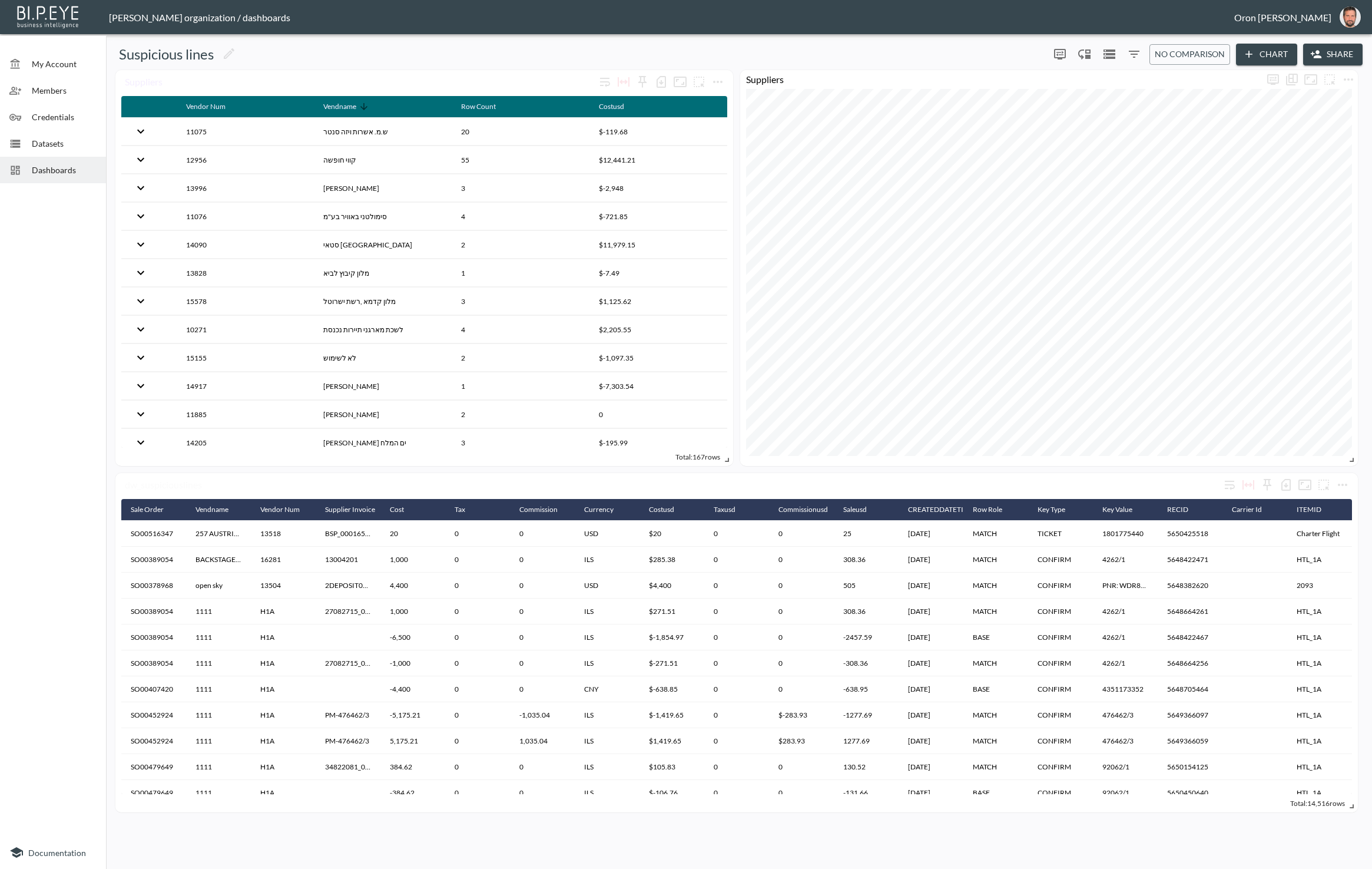
click at [285, 51] on icon "Filters" at bounding box center [1134, 54] width 10 height 7
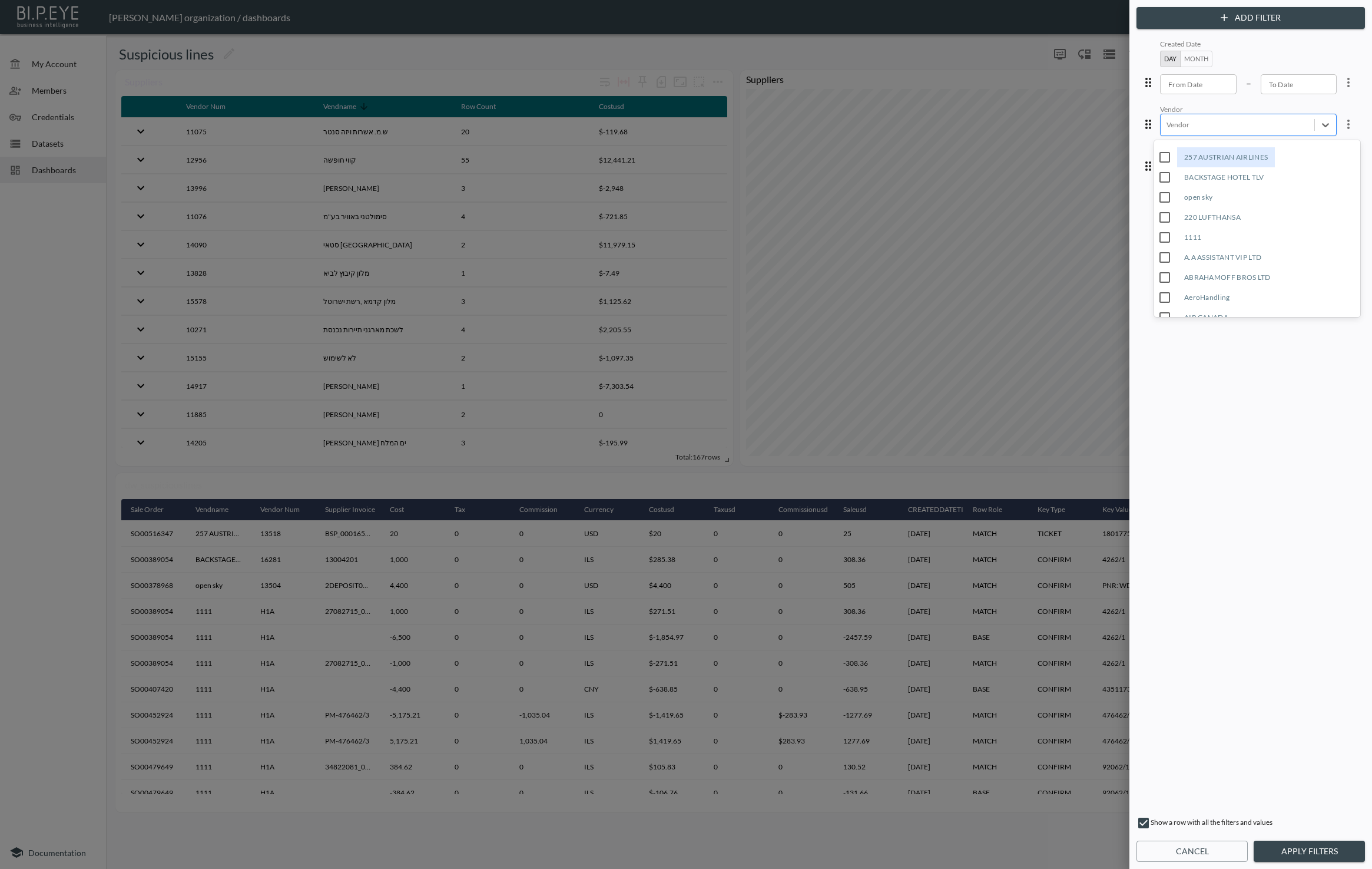
click at [285, 128] on div at bounding box center [1237, 124] width 142 height 11
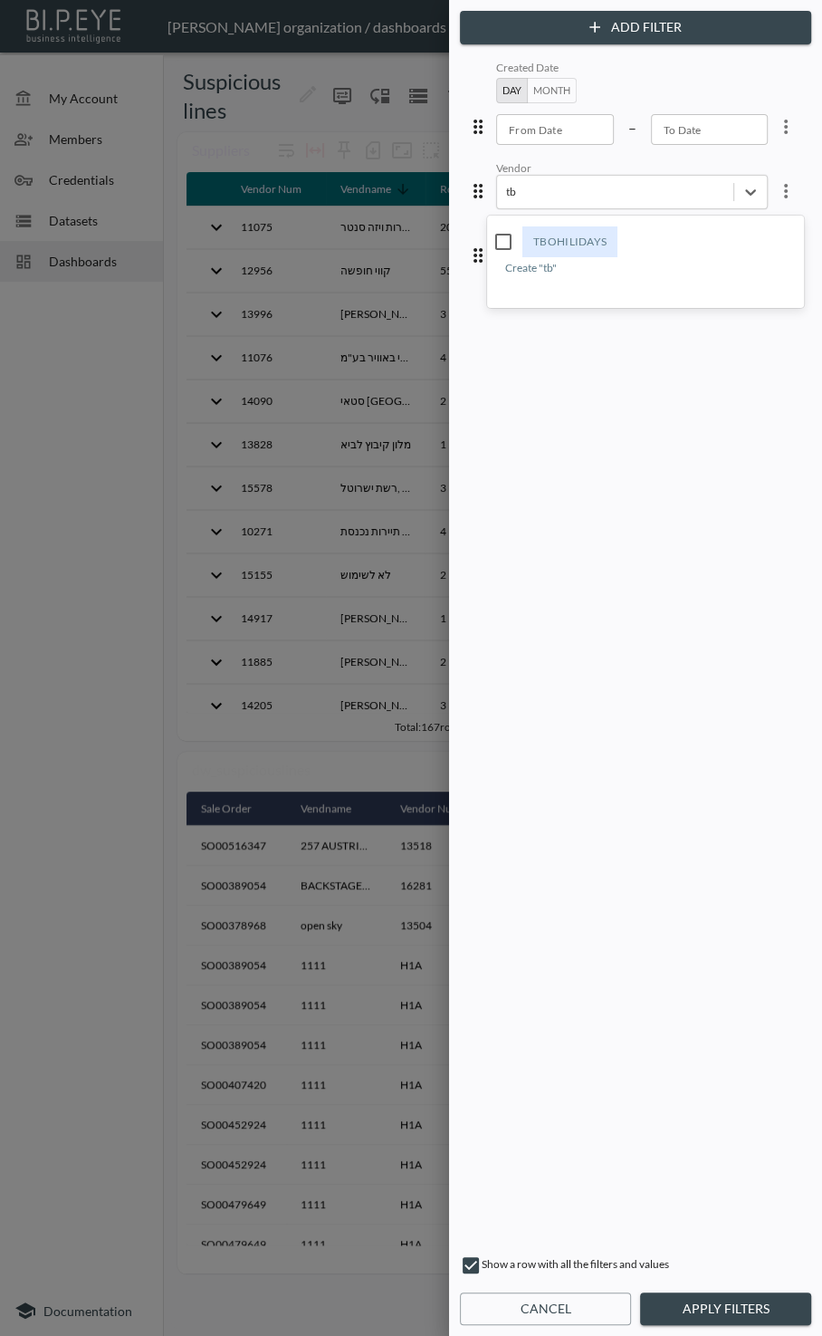
click at [439, 240] on div "TBOHILIDAYS" at bounding box center [570, 241] width 95 height 31
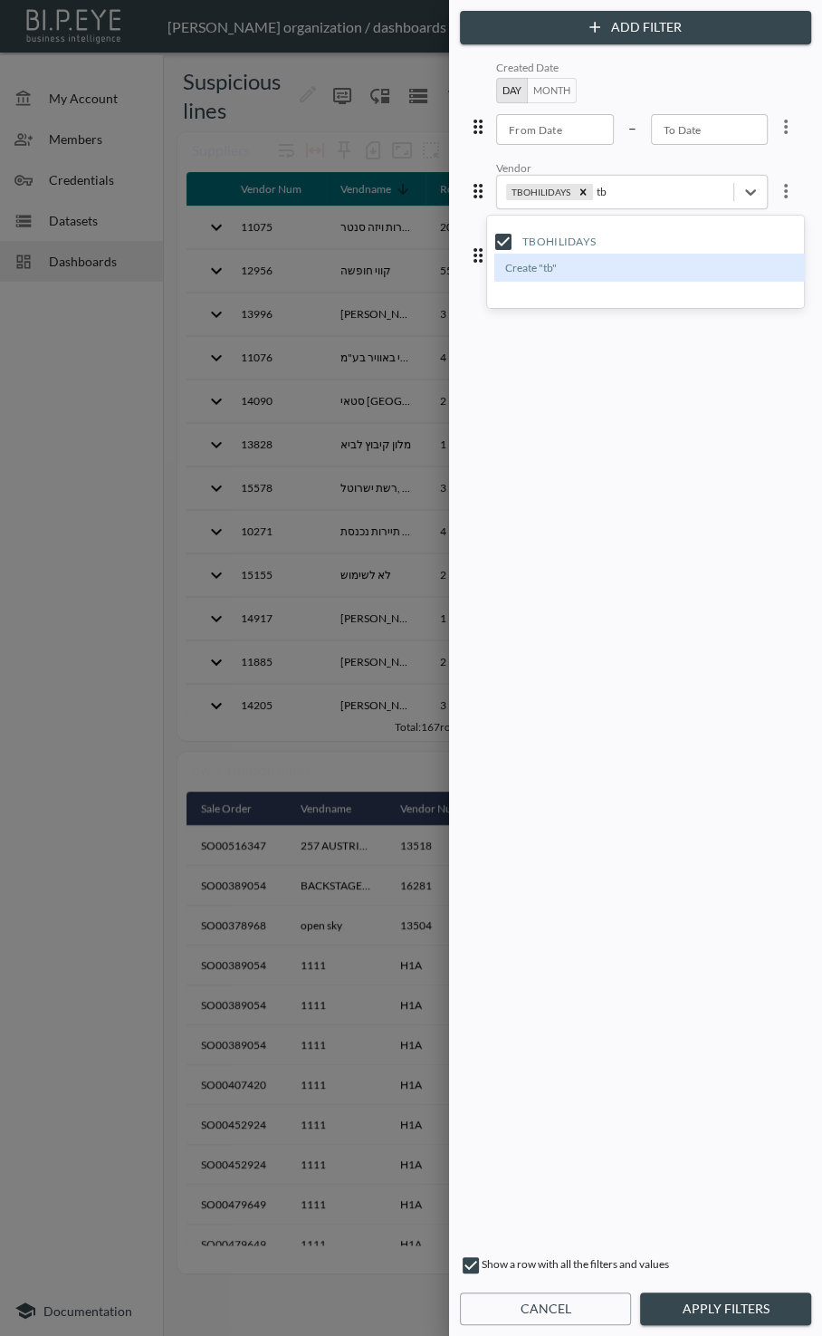
type input "tb"
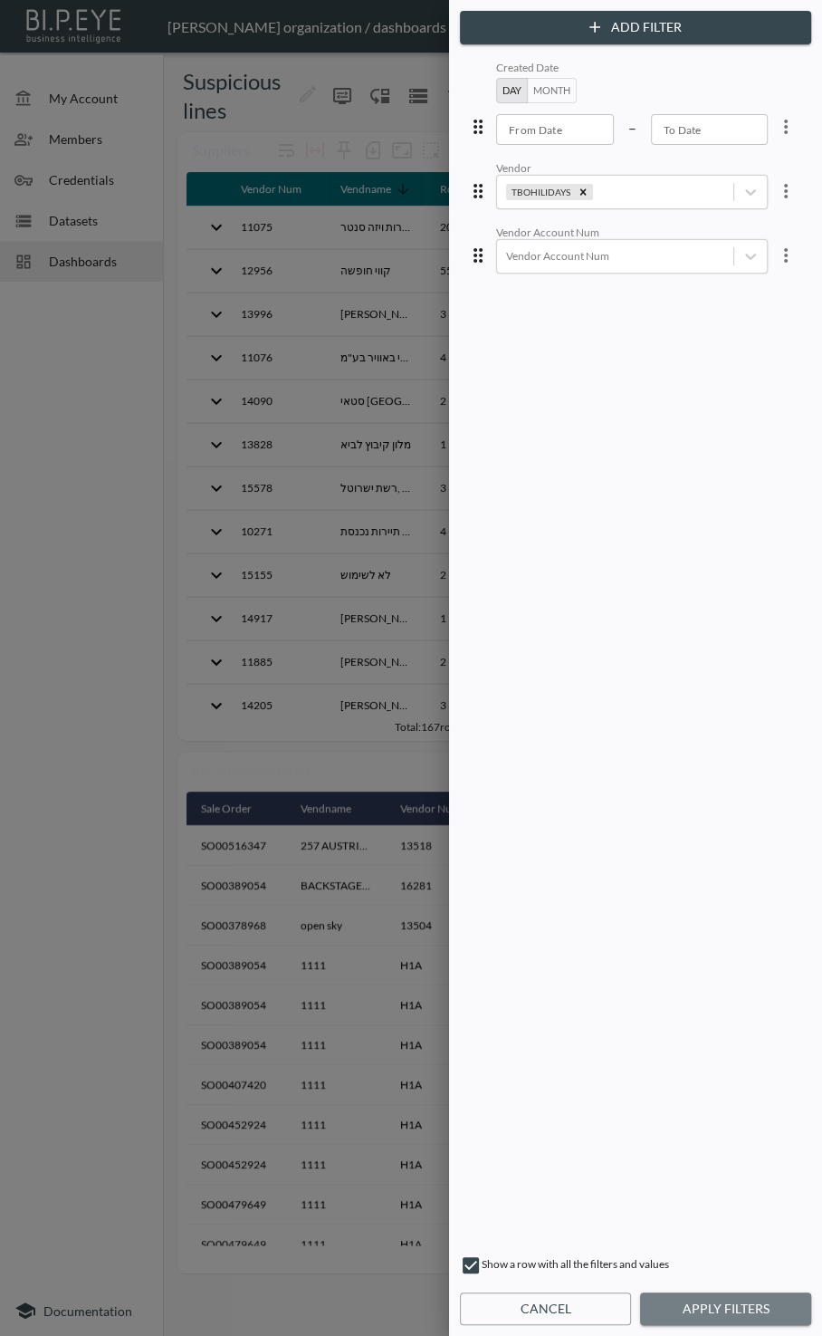
drag, startPoint x: 719, startPoint y: 1309, endPoint x: 728, endPoint y: 1051, distance: 258.3
click at [439, 1305] on button "Apply Filters" at bounding box center [725, 1310] width 171 height 34
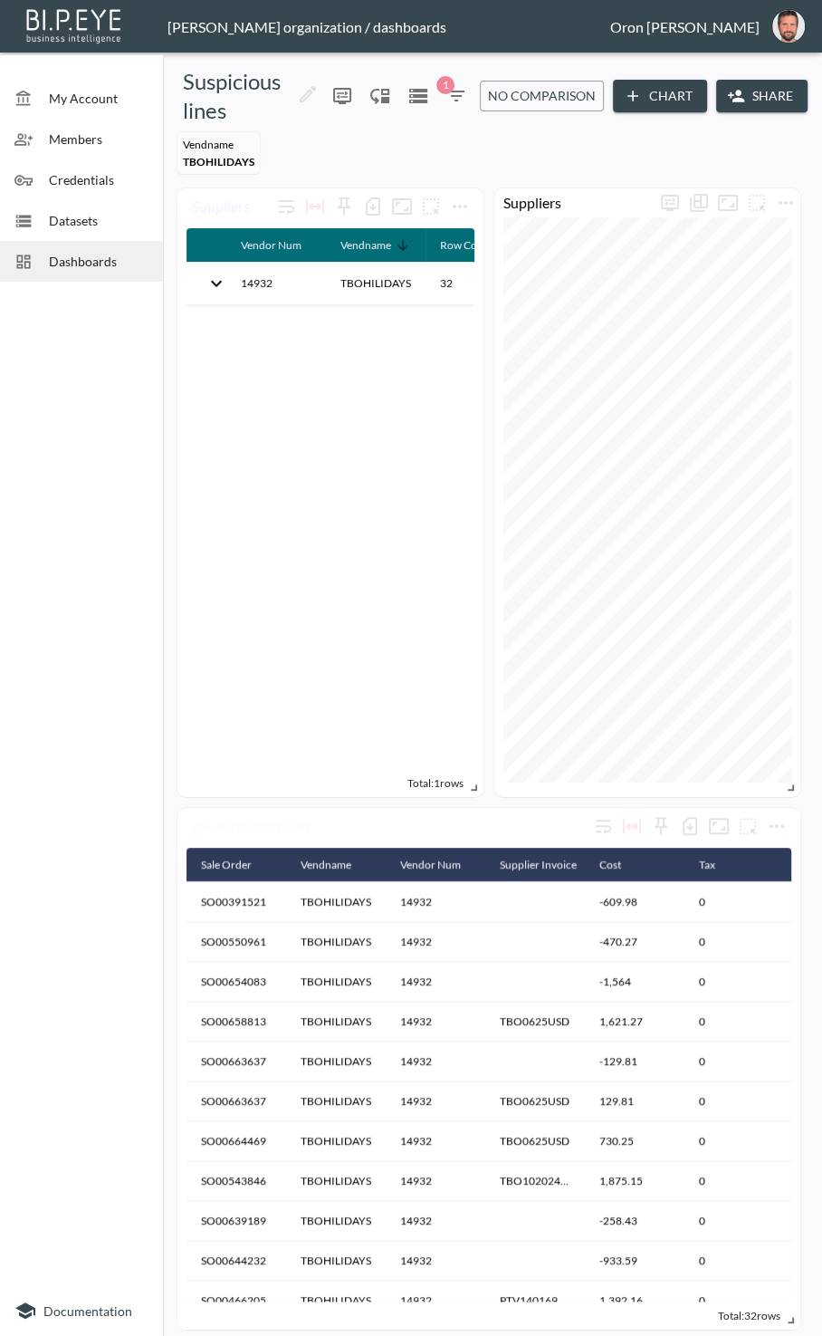
click at [210, 152] on div "Vendname TBOHILIDAYS" at bounding box center [219, 153] width 82 height 42
click at [207, 160] on span "TBOHILIDAYS" at bounding box center [219, 162] width 72 height 14
copy span "TBOHILIDAYS"
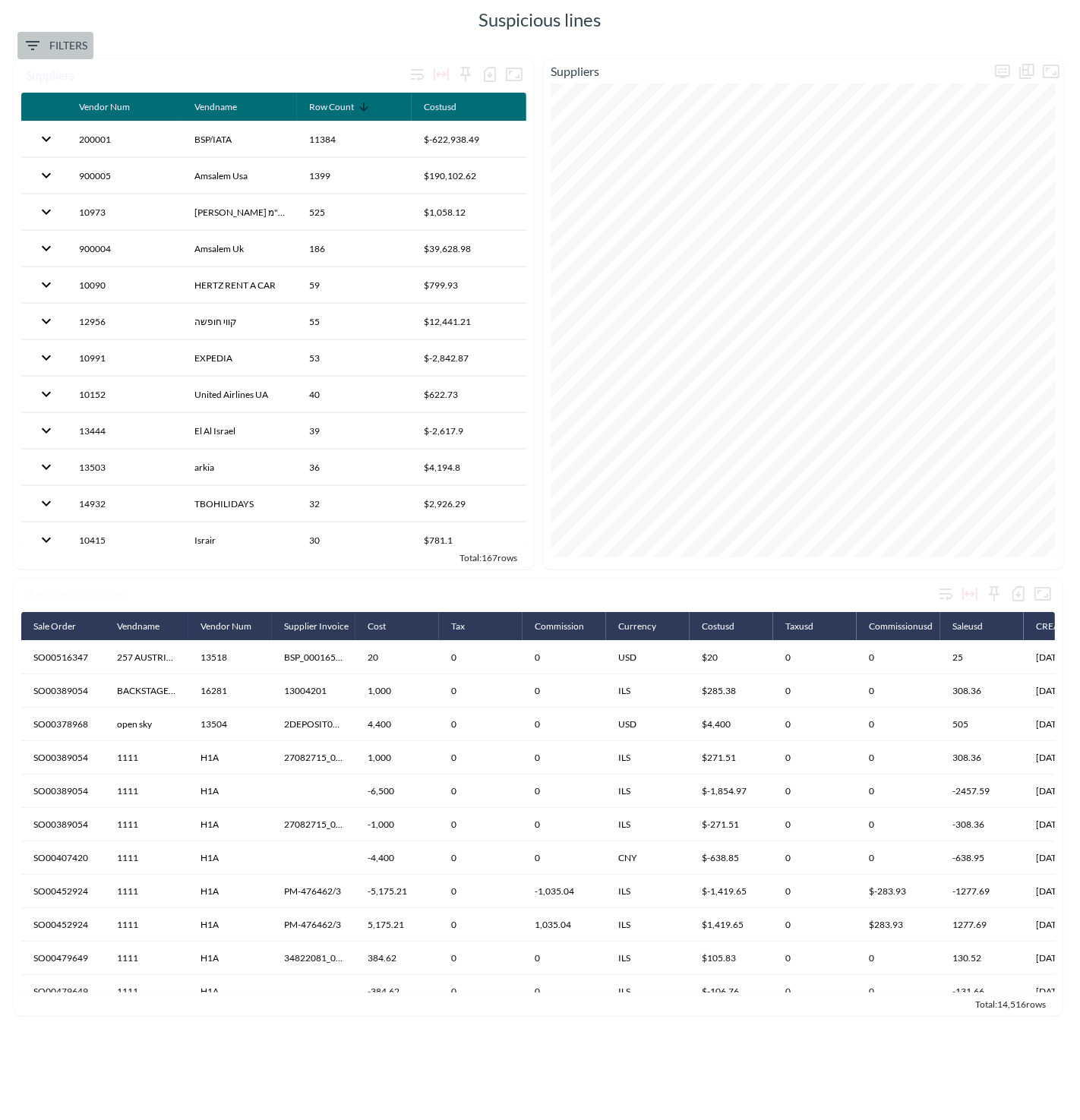
click at [58, 39] on span "Filters" at bounding box center [55, 45] width 64 height 19
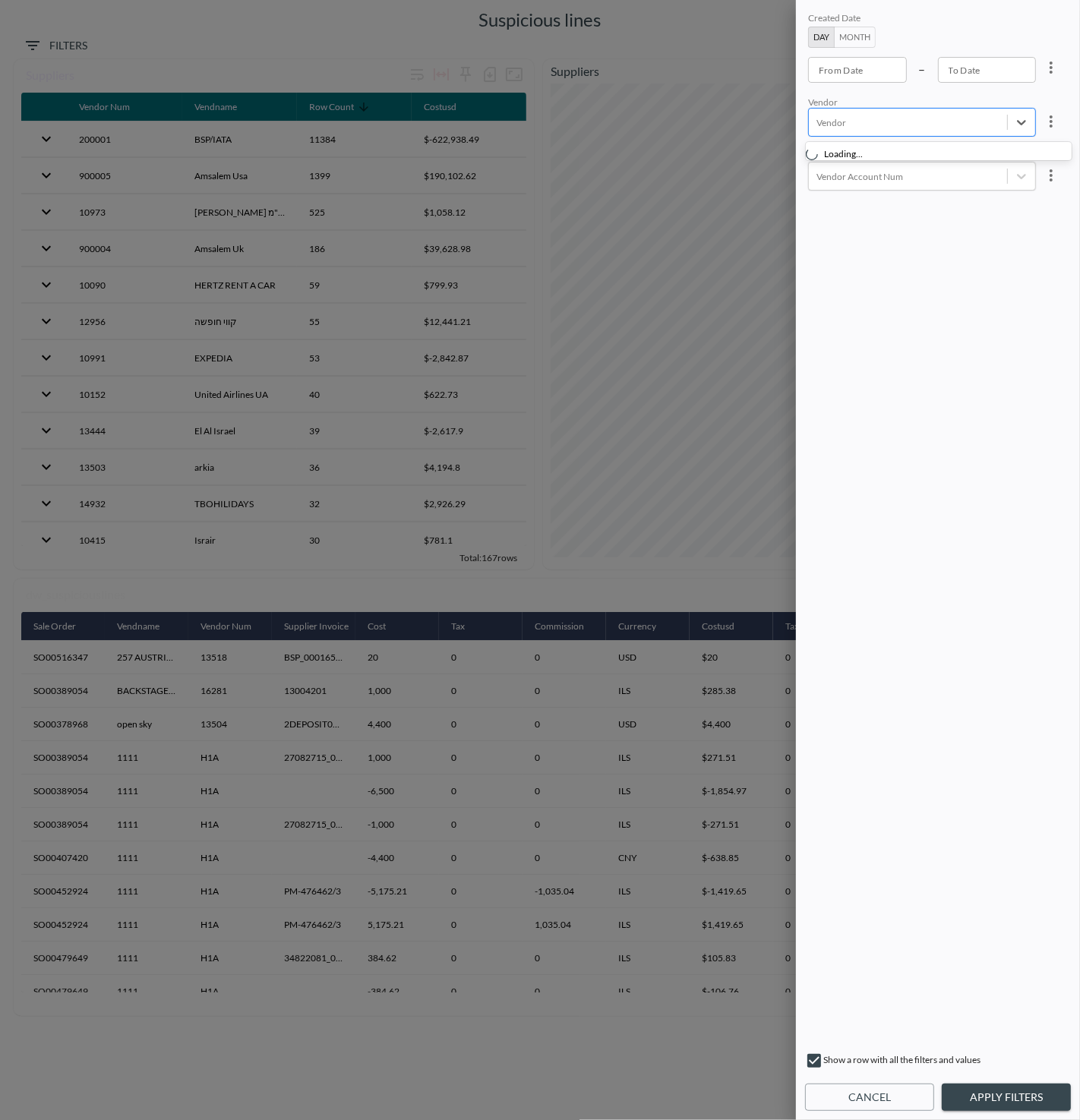
click at [902, 118] on div at bounding box center [908, 122] width 183 height 14
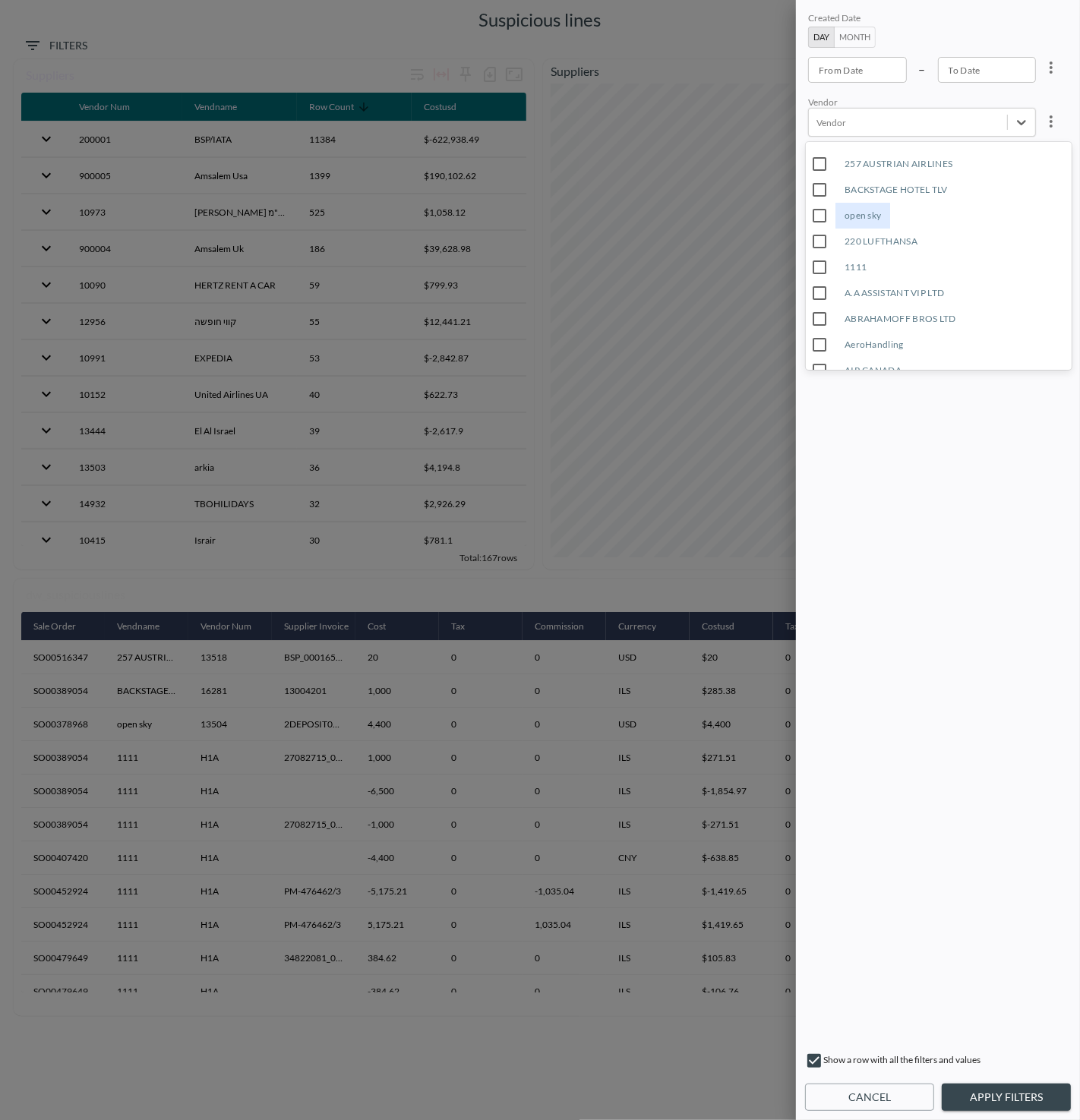
drag, startPoint x: 870, startPoint y: 198, endPoint x: 863, endPoint y: 215, distance: 18.4
click at [863, 215] on div "open sky" at bounding box center [862, 215] width 55 height 26
drag, startPoint x: 1010, startPoint y: 1091, endPoint x: 1008, endPoint y: 1060, distance: 31.1
click at [1010, 1089] on button "Apply Filters" at bounding box center [1006, 1098] width 129 height 29
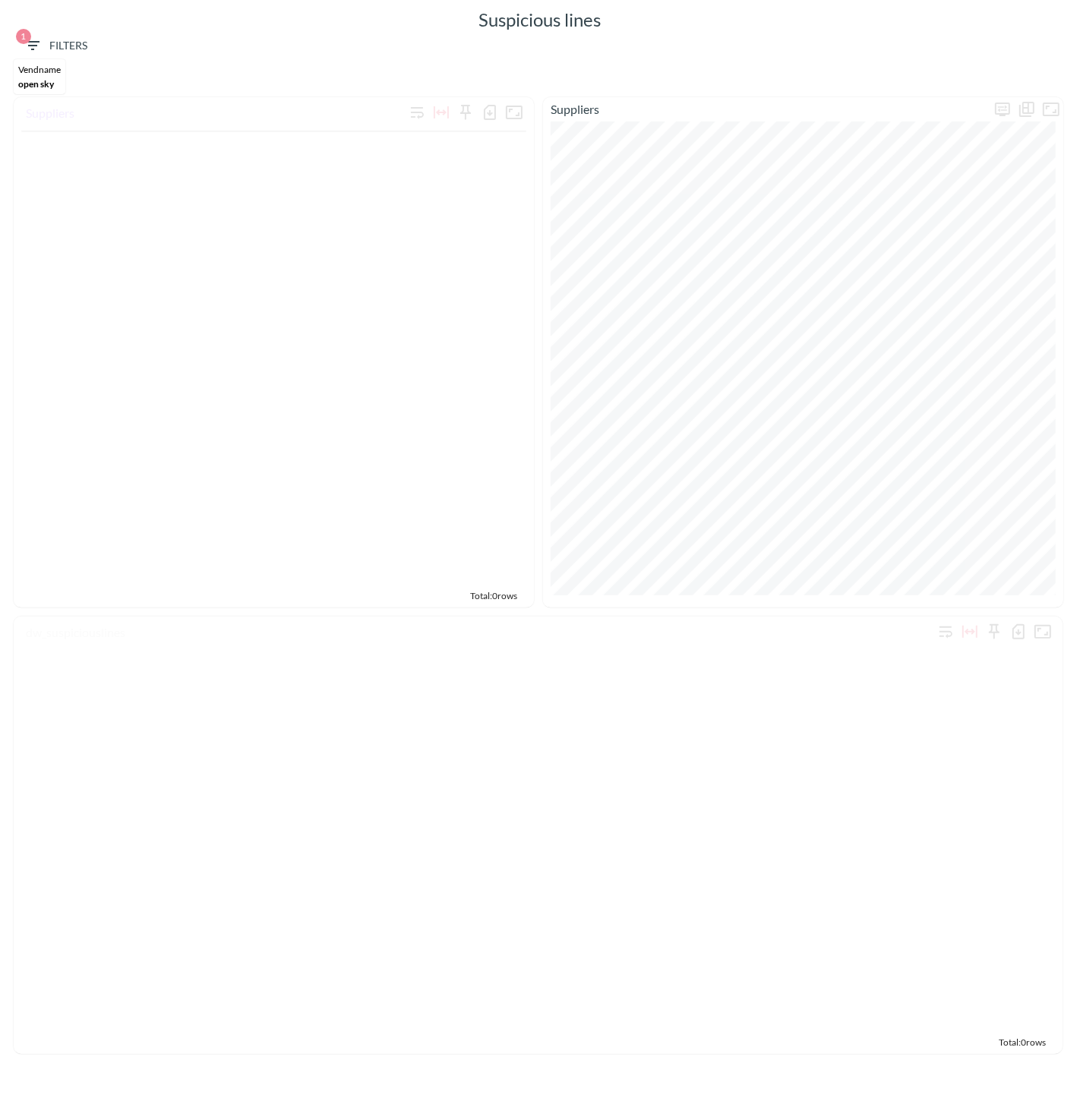
click at [47, 44] on span "1 Filters" at bounding box center [55, 45] width 64 height 19
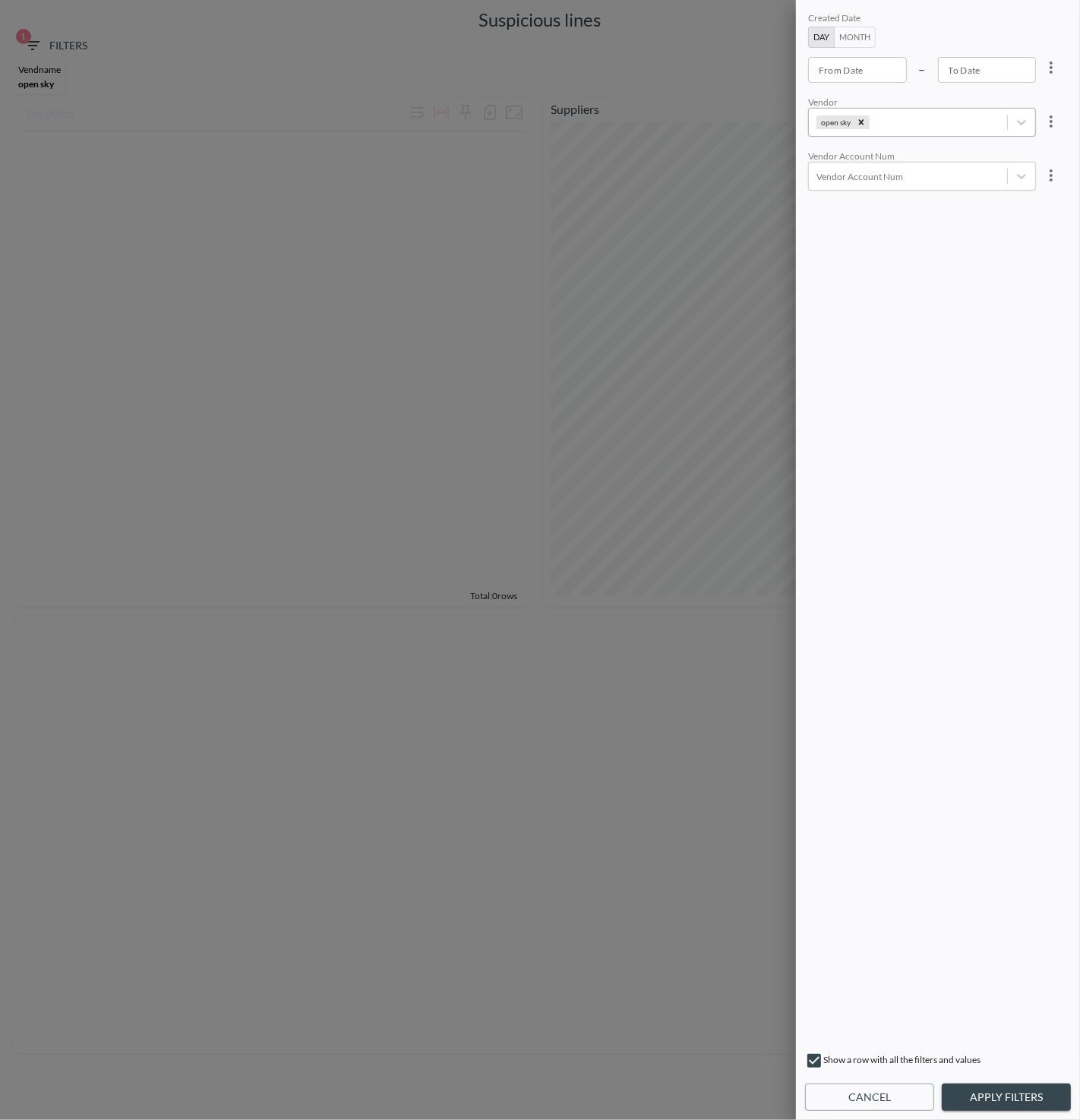
click at [859, 118] on icon "Remove open sky" at bounding box center [861, 122] width 11 height 11
click at [871, 122] on div at bounding box center [908, 122] width 183 height 14
click at [869, 266] on div "A.A ASSISTANT VIP LTD ABRAHAMOFF BROS LTD AeroHandling AIR CANADA Air Europa AI…" at bounding box center [938, 256] width 266 height 228
click at [867, 277] on div "AIR Sinai" at bounding box center [863, 278] width 56 height 26
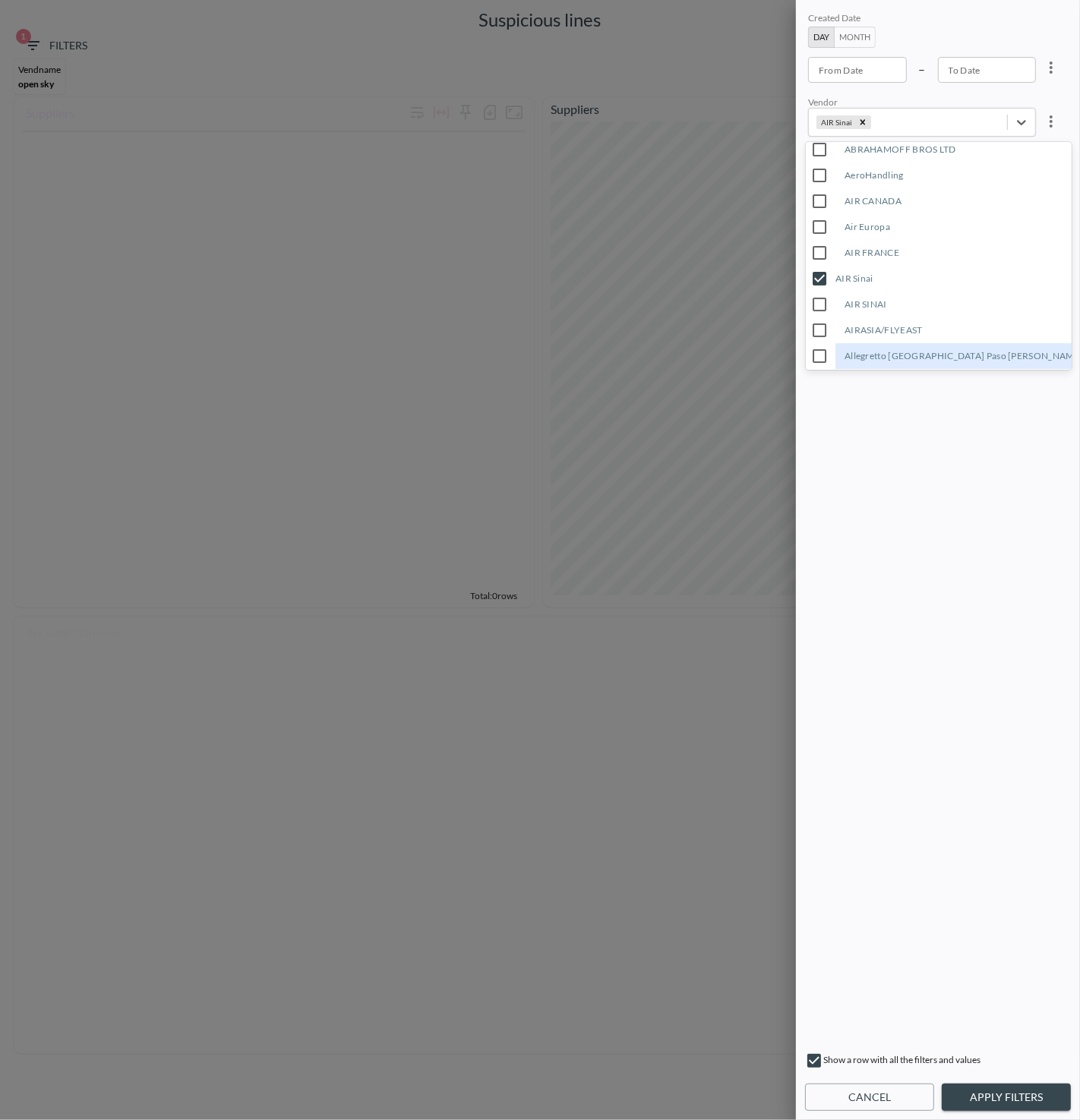
click at [1011, 1088] on button "Apply Filters" at bounding box center [1006, 1098] width 129 height 29
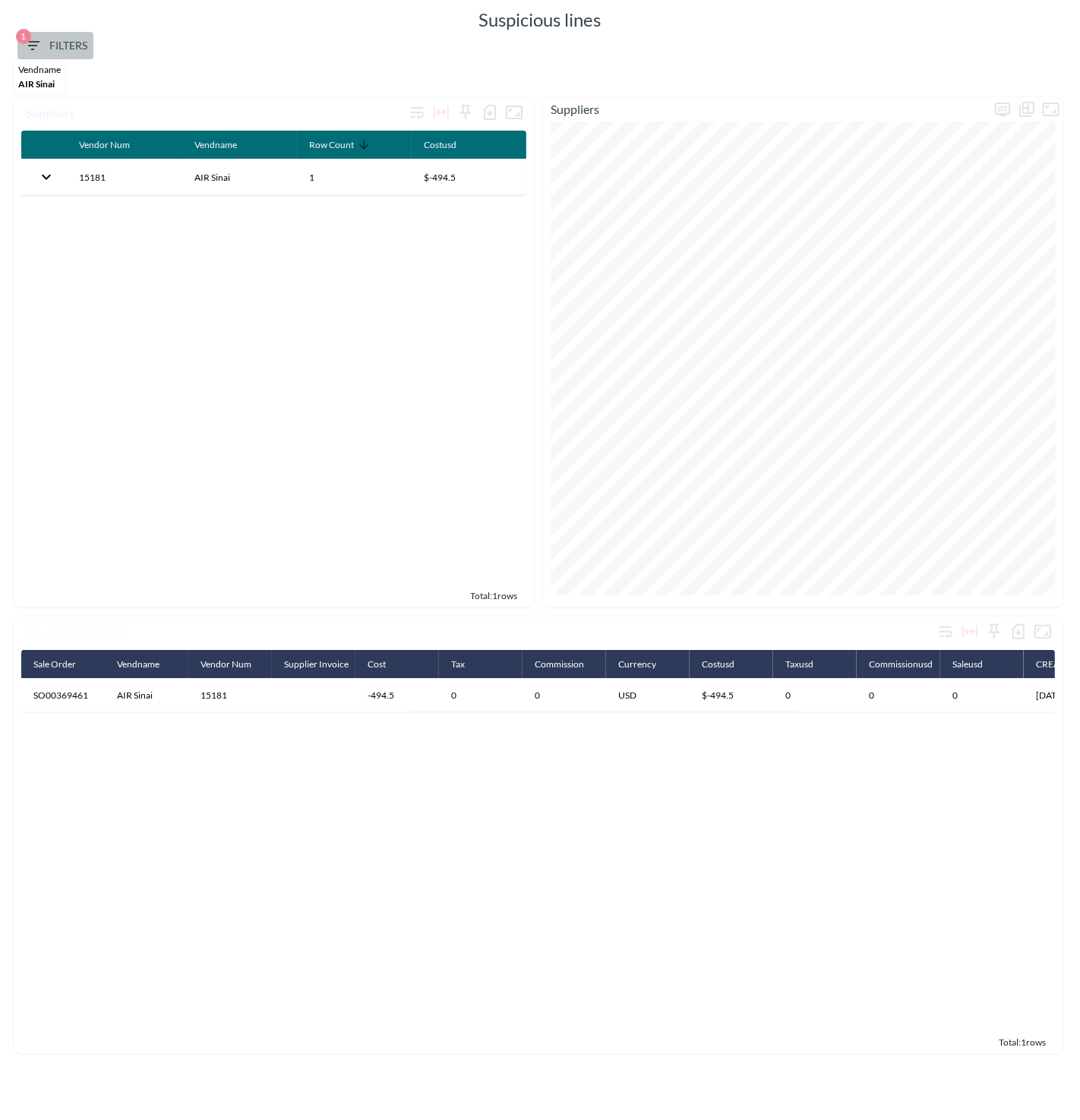
click at [66, 42] on span "1 Filters" at bounding box center [55, 45] width 64 height 19
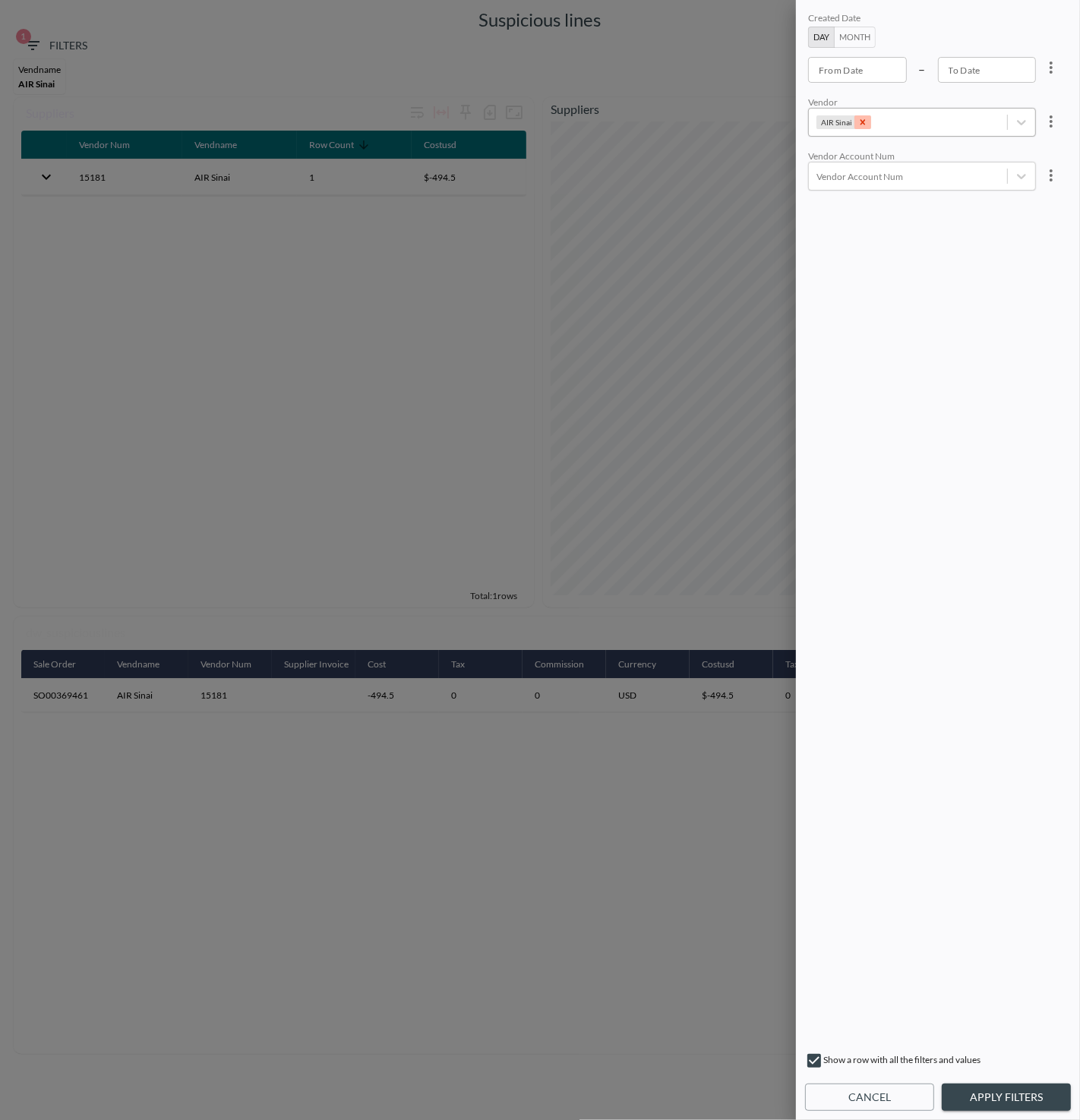
click at [861, 122] on icon "Remove AIR Sinai" at bounding box center [863, 122] width 11 height 11
click at [861, 120] on div at bounding box center [908, 122] width 183 height 14
click at [865, 160] on div "257 AUSTRIAN AIRLINES" at bounding box center [898, 163] width 126 height 26
drag, startPoint x: 1000, startPoint y: 1103, endPoint x: 846, endPoint y: 925, distance: 235.4
click at [992, 1096] on button "Apply Filters" at bounding box center [1006, 1098] width 129 height 29
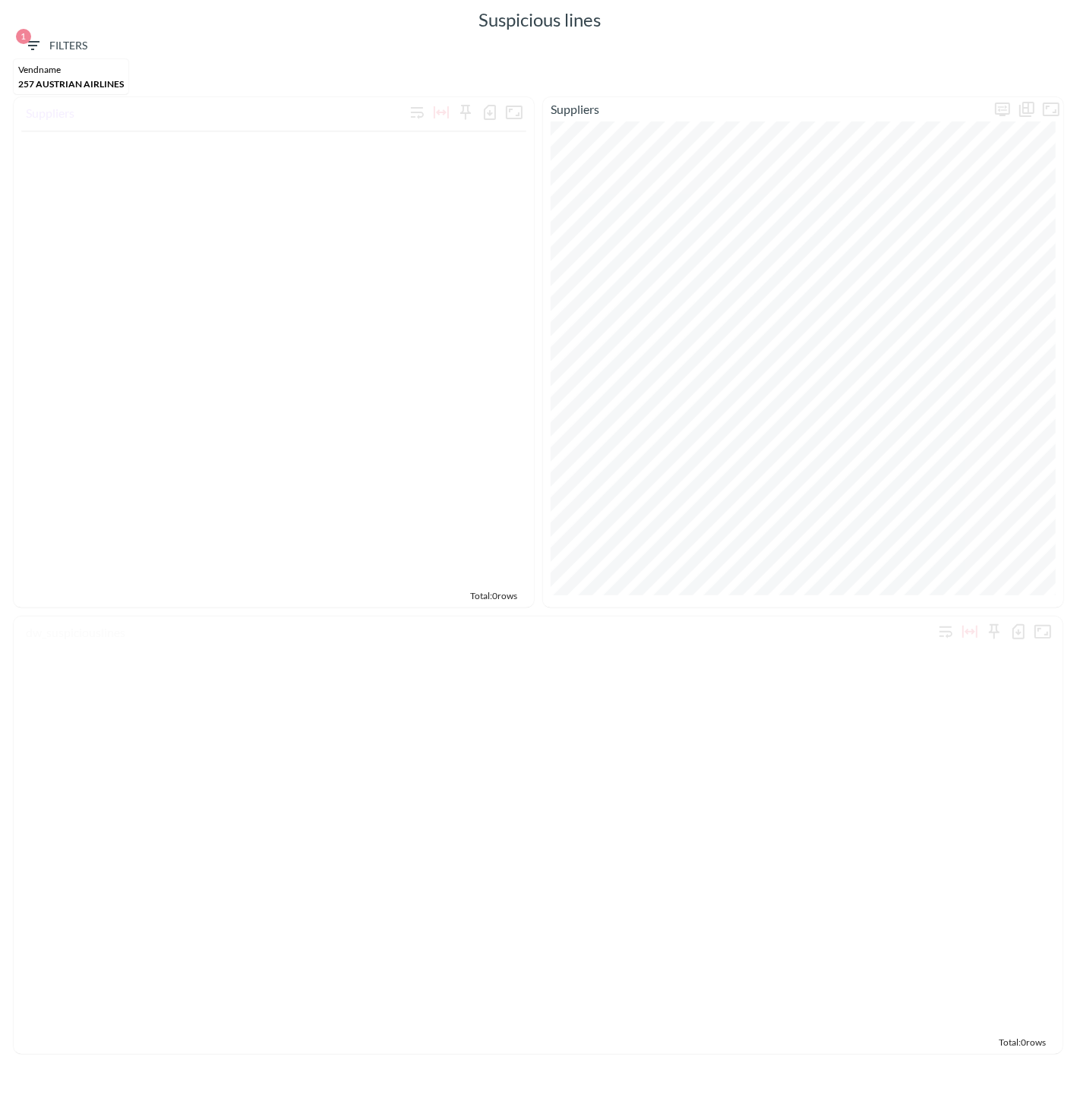
click at [68, 40] on span "1 Filters" at bounding box center [55, 45] width 64 height 19
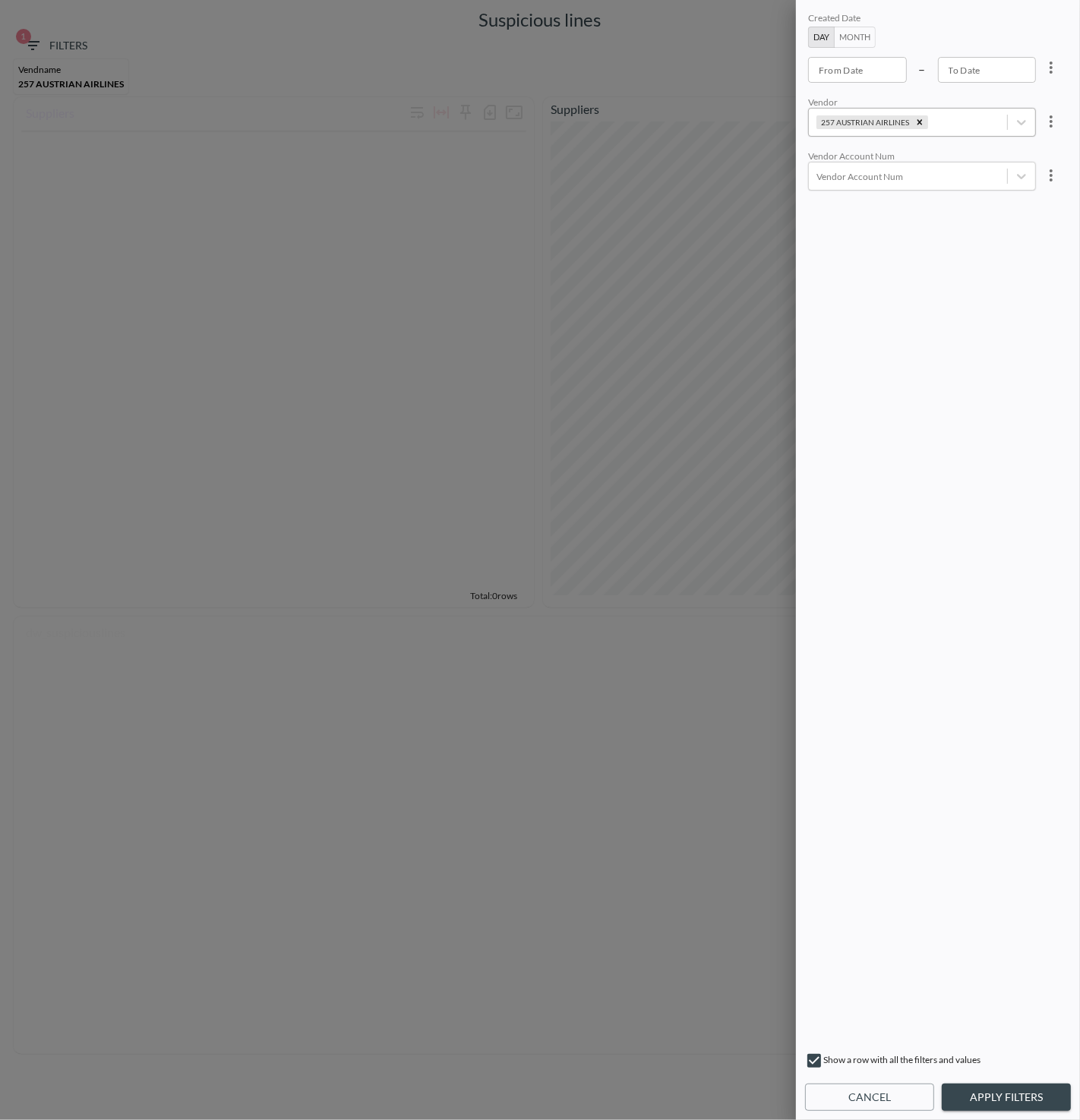
click at [916, 117] on icon "Remove 257 AUSTRIAN AIRLINES" at bounding box center [920, 122] width 11 height 11
drag, startPoint x: 931, startPoint y: 128, endPoint x: 922, endPoint y: 151, distance: 24.7
click at [931, 128] on div "Vendor" at bounding box center [908, 122] width 198 height 20
click at [892, 311] on div "[PERSON_NAME]" at bounding box center [881, 314] width 93 height 26
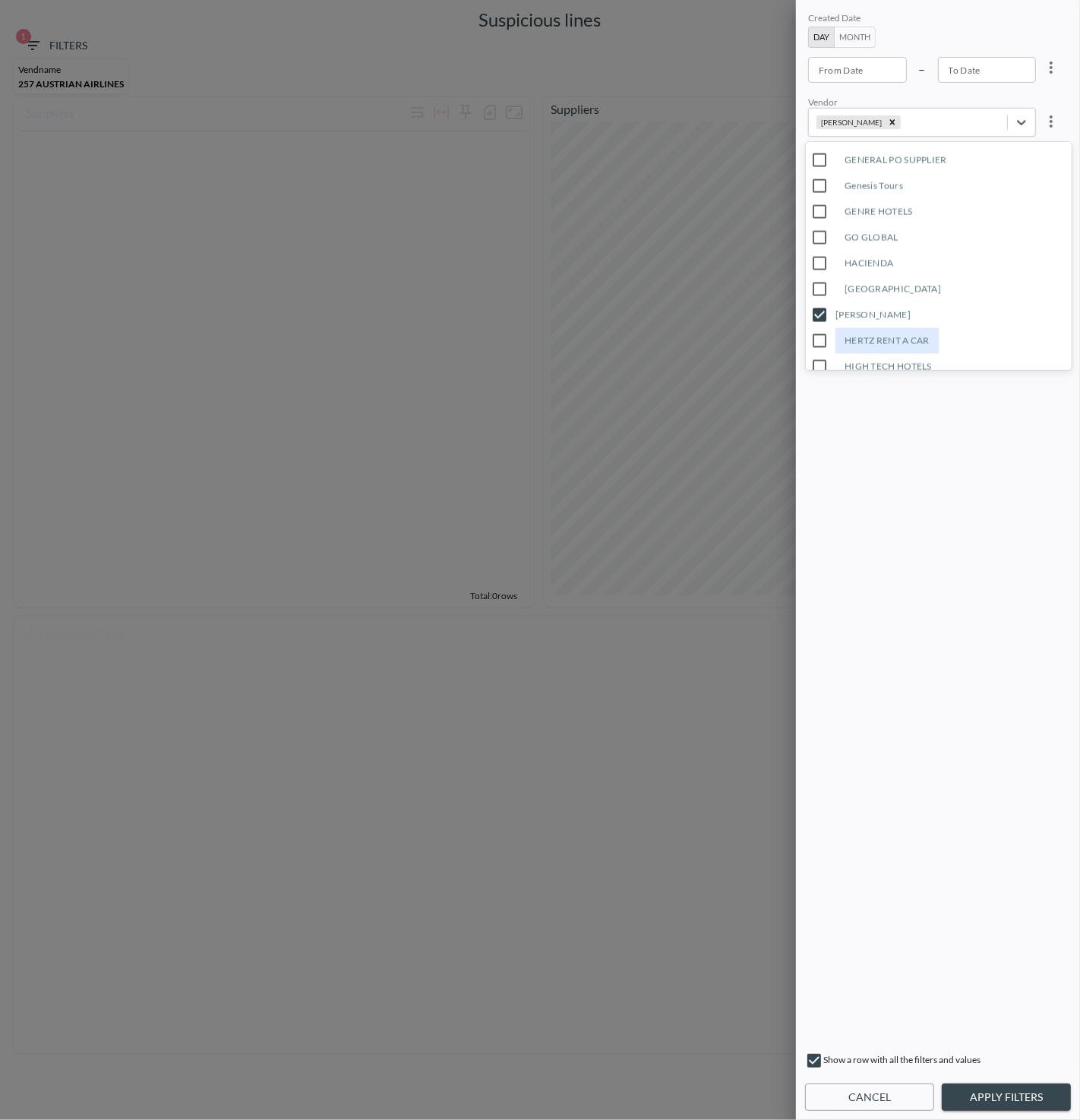
drag, startPoint x: 984, startPoint y: 1103, endPoint x: 979, endPoint y: 1089, distance: 14.9
click at [984, 1102] on button "Apply Filters" at bounding box center [1006, 1098] width 129 height 29
